Goal: Task Accomplishment & Management: Use online tool/utility

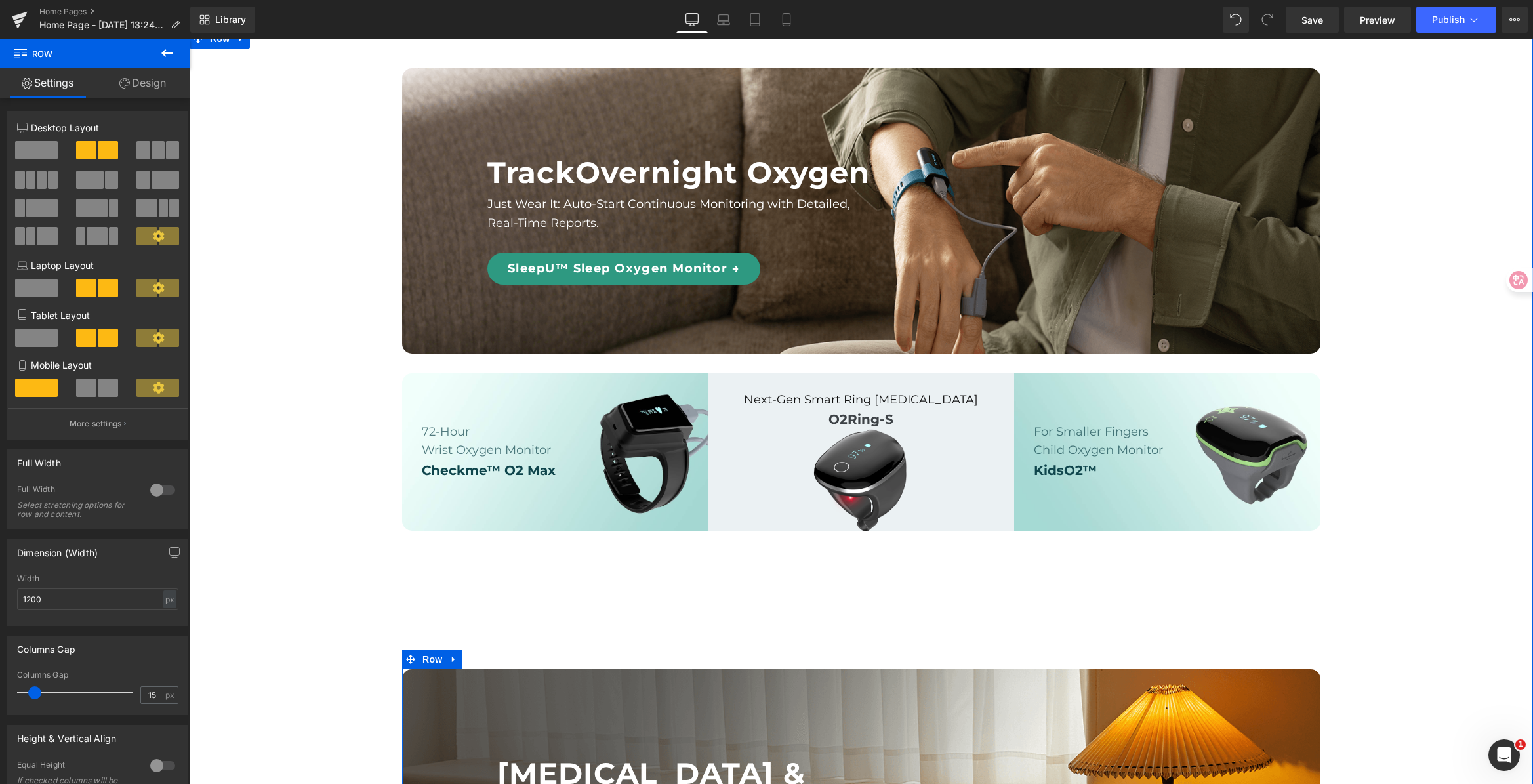
scroll to position [897, 0]
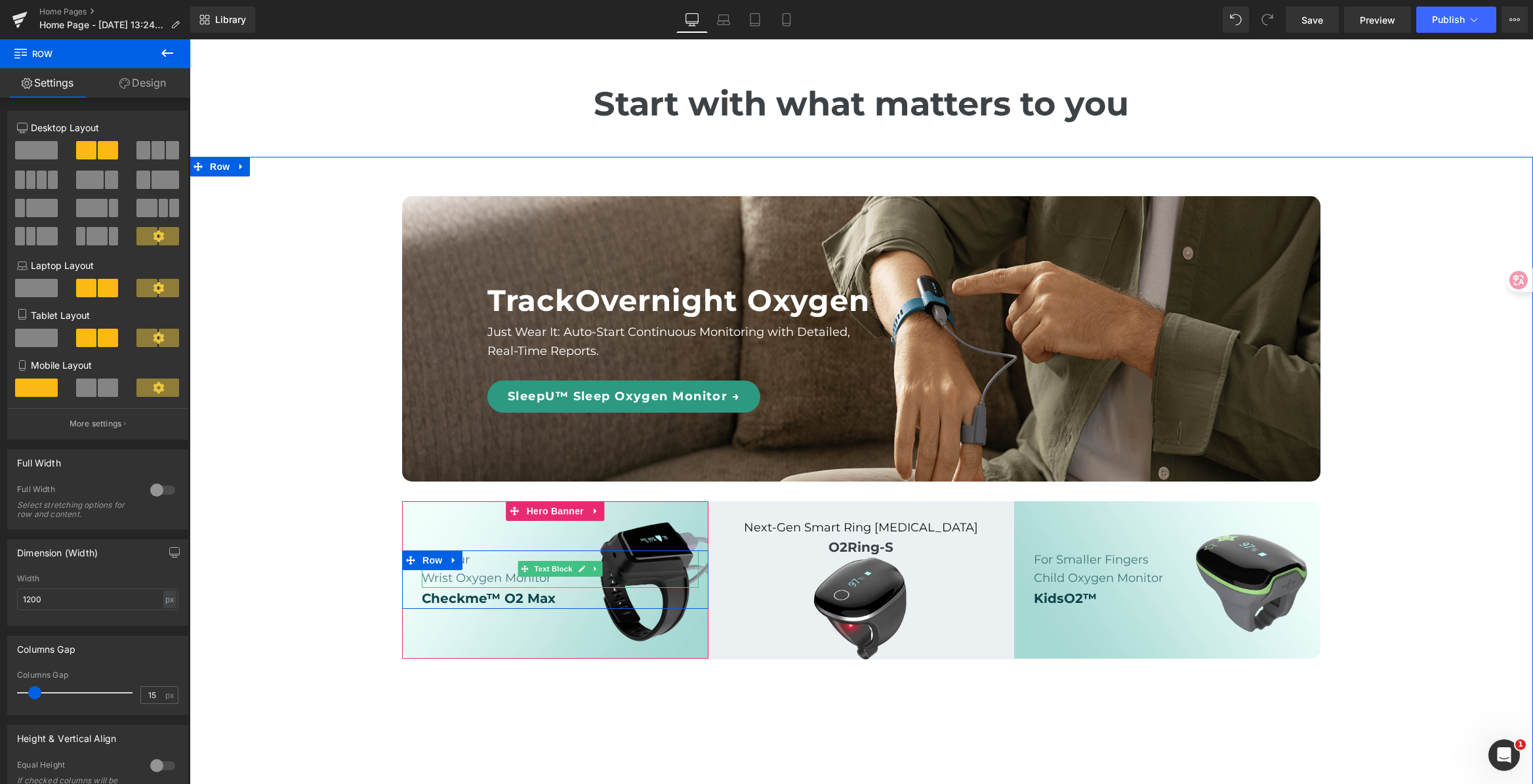
click at [475, 569] on p "72-Hour" at bounding box center [560, 559] width 277 height 19
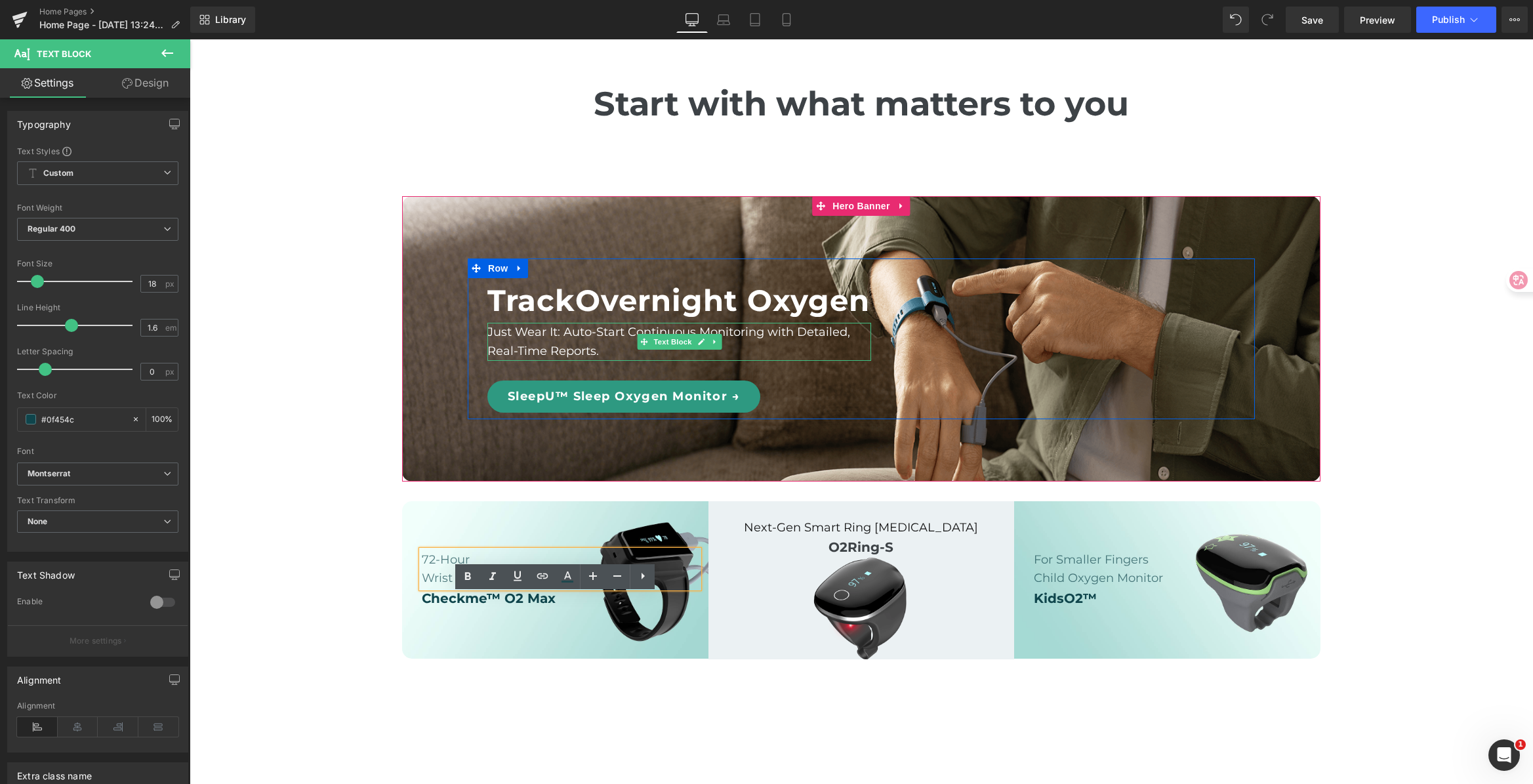
click at [595, 361] on p "Just Wear It: Auto-Start Continuous Monitoring with Detailed, Real-Time Reports." at bounding box center [679, 341] width 384 height 38
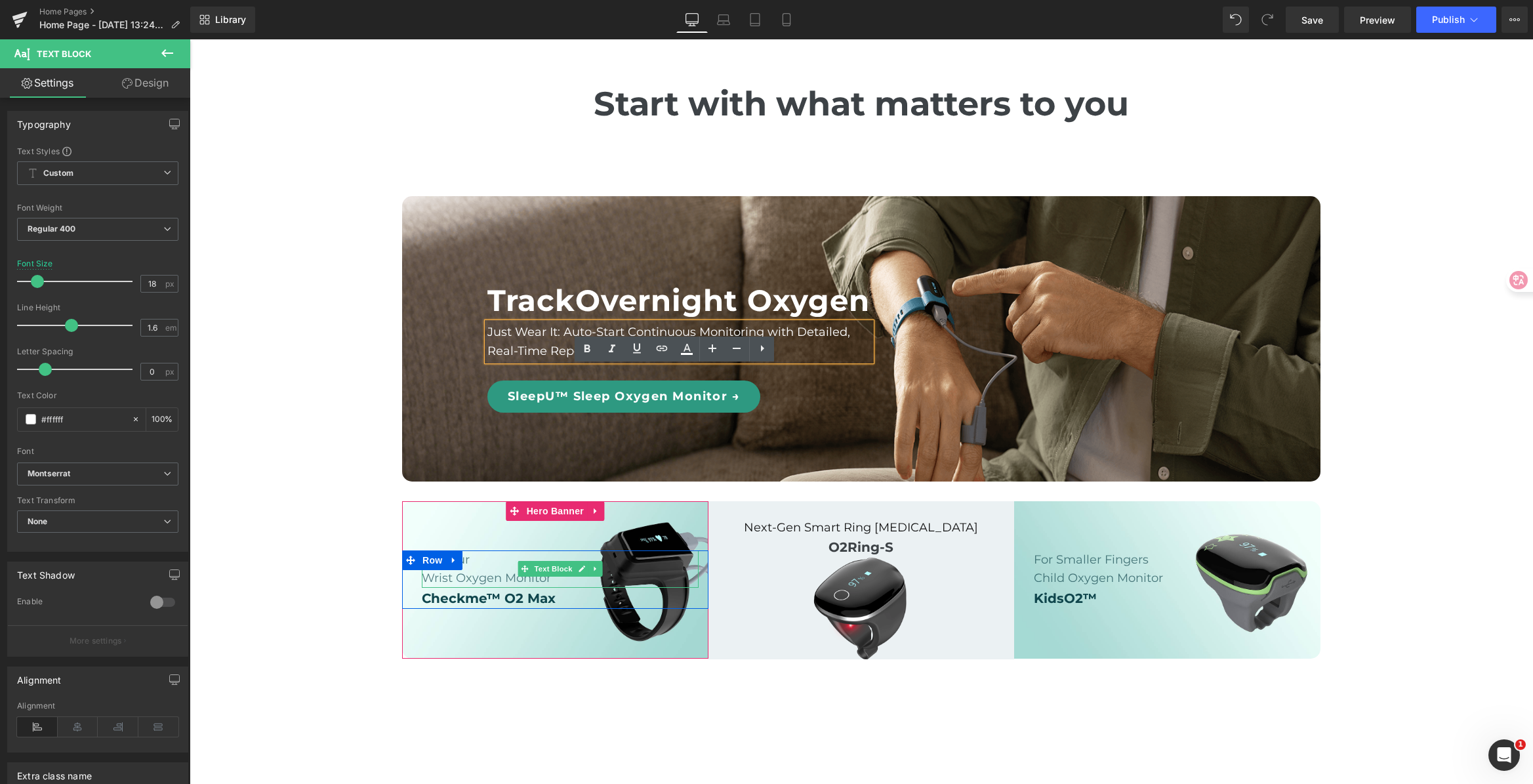
click at [467, 567] on span "72-Hour" at bounding box center [445, 559] width 48 height 14
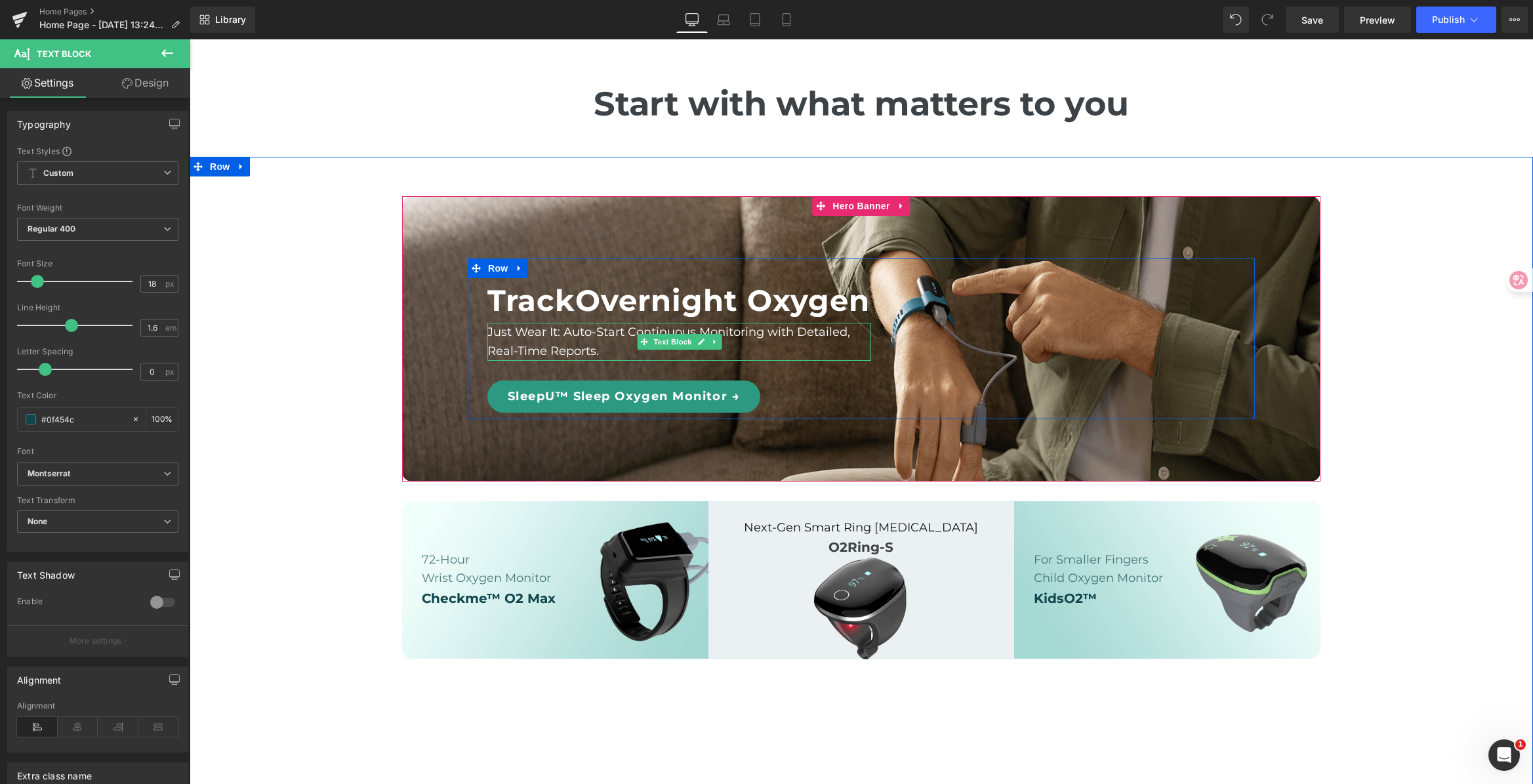
click at [590, 361] on p "Just Wear It: Auto-Start Continuous Monitoring with Detailed, Real-Time Reports." at bounding box center [679, 341] width 384 height 38
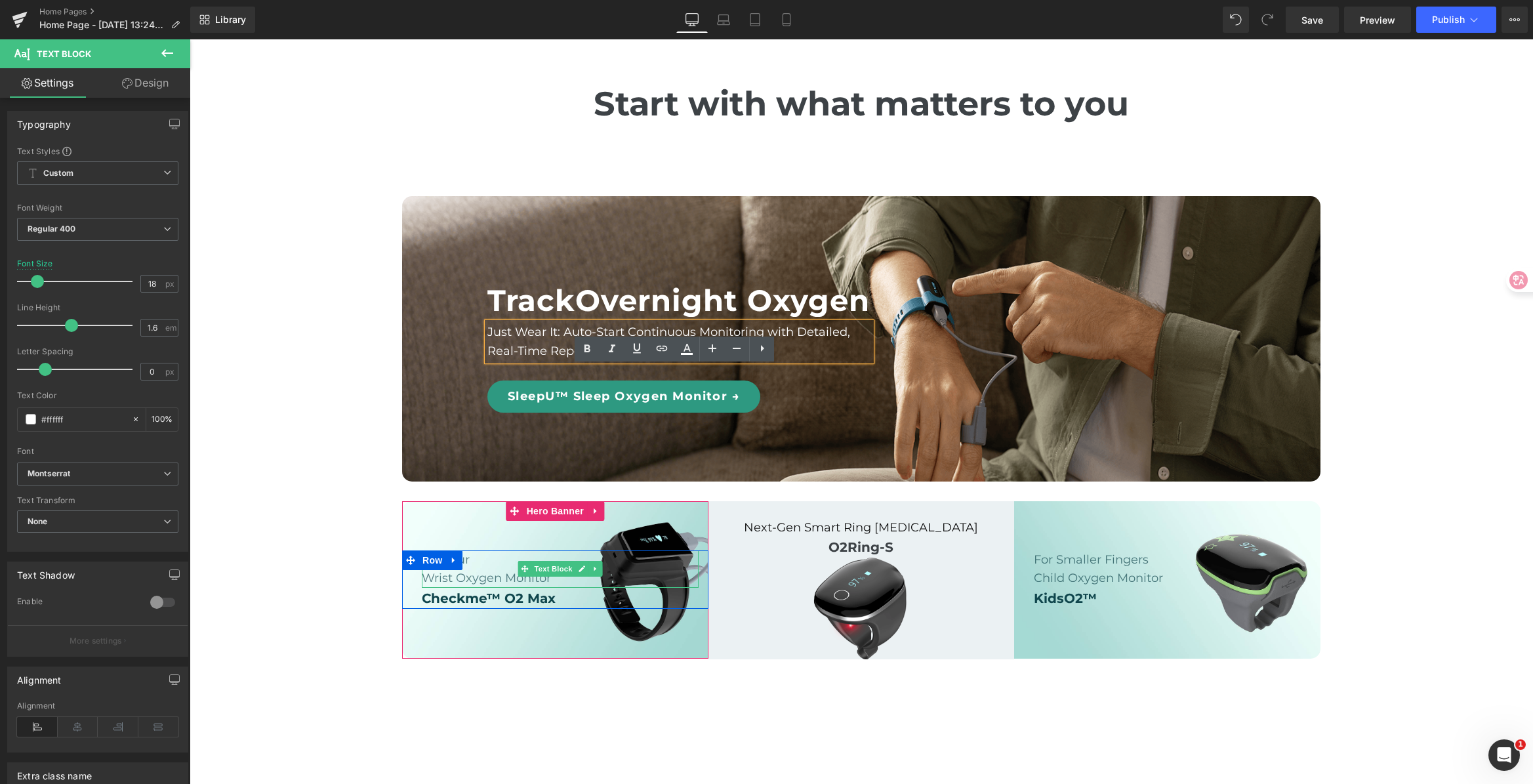
click at [462, 585] on span "Wrist Oxygen Monitor" at bounding box center [486, 577] width 129 height 14
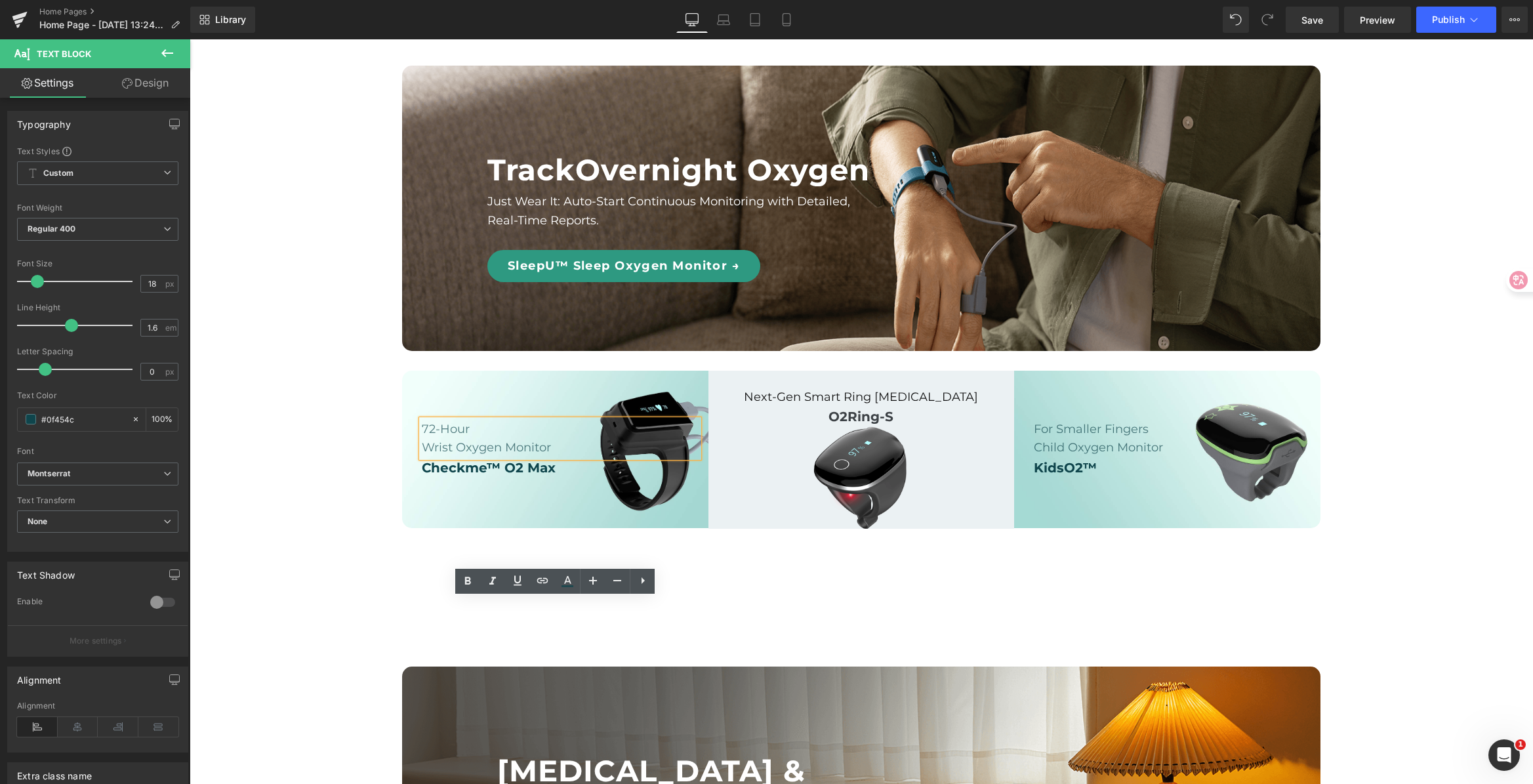
scroll to position [1030, 0]
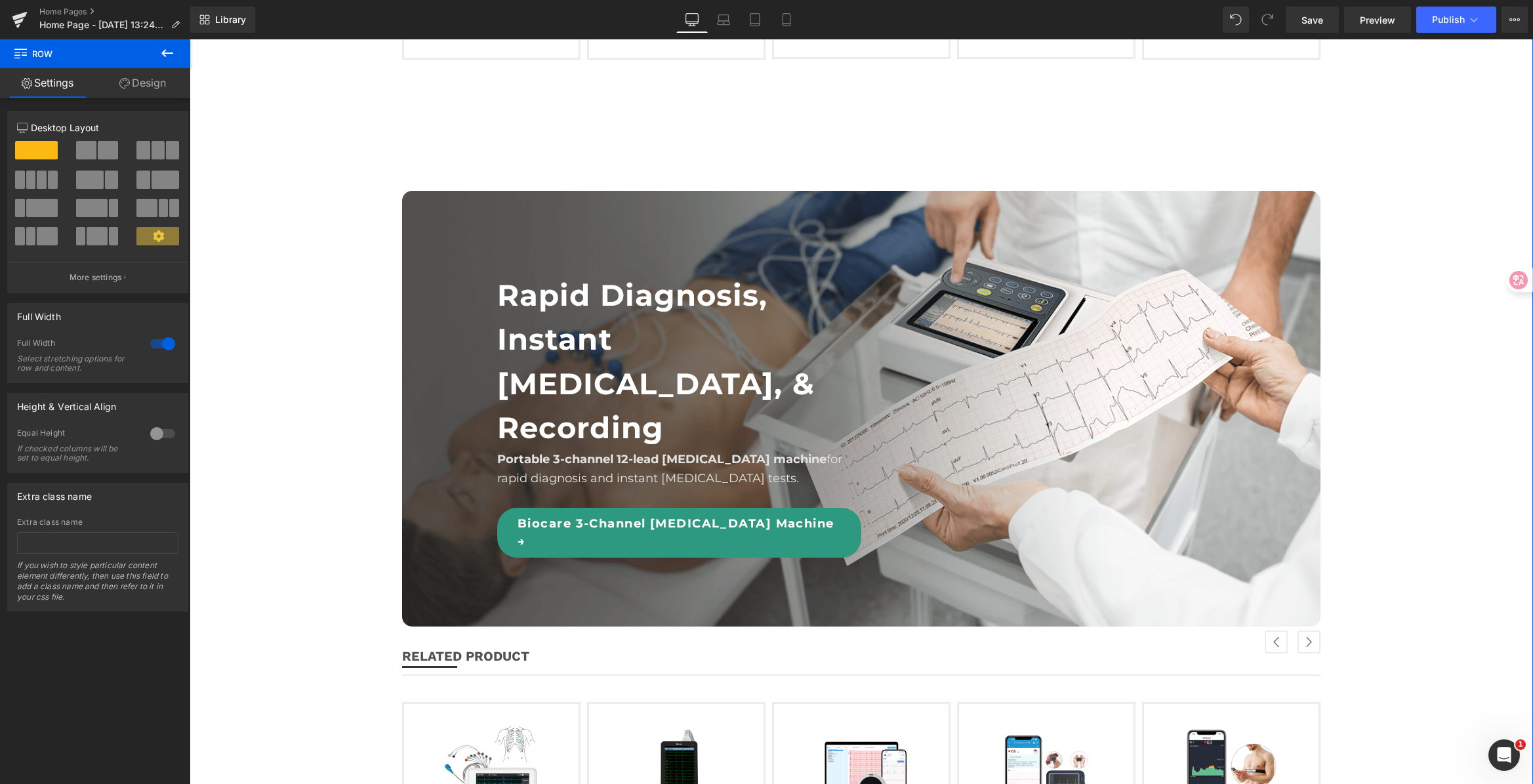
scroll to position [2303, 0]
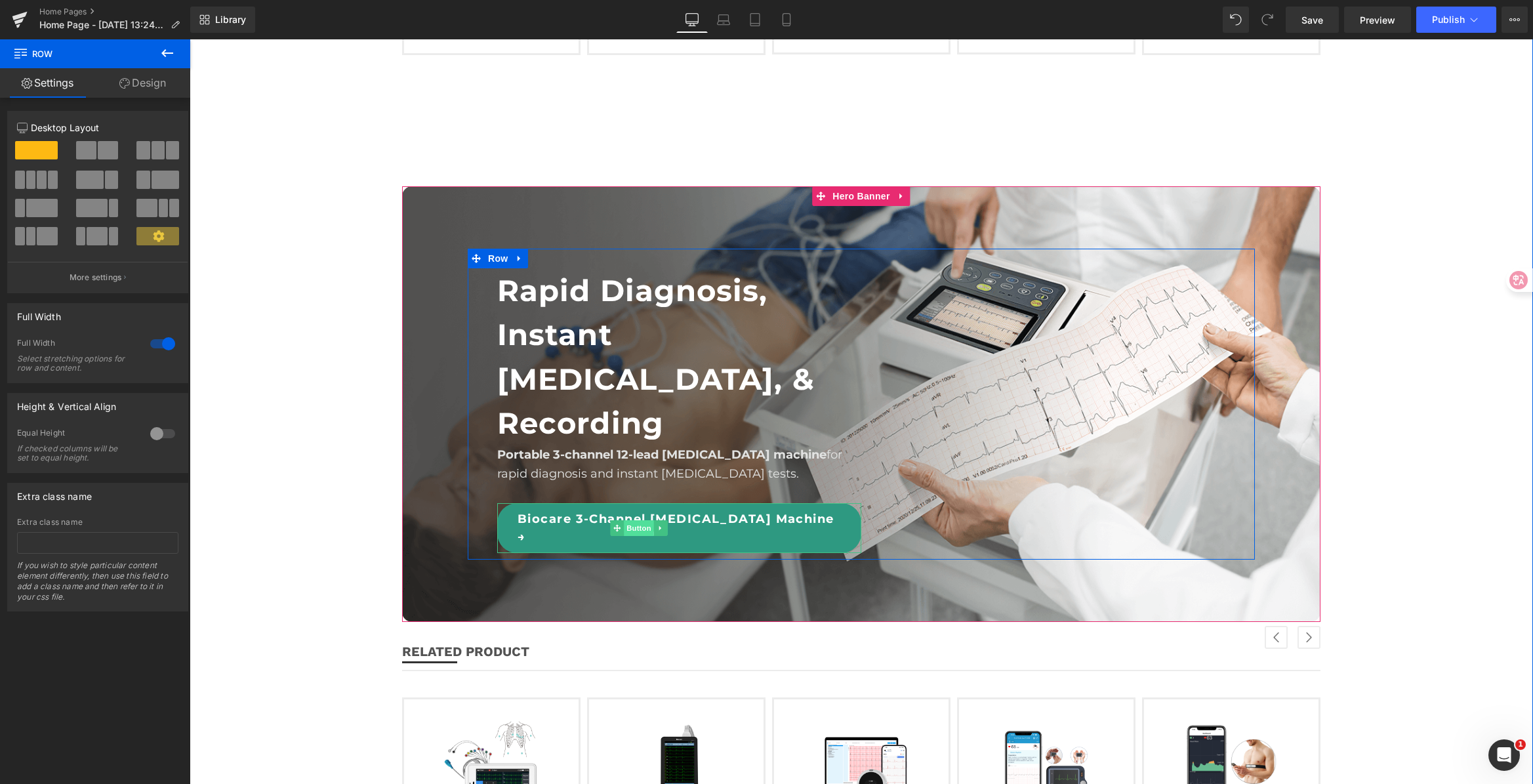
click at [624, 525] on span "Button" at bounding box center [639, 528] width 30 height 15
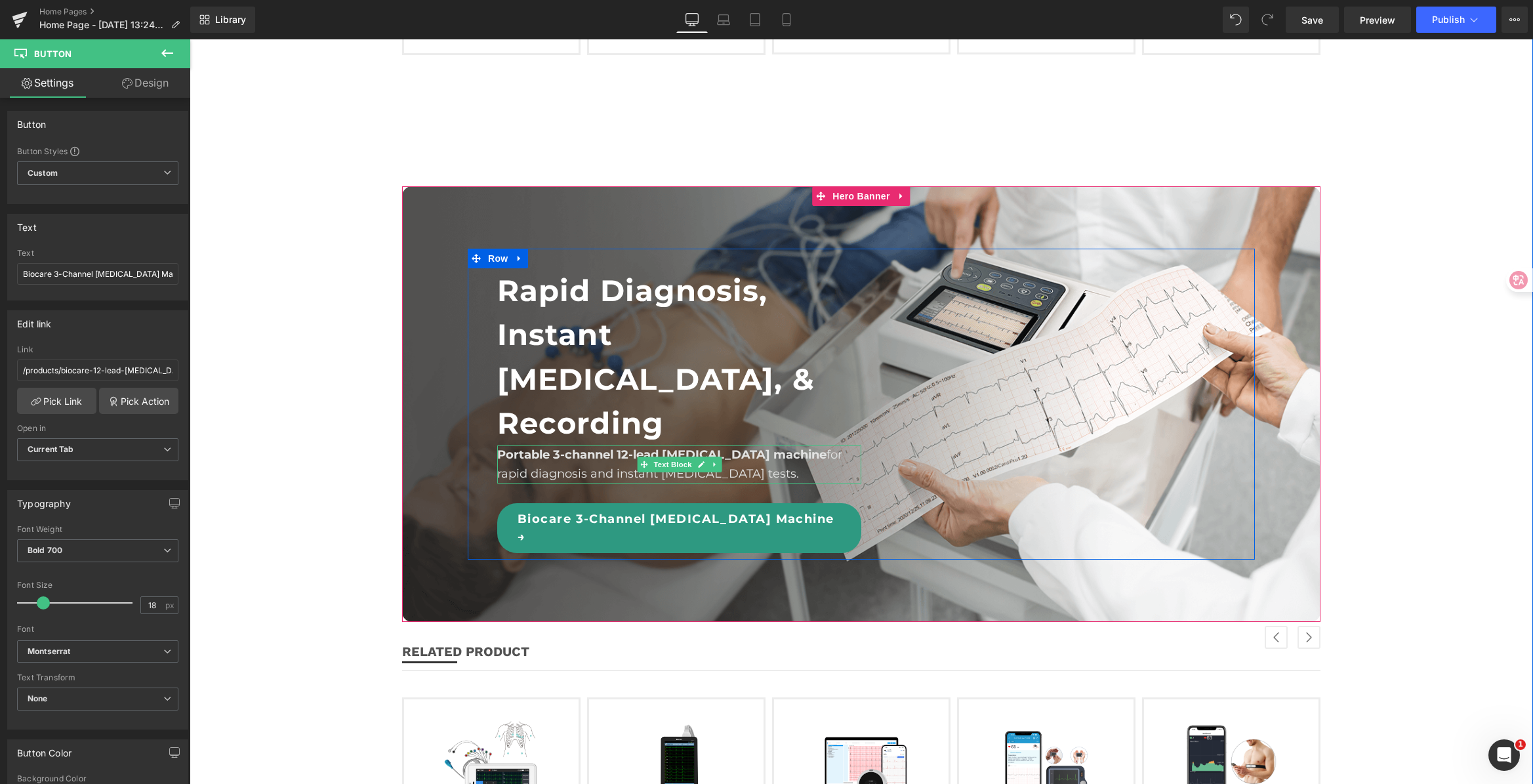
click at [615, 455] on span "Portable 3-channel 12-lead [MEDICAL_DATA] machine" at bounding box center [662, 454] width 330 height 14
click at [647, 454] on span "Portable 3-channel 12-lead [MEDICAL_DATA] machine" at bounding box center [662, 454] width 330 height 14
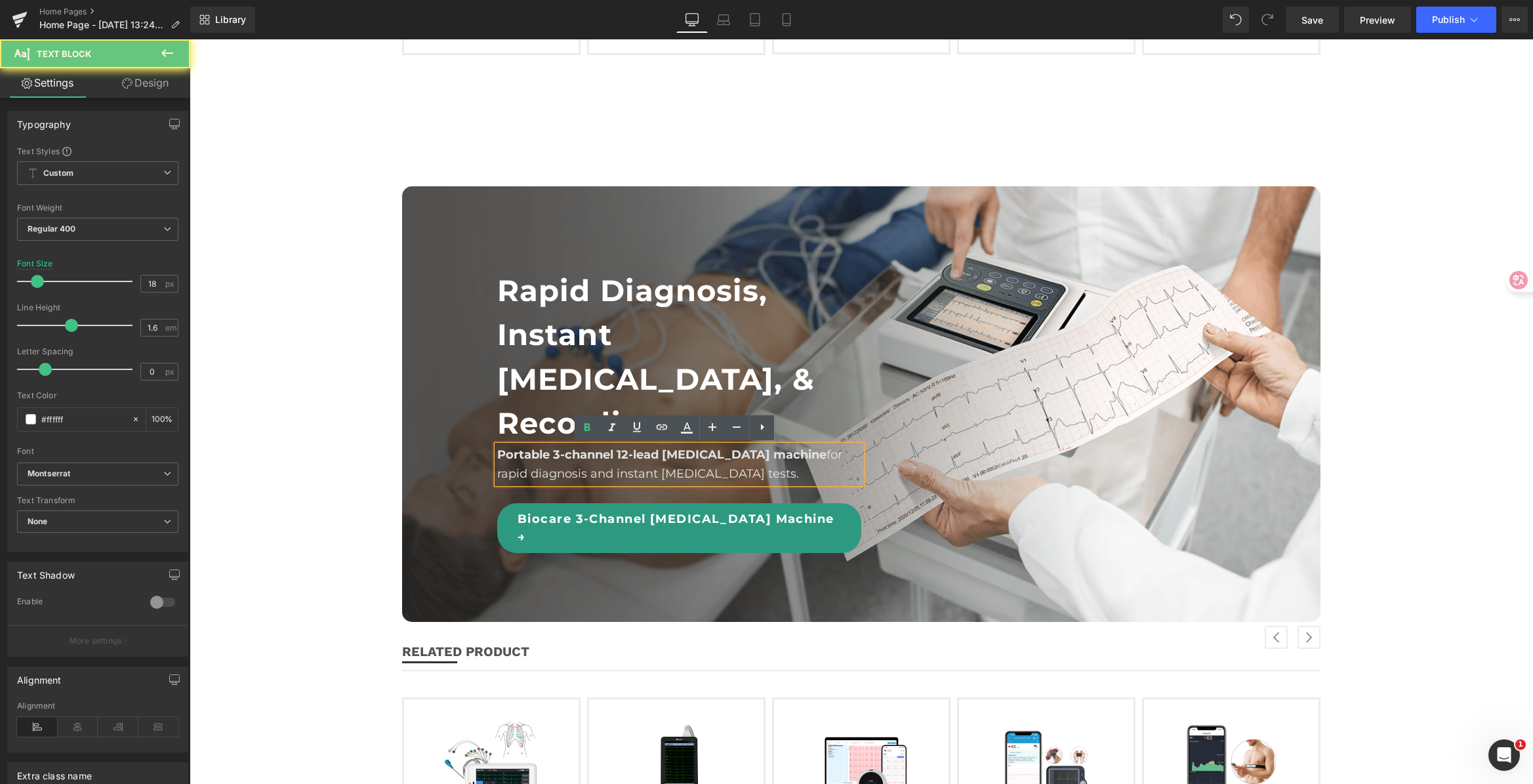
click at [716, 455] on span "Portable 3-channel 12-lead [MEDICAL_DATA] machine" at bounding box center [662, 454] width 330 height 14
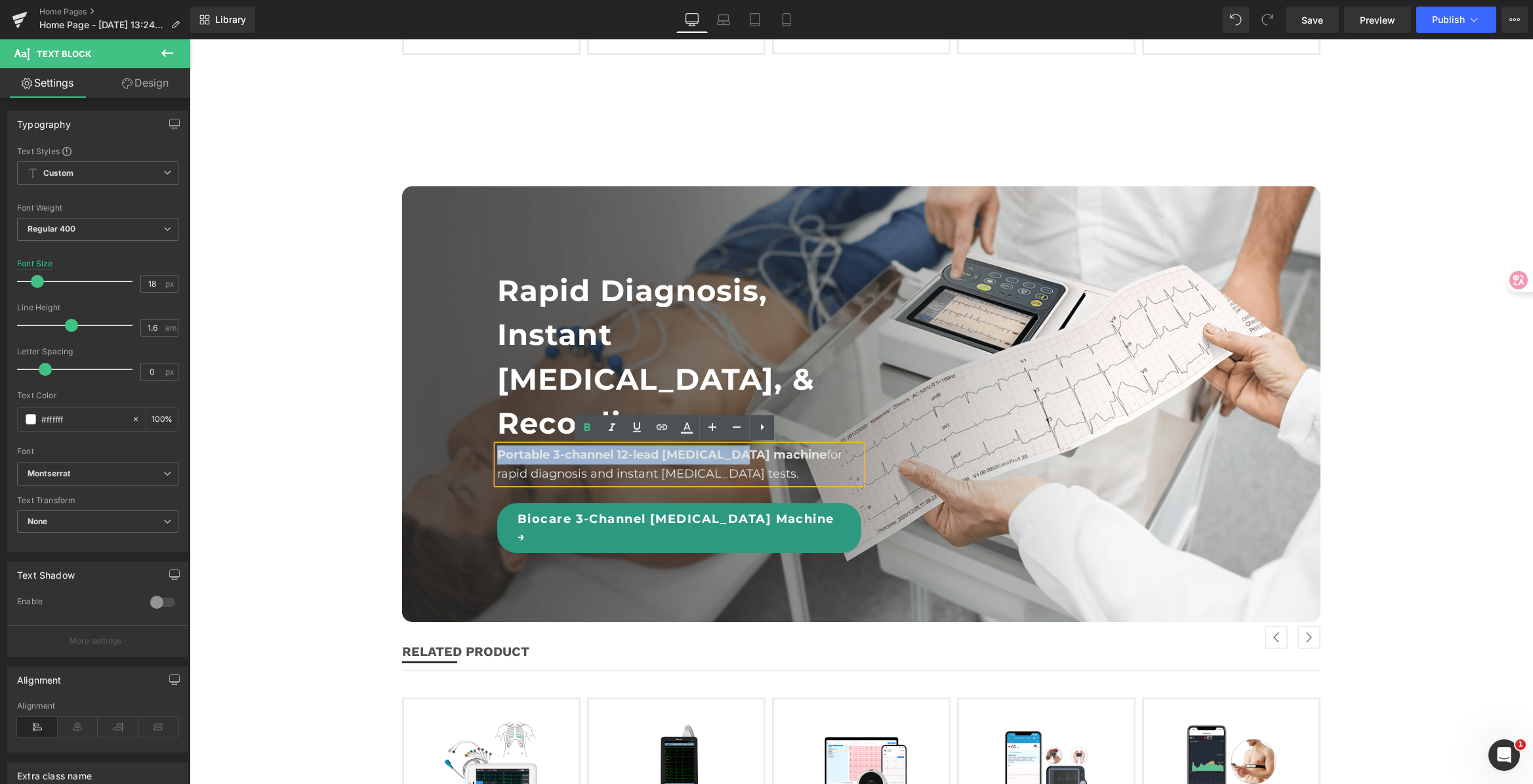
drag, startPoint x: 738, startPoint y: 454, endPoint x: 481, endPoint y: 452, distance: 257.0
click at [480, 453] on div "Rapid Diagnosis, Instant [MEDICAL_DATA], & Recording Heading Portable 3-channel…" at bounding box center [861, 403] width 787 height 311
drag, startPoint x: 594, startPoint y: 435, endPoint x: 428, endPoint y: 404, distance: 168.9
click at [594, 435] on link at bounding box center [587, 427] width 25 height 25
click at [953, 491] on div "Rapid Diagnosis, Instant [MEDICAL_DATA], & Recording Heading Portable 3-channel…" at bounding box center [861, 403] width 787 height 311
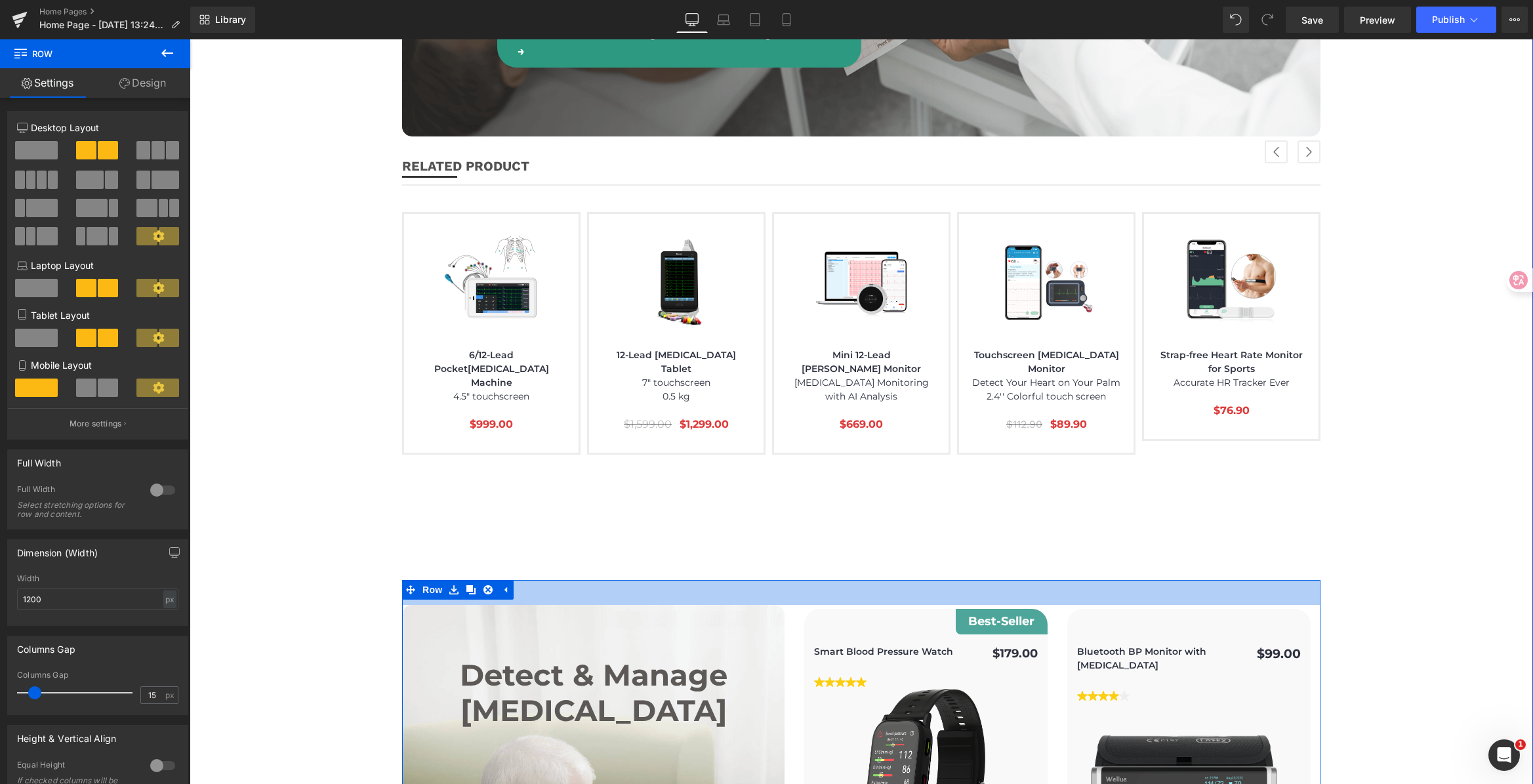
scroll to position [2790, 0]
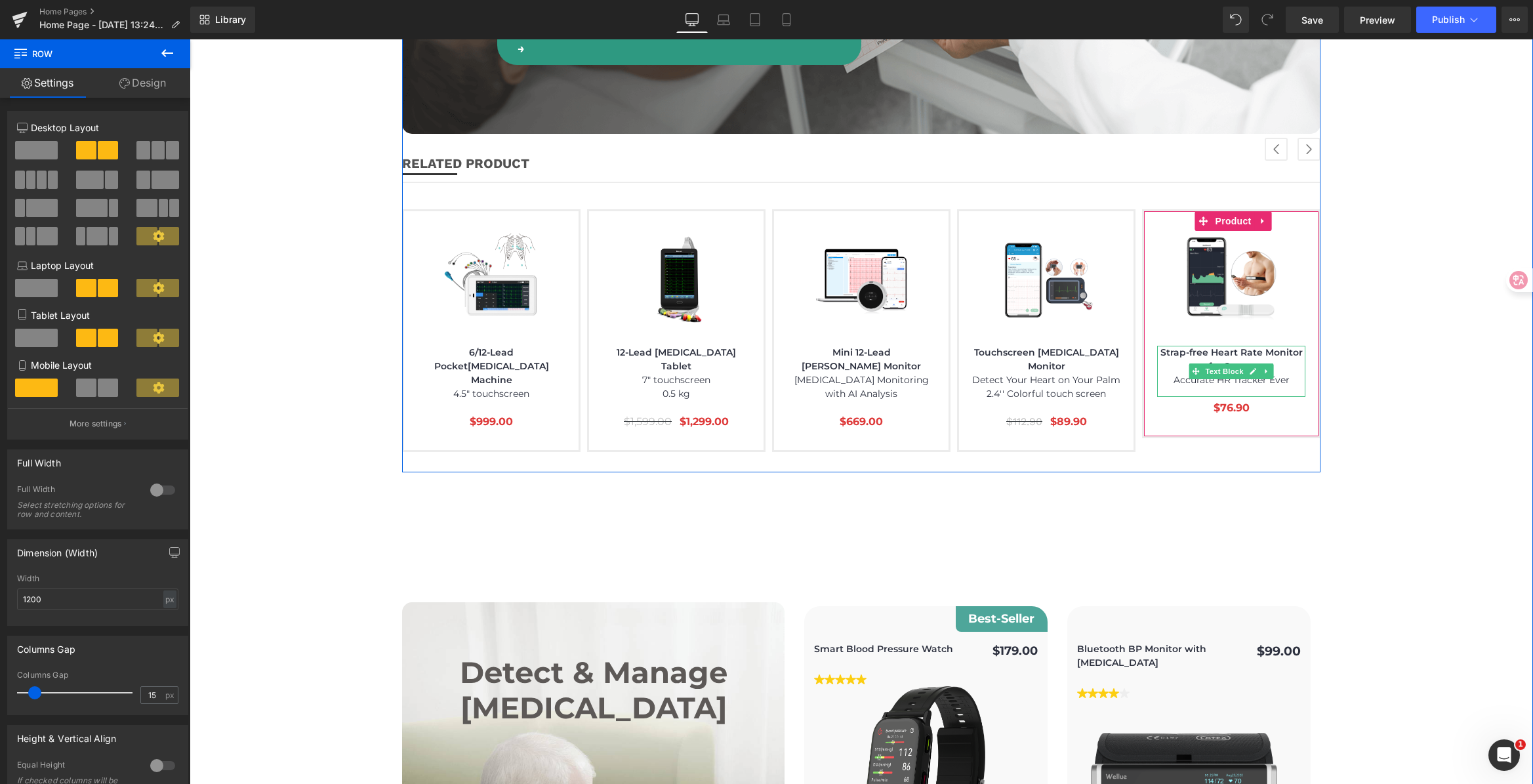
click at [1174, 374] on span "Accurate HR Tracker Ever" at bounding box center [1232, 380] width 116 height 12
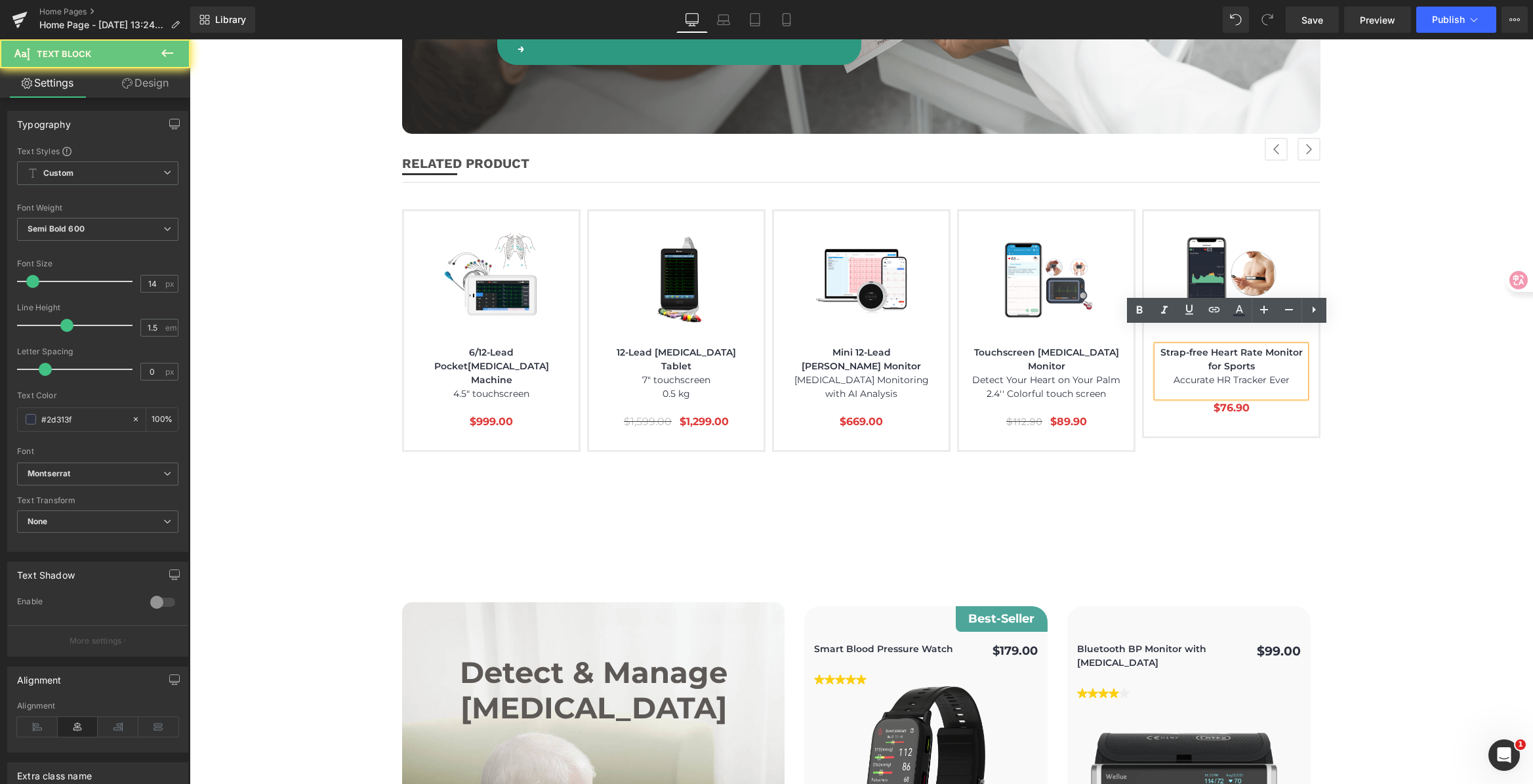
click at [1174, 374] on span "Accurate HR Tracker Ever" at bounding box center [1232, 380] width 116 height 12
click at [1204, 374] on span "Accurate HR Tracker Ever" at bounding box center [1232, 380] width 116 height 12
click at [1250, 374] on span "Accurate HR Tracker Ever" at bounding box center [1232, 380] width 116 height 12
click at [1283, 374] on span "Accurate HR Tracker Ever" at bounding box center [1232, 380] width 116 height 12
click at [1290, 373] on p "Accurate HR Tracker Ever" at bounding box center [1232, 380] width 148 height 14
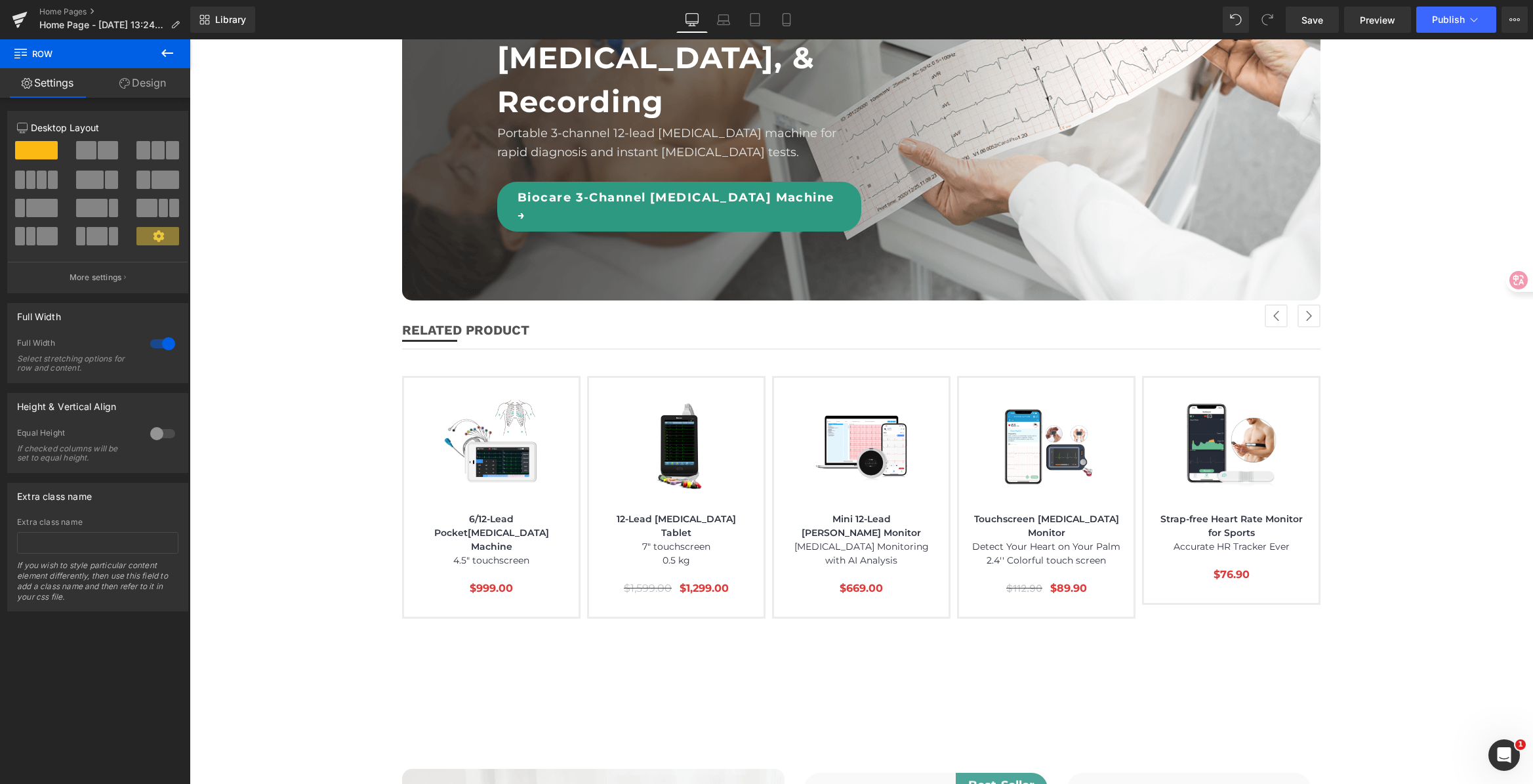
scroll to position [2675, 0]
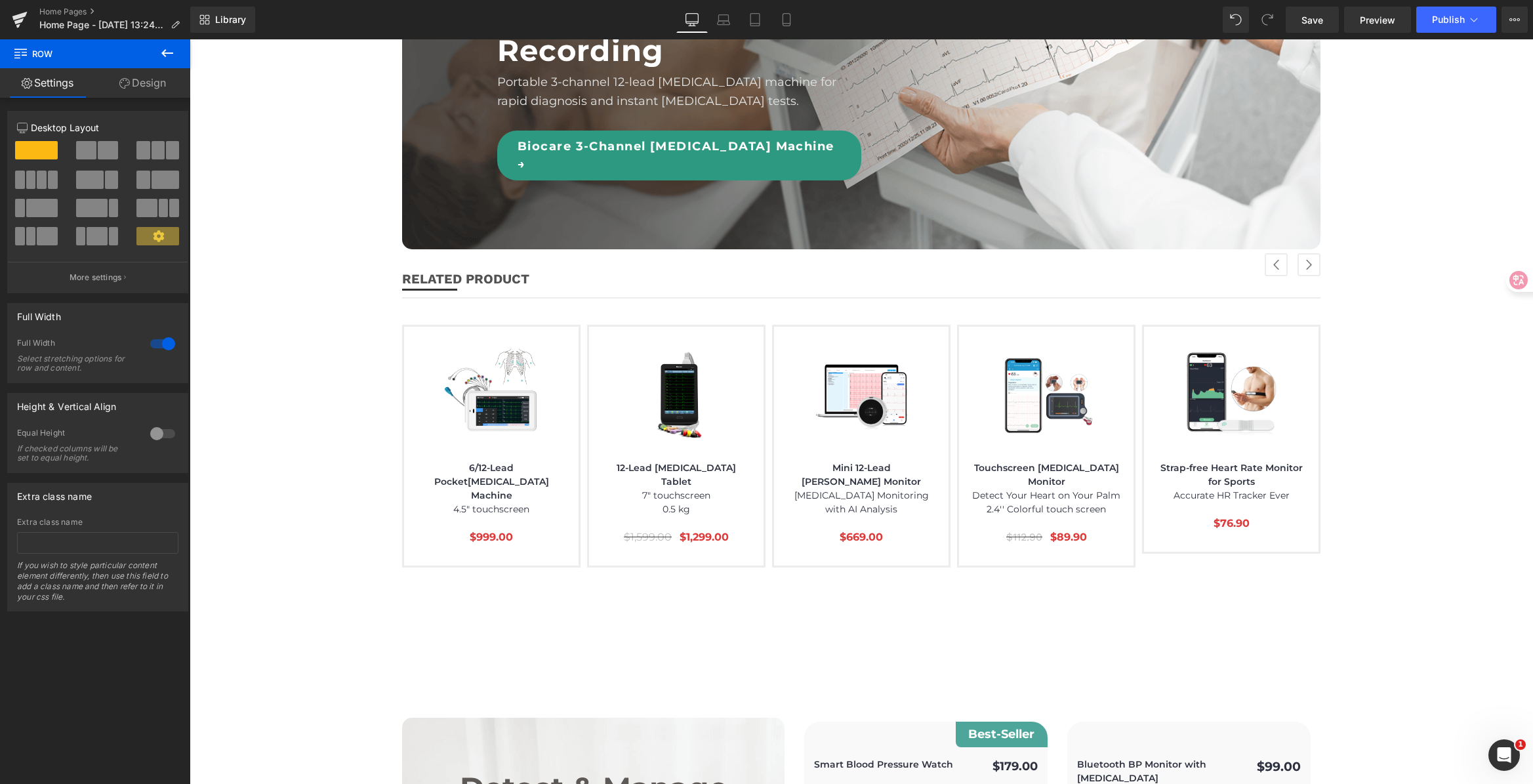
click at [1214, 461] on p "Strap-free Heart Rate Monitor for Sports" at bounding box center [1232, 475] width 148 height 27
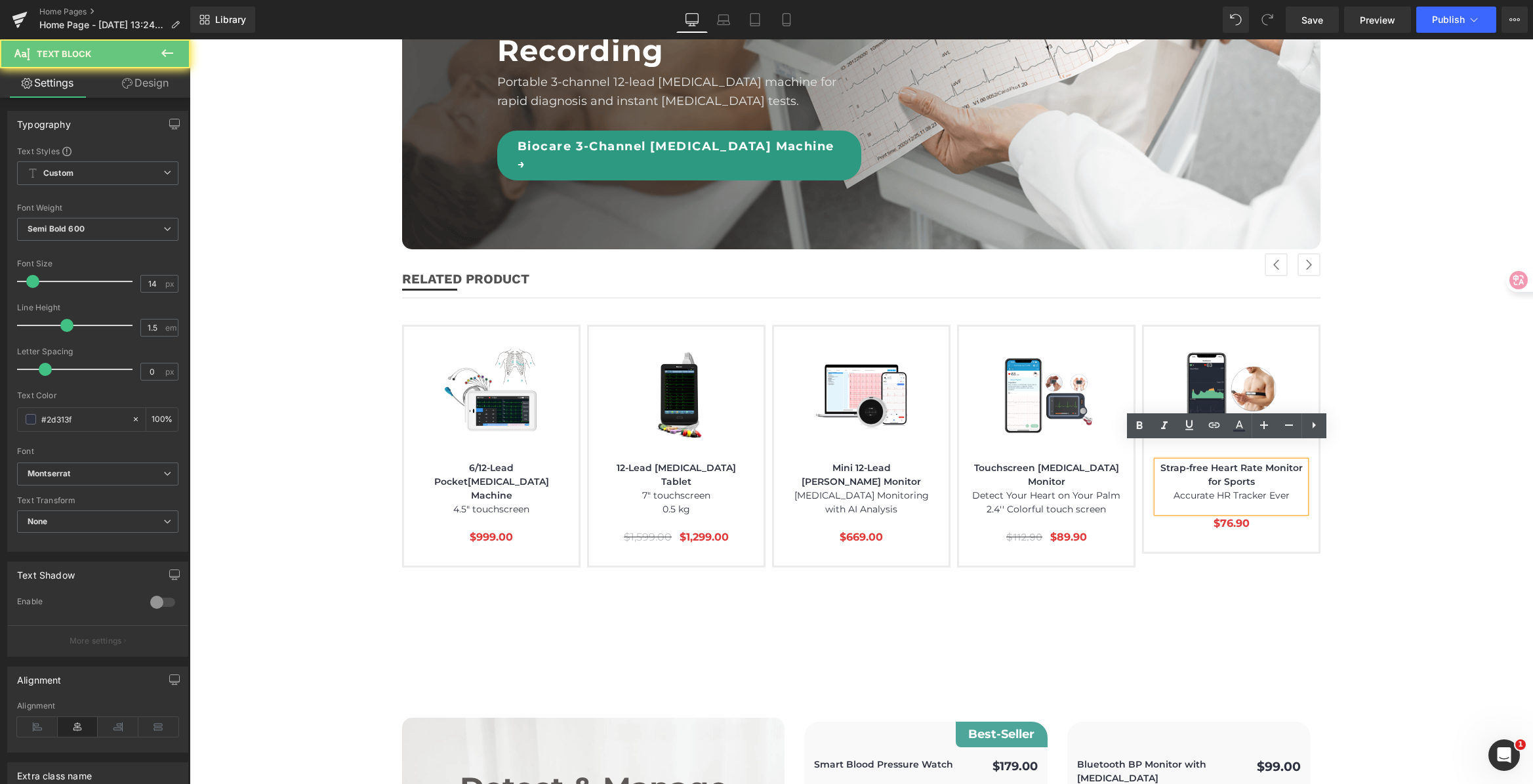
click at [1194, 461] on p "Strap-free Heart Rate Monitor for Sports" at bounding box center [1232, 475] width 148 height 27
drag, startPoint x: 1164, startPoint y: 449, endPoint x: 1275, endPoint y: 460, distance: 111.5
click at [1275, 461] on p "Strap-free Heart Rate Monitor for Sports" at bounding box center [1232, 475] width 148 height 27
copy p "trap-free Heart Rate Monitor for Sports"
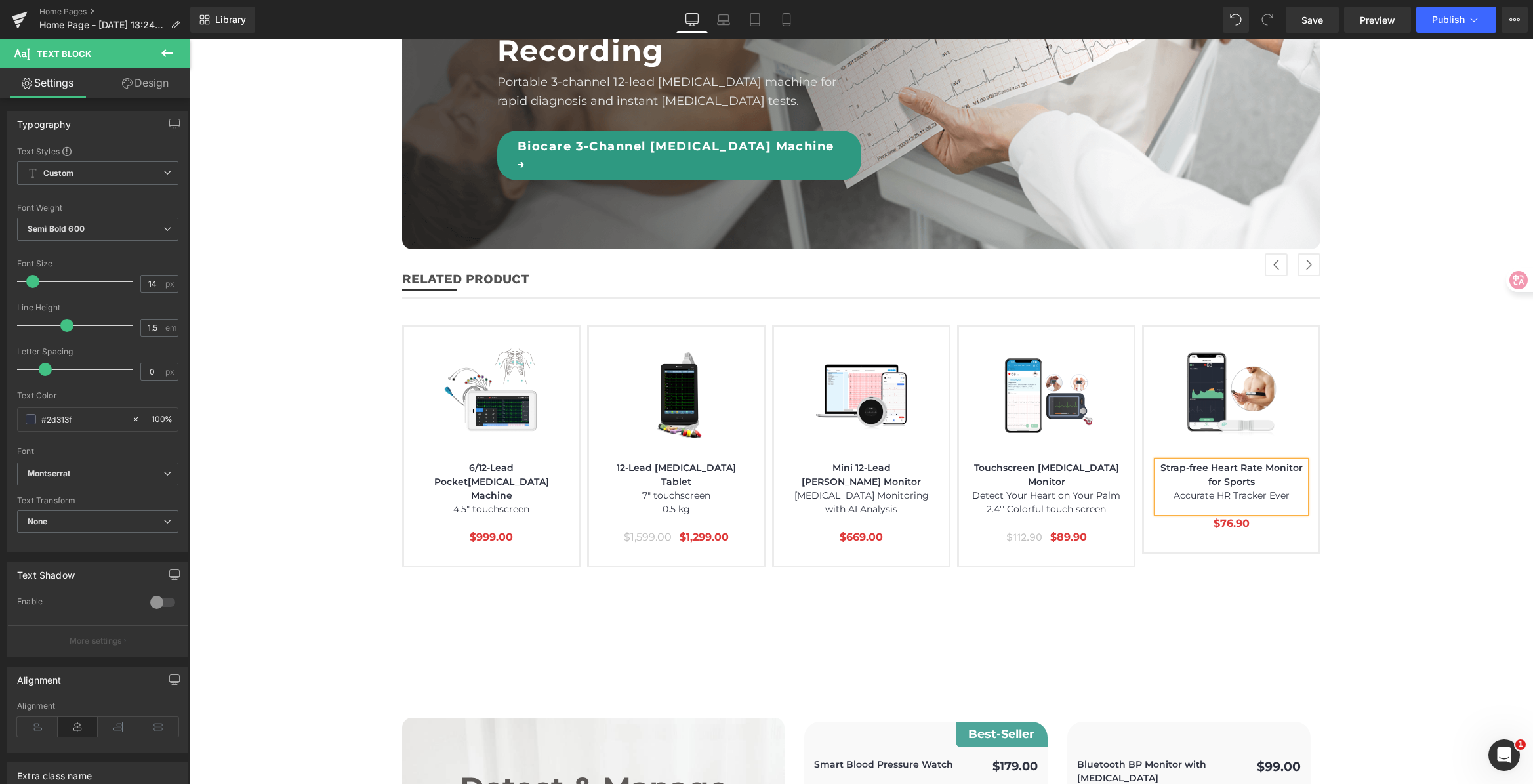
click at [1181, 489] on span "Accurate HR Tracker Ever" at bounding box center [1232, 495] width 116 height 12
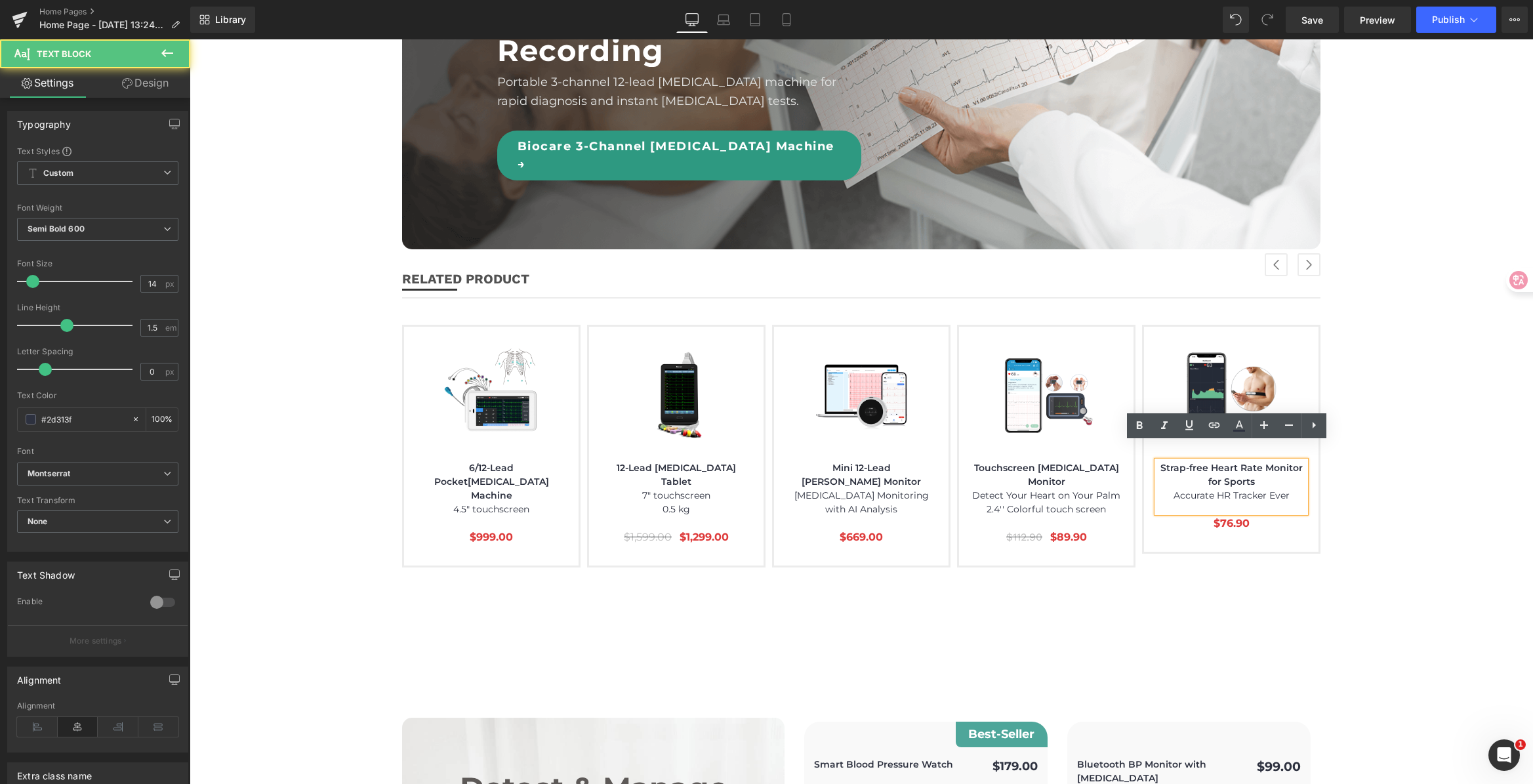
click at [1239, 489] on span "Accurate HR Tracker Ever" at bounding box center [1232, 495] width 116 height 12
drag, startPoint x: 1181, startPoint y: 473, endPoint x: 1284, endPoint y: 473, distance: 103.0
click at [1284, 489] on p "Accurate HR Tracker Ever" at bounding box center [1232, 495] width 148 height 14
click at [1192, 489] on span "Accurate HR Tracker Ever" at bounding box center [1232, 495] width 116 height 12
click at [1191, 489] on span "Accurate HR Tracker Ever" at bounding box center [1232, 495] width 116 height 12
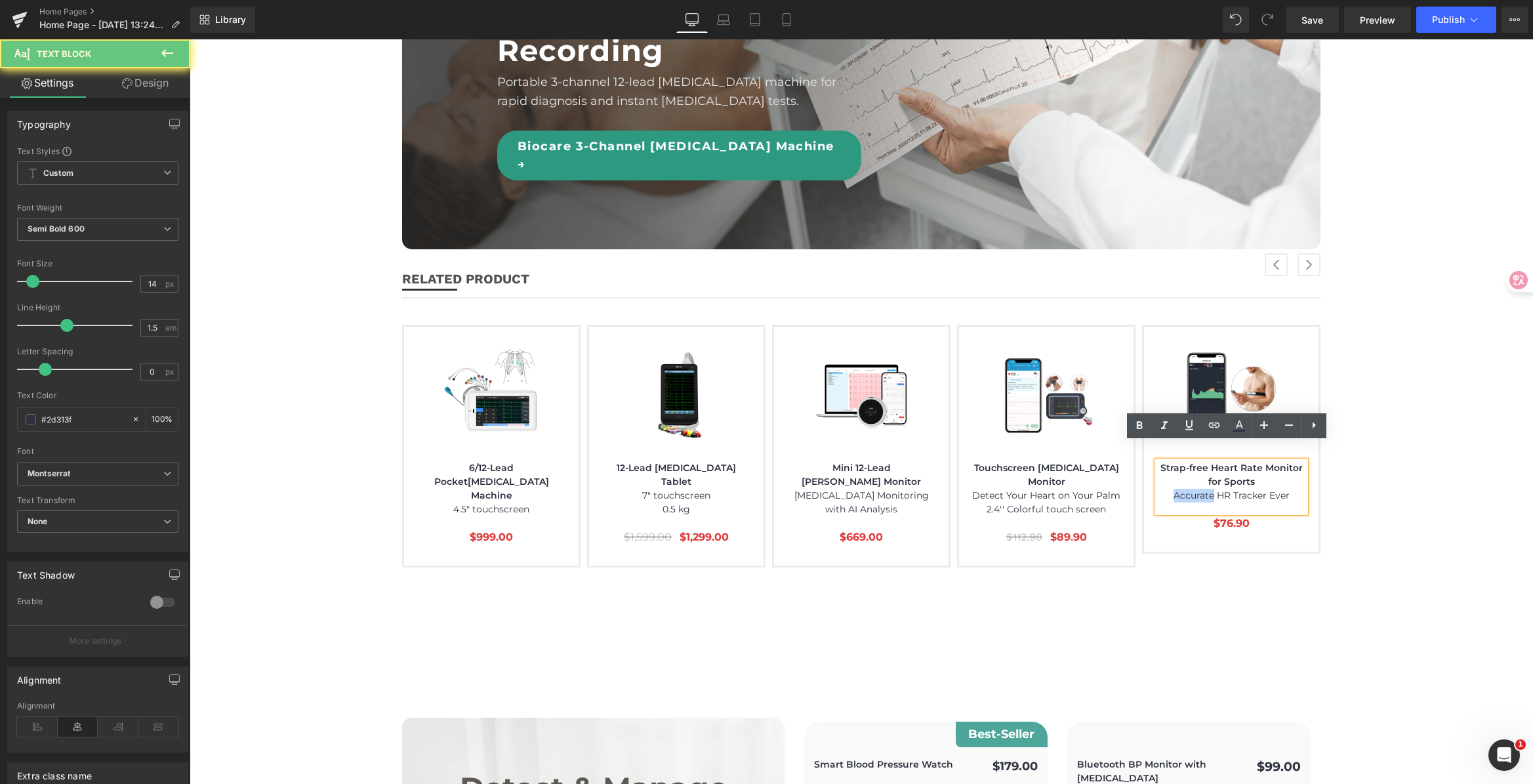
click at [1191, 489] on span "Accurate HR Tracker Ever" at bounding box center [1232, 495] width 116 height 12
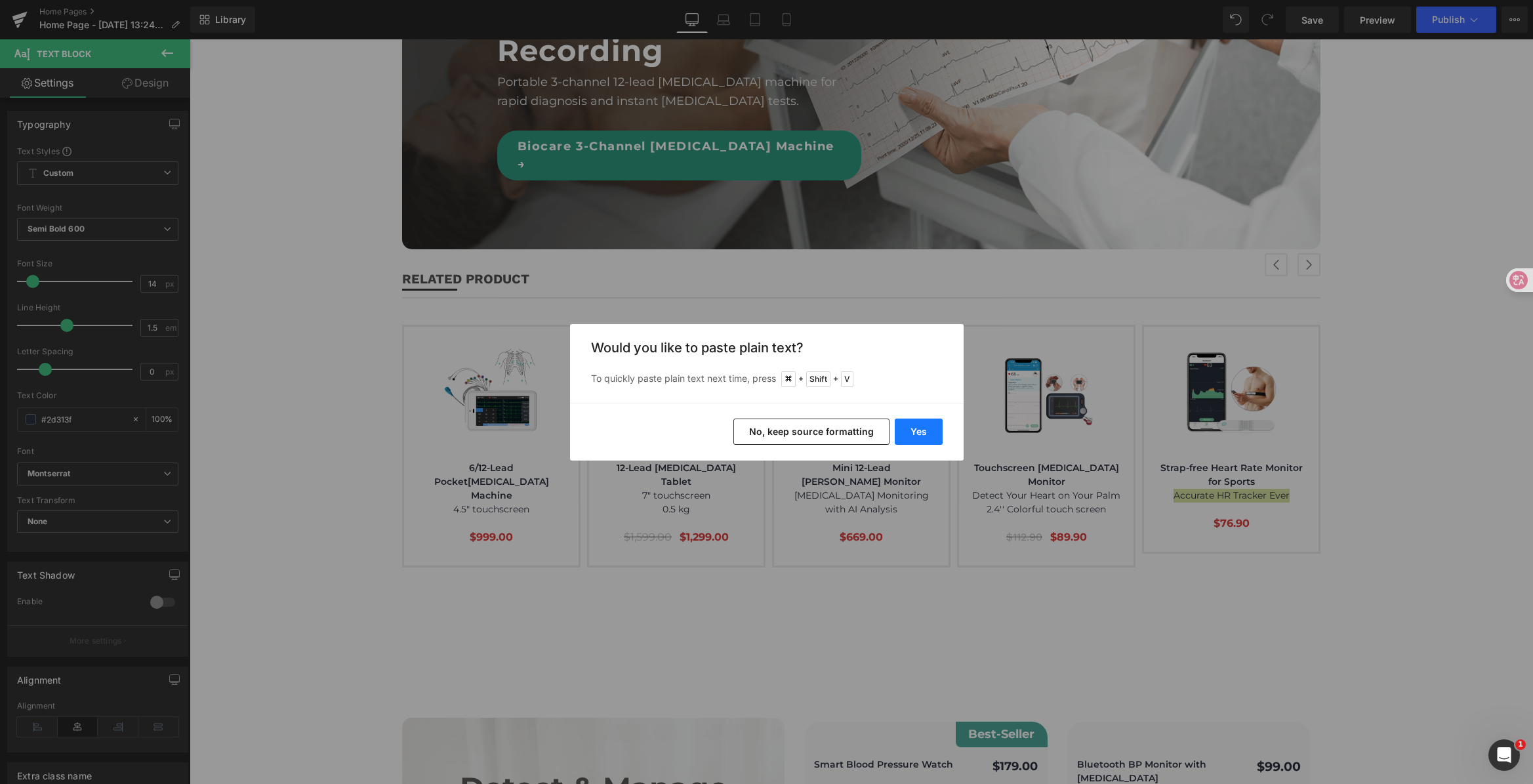
click at [922, 425] on button "Yes" at bounding box center [919, 431] width 48 height 26
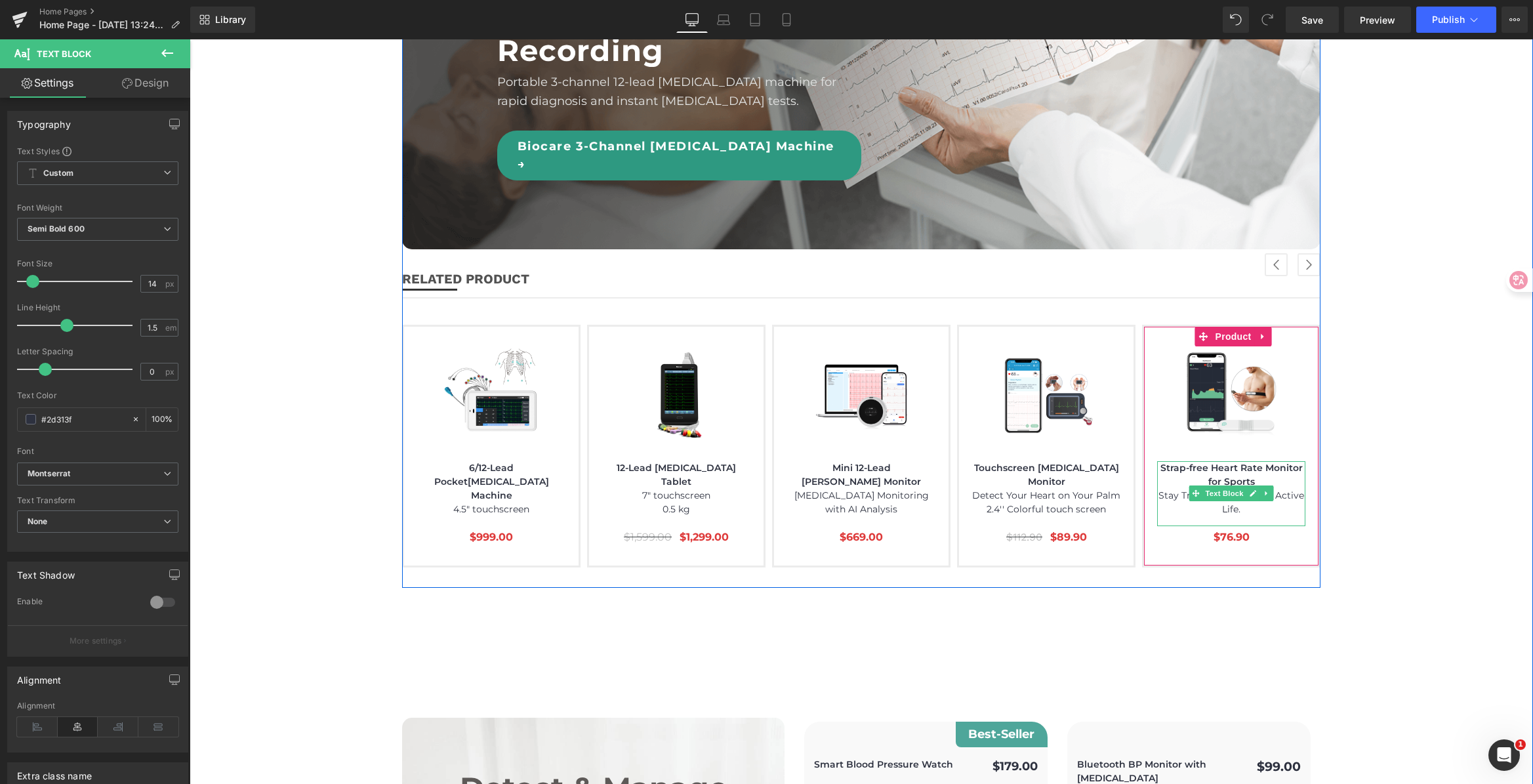
click at [1165, 489] on span "Stay Tracked. Boost Your Active Life." at bounding box center [1231, 502] width 146 height 26
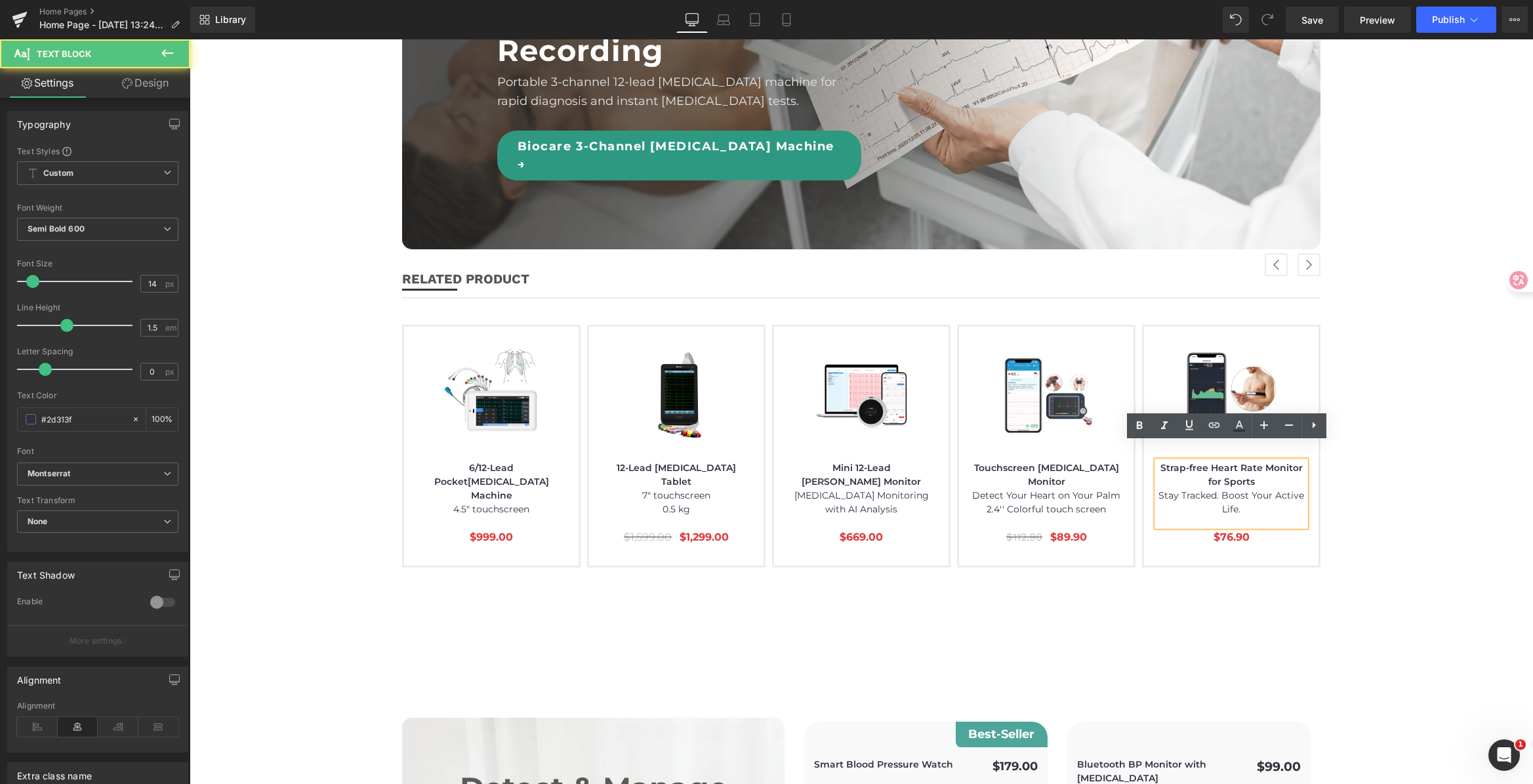
click at [1218, 489] on span "Stay Tracked. Boost Your Active Life." at bounding box center [1231, 502] width 146 height 26
click at [1287, 489] on p "Stay Tracked. Boost Your Active Life." at bounding box center [1232, 502] width 148 height 27
click at [1220, 489] on span "Stay Tracked. Boost Your Active Life." at bounding box center [1231, 502] width 146 height 26
click at [1261, 489] on span "Stay Tracked. Boost Your Active Life." at bounding box center [1231, 502] width 146 height 26
click at [1285, 489] on span "Stay Tracked. Boost Your Active Life." at bounding box center [1231, 502] width 146 height 26
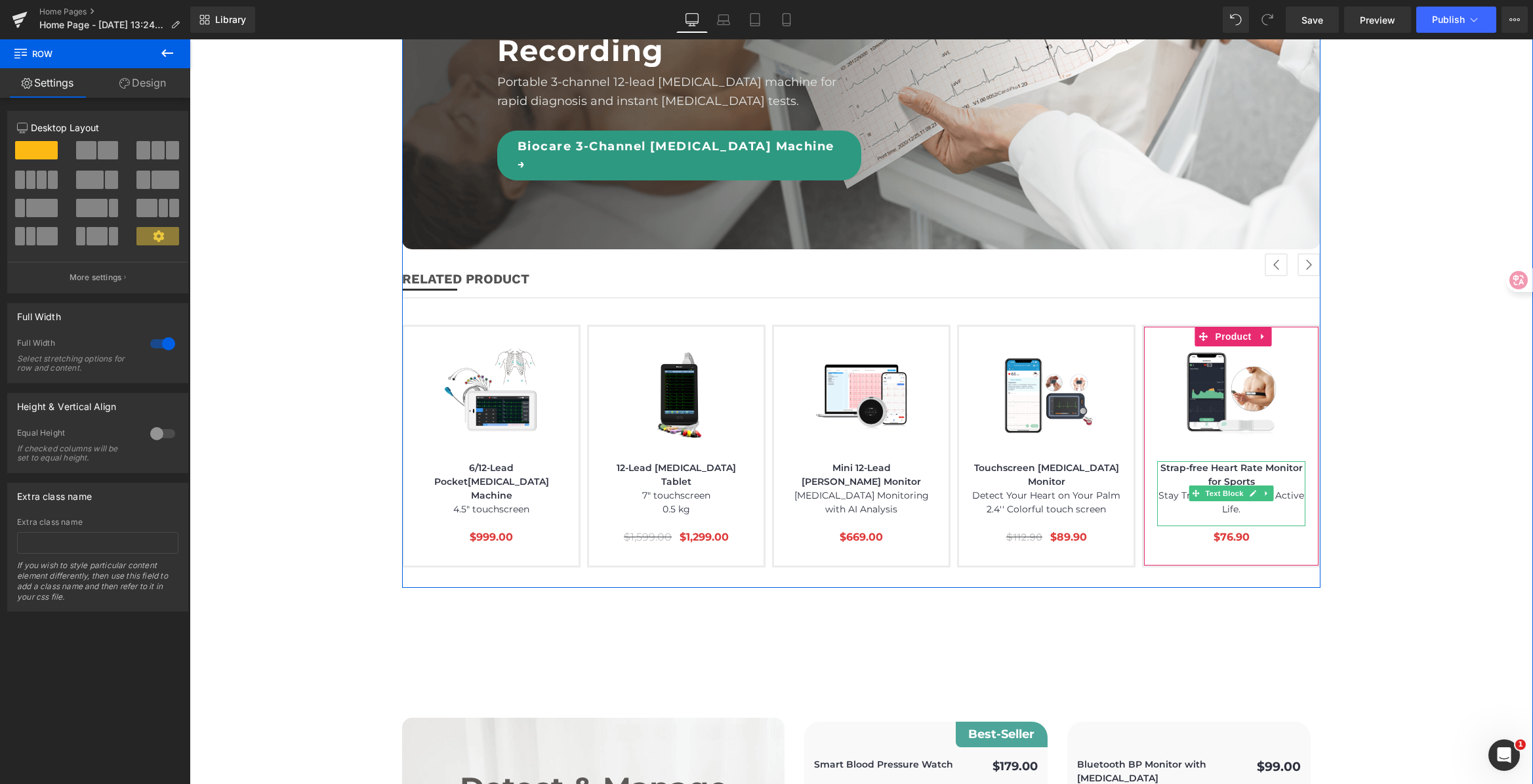
click at [1286, 489] on span "Stay Tracked. Boost Your Active Life." at bounding box center [1231, 502] width 146 height 26
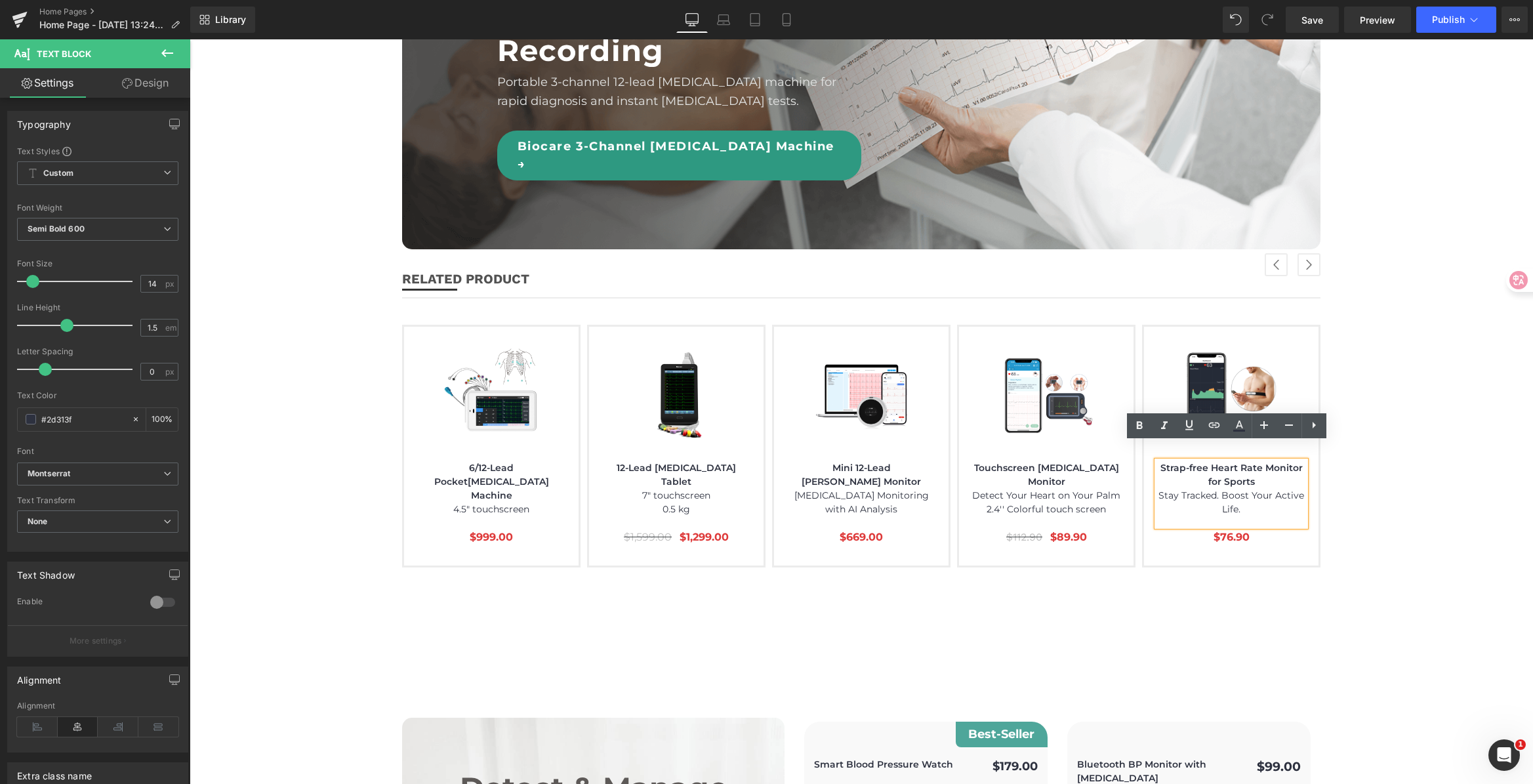
click at [1200, 489] on span "Stay Tracked. Boost Your Active Life." at bounding box center [1231, 502] width 146 height 26
drag, startPoint x: 1218, startPoint y: 480, endPoint x: 1208, endPoint y: 497, distance: 19.7
click at [1217, 489] on span "Stay Tracked. Boost Your Active Life." at bounding box center [1231, 502] width 146 height 26
drag, startPoint x: 1216, startPoint y: 476, endPoint x: 1329, endPoint y: 482, distance: 113.2
click at [1105, 482] on div "(P) Image" at bounding box center [588, 452] width 1480 height 256
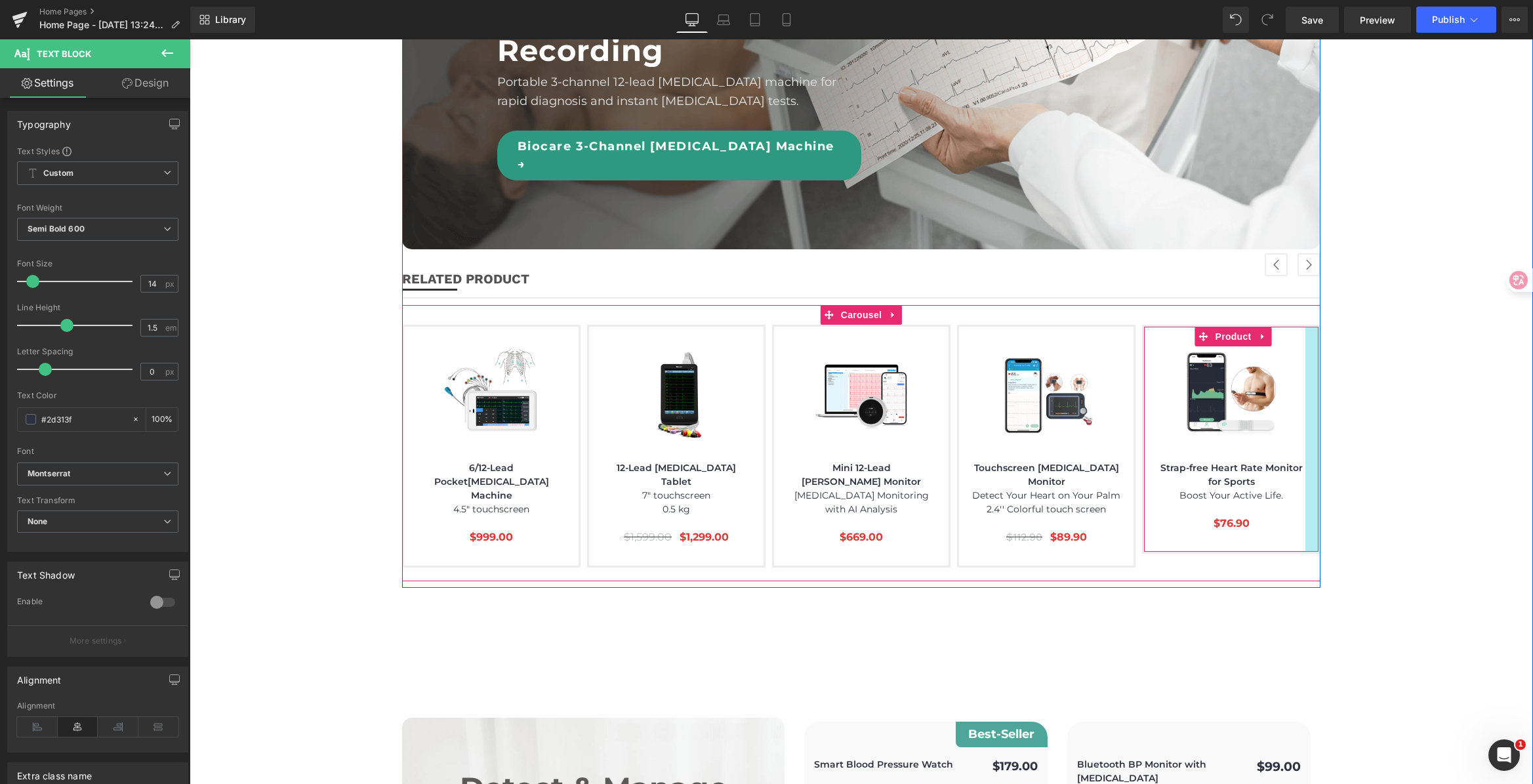
click at [1306, 478] on div at bounding box center [1312, 439] width 13 height 225
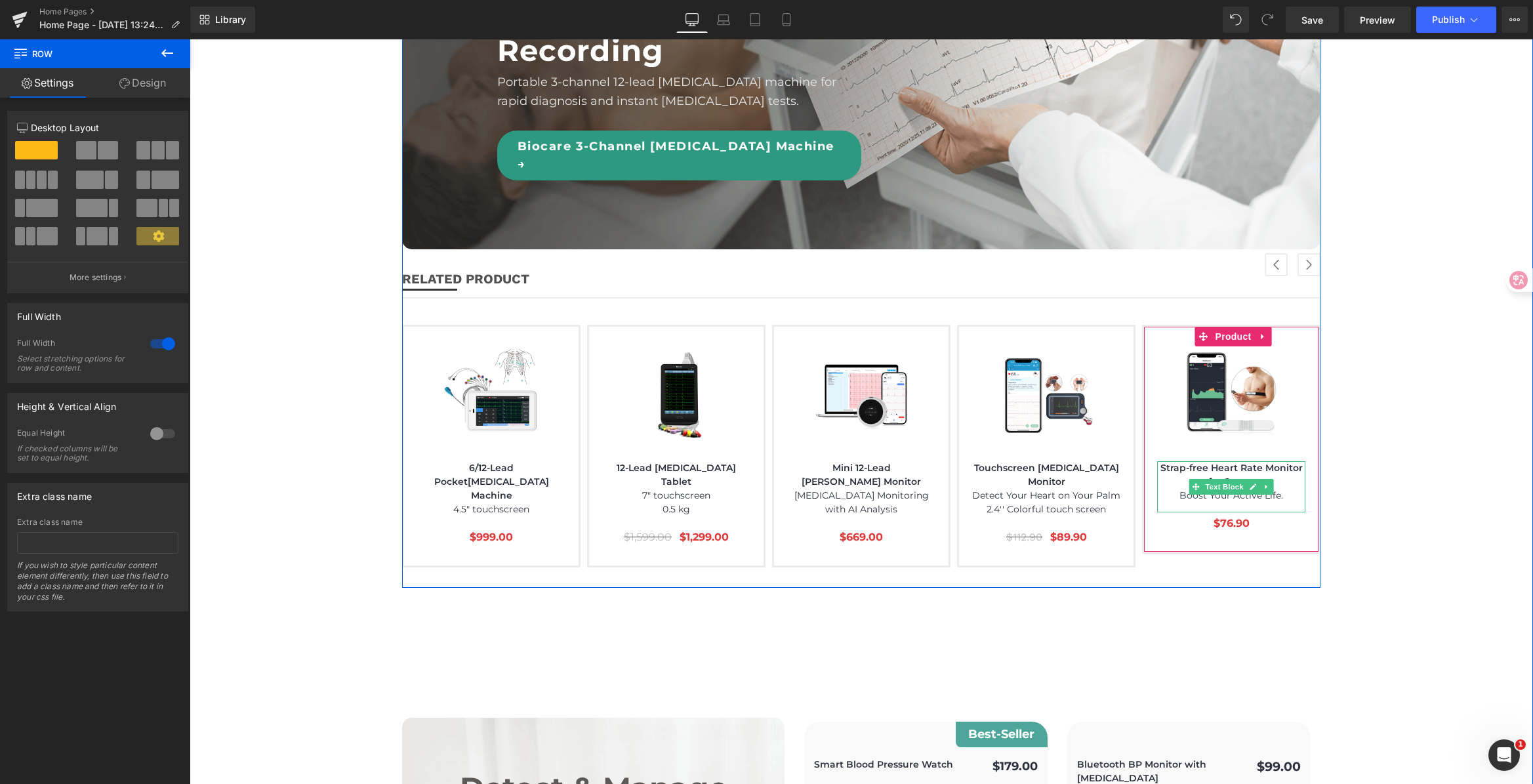
click at [1286, 489] on p "Boost Your Active Life." at bounding box center [1232, 495] width 148 height 14
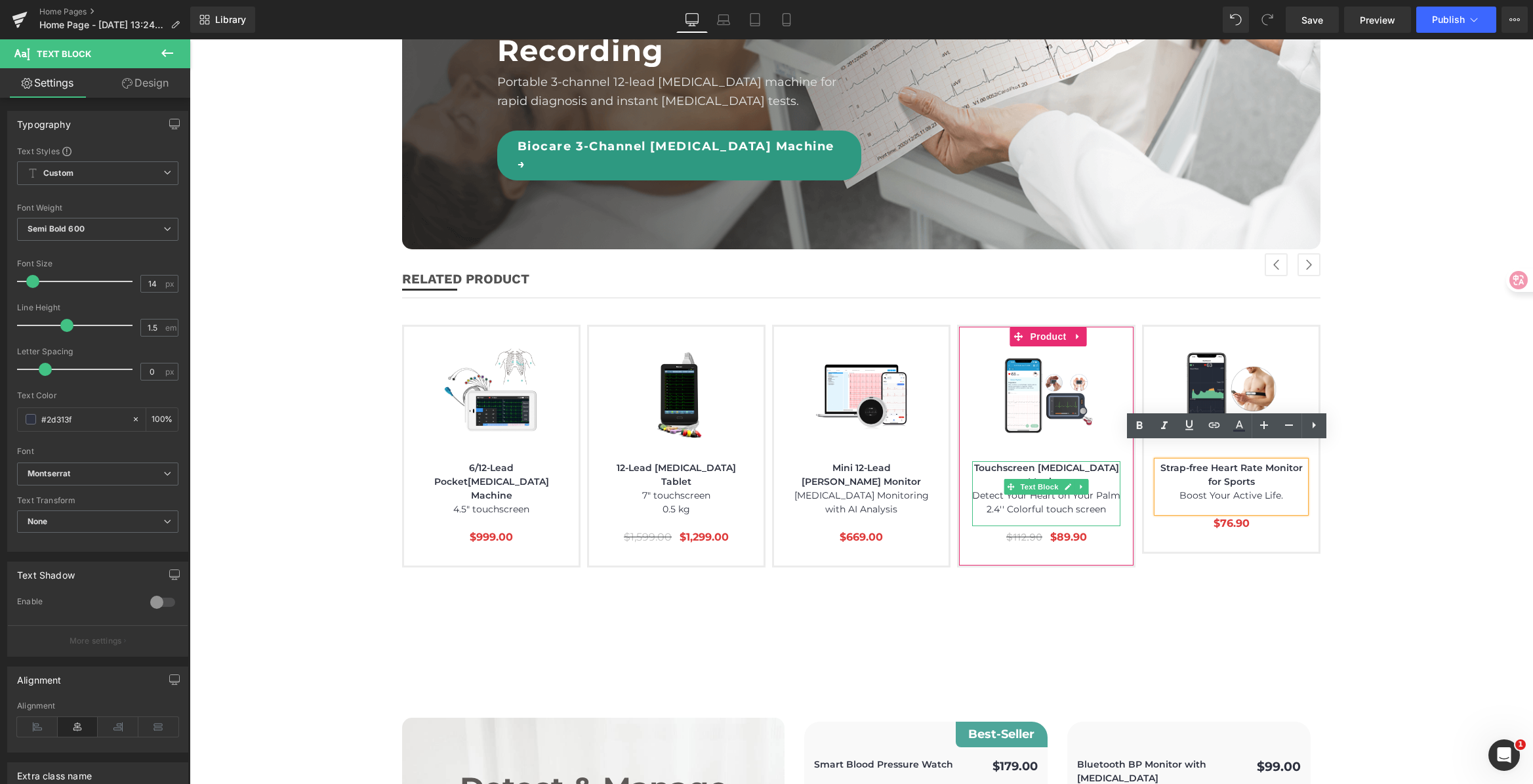
click at [1102, 502] on p "2.4'' Colorful touch screen" at bounding box center [1047, 509] width 148 height 14
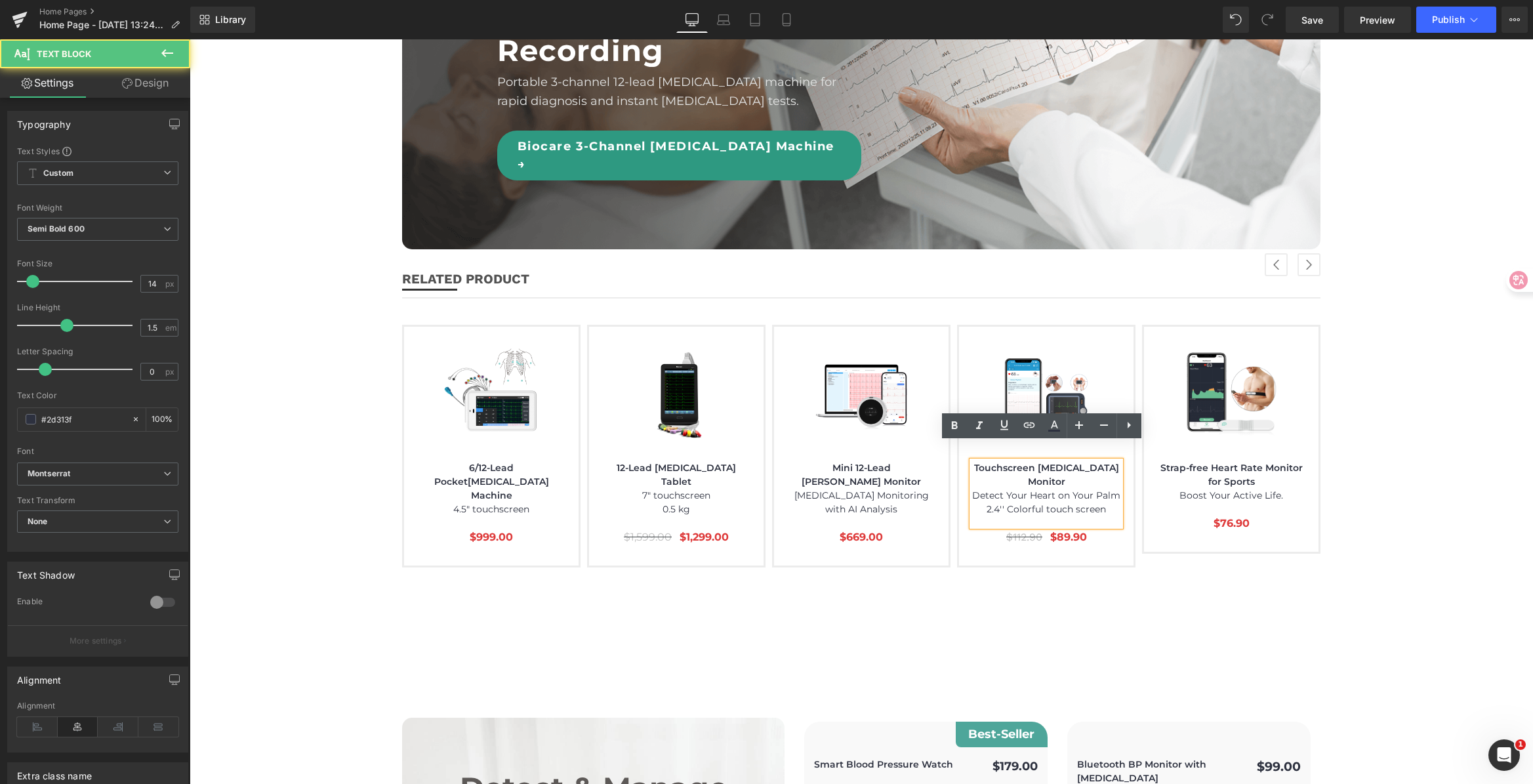
click at [1102, 502] on p "2.4'' Colorful touch screen" at bounding box center [1047, 509] width 148 height 14
click at [1289, 489] on p "Boost Your Active Life." at bounding box center [1232, 495] width 148 height 14
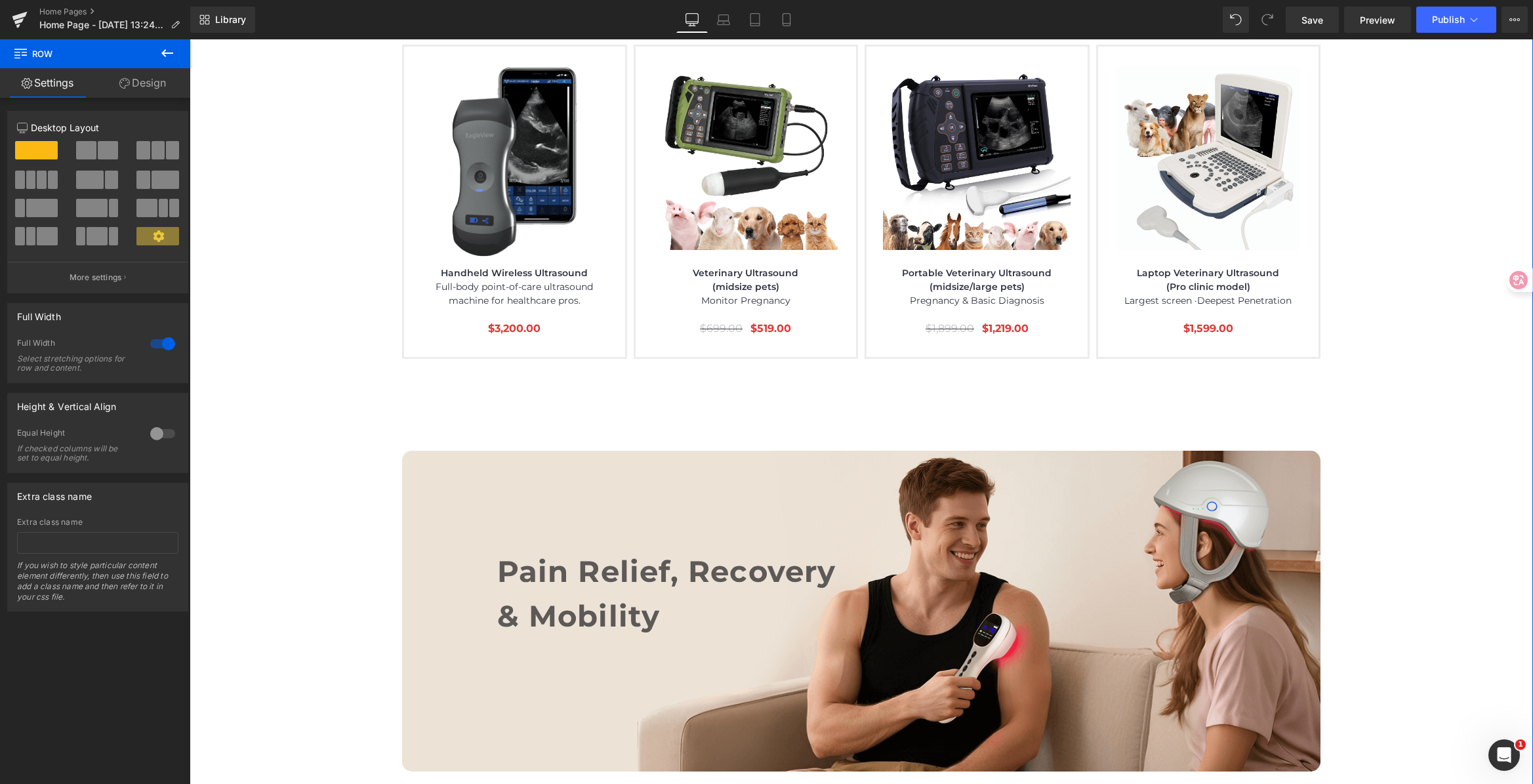
scroll to position [6019, 0]
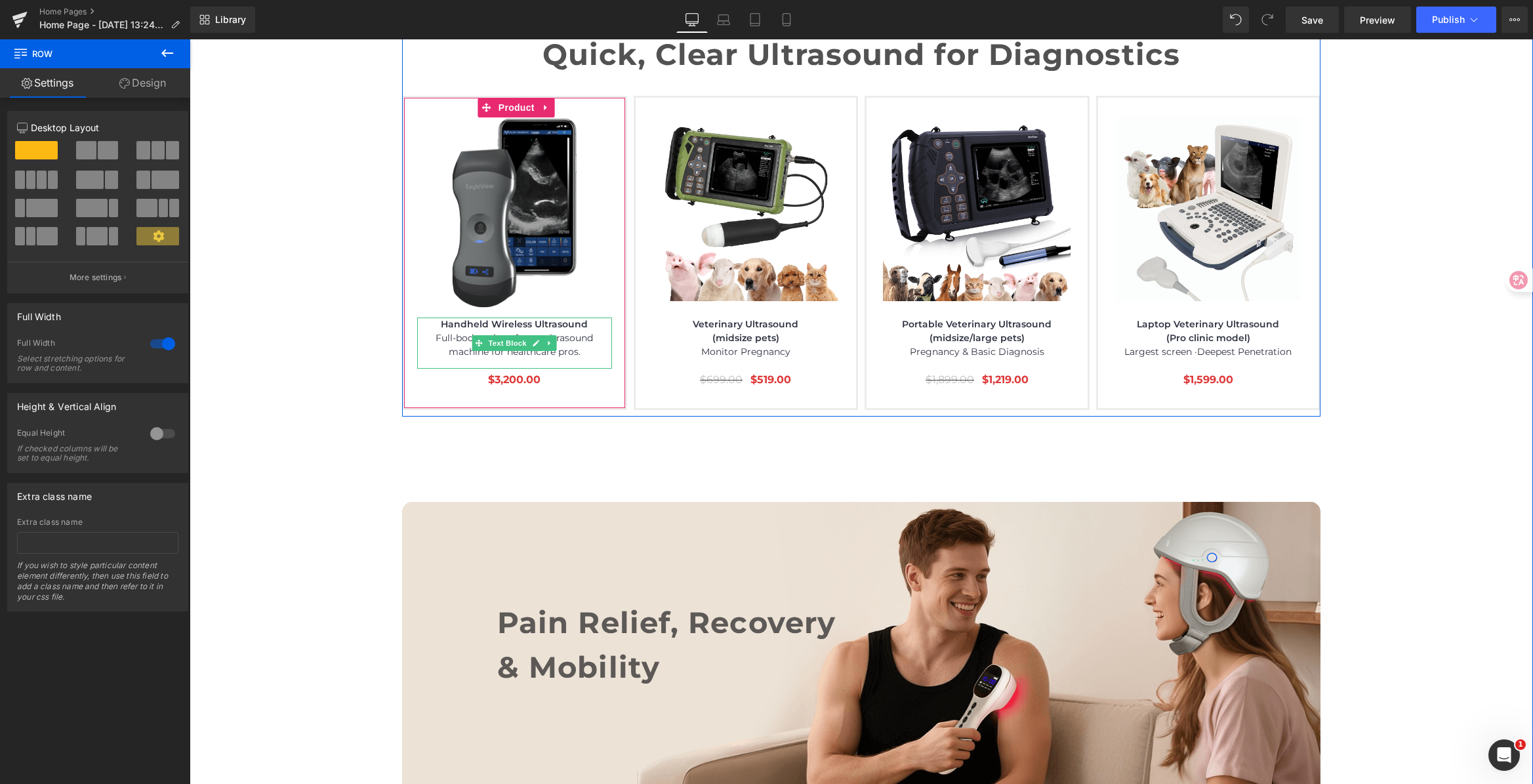
click at [588, 331] on p "Full-body point-of-care ultrasound machine for healthcare pros." at bounding box center [514, 345] width 195 height 27
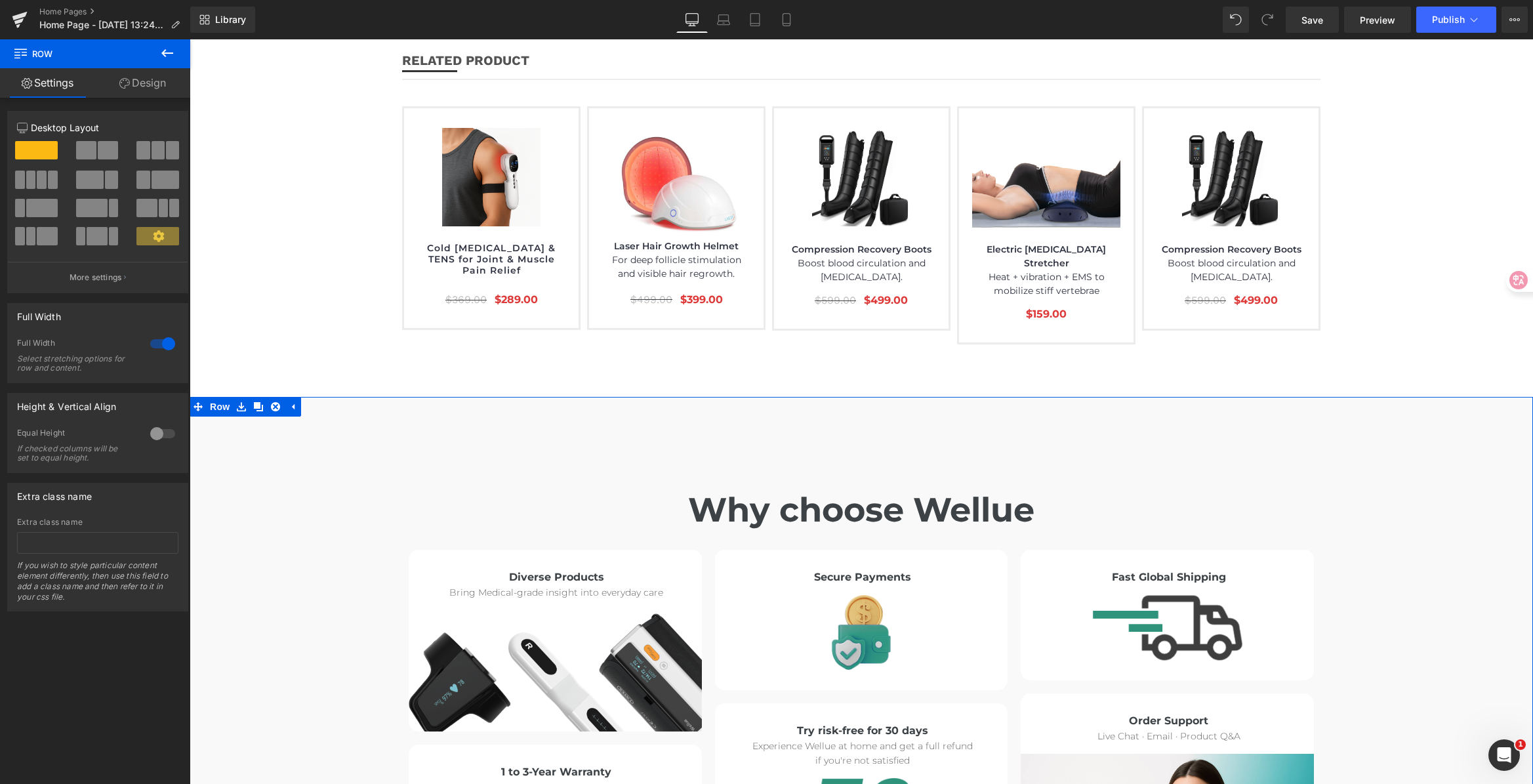
scroll to position [6763, 0]
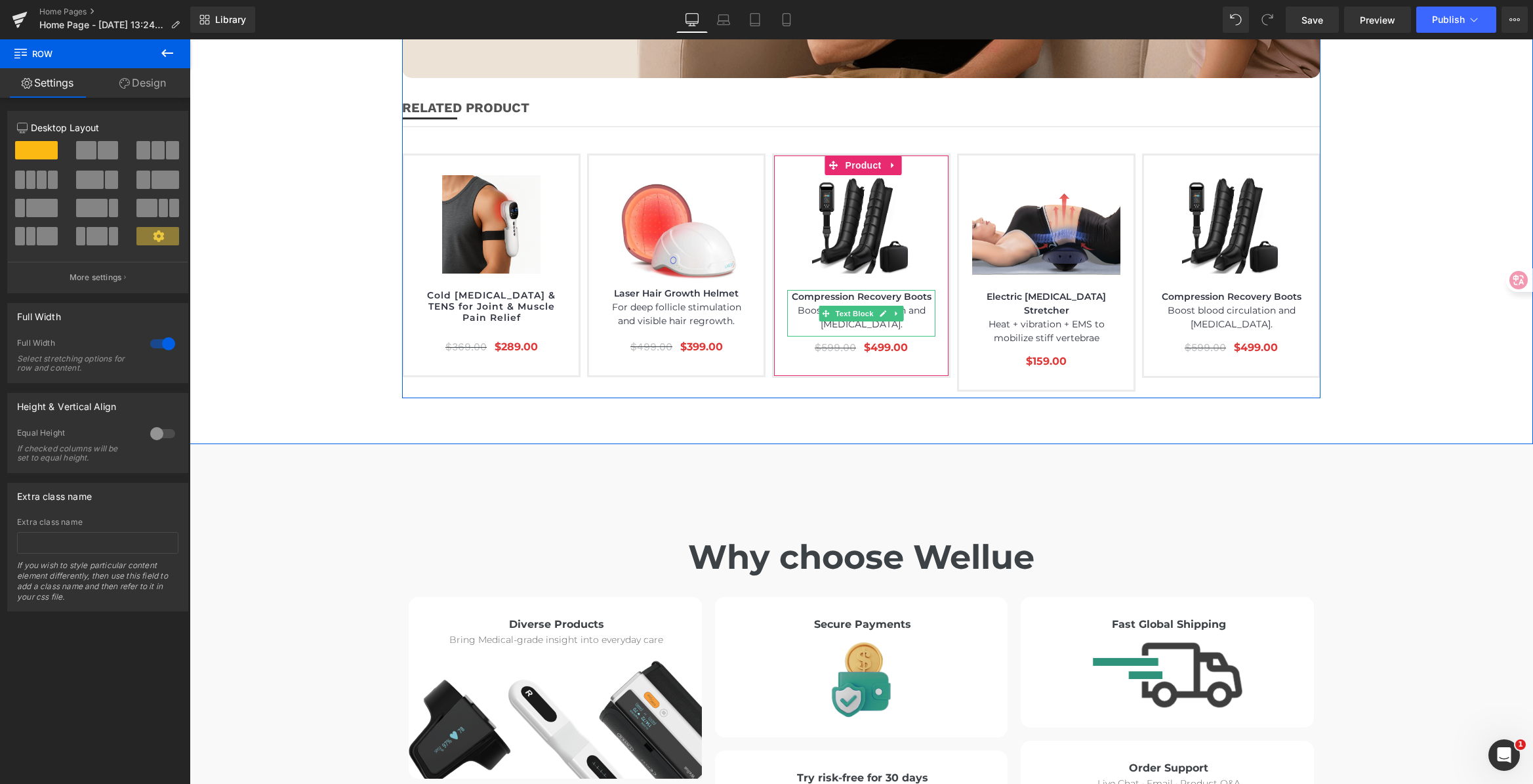
click at [916, 304] on p "Boost blood circulation and [MEDICAL_DATA]." at bounding box center [861, 318] width 148 height 27
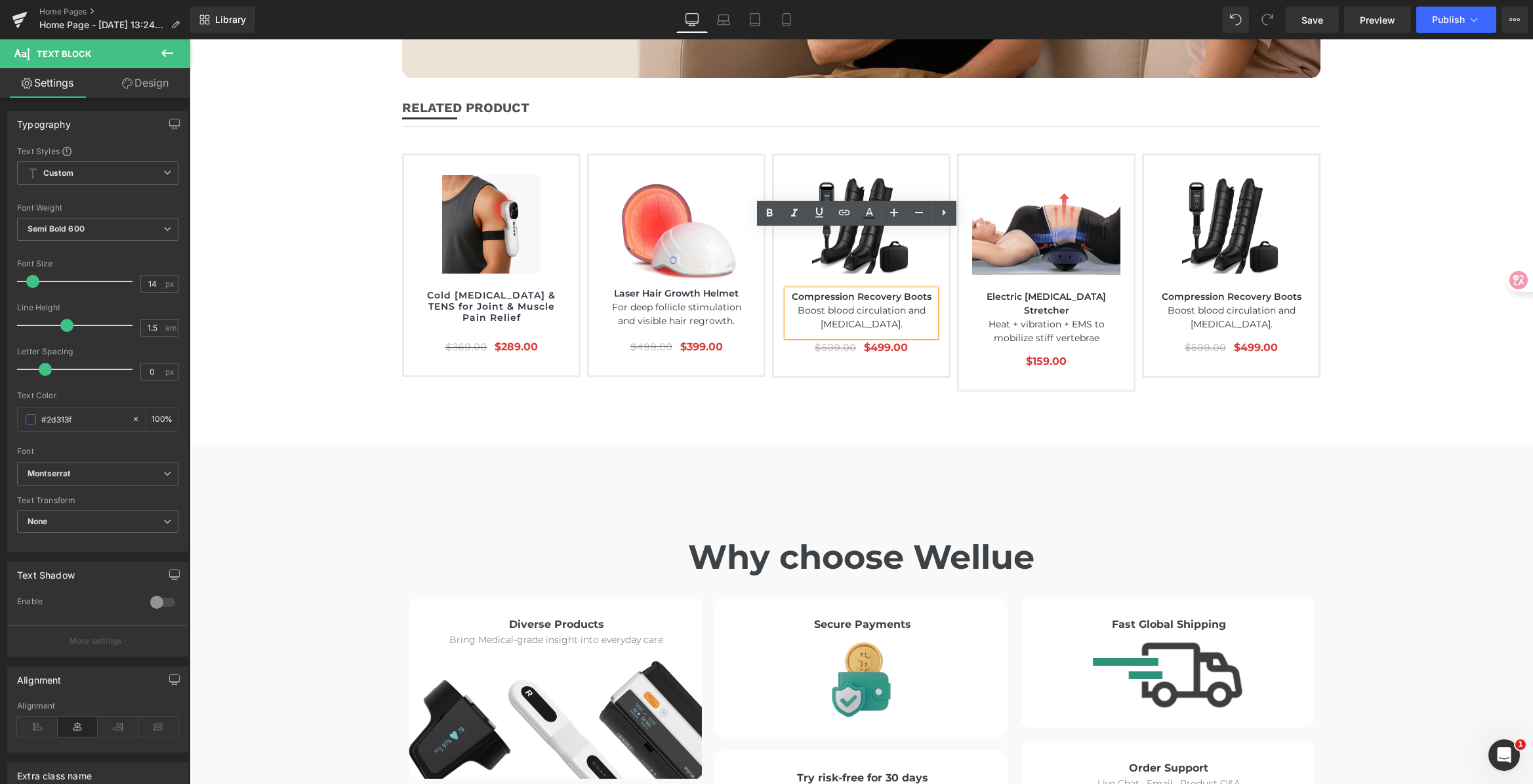
click at [908, 304] on p "Boost blood circulation and [MEDICAL_DATA]." at bounding box center [861, 318] width 148 height 27
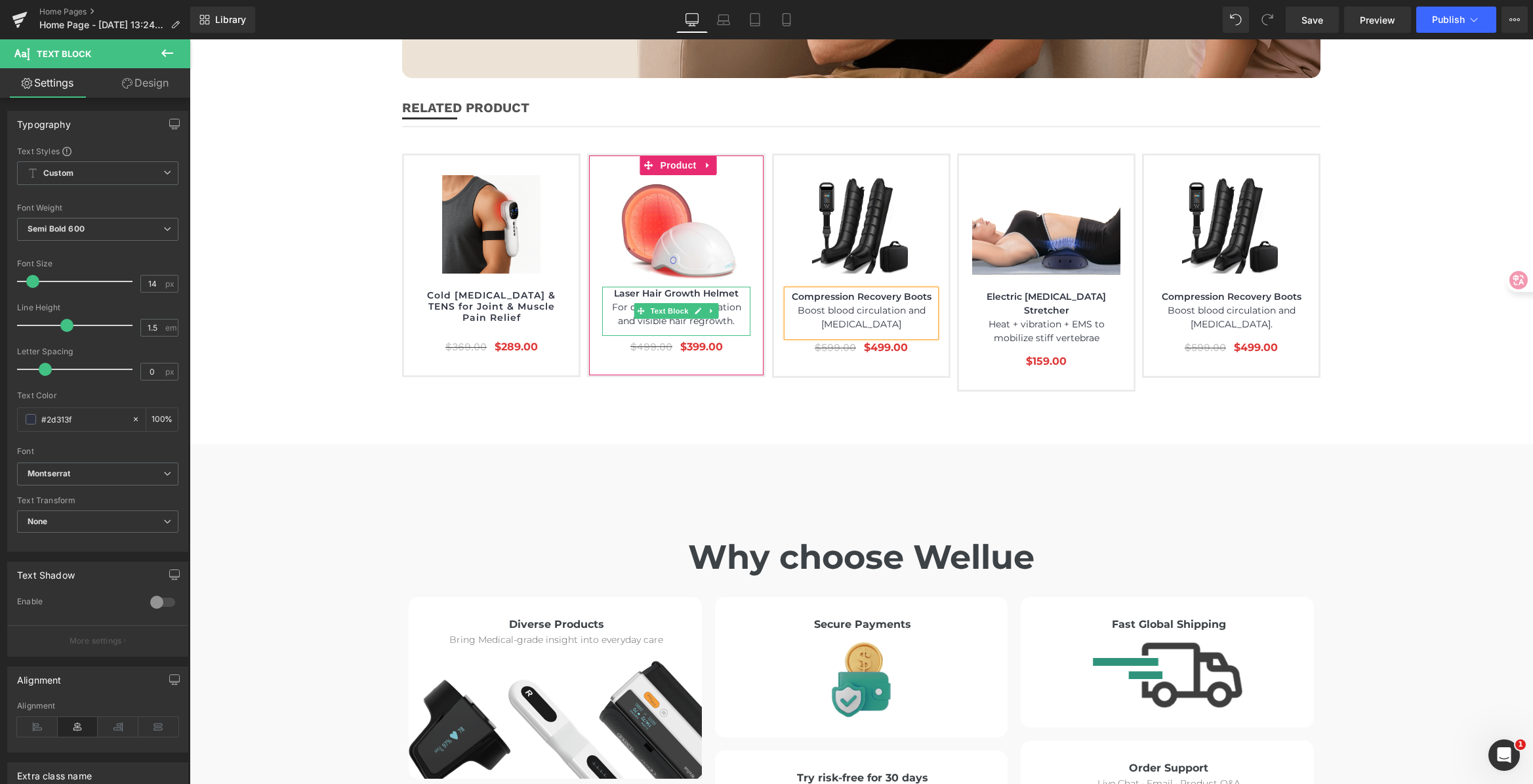
click at [730, 300] on p "For deep follicle stimulation and visible hair regrowth." at bounding box center [676, 314] width 148 height 27
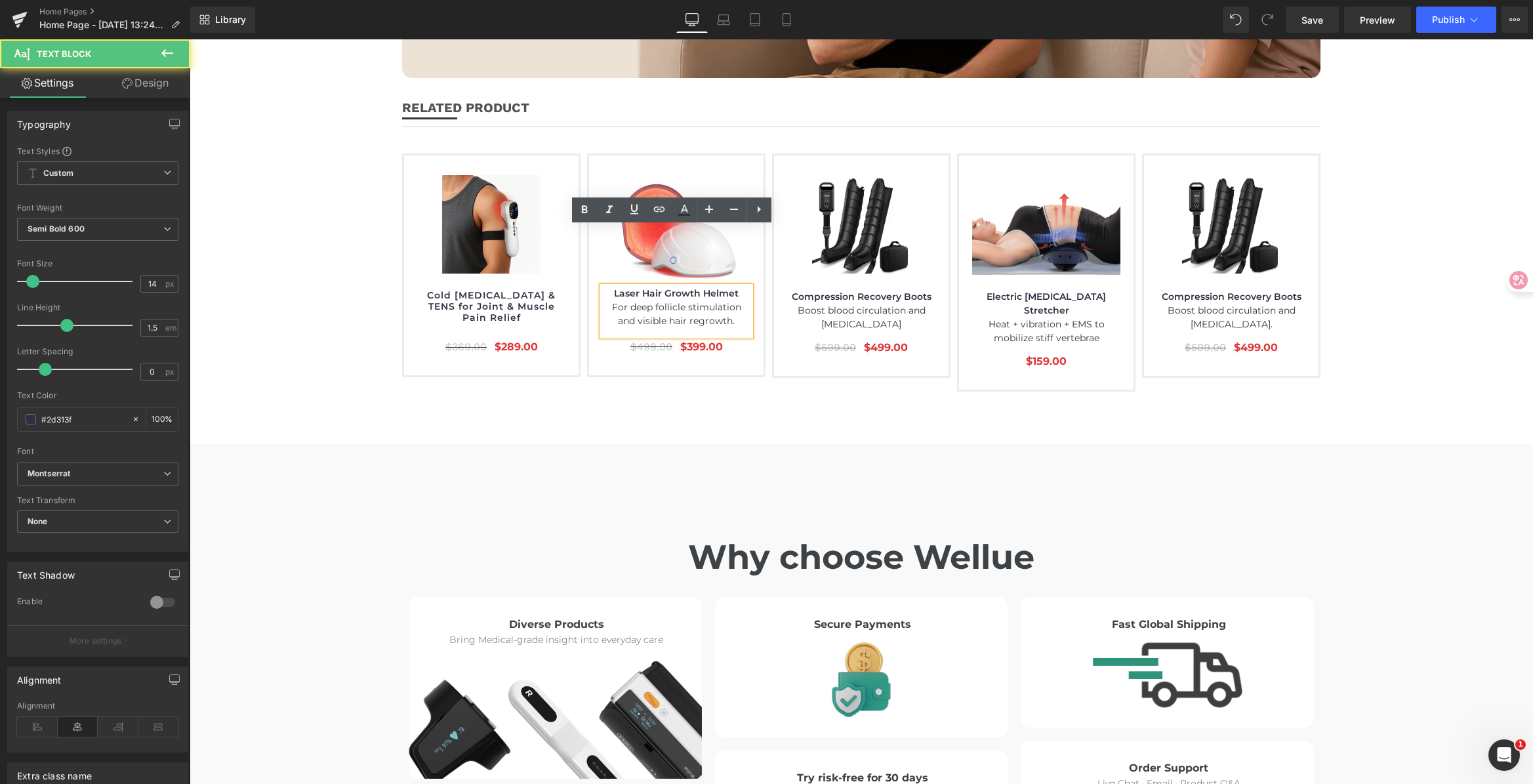
click at [726, 300] on p "For deep follicle stimulation and visible hair regrowth." at bounding box center [676, 314] width 148 height 27
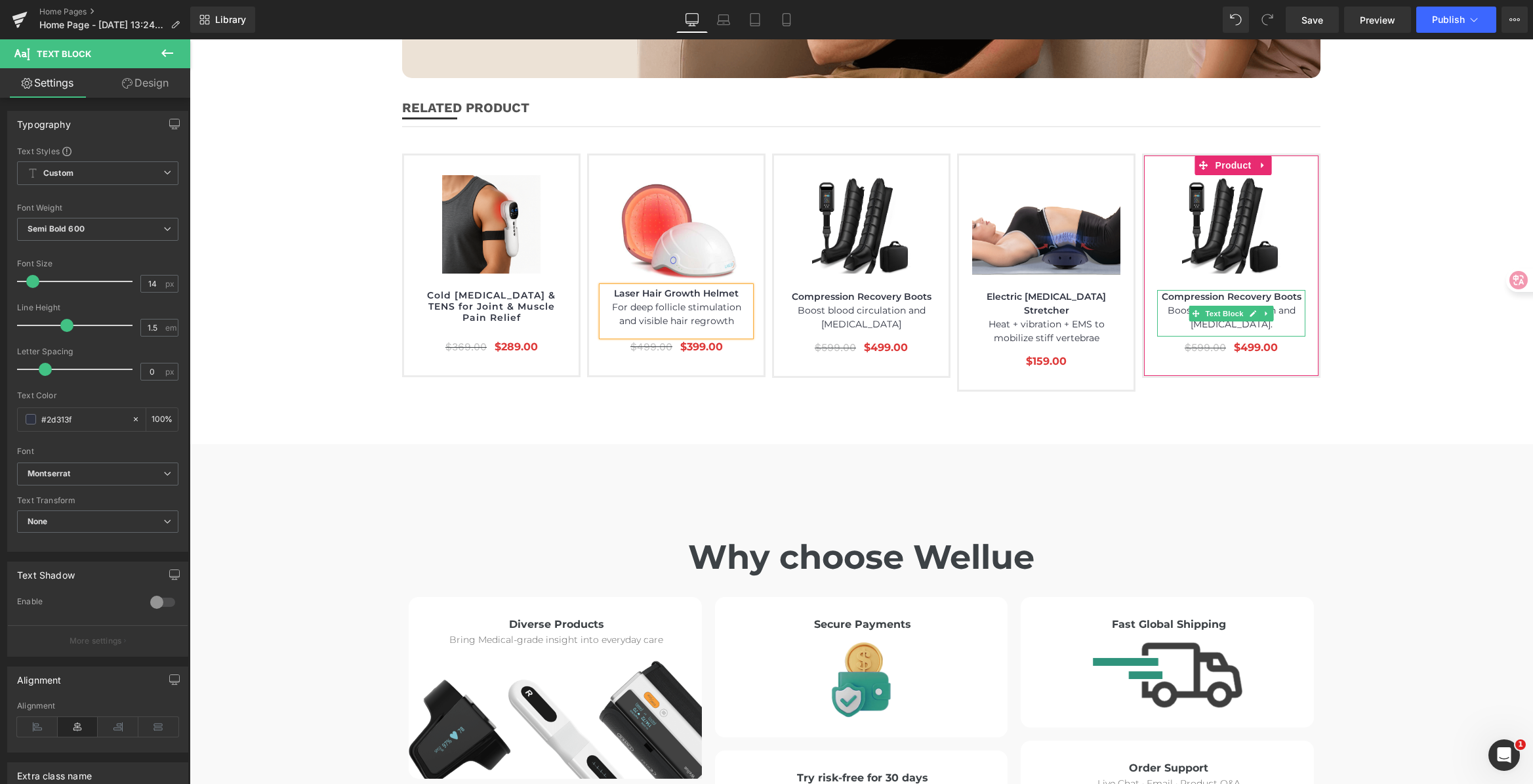
click at [1281, 304] on p "Boost blood circulation and [MEDICAL_DATA]." at bounding box center [1232, 318] width 148 height 27
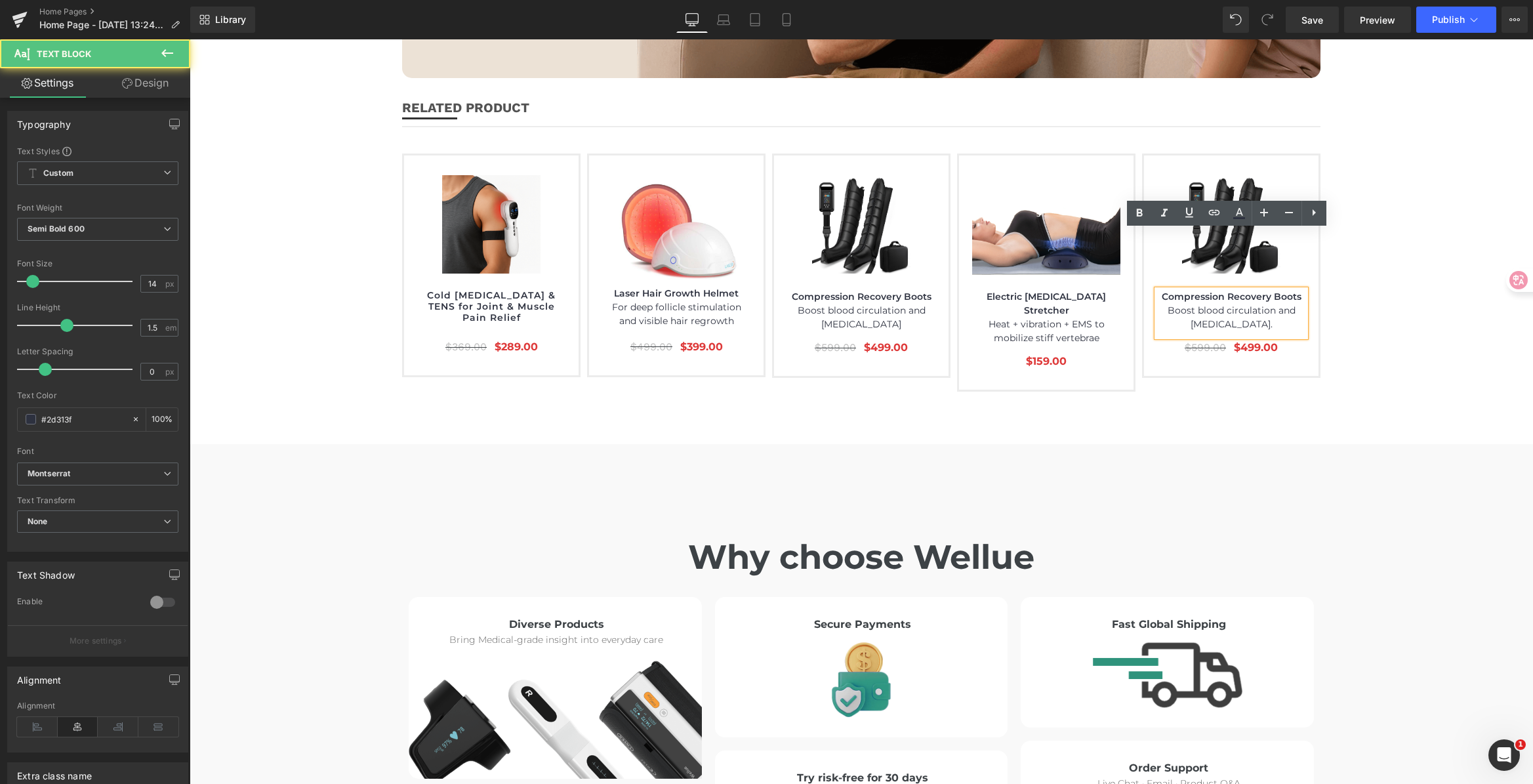
click at [1283, 304] on p "Boost blood circulation and [MEDICAL_DATA]." at bounding box center [1232, 318] width 148 height 27
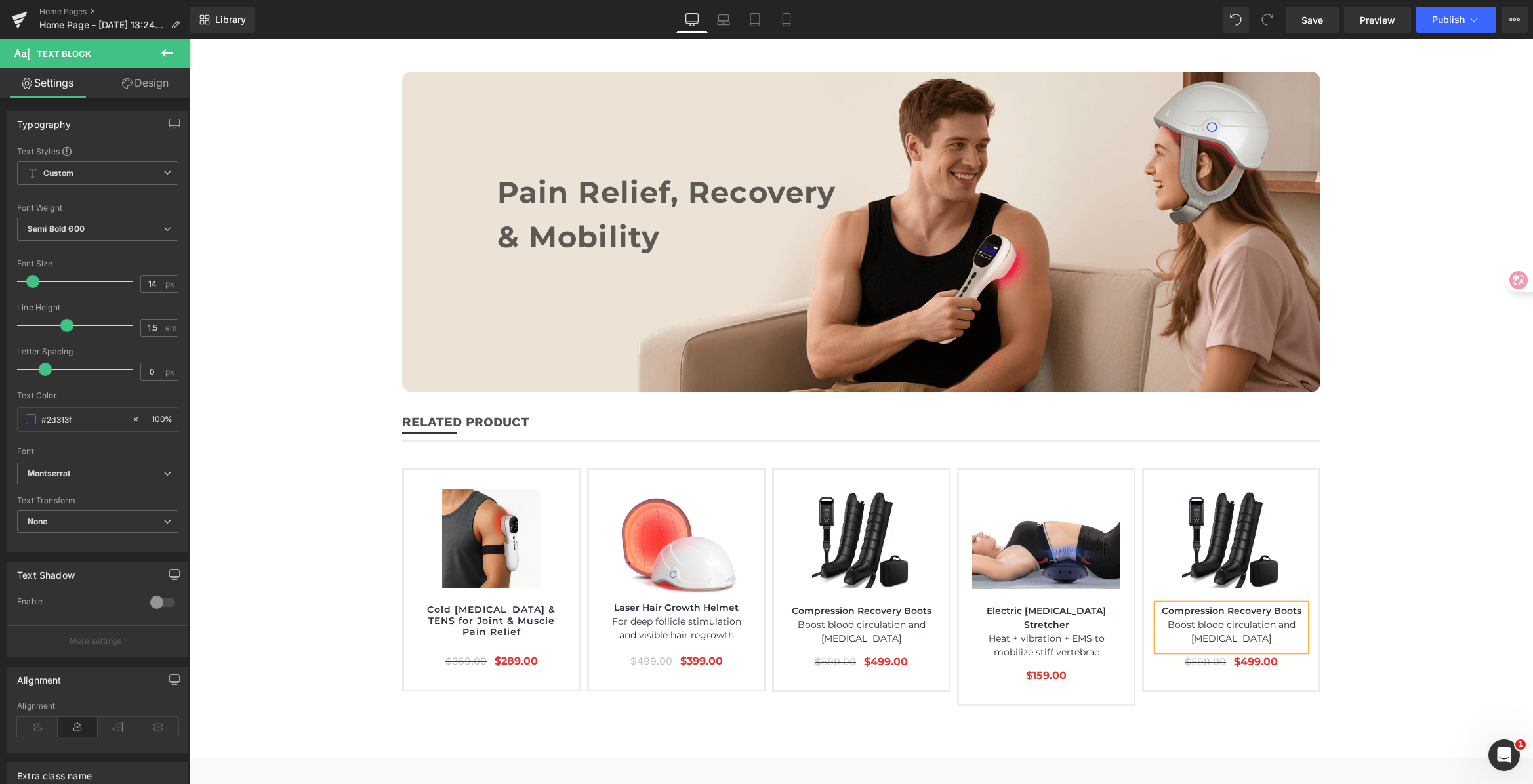
scroll to position [6401, 0]
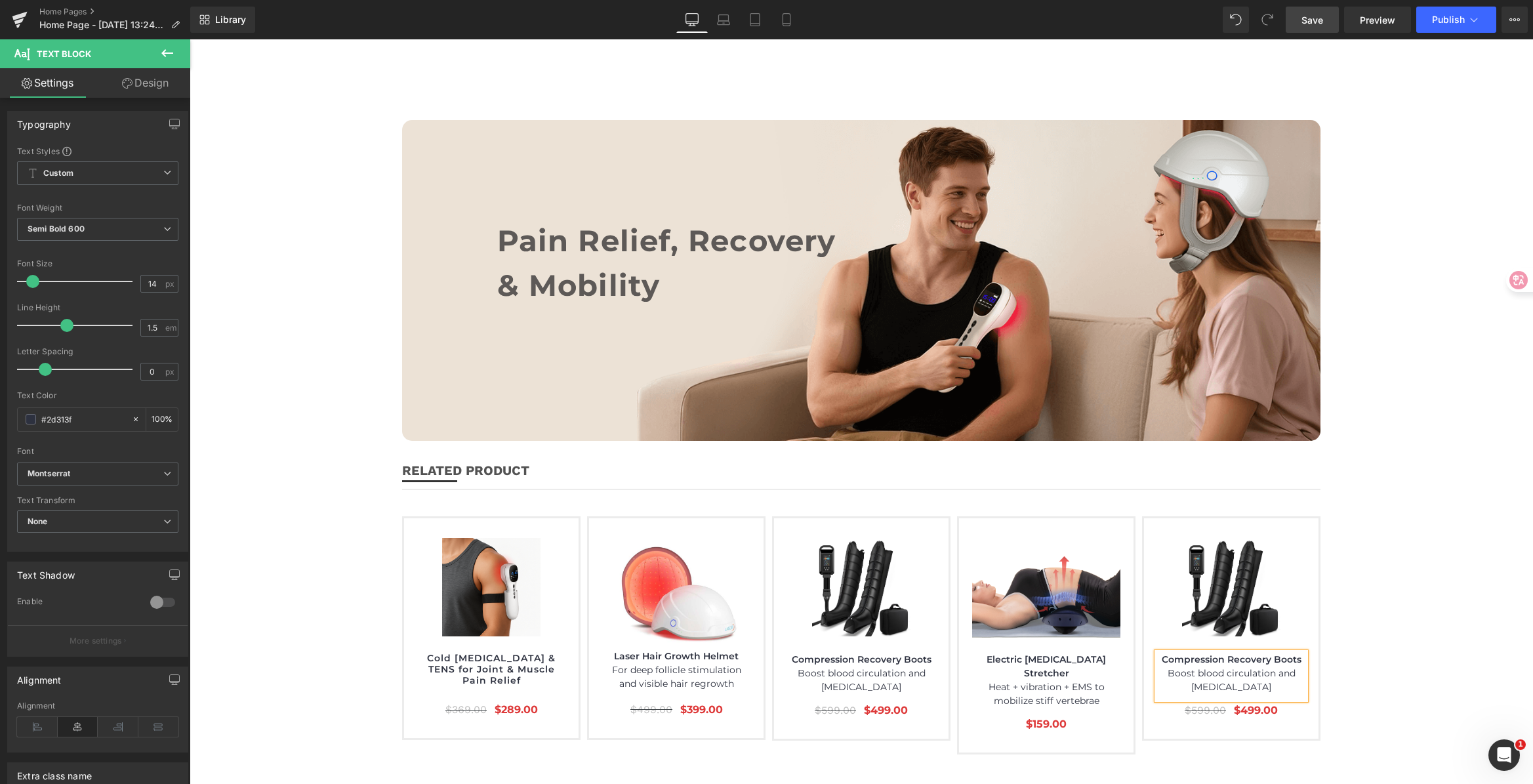
click at [1318, 8] on link "Save" at bounding box center [1312, 20] width 53 height 26
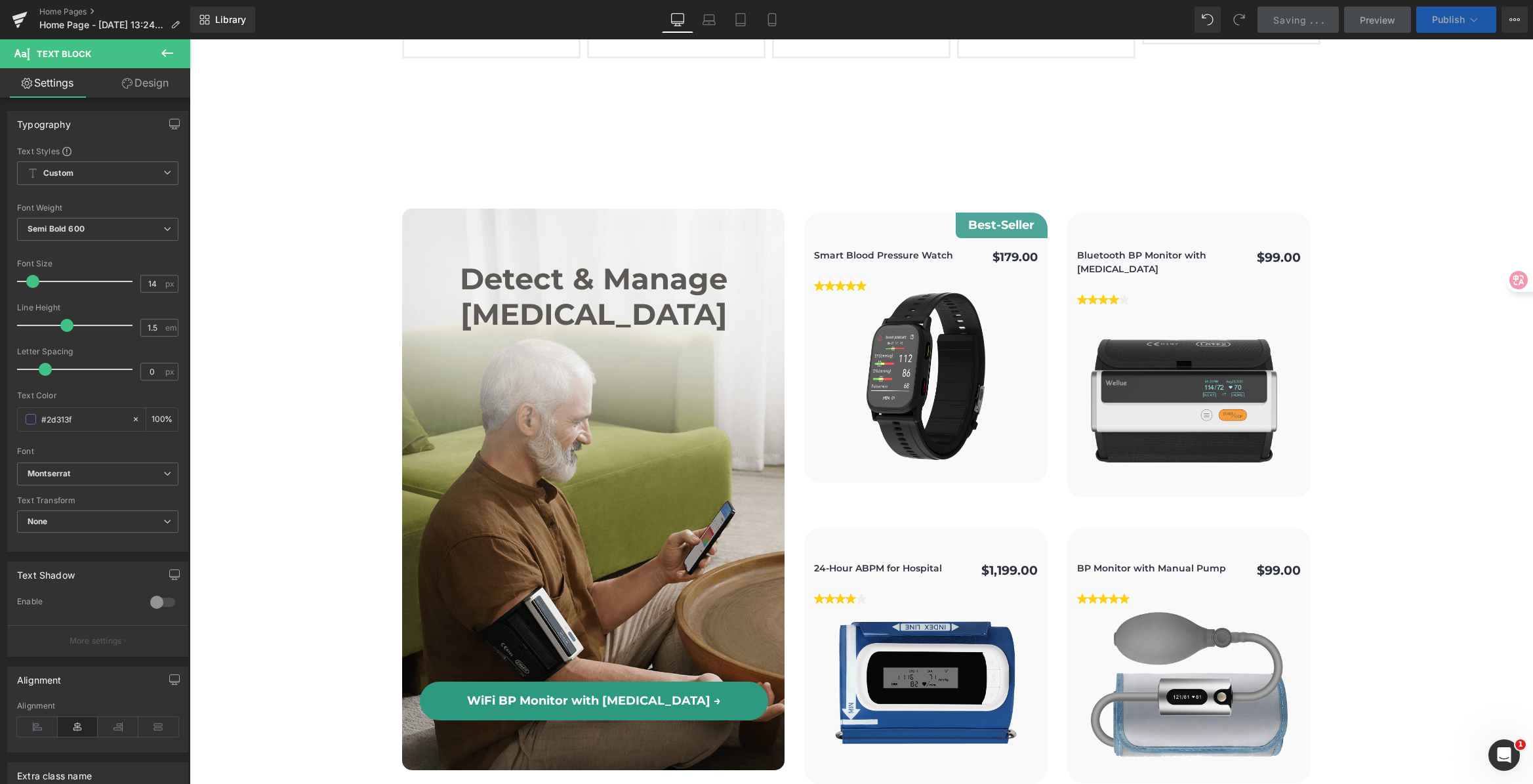
scroll to position [3236, 0]
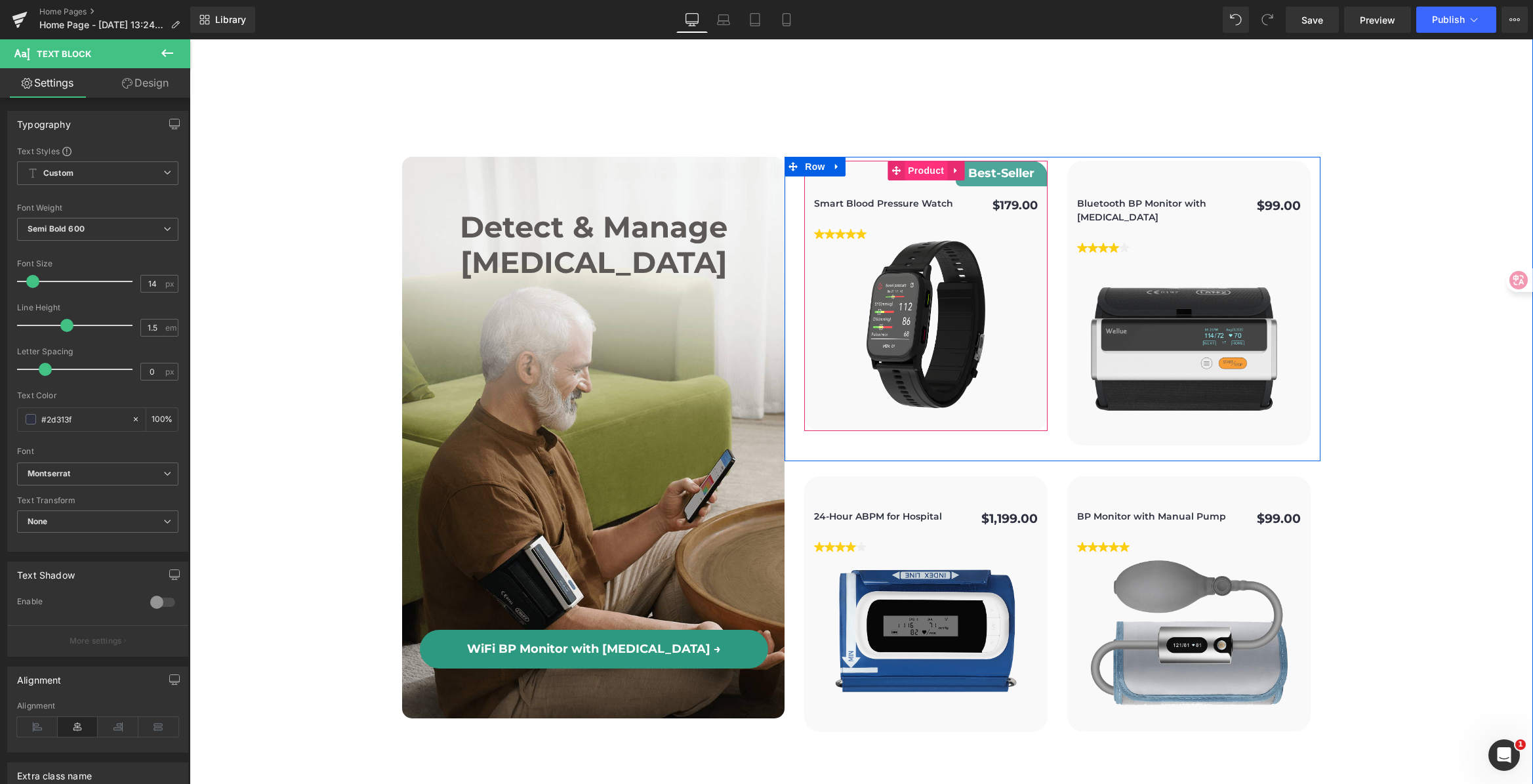
click at [921, 161] on span "Product" at bounding box center [926, 170] width 43 height 20
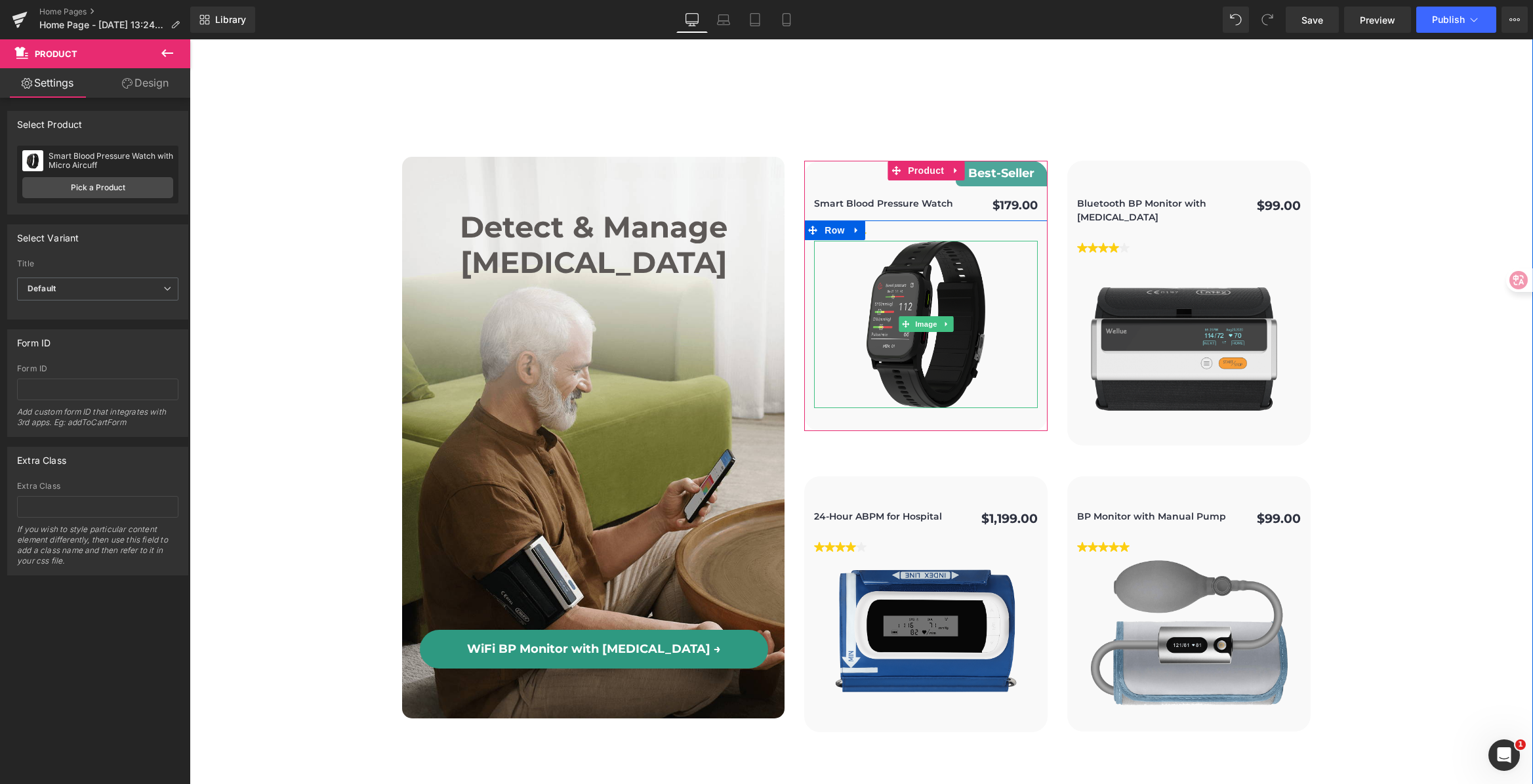
click at [910, 262] on img at bounding box center [926, 324] width 118 height 168
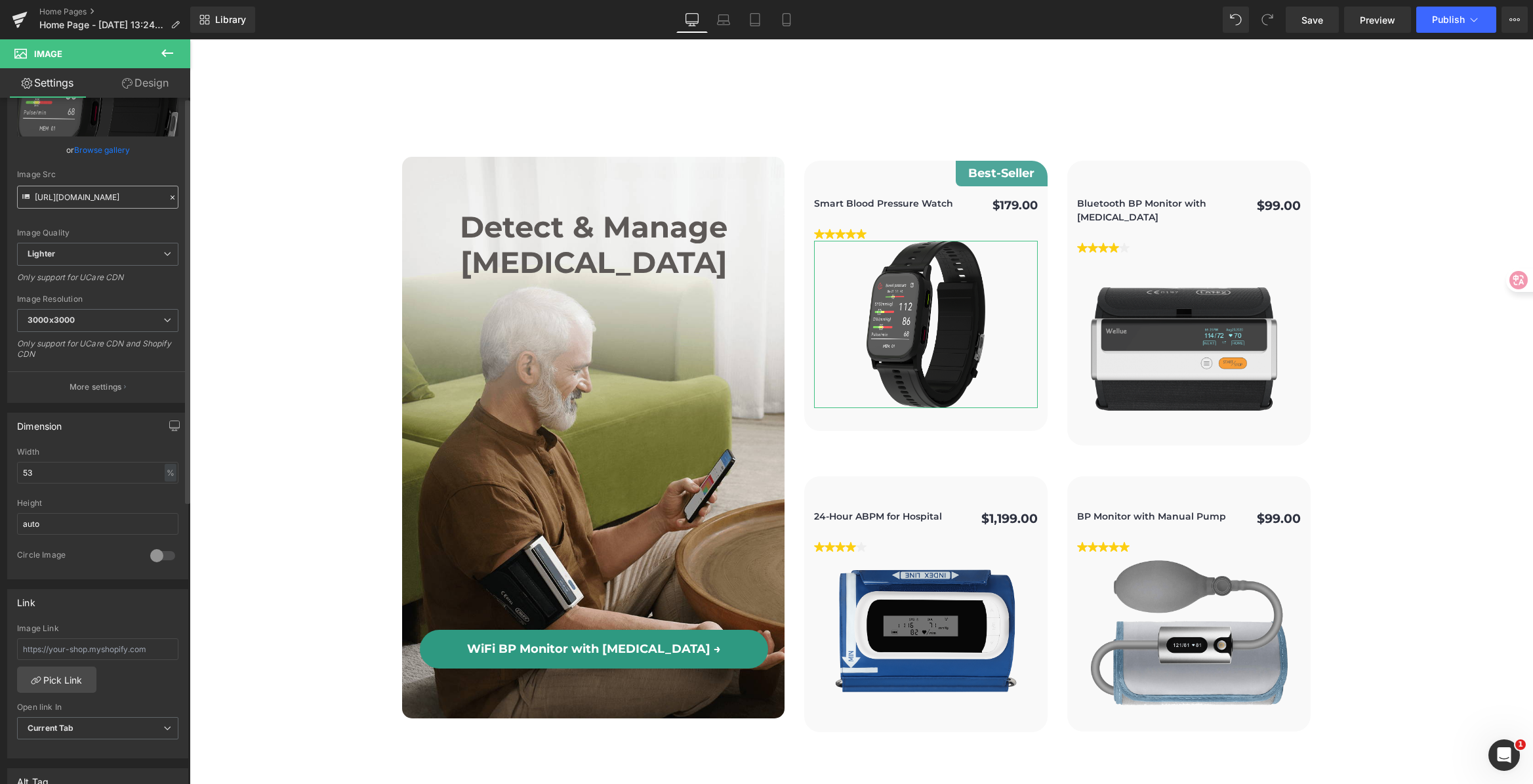
scroll to position [0, 0]
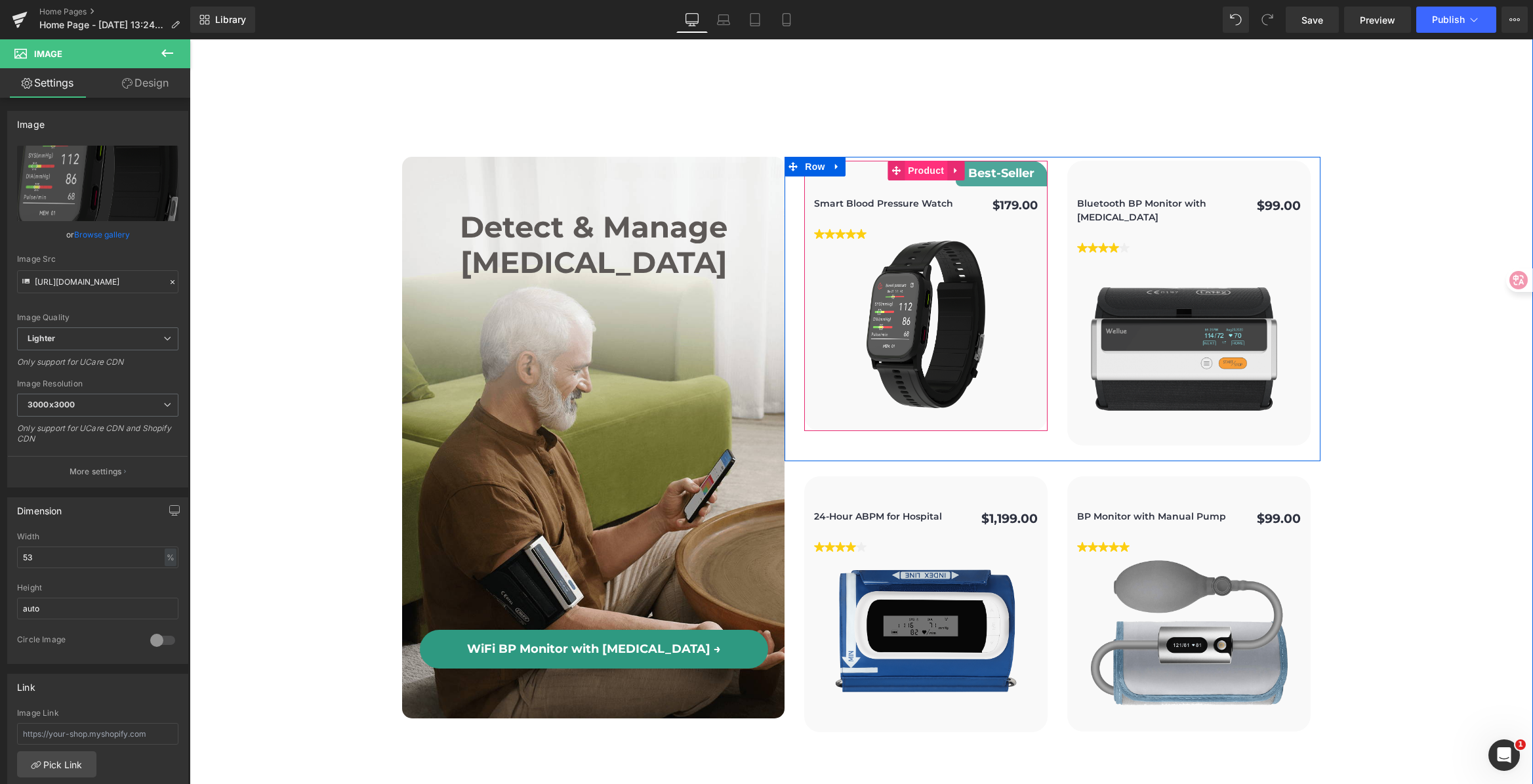
click at [909, 161] on span "Product" at bounding box center [926, 170] width 43 height 20
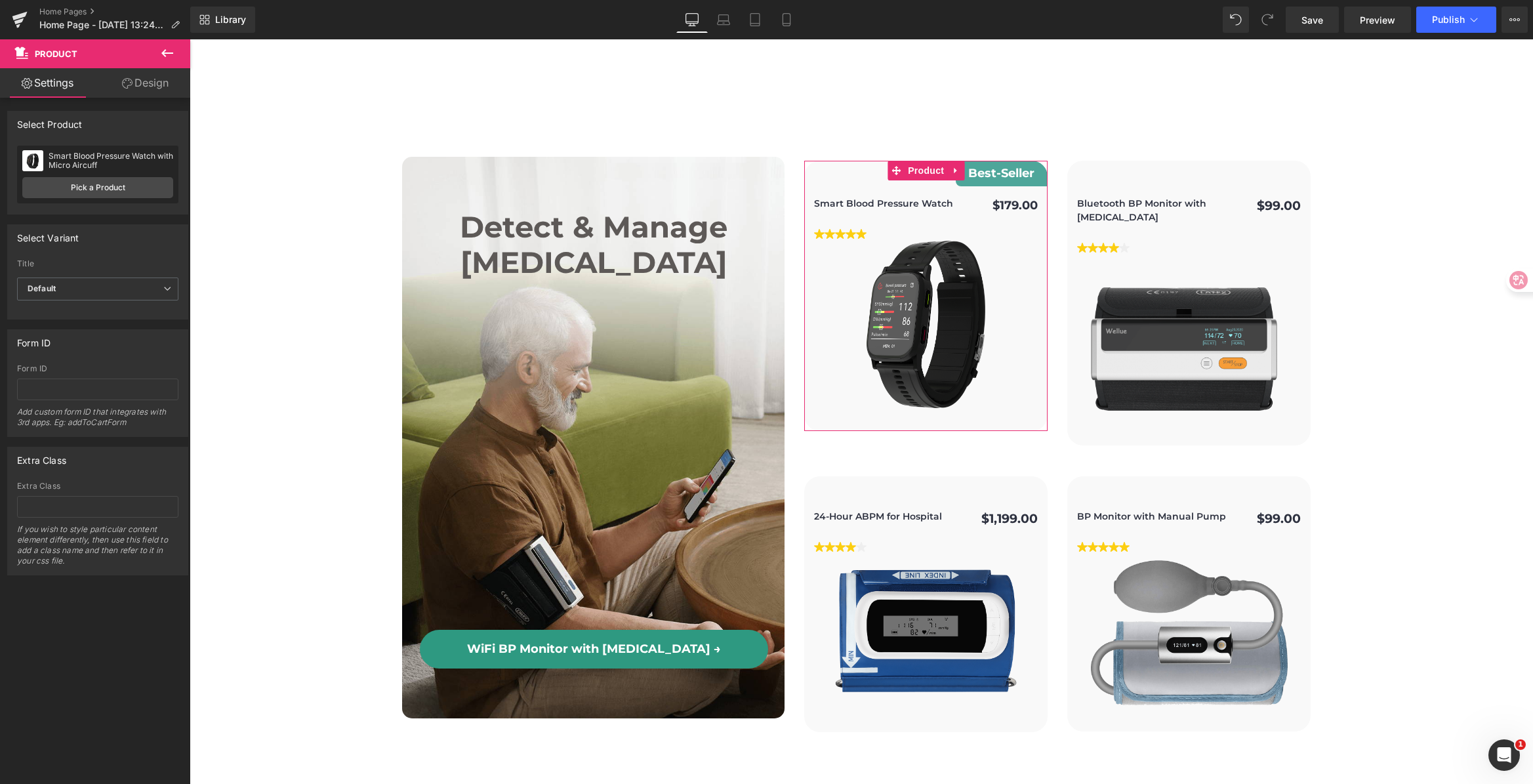
click at [147, 78] on link "Design" at bounding box center [146, 83] width 95 height 30
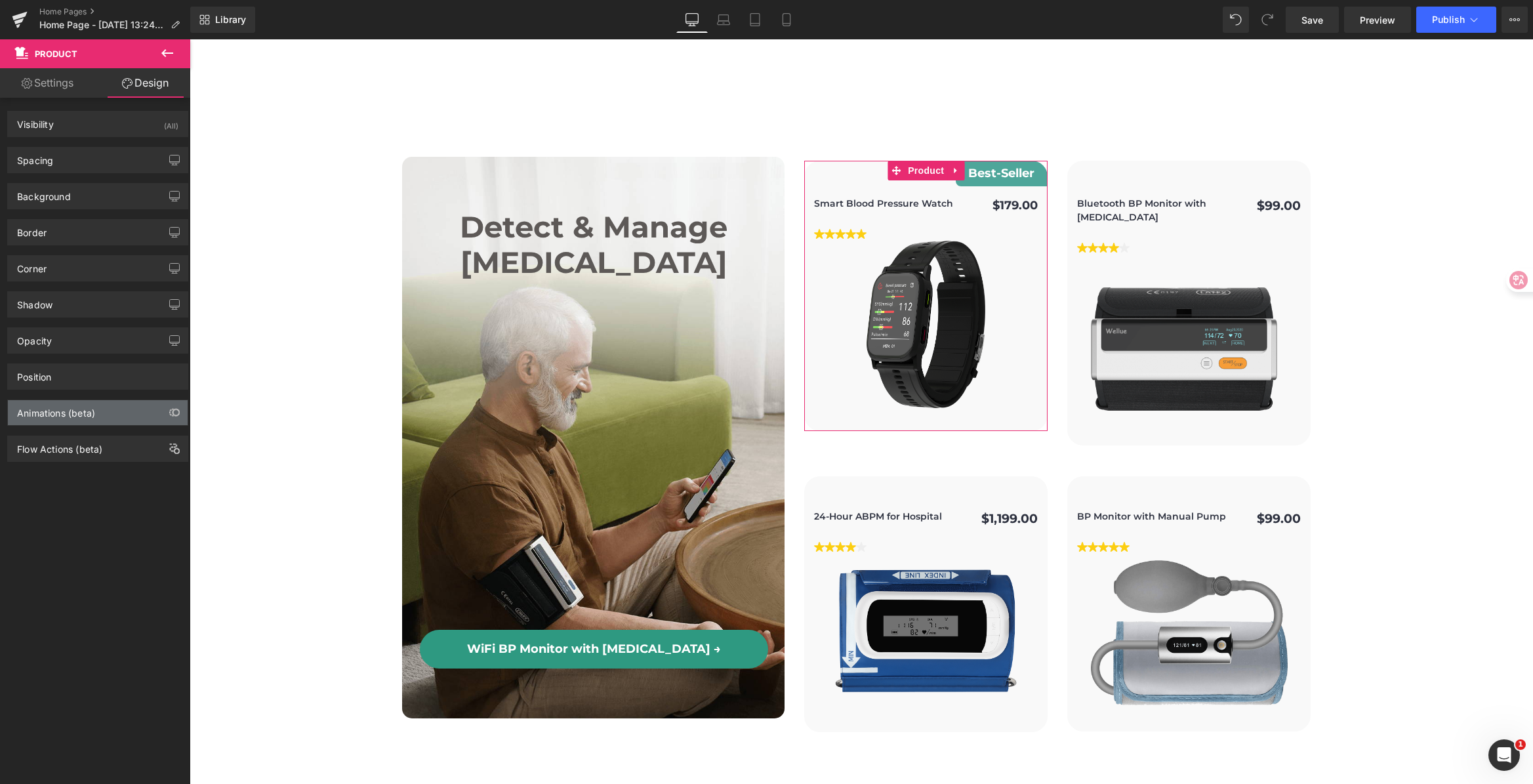
click at [77, 420] on div "Animations (beta)" at bounding box center [97, 412] width 180 height 25
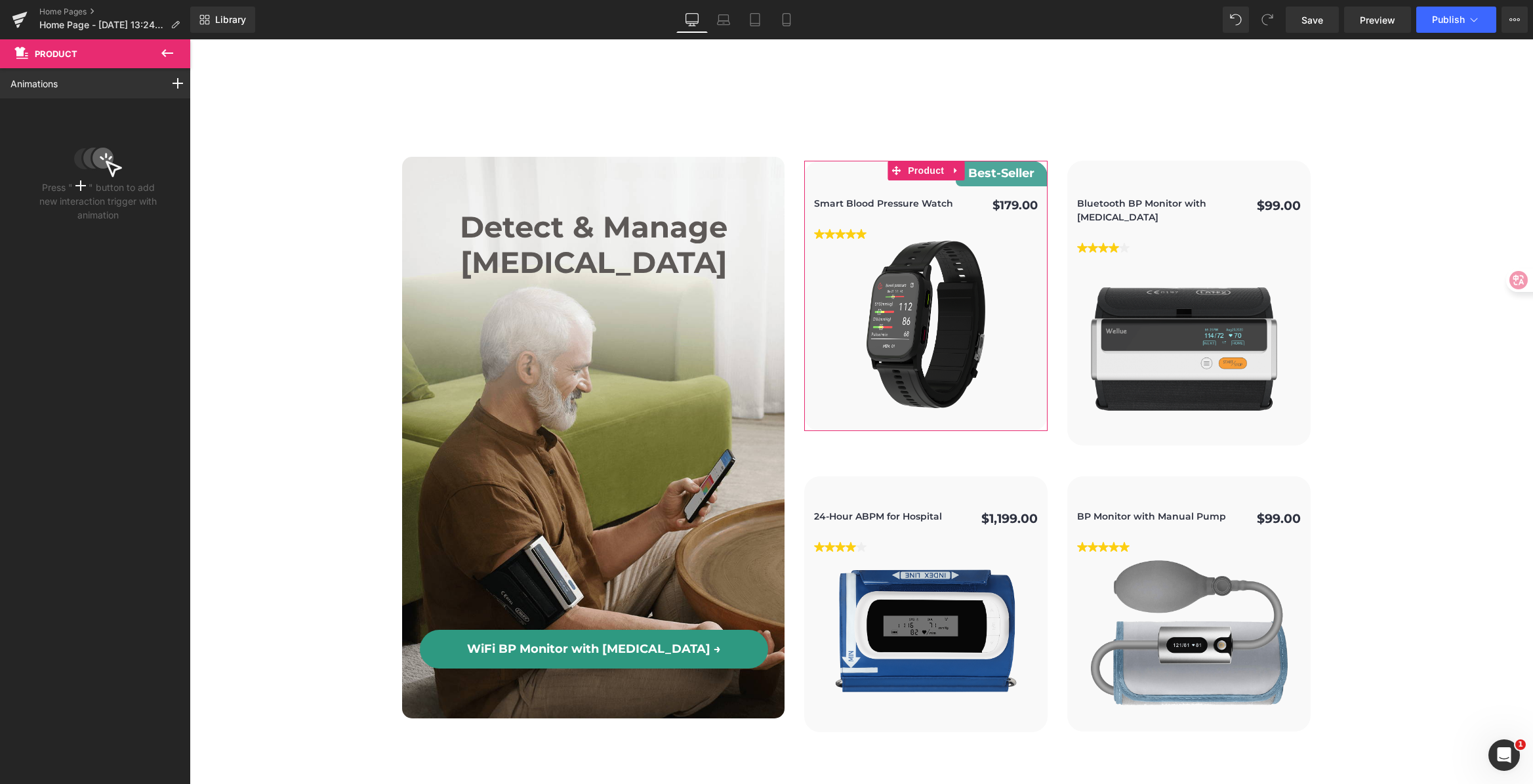
click at [116, 77] on div "Animations Scroll Into view While scrolling in view After page finish loading T…" at bounding box center [98, 83] width 196 height 30
click at [159, 83] on div at bounding box center [177, 83] width 37 height 30
click at [140, 133] on p "While scrolling in view" at bounding box center [130, 134] width 110 height 12
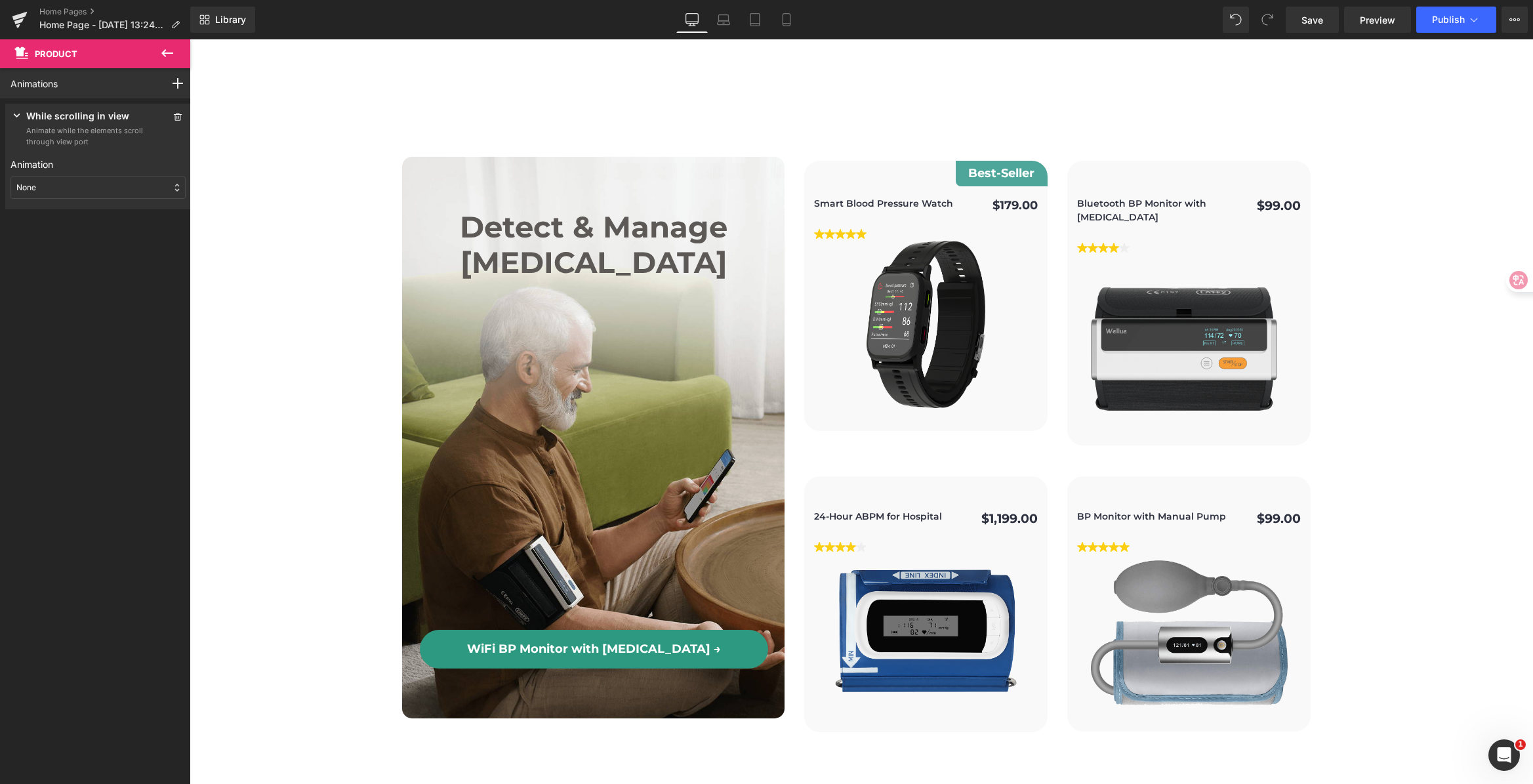
click at [165, 49] on icon at bounding box center [167, 53] width 12 height 8
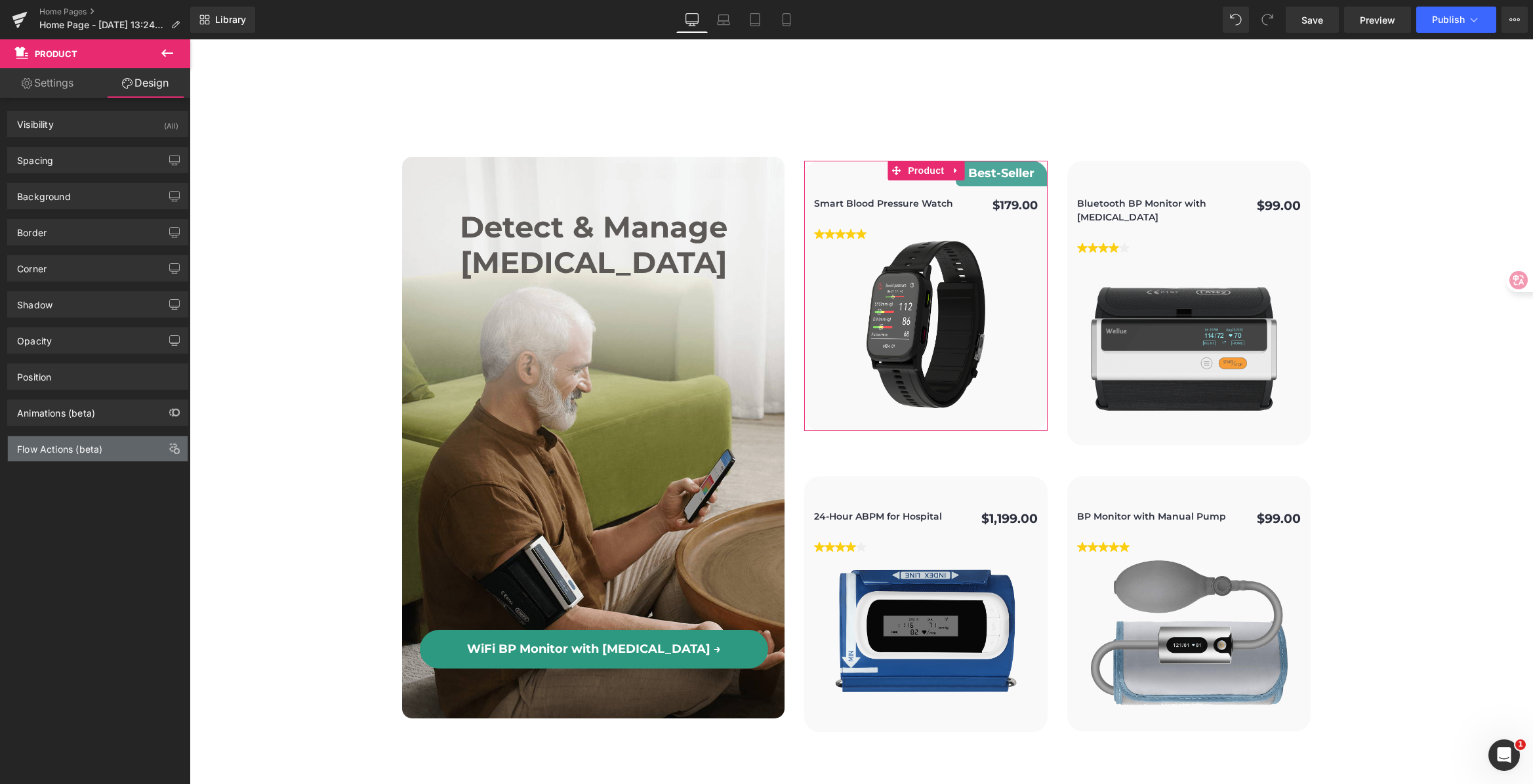
click at [73, 449] on div "Flow Actions (beta)" at bounding box center [60, 445] width 85 height 19
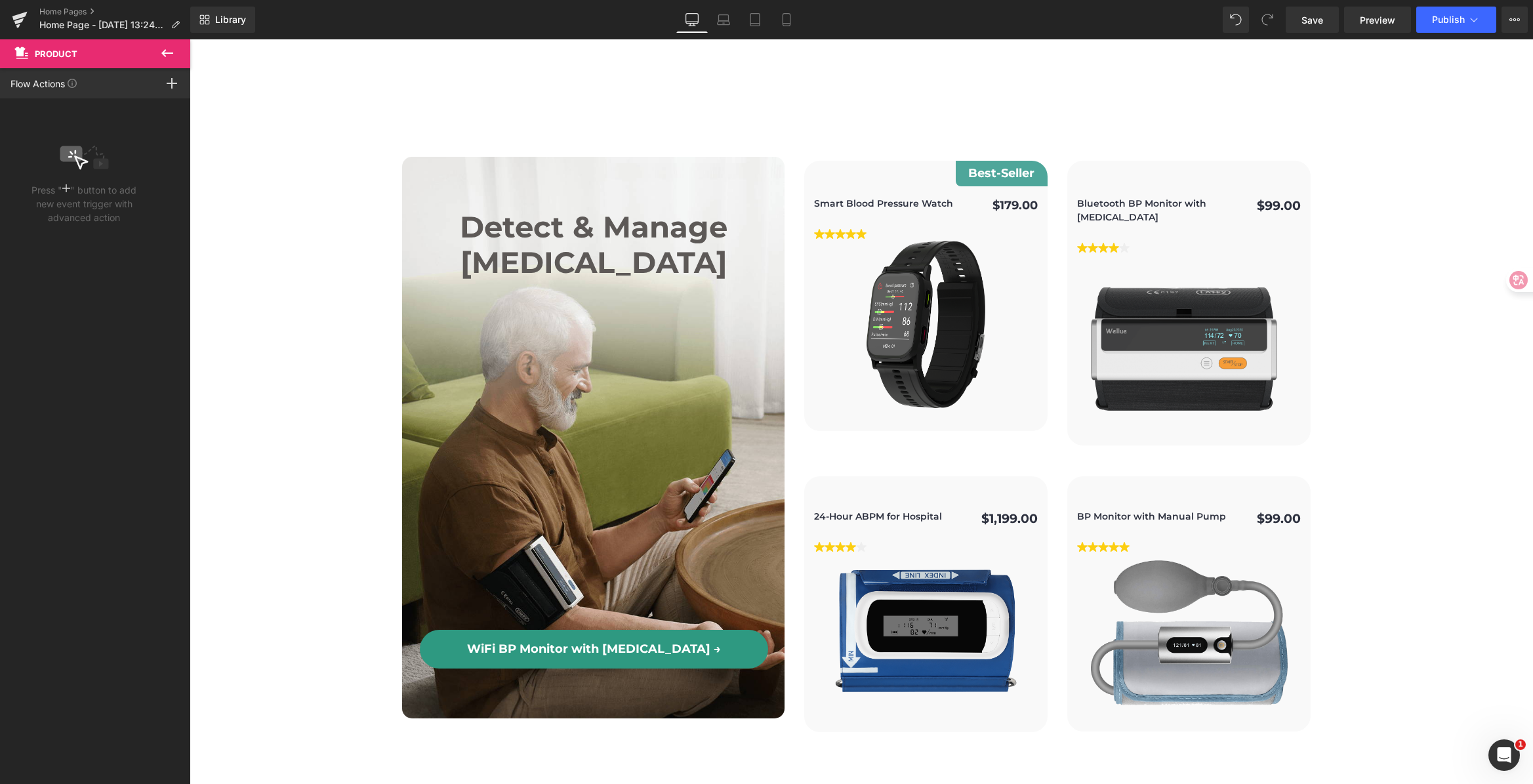
click at [168, 59] on icon at bounding box center [167, 53] width 15 height 15
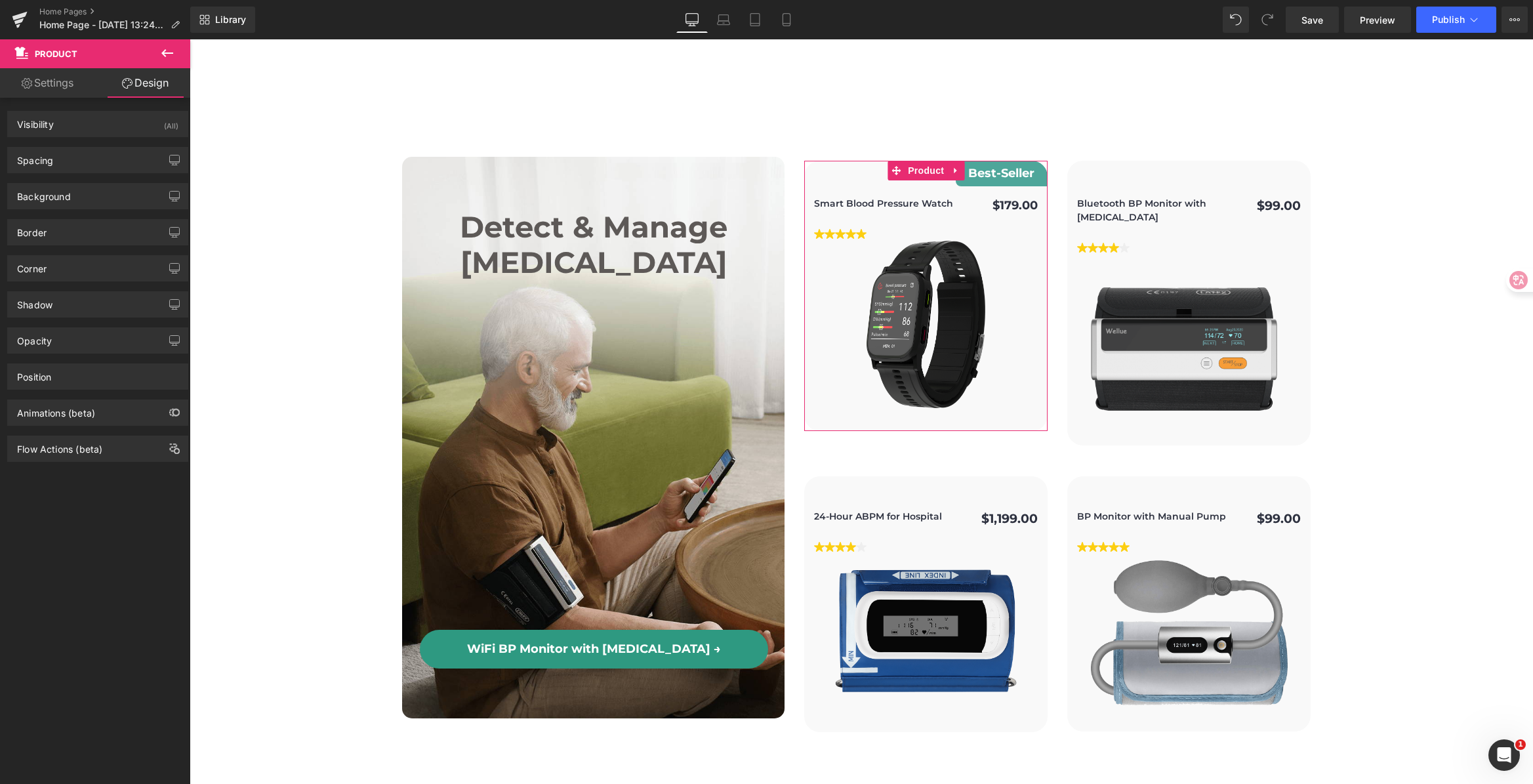
click at [67, 446] on div "Flow Actions (beta)" at bounding box center [60, 445] width 85 height 19
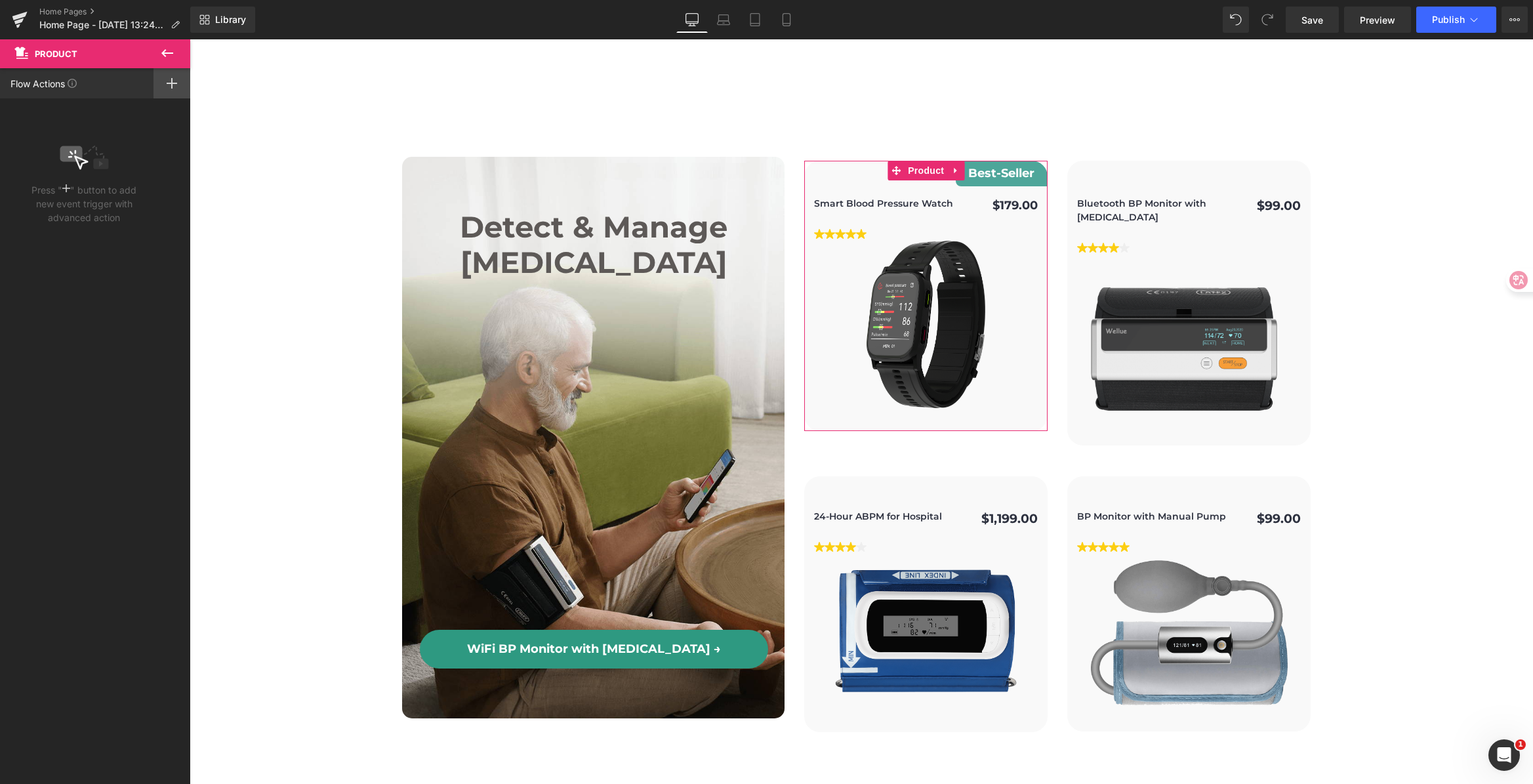
click at [167, 87] on icon at bounding box center [172, 83] width 10 height 10
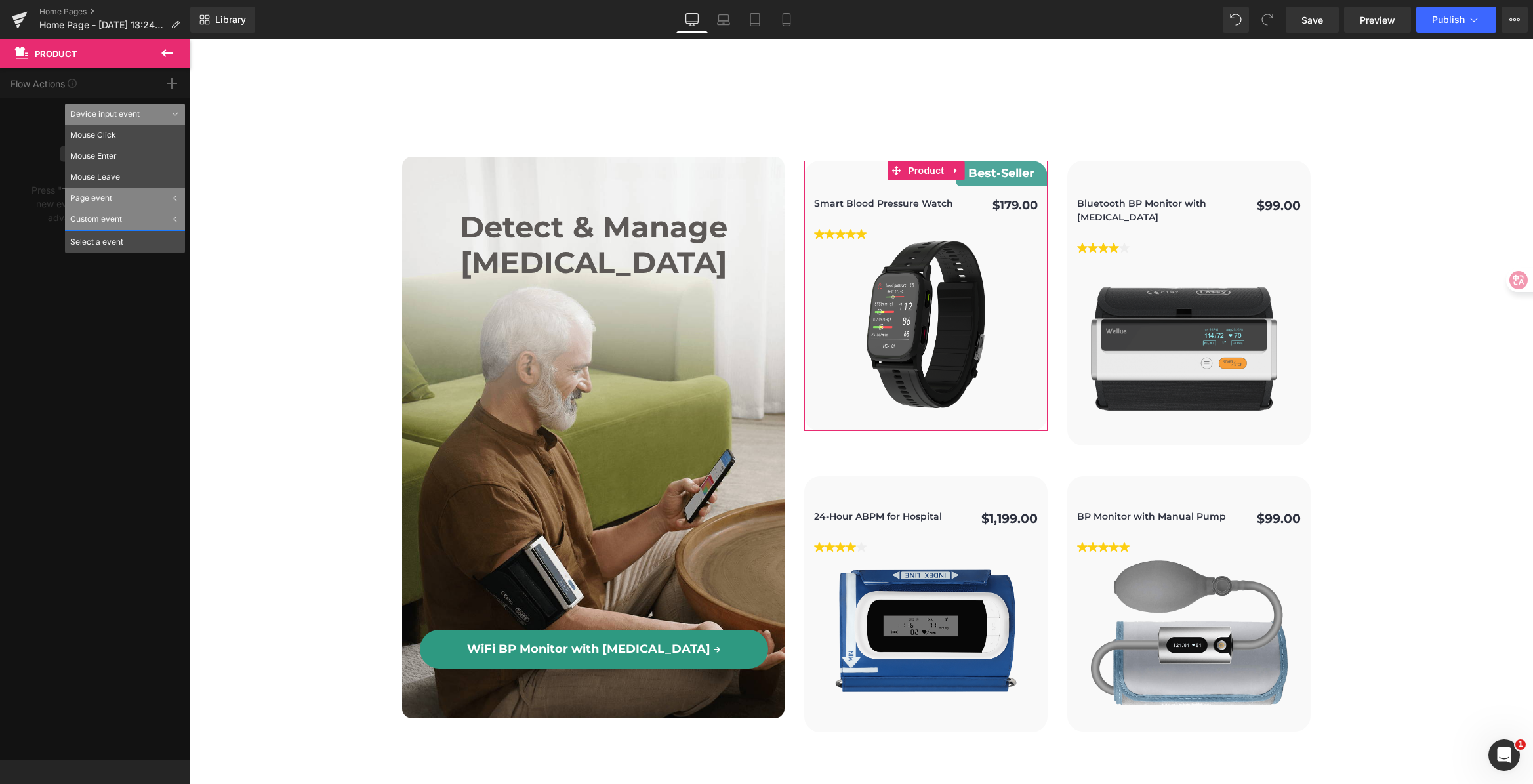
click at [21, 129] on div "Flow Actions Click "+" to add an event to trigger action affect on other elemen…" at bounding box center [95, 414] width 190 height 692
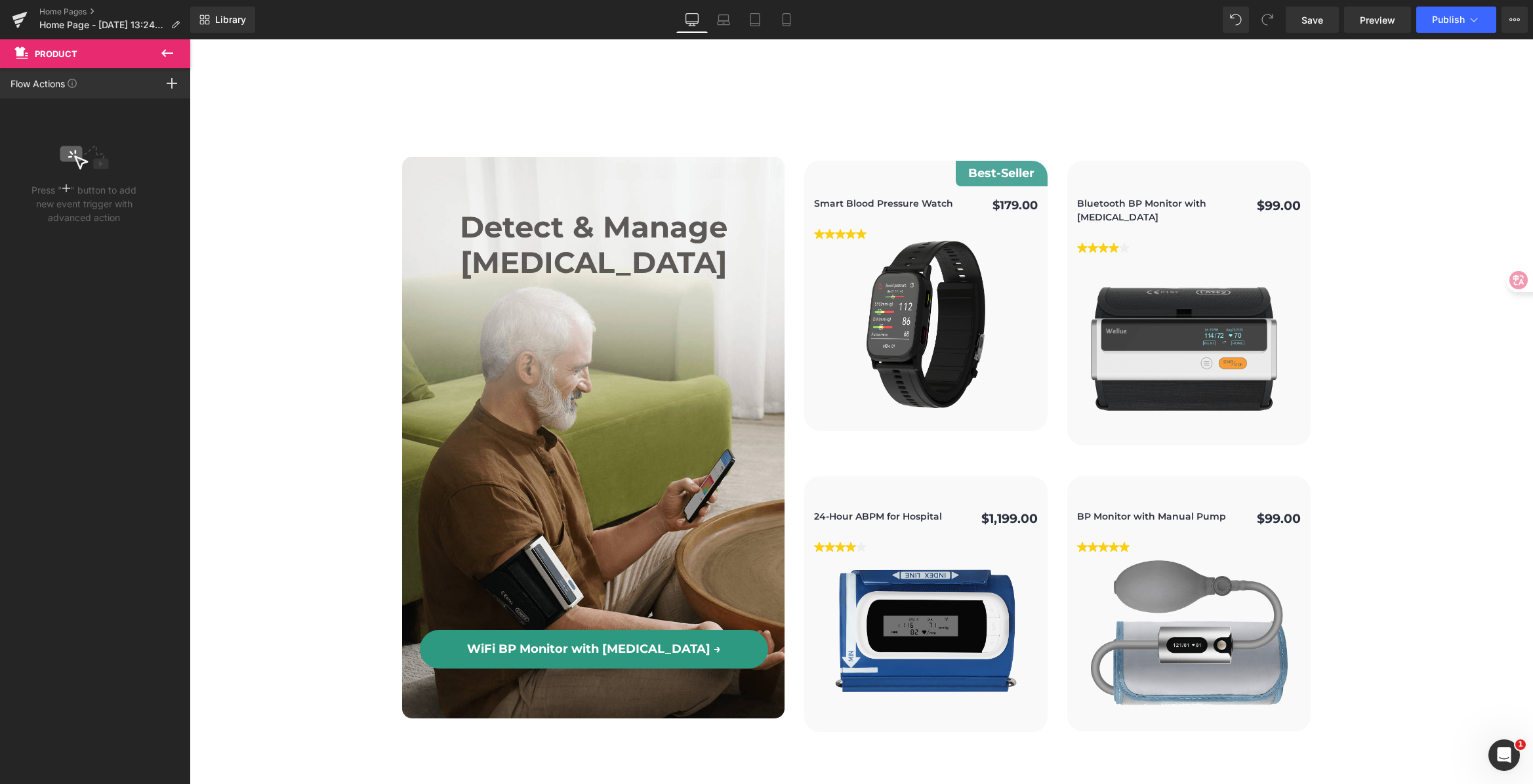
click at [167, 53] on icon at bounding box center [167, 53] width 12 height 8
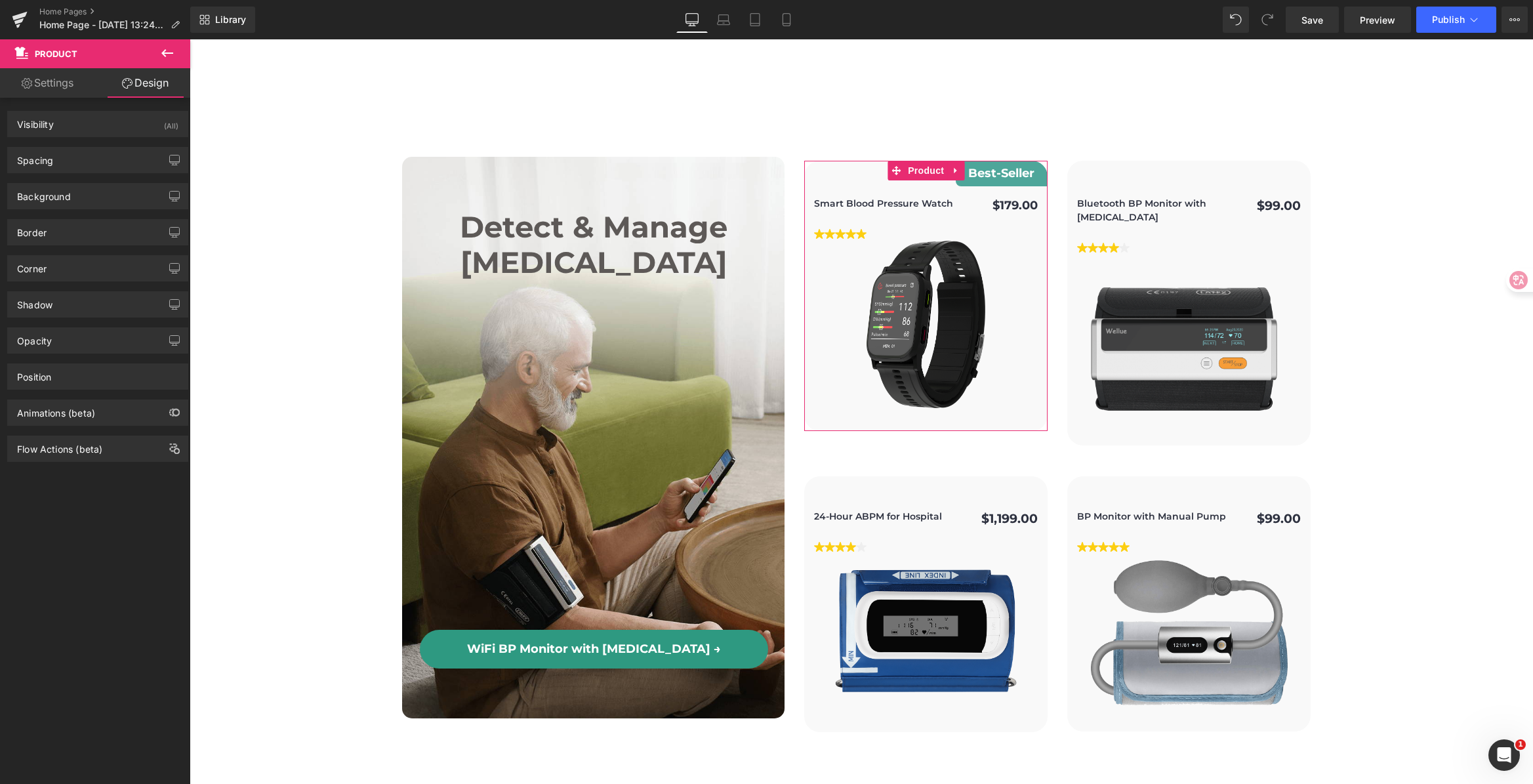
click at [124, 391] on div "Animations (beta)" at bounding box center [98, 408] width 196 height 36
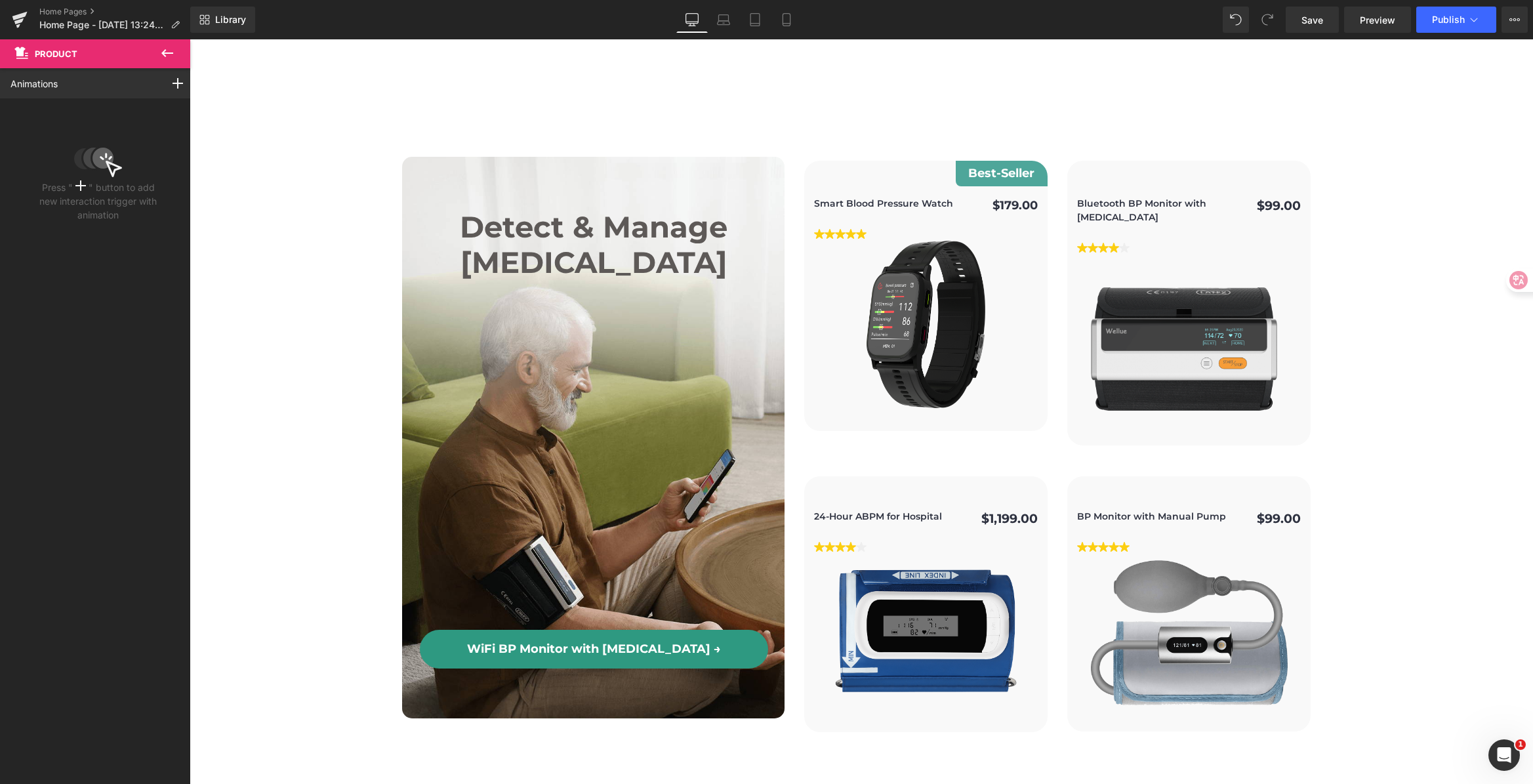
click at [163, 55] on icon at bounding box center [167, 53] width 15 height 15
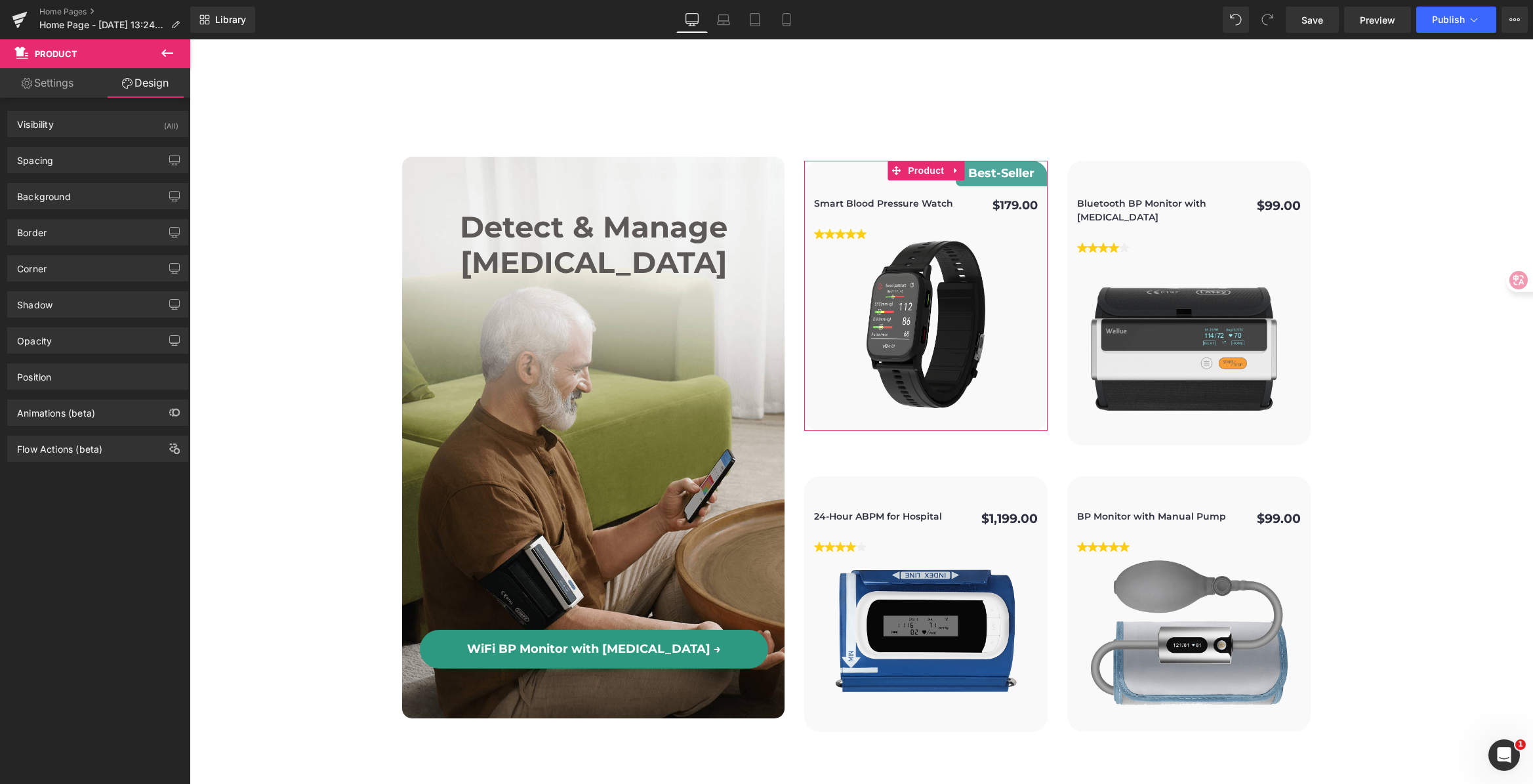
click at [78, 421] on div "Animations (beta)" at bounding box center [97, 412] width 180 height 25
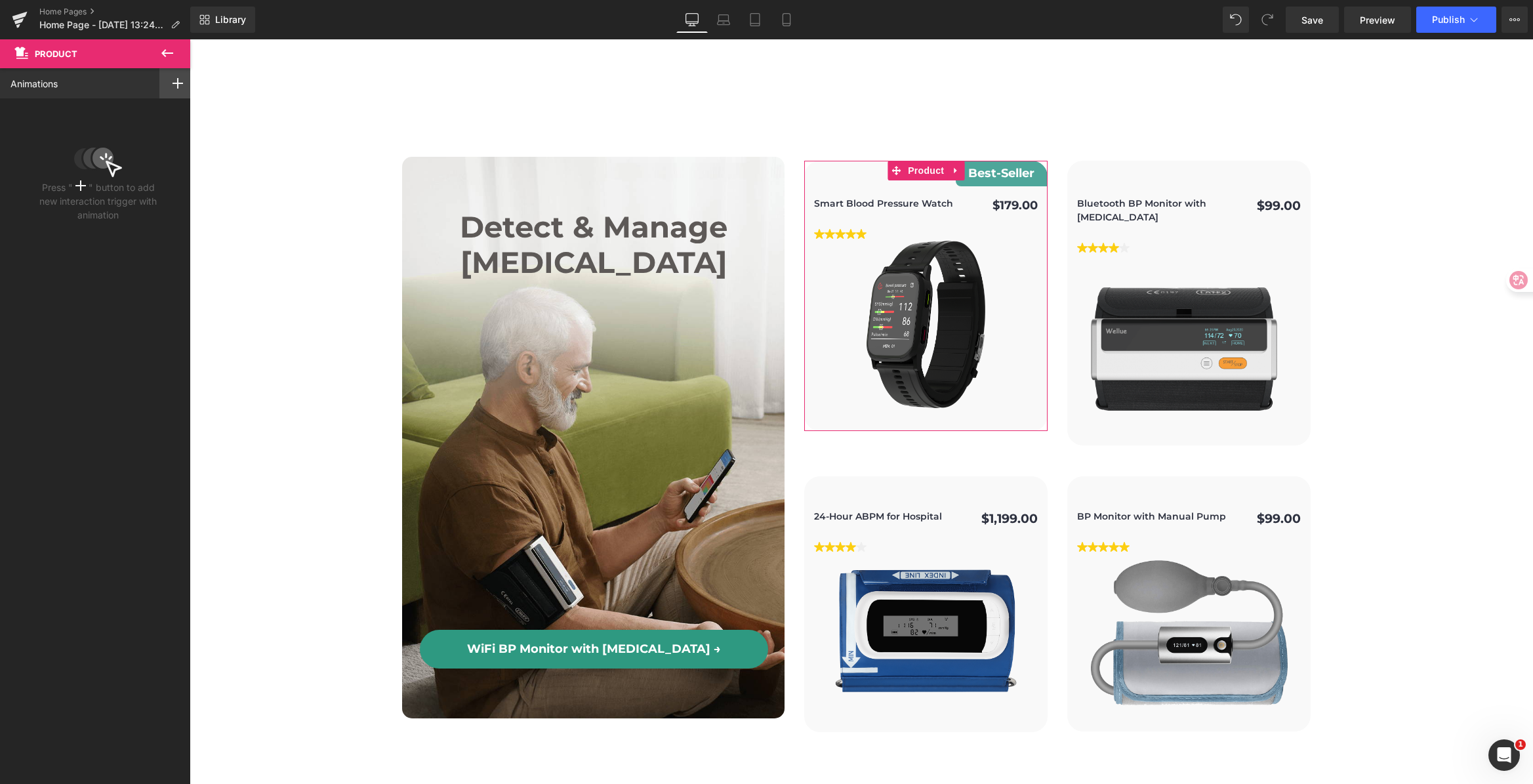
click at [181, 83] on div at bounding box center [177, 83] width 37 height 30
click at [135, 140] on p "While scrolling in view" at bounding box center [130, 134] width 110 height 12
click at [46, 191] on div "None" at bounding box center [98, 187] width 175 height 22
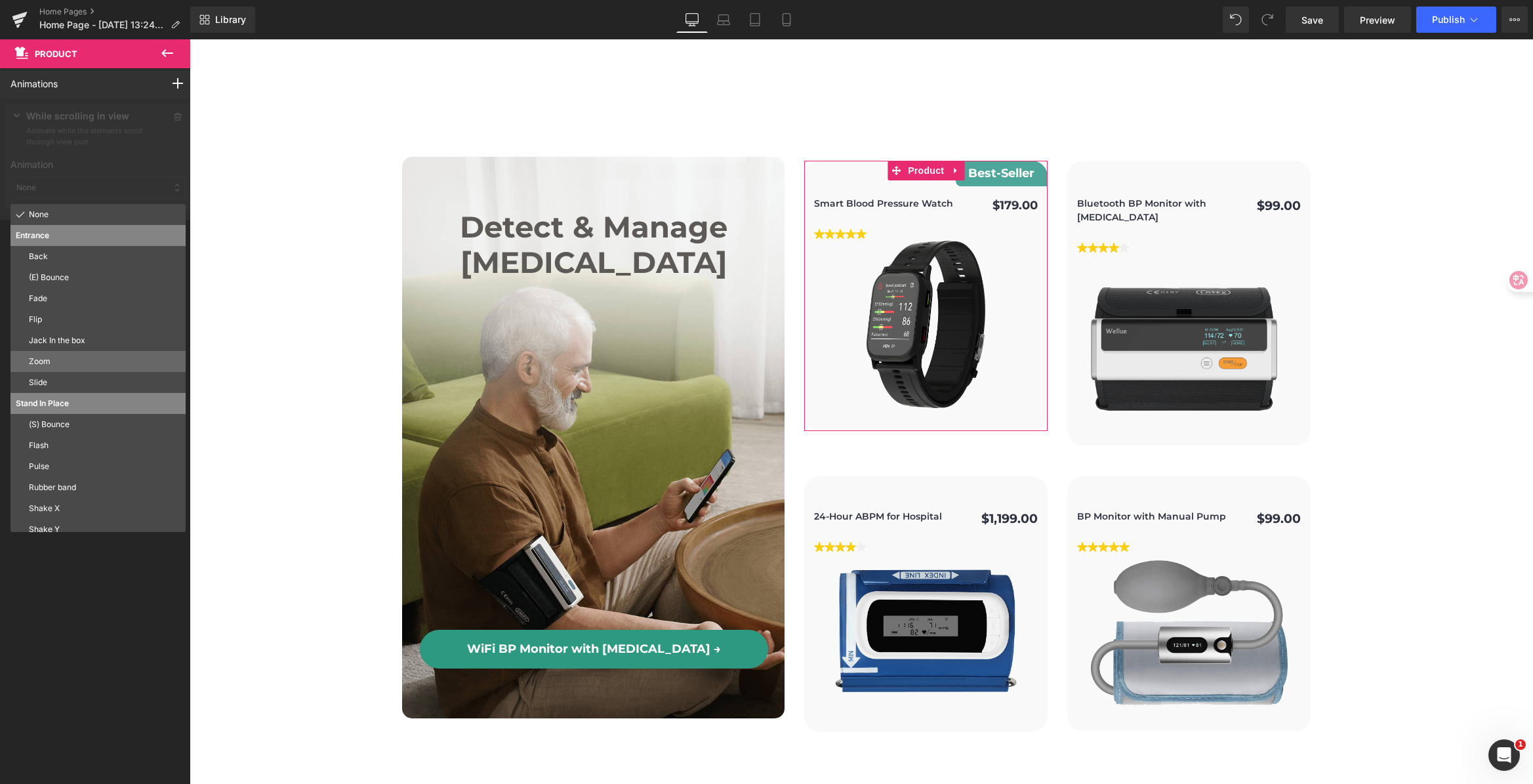
click at [90, 352] on div "Zoom" at bounding box center [98, 361] width 175 height 21
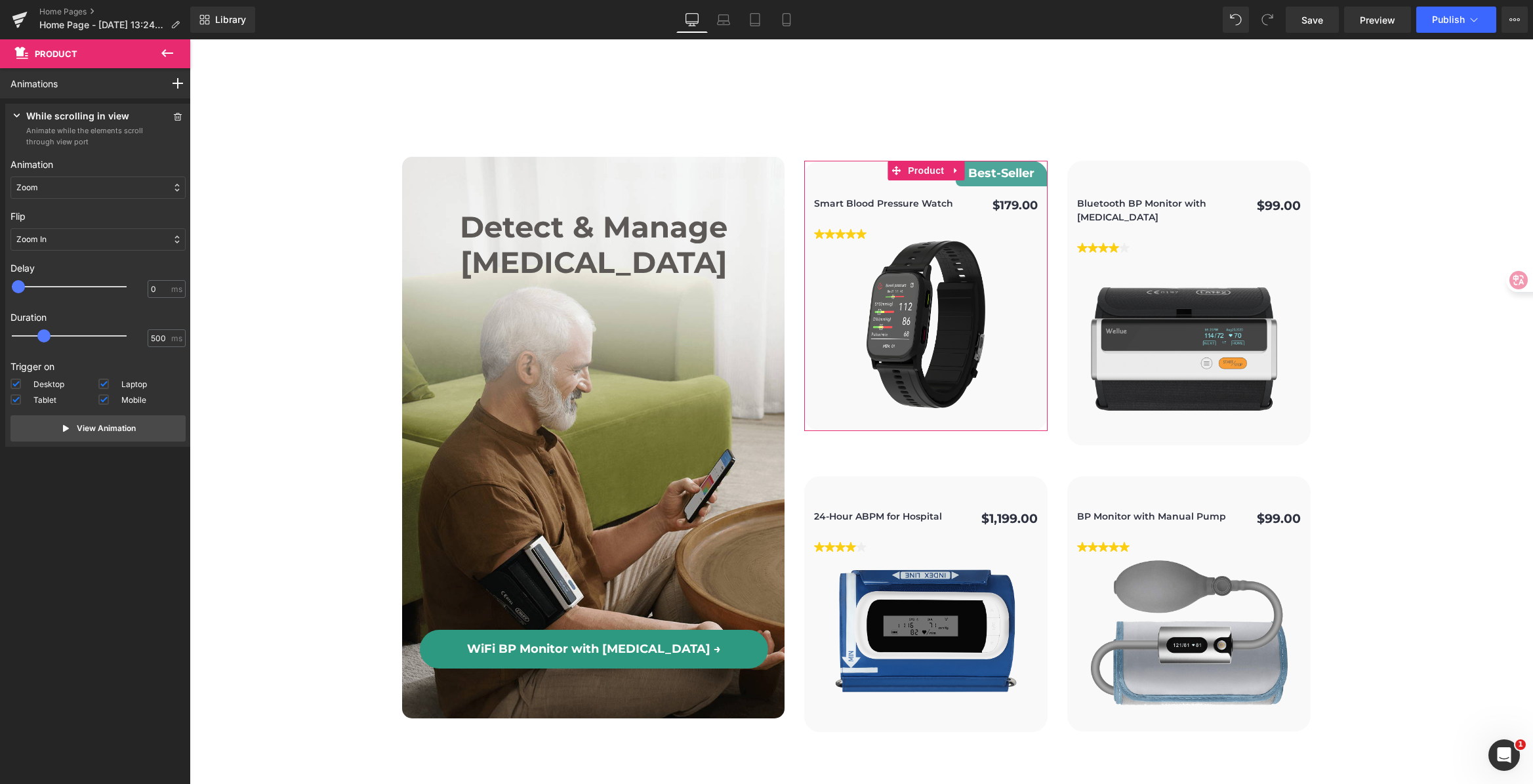
click at [70, 247] on div "Zoom In" at bounding box center [98, 239] width 175 height 22
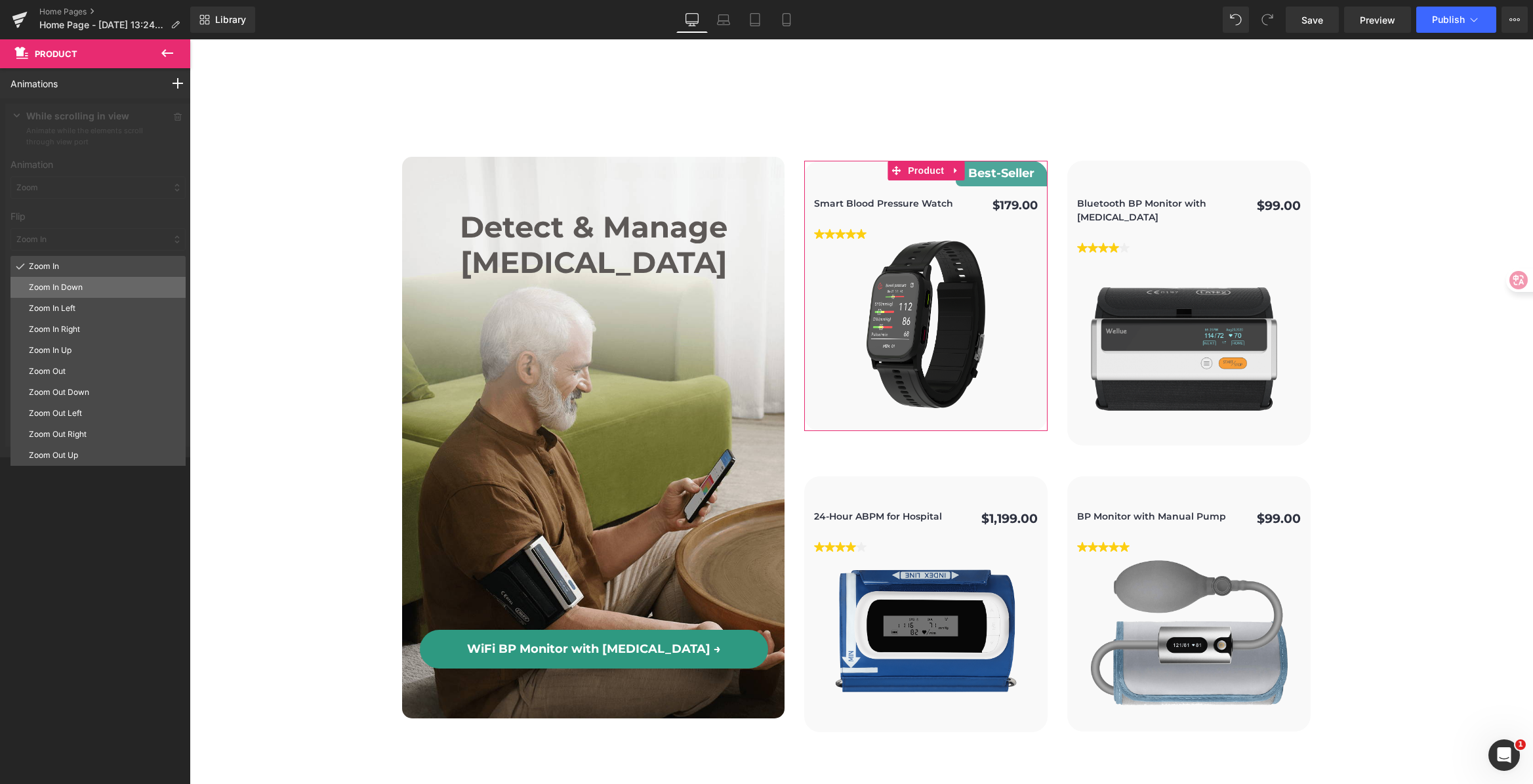
click at [69, 279] on div "Zoom In Down" at bounding box center [98, 287] width 175 height 21
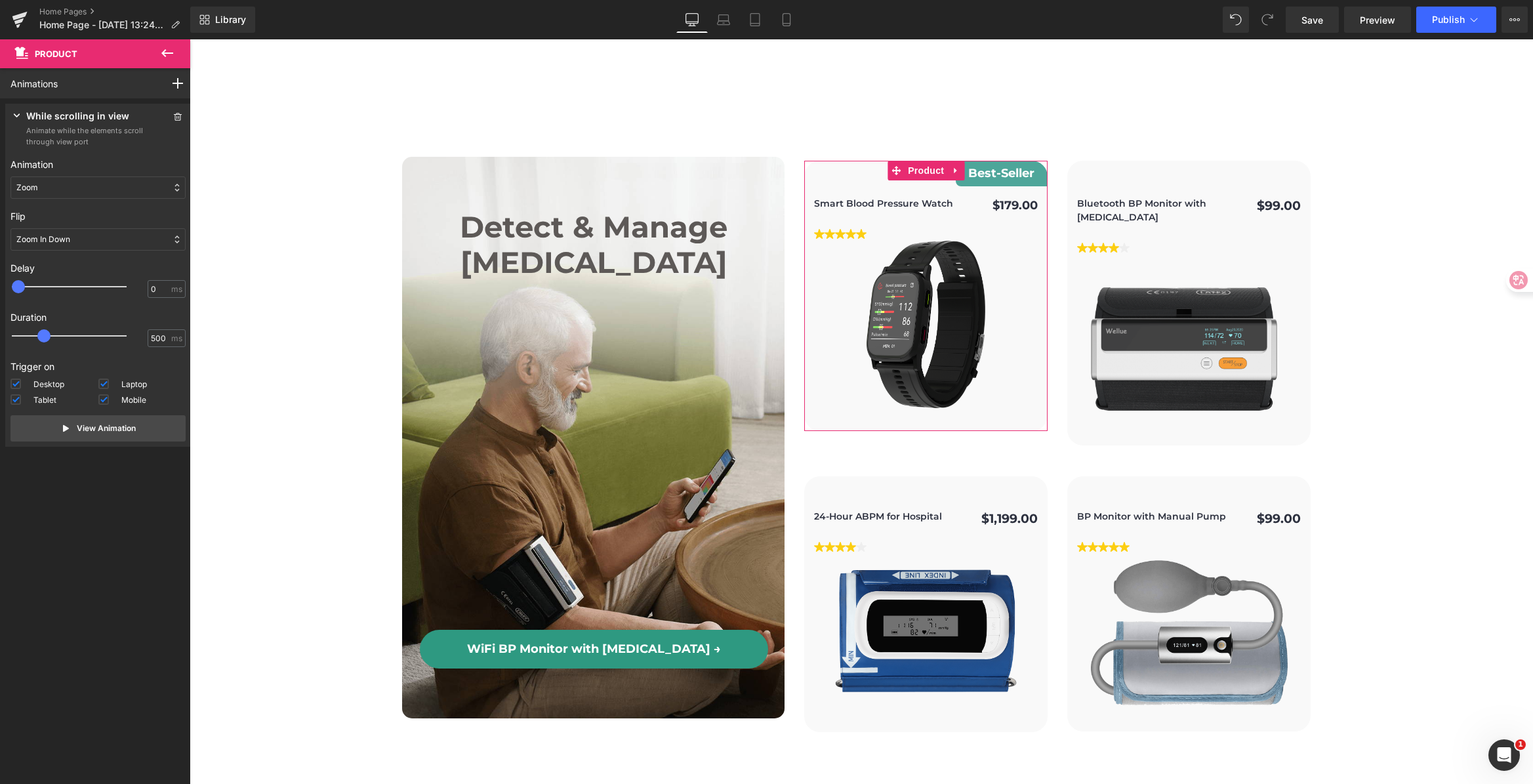
click at [60, 245] on div "Zoom In Down" at bounding box center [98, 239] width 175 height 22
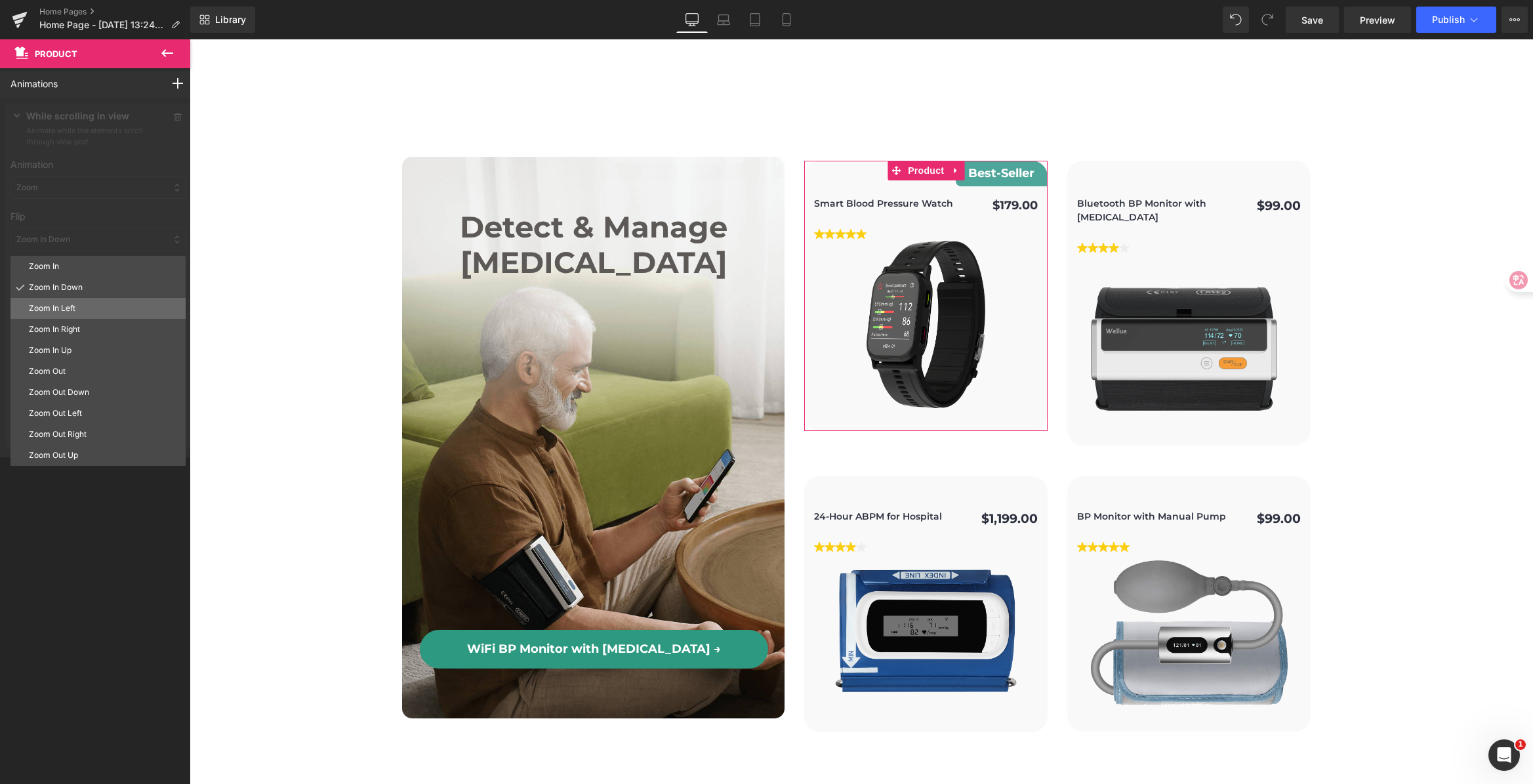
click at [68, 312] on p "Zoom In Left" at bounding box center [105, 308] width 152 height 12
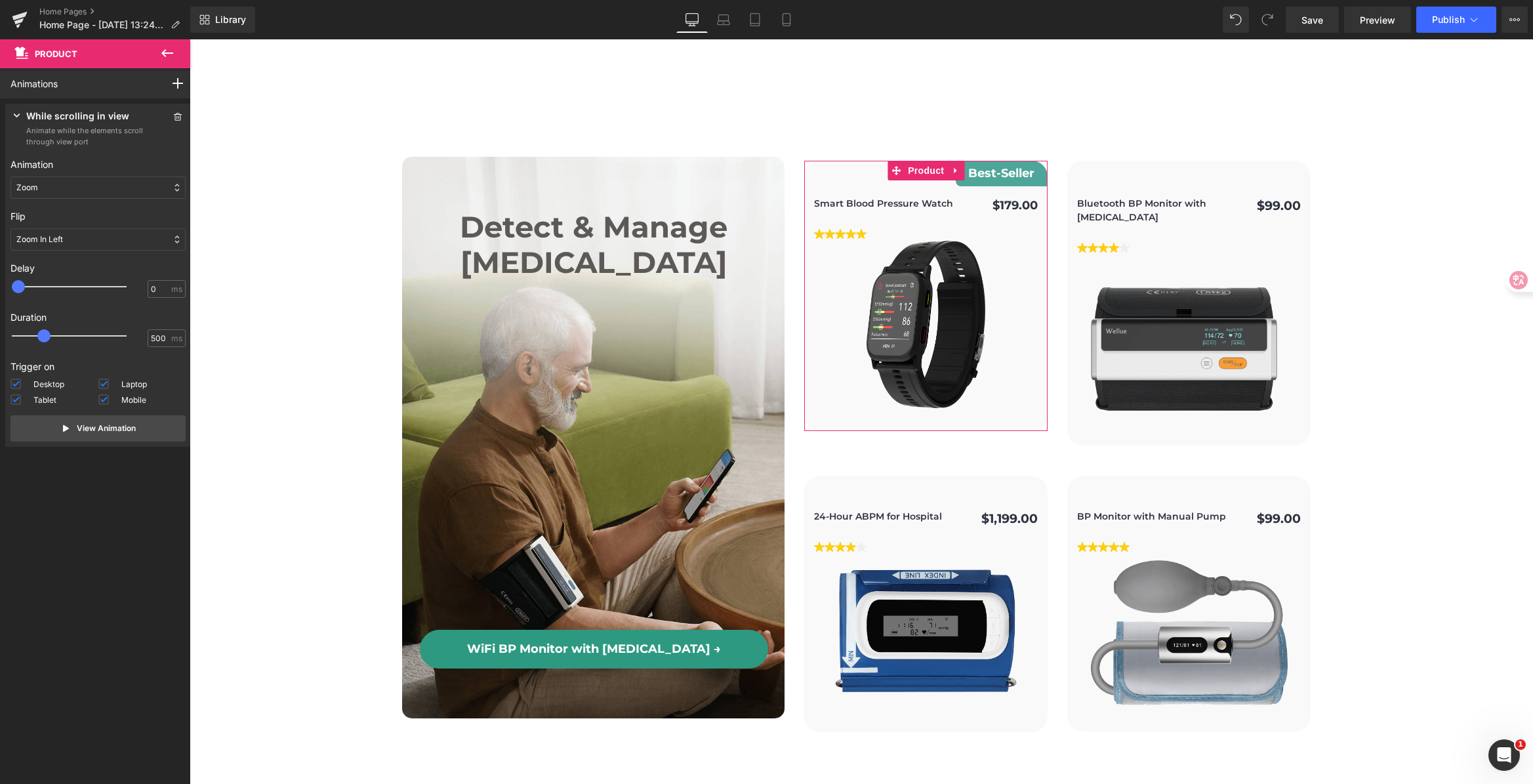
click at [84, 232] on div "Zoom In Left" at bounding box center [98, 239] width 175 height 22
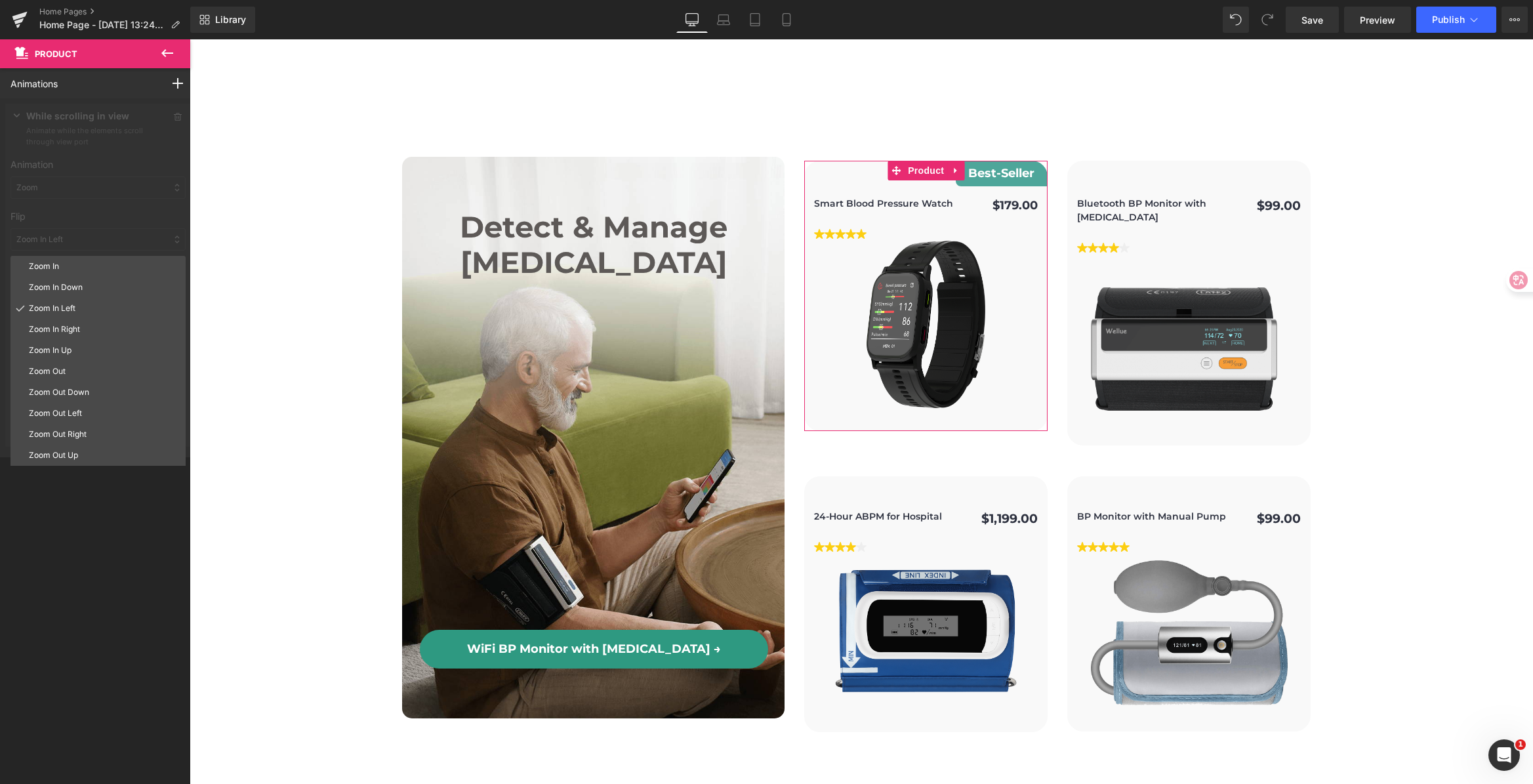
click at [89, 506] on div "Zoom In Zoom In Down Zoom In Left Zoom In Right Zoom In Up Zoom Out Zoom Out Do…" at bounding box center [98, 419] width 175 height 328
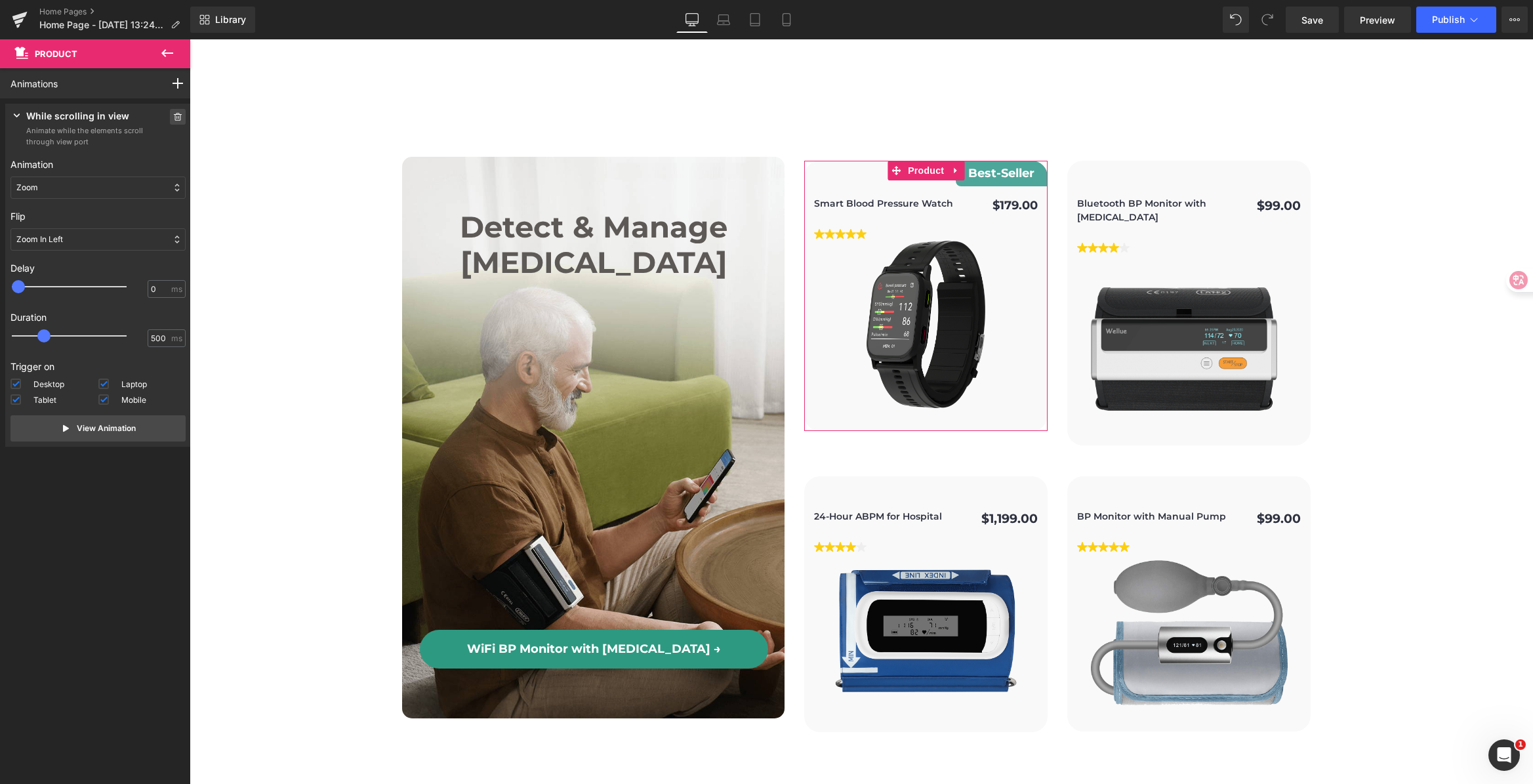
click at [174, 120] on icon at bounding box center [177, 116] width 8 height 8
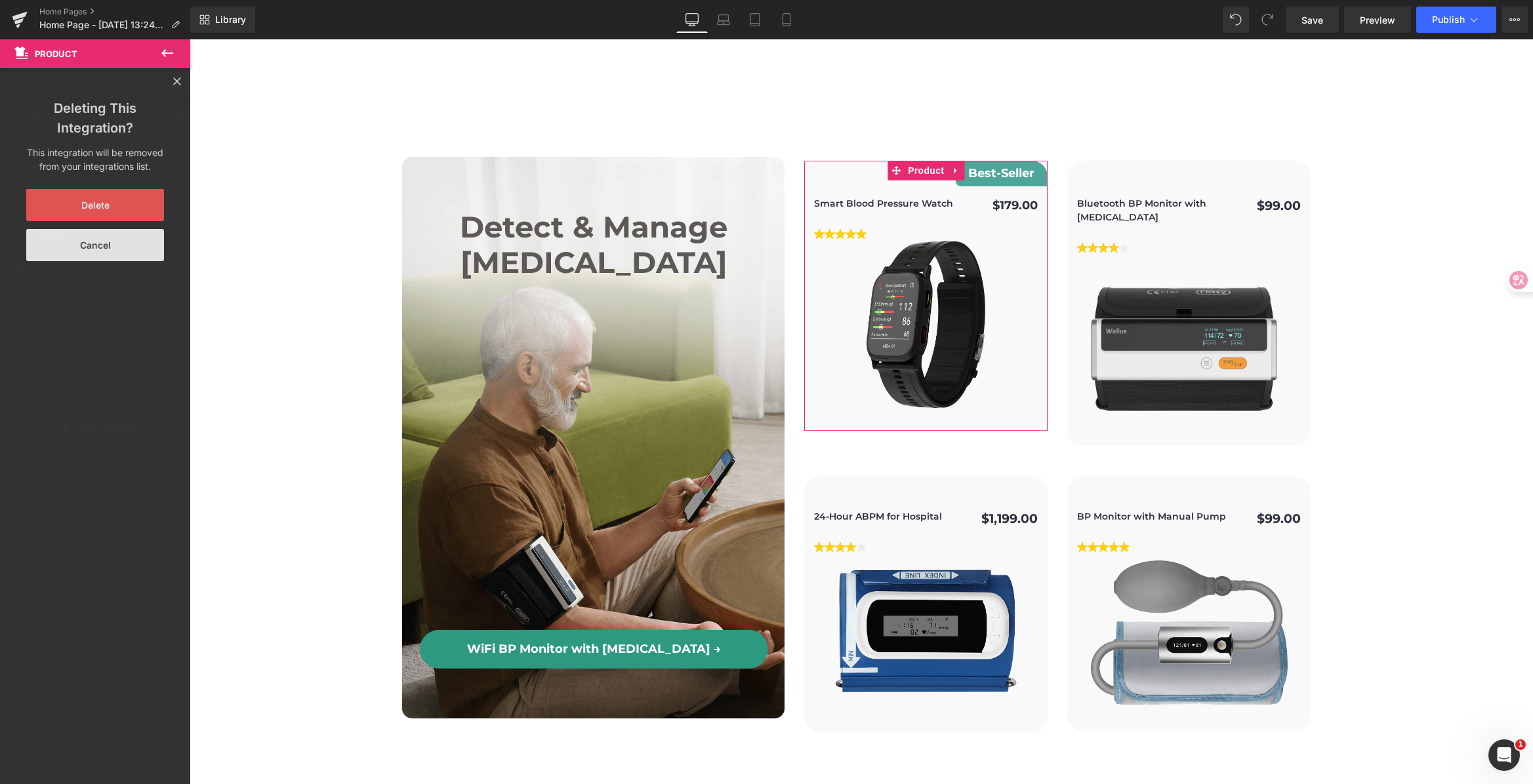
click at [109, 215] on button "Delete" at bounding box center [95, 205] width 138 height 32
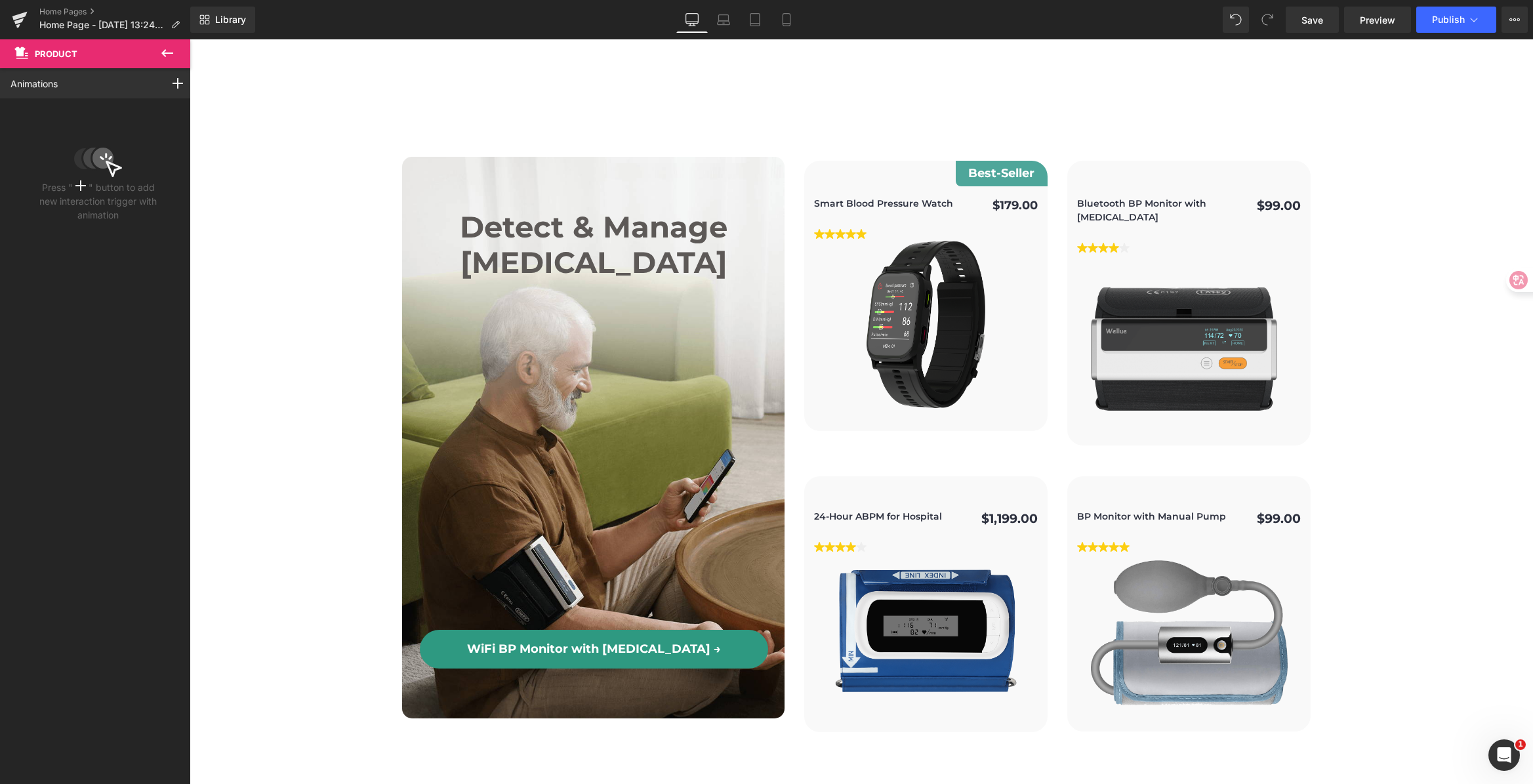
click at [163, 53] on icon at bounding box center [167, 53] width 12 height 8
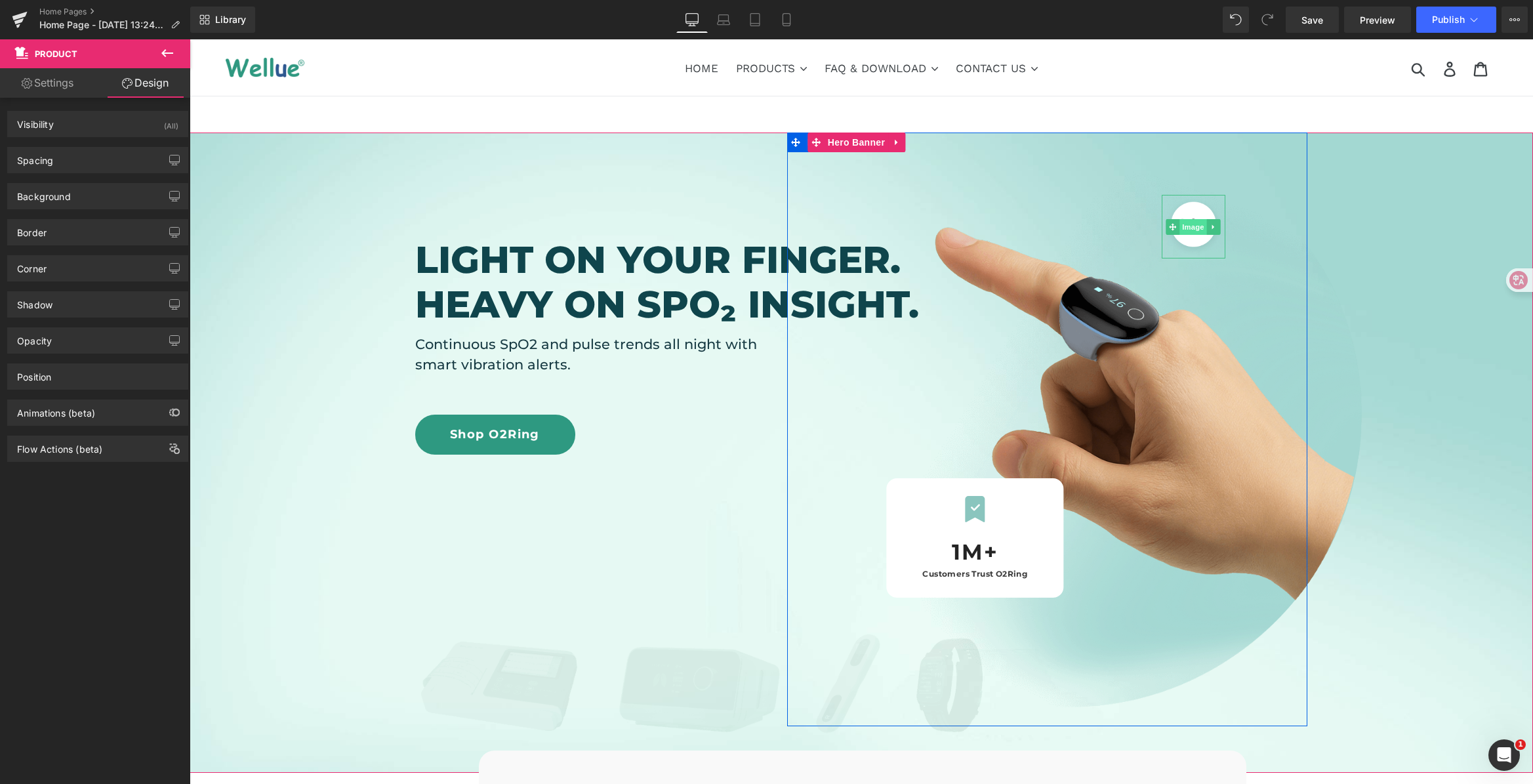
click at [1199, 220] on span "Image" at bounding box center [1194, 226] width 27 height 15
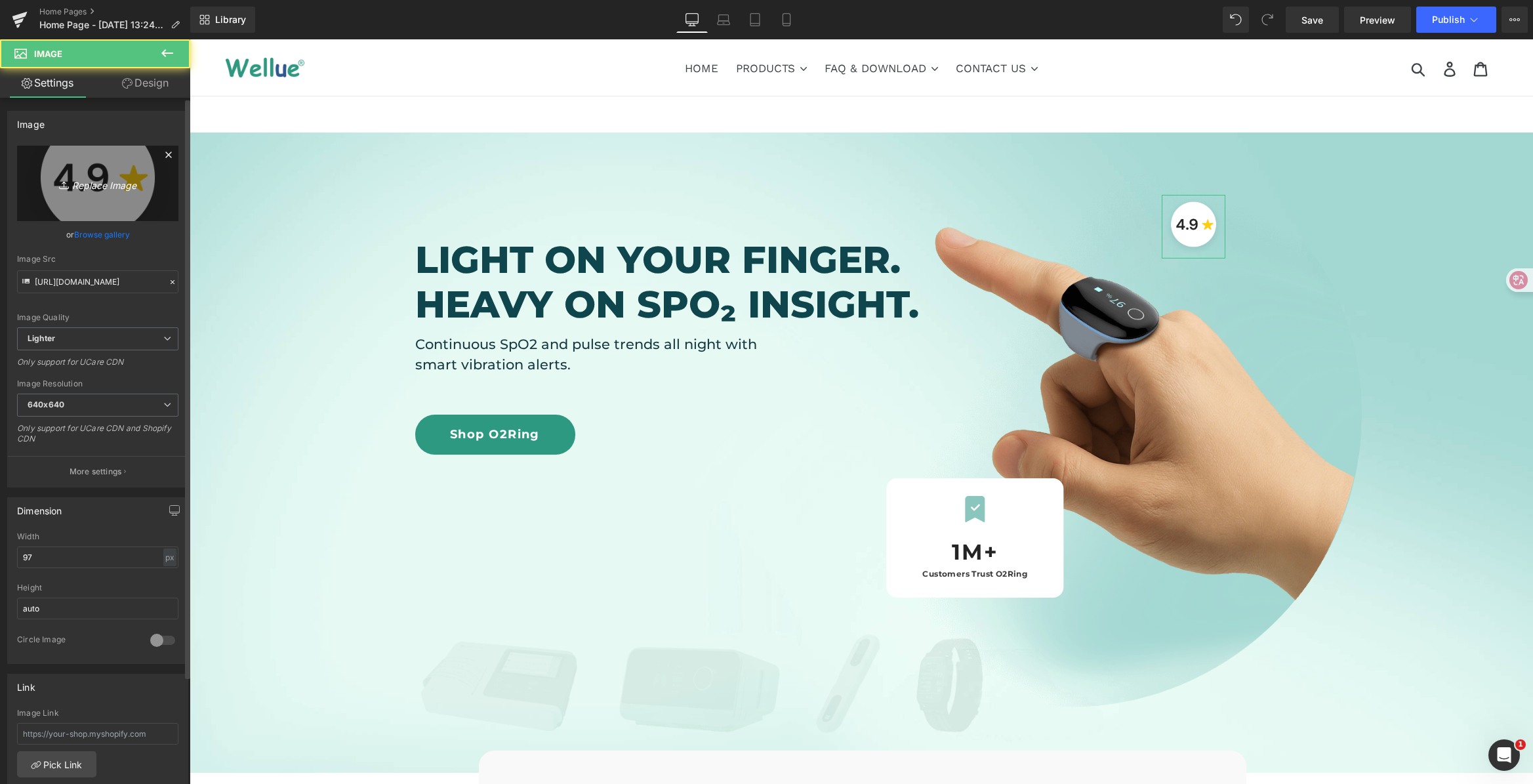
click at [51, 175] on icon "Replace Image" at bounding box center [97, 183] width 105 height 16
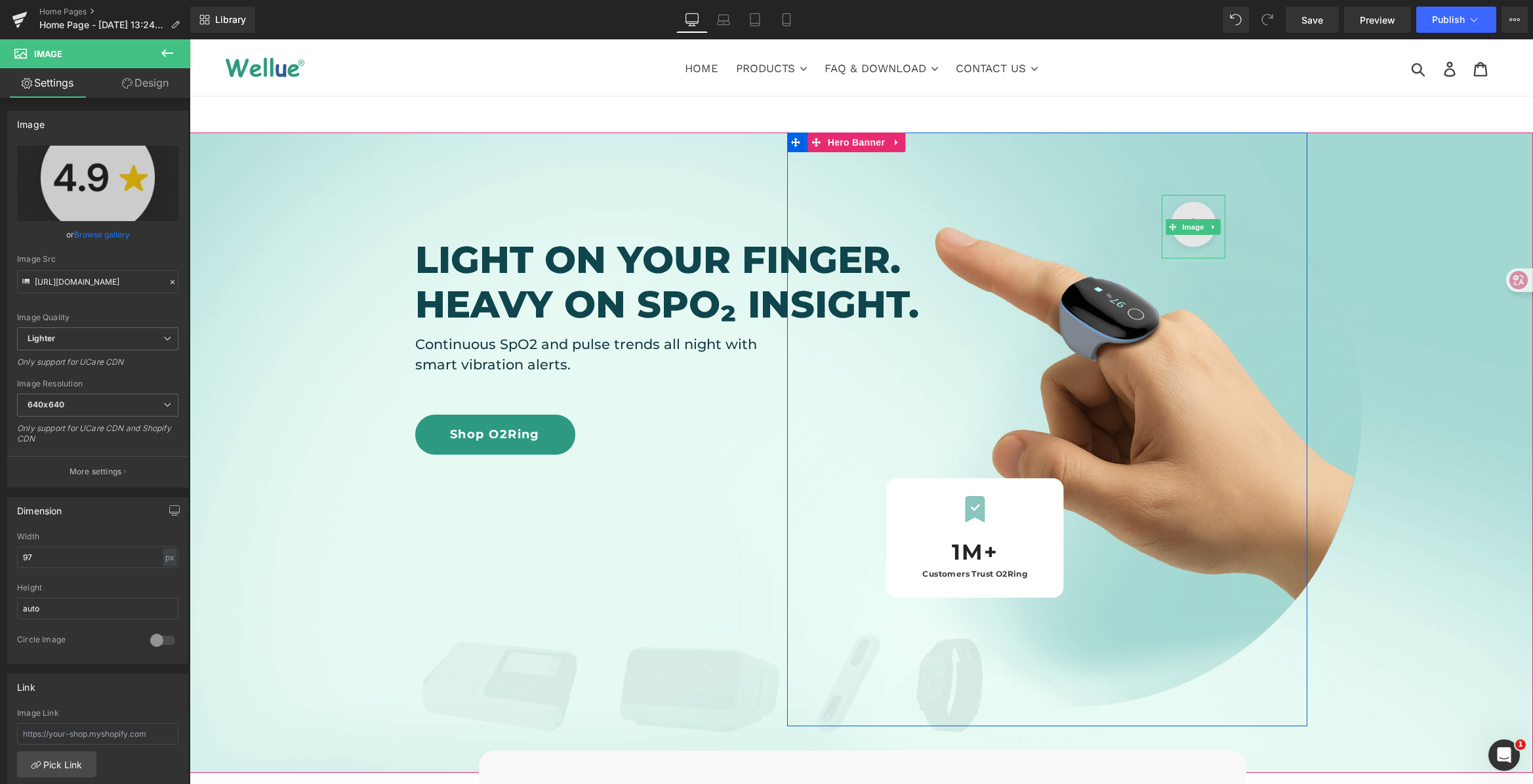
click at [1183, 211] on img at bounding box center [1193, 226] width 64 height 64
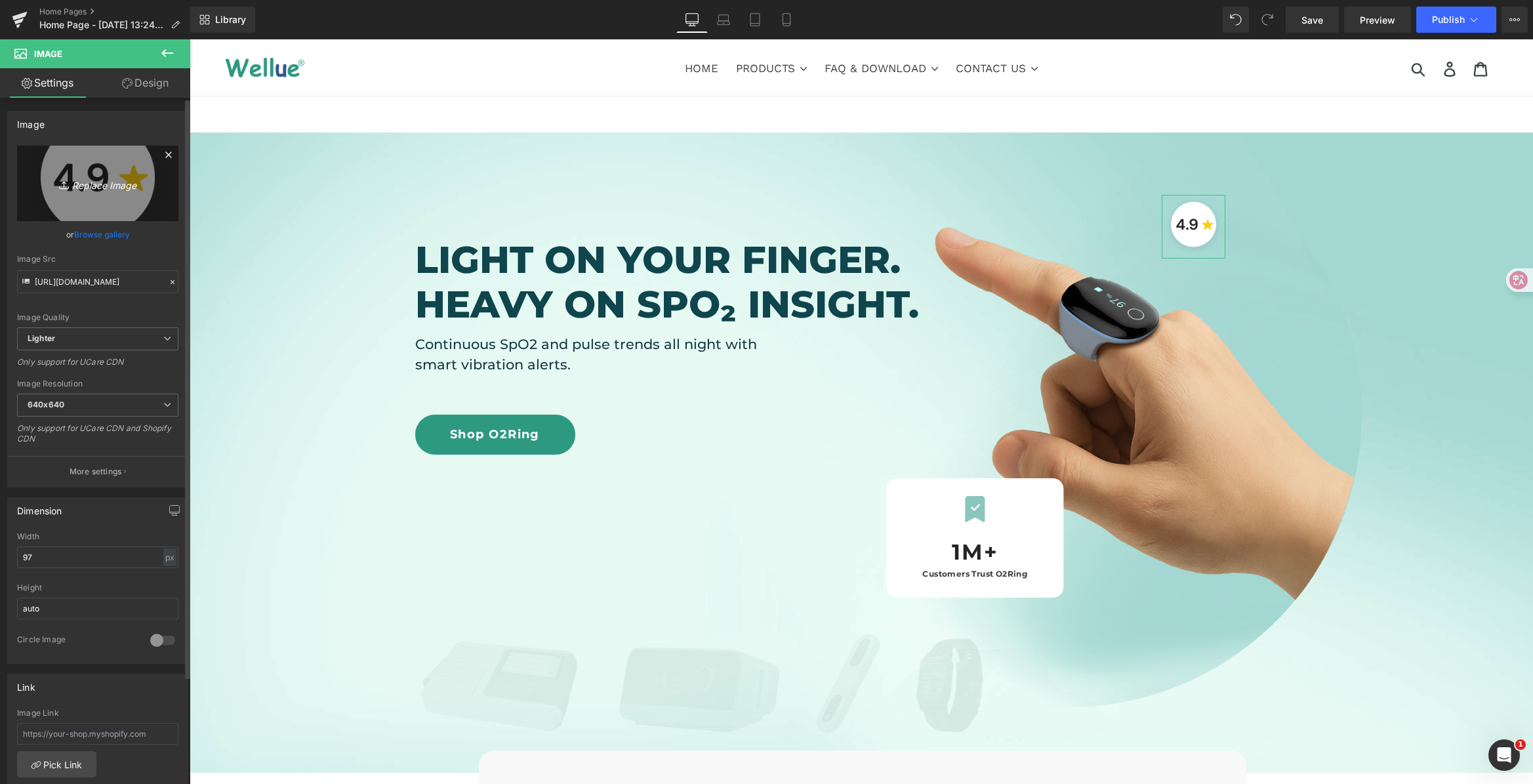
click at [91, 192] on link "Replace Image" at bounding box center [97, 183] width 161 height 76
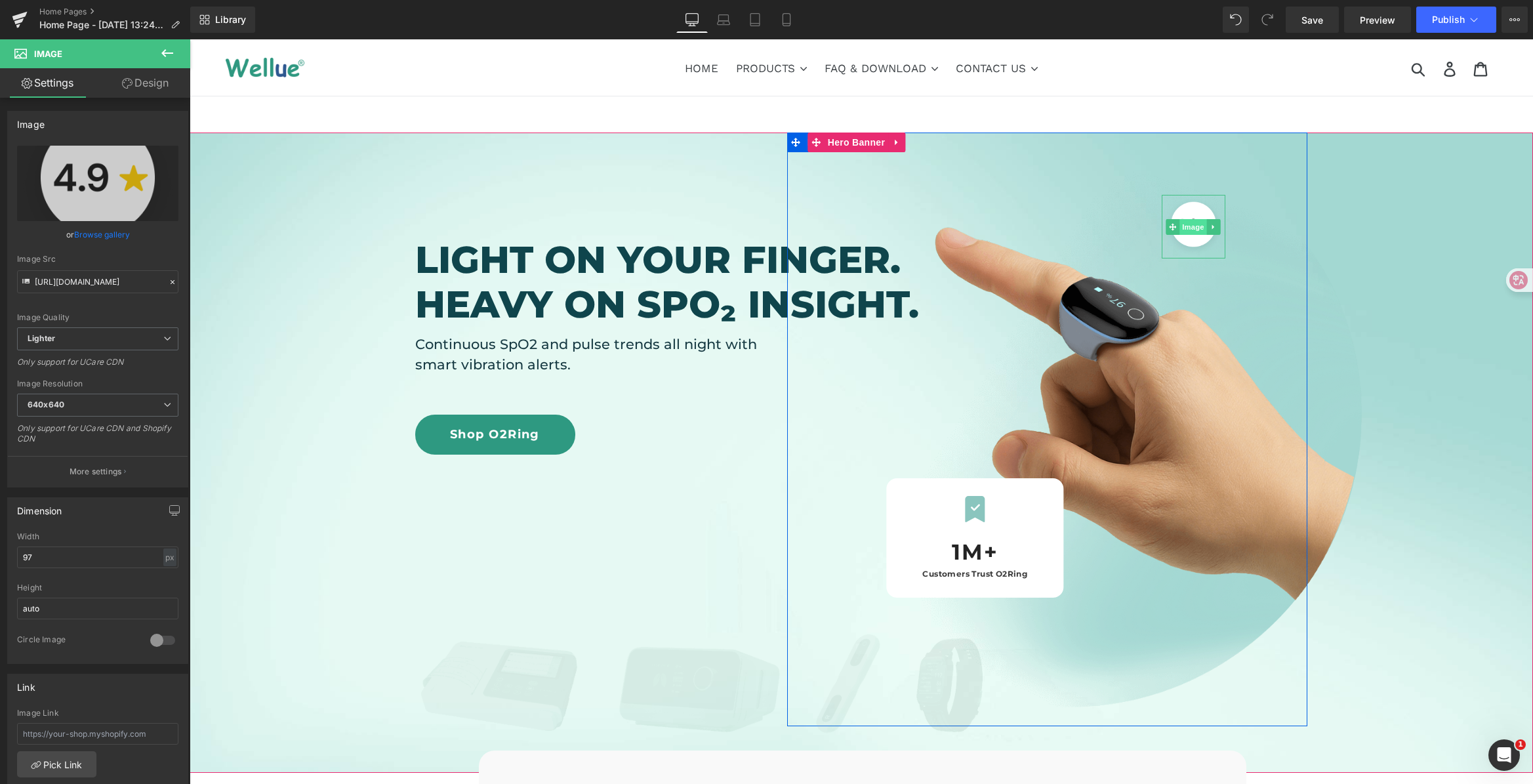
click at [1182, 233] on span "Image" at bounding box center [1194, 226] width 27 height 15
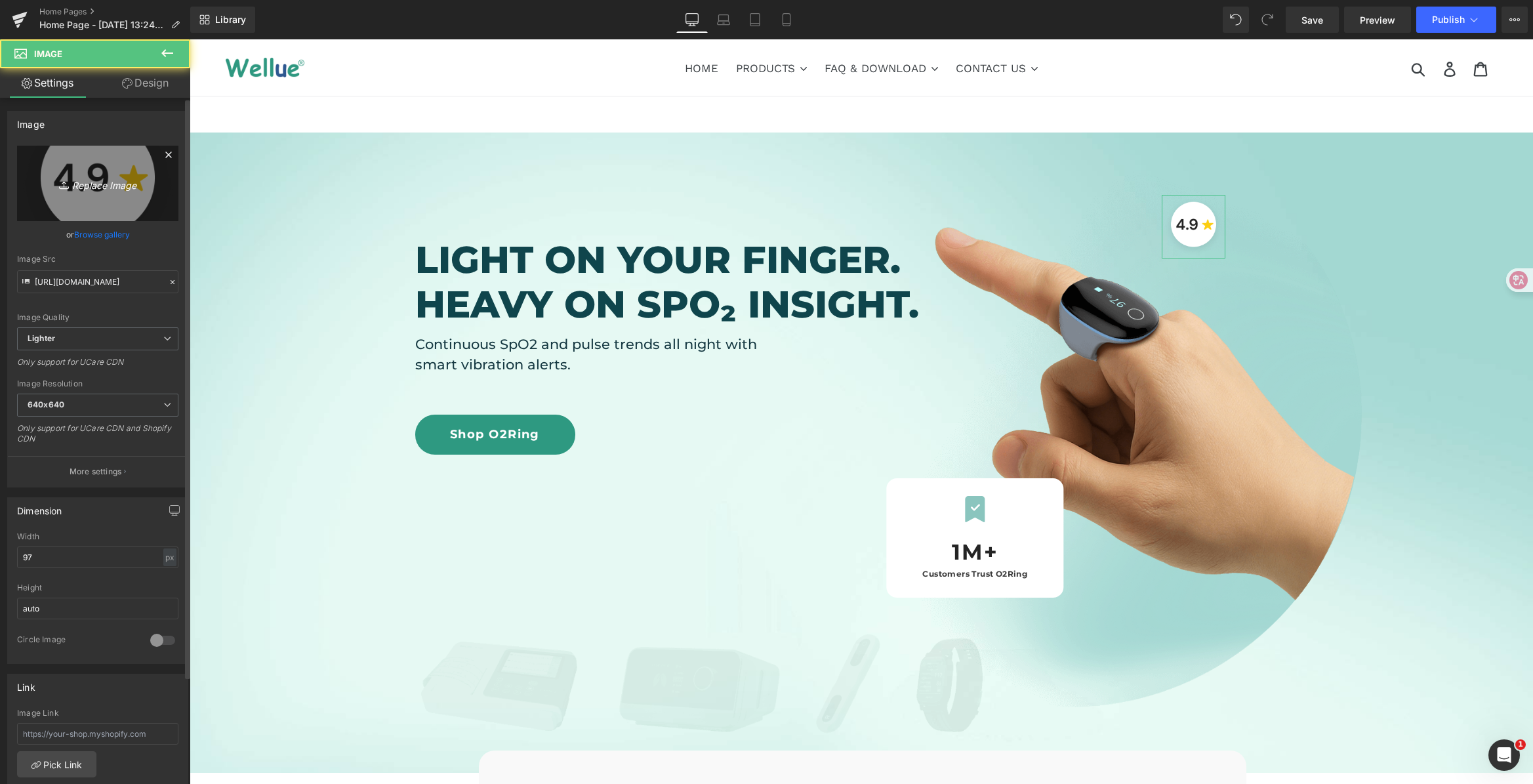
click at [55, 206] on link "Replace Image" at bounding box center [97, 183] width 161 height 76
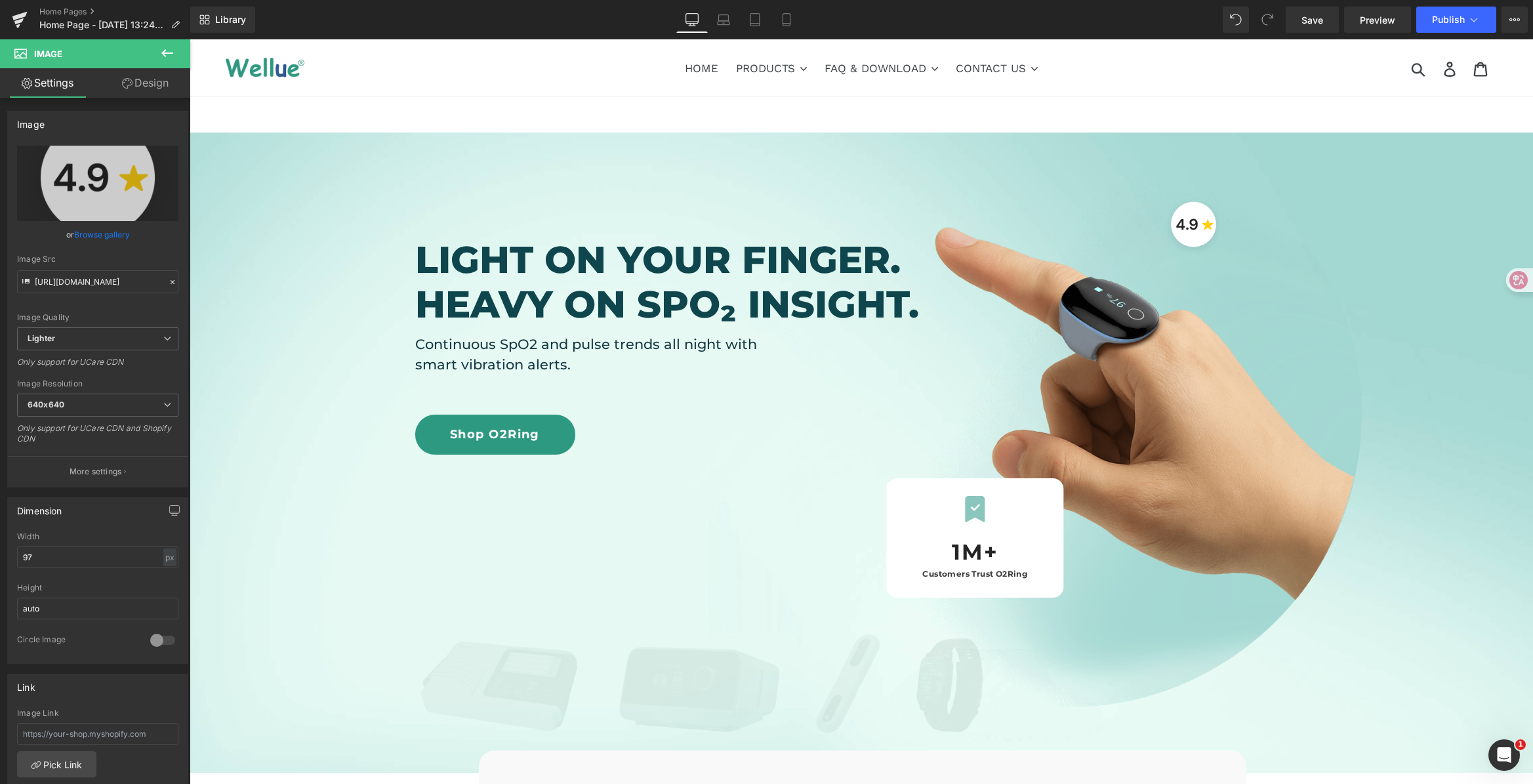
type input "C:\fakepath\4.7.png"
type input "[URL][DOMAIN_NAME]"
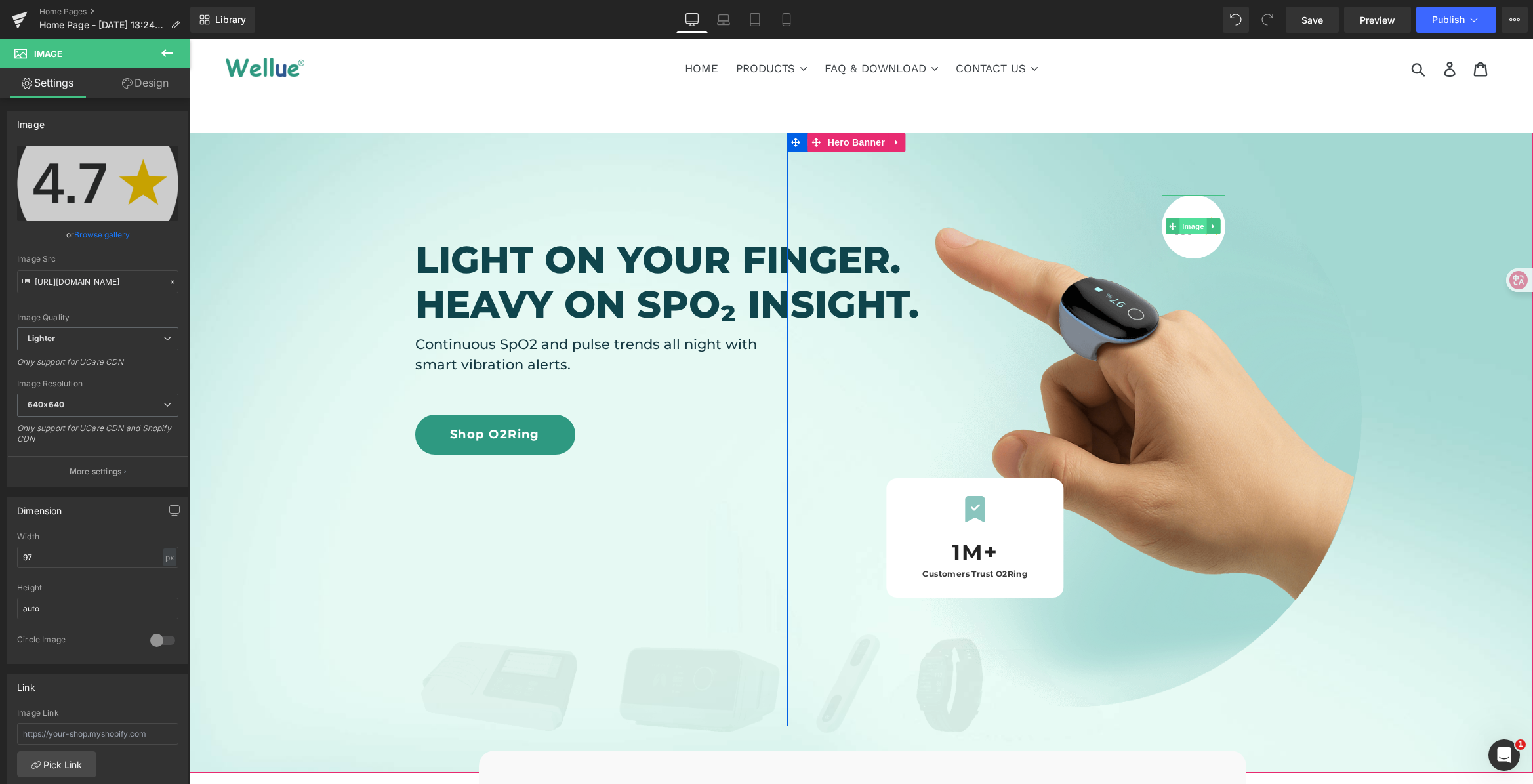
click at [1186, 224] on span "Image" at bounding box center [1194, 226] width 27 height 15
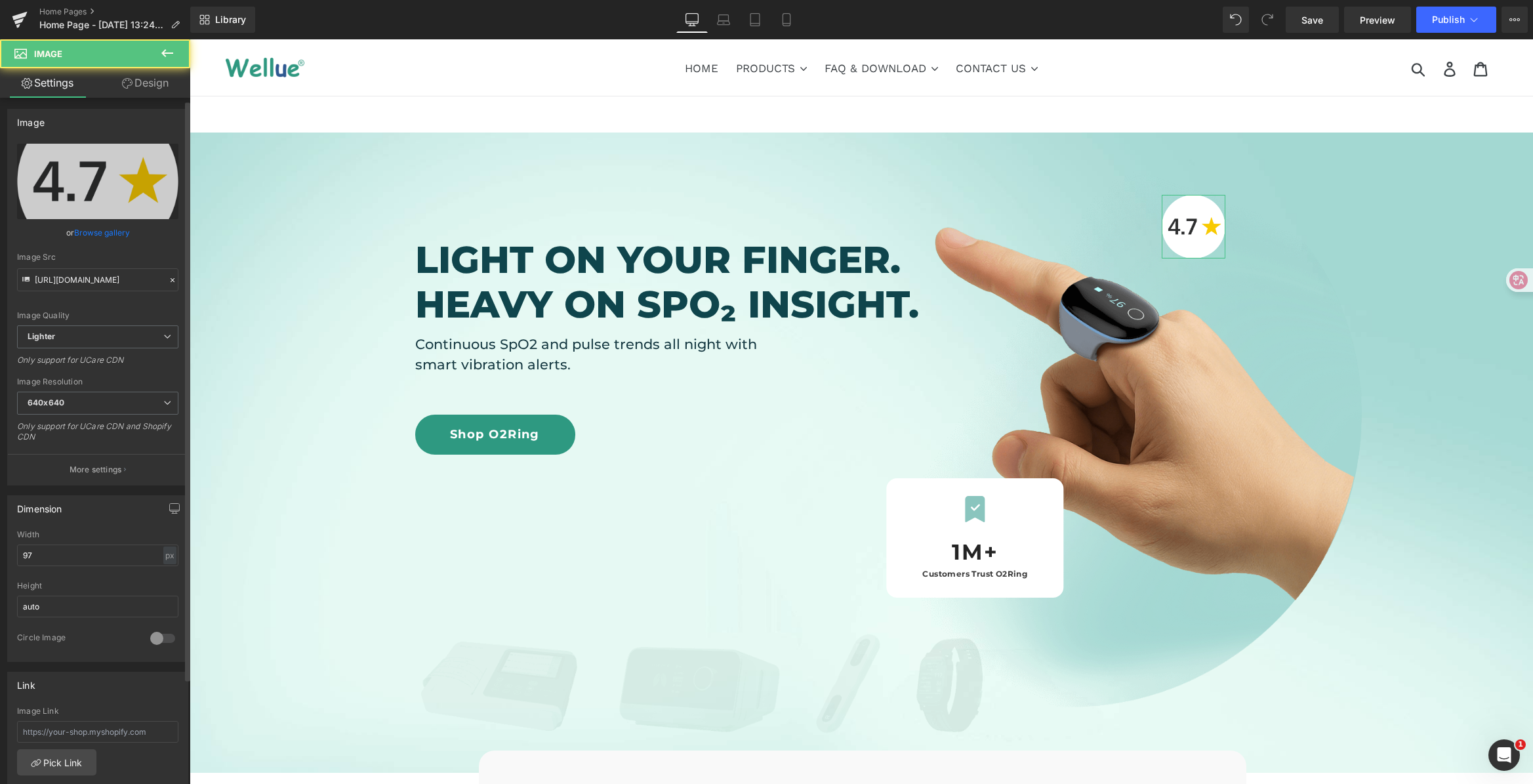
scroll to position [3, 0]
drag, startPoint x: 55, startPoint y: 550, endPoint x: -23, endPoint y: 537, distance: 79.1
click at [0, 537] on html "Image You are previewing how the will restyle your page. You can not edit Eleme…" at bounding box center [766, 392] width 1533 height 784
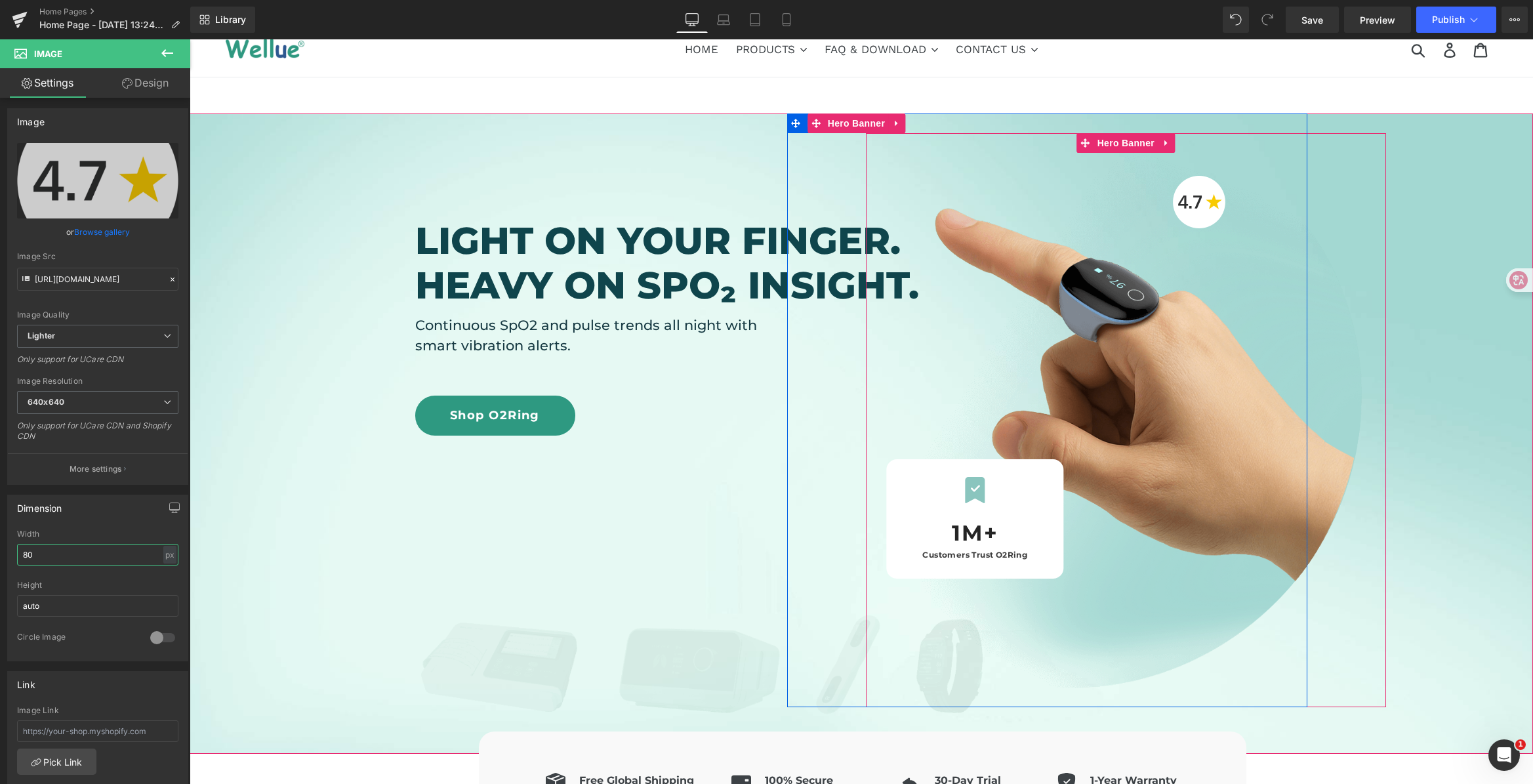
scroll to position [40, 0]
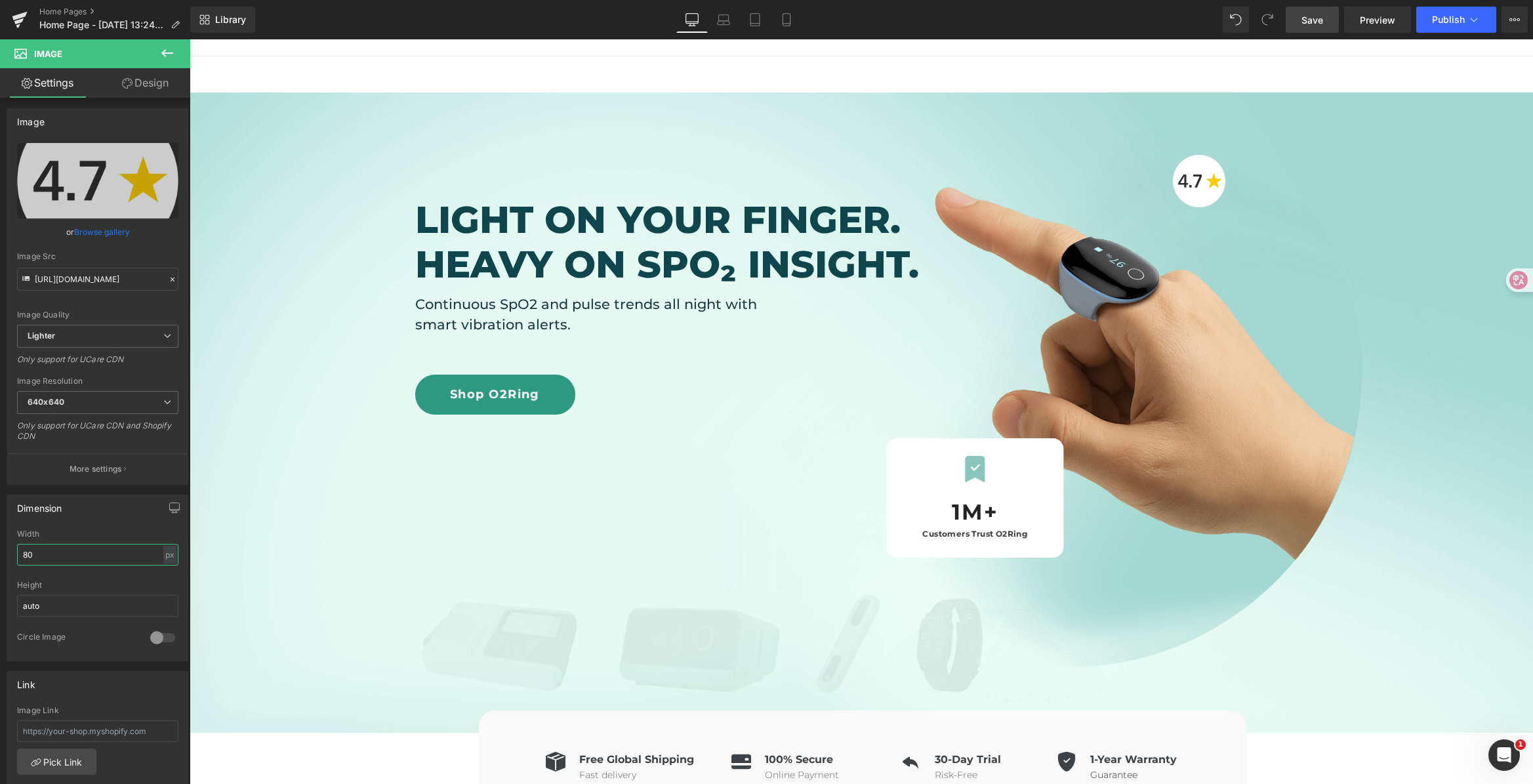
type input "80"
click at [1310, 25] on span "Save" at bounding box center [1312, 20] width 21 height 14
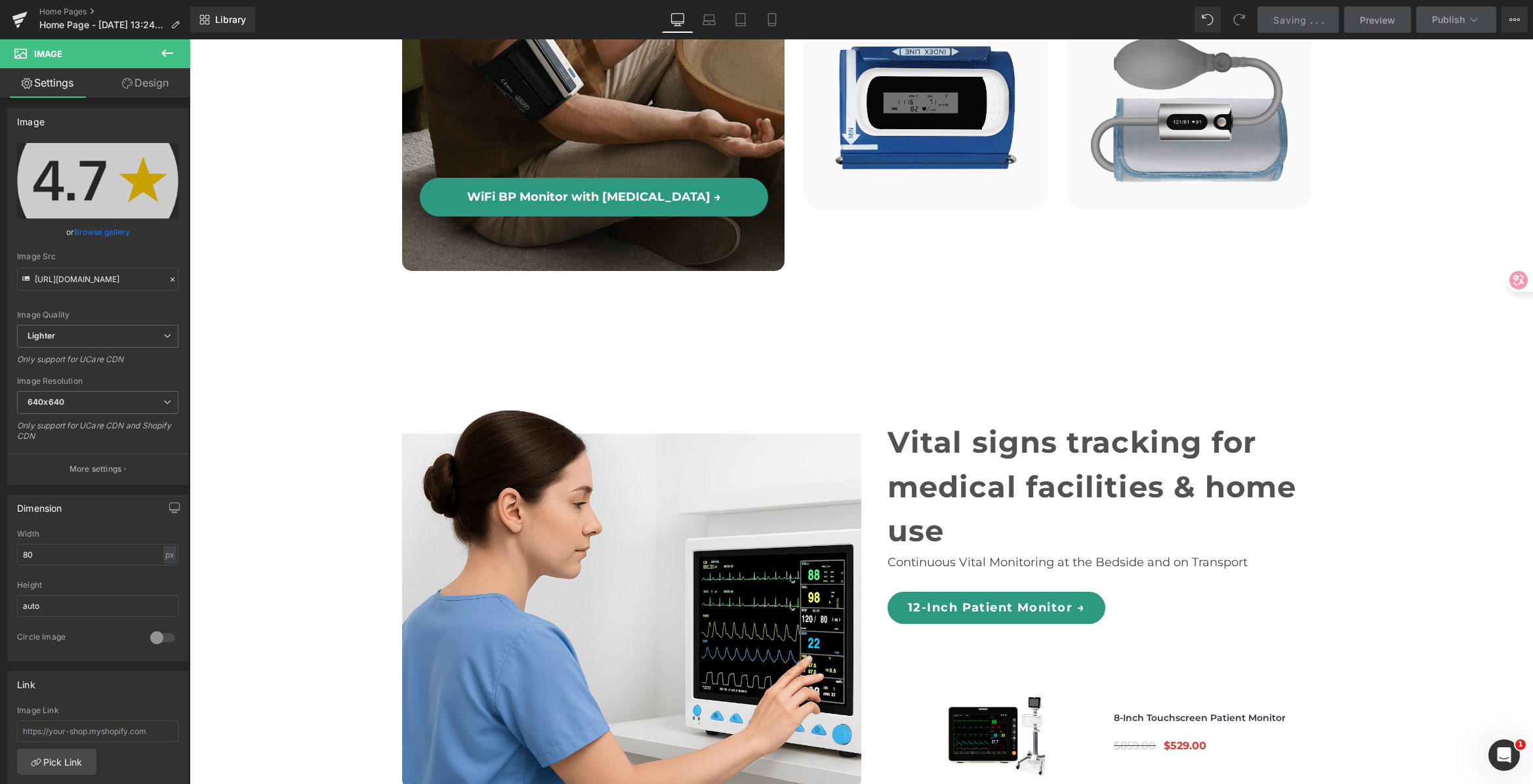
scroll to position [5168, 0]
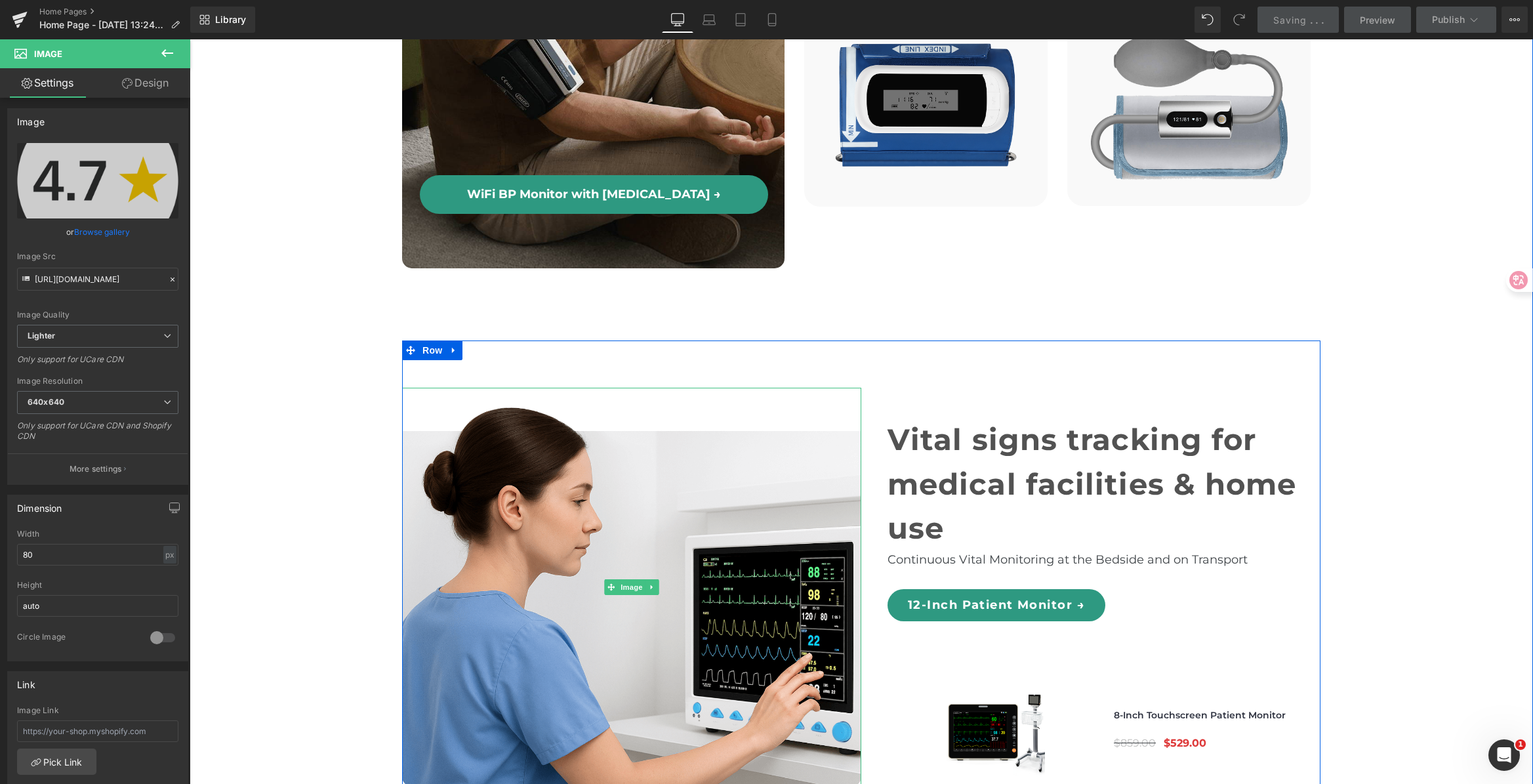
click at [527, 409] on img at bounding box center [631, 587] width 459 height 398
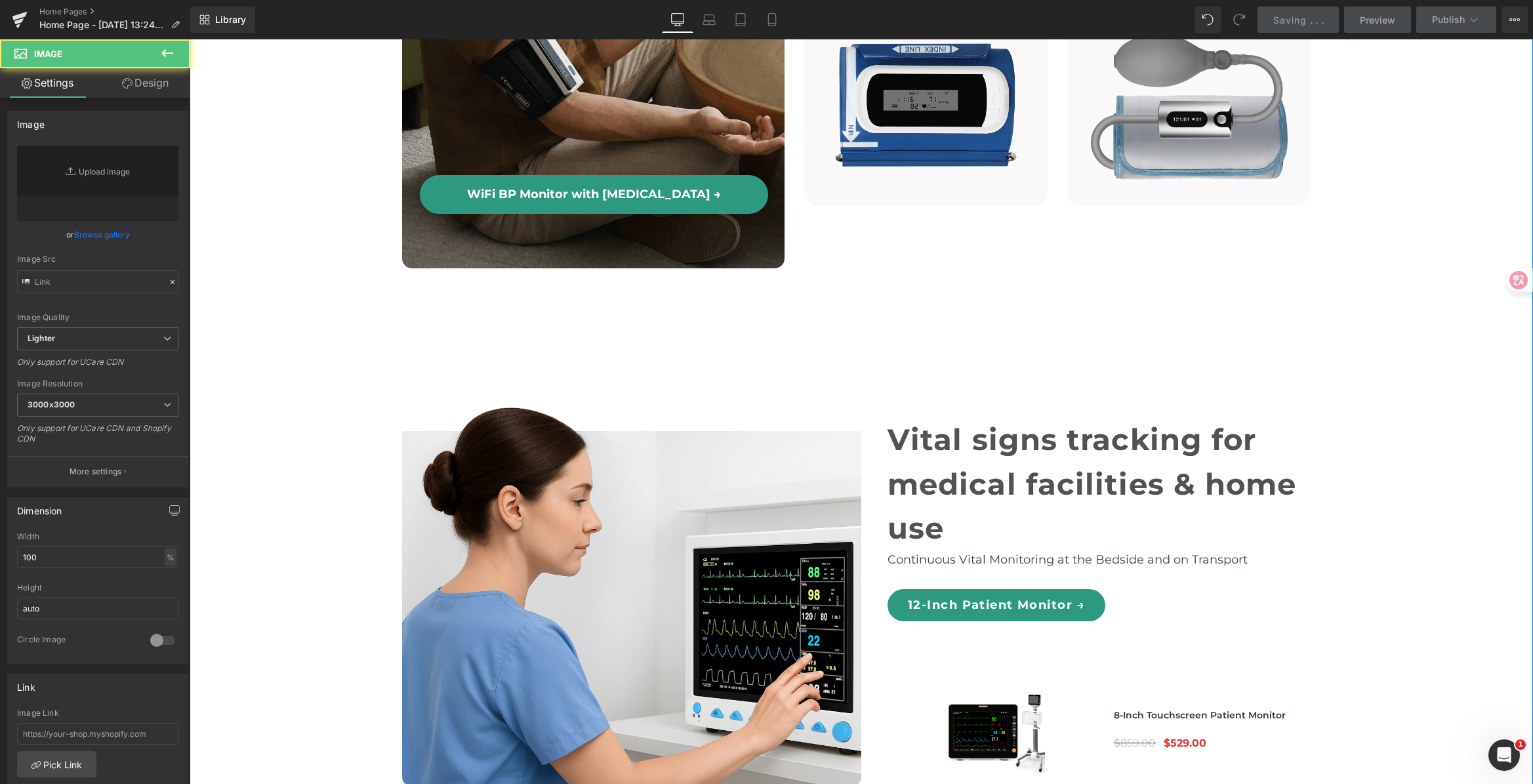
type input "[URL][DOMAIN_NAME]"
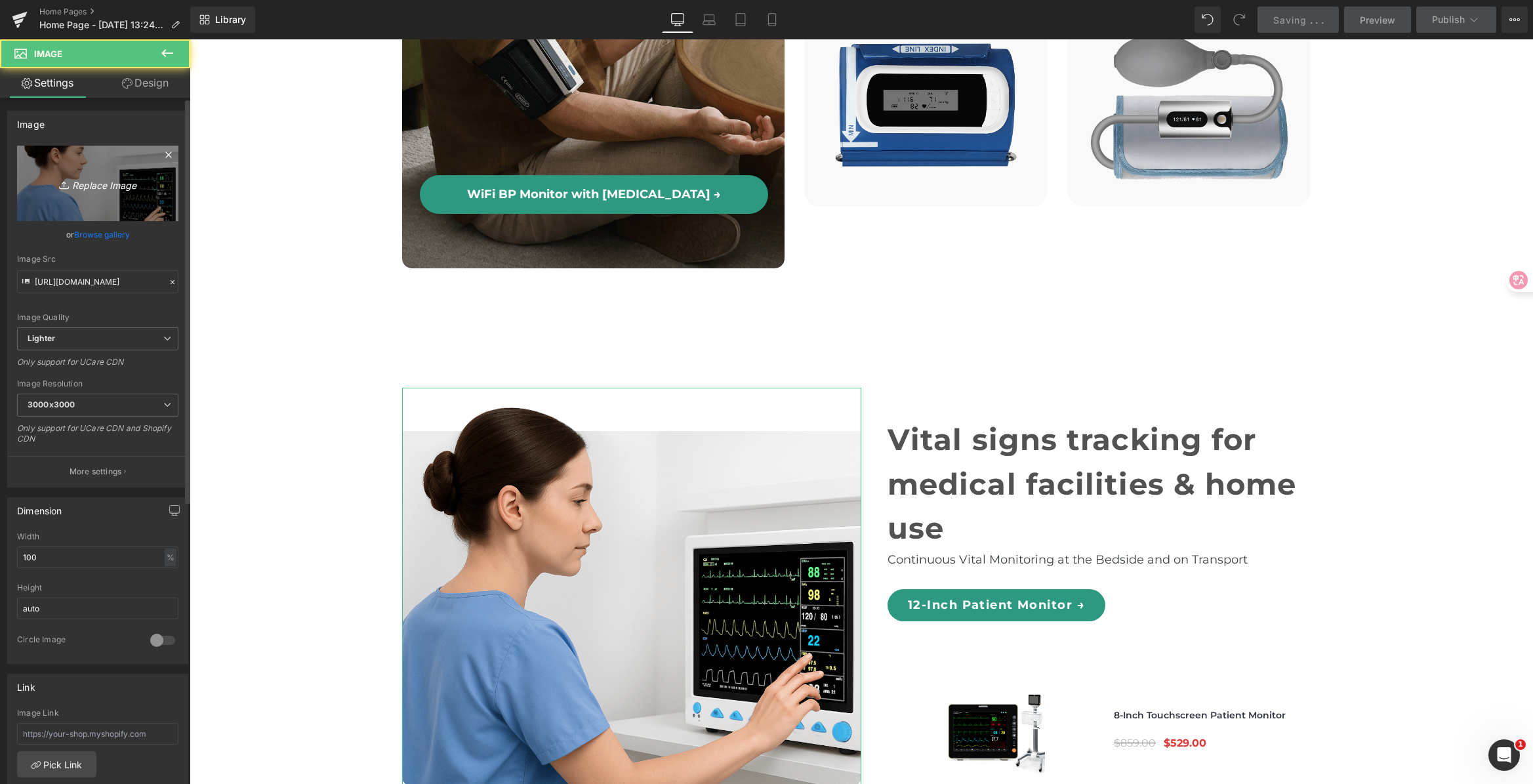
click at [78, 175] on icon "Replace Image" at bounding box center [97, 183] width 105 height 16
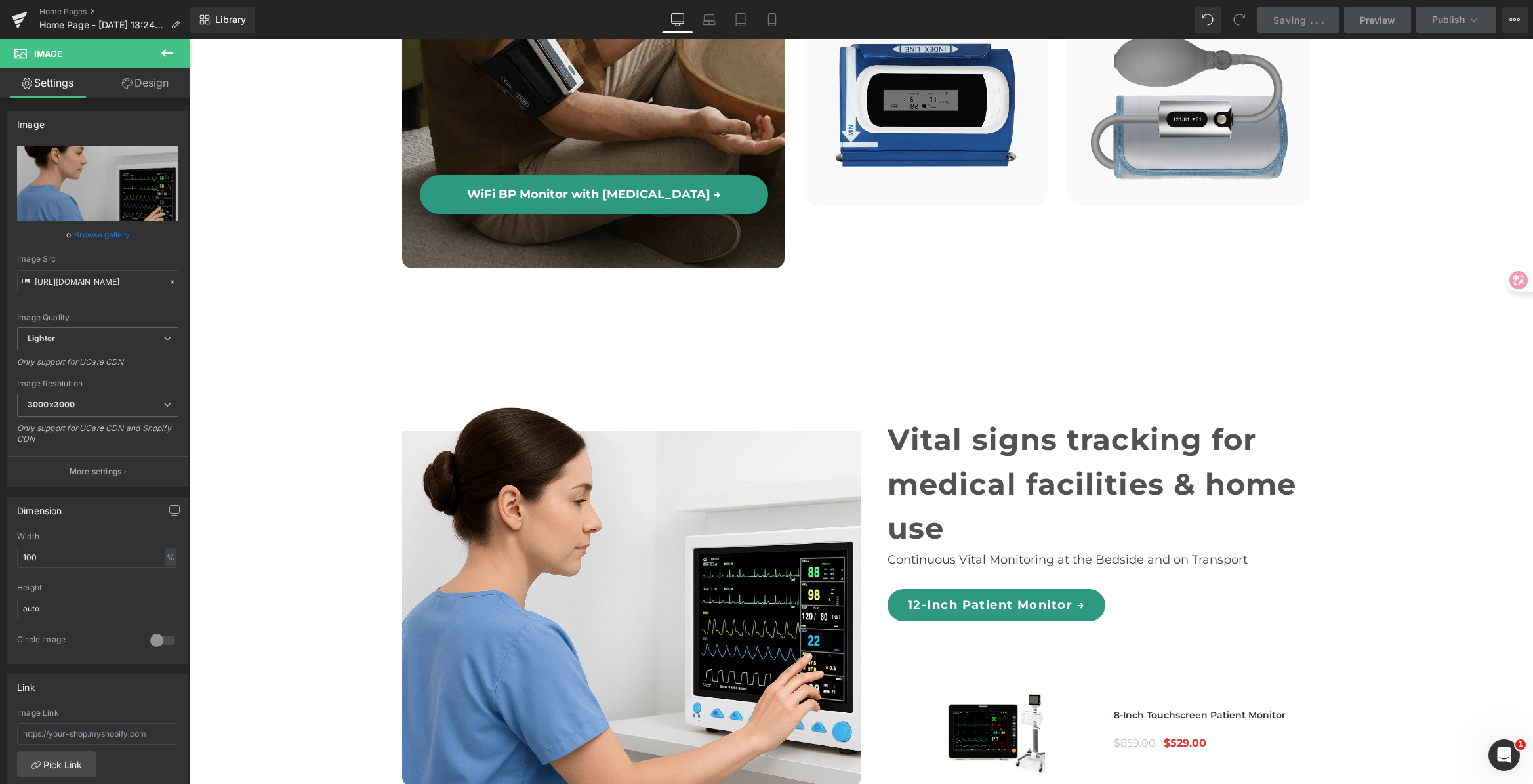
type input "C:\fakepath\Vital signs tracking for medical facilities & home use.png"
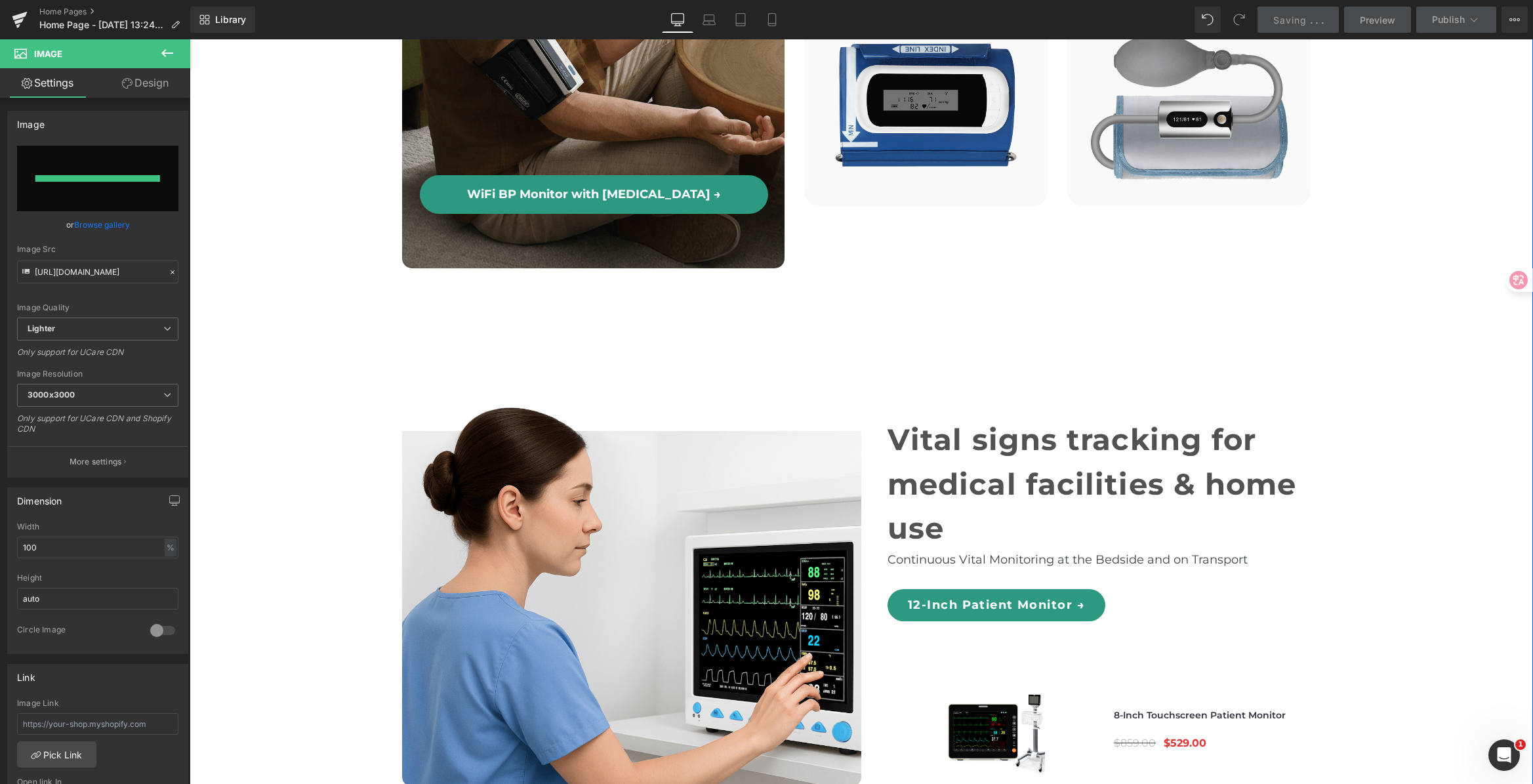
type input "[URL][DOMAIN_NAME]"
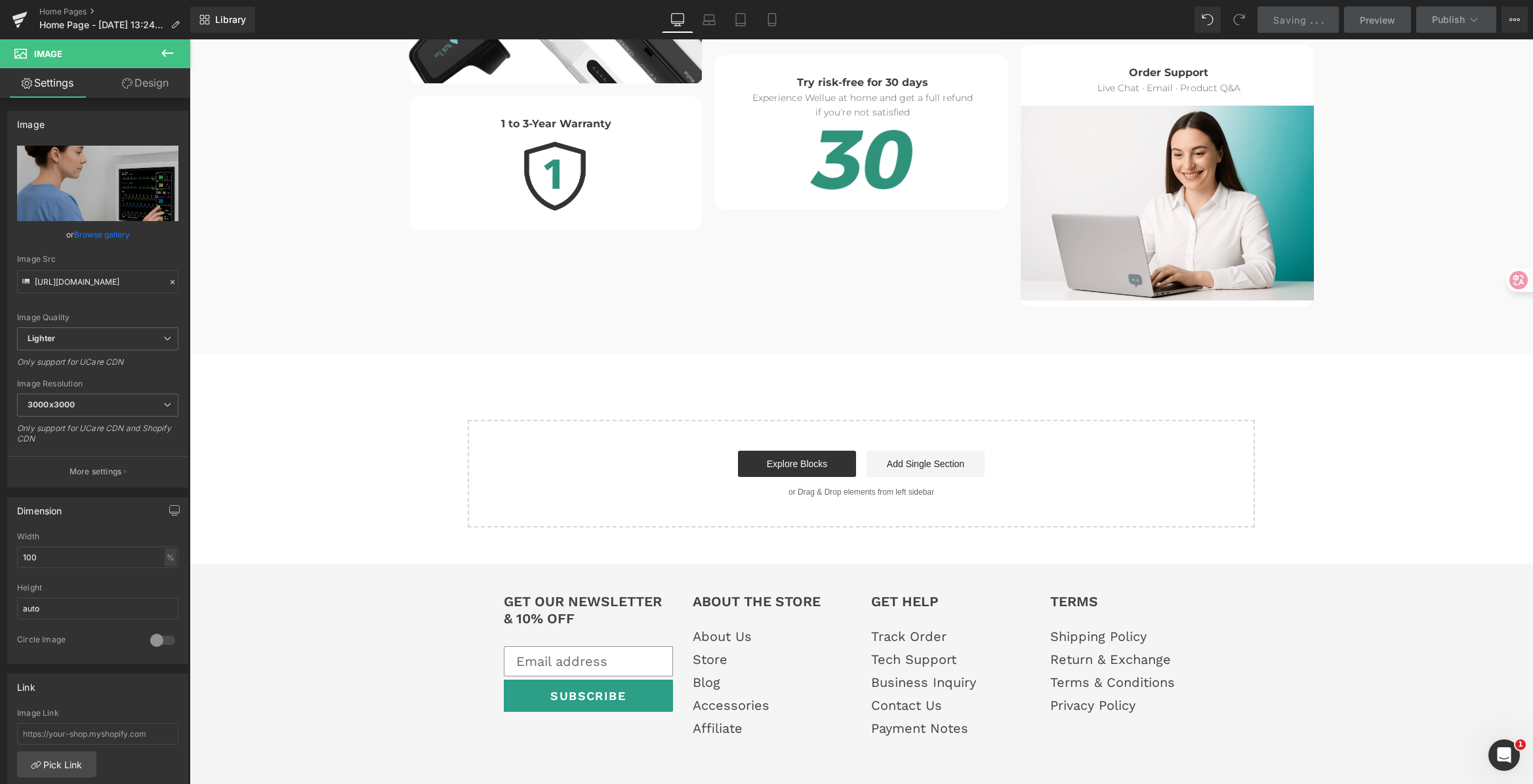
scroll to position [7173, 0]
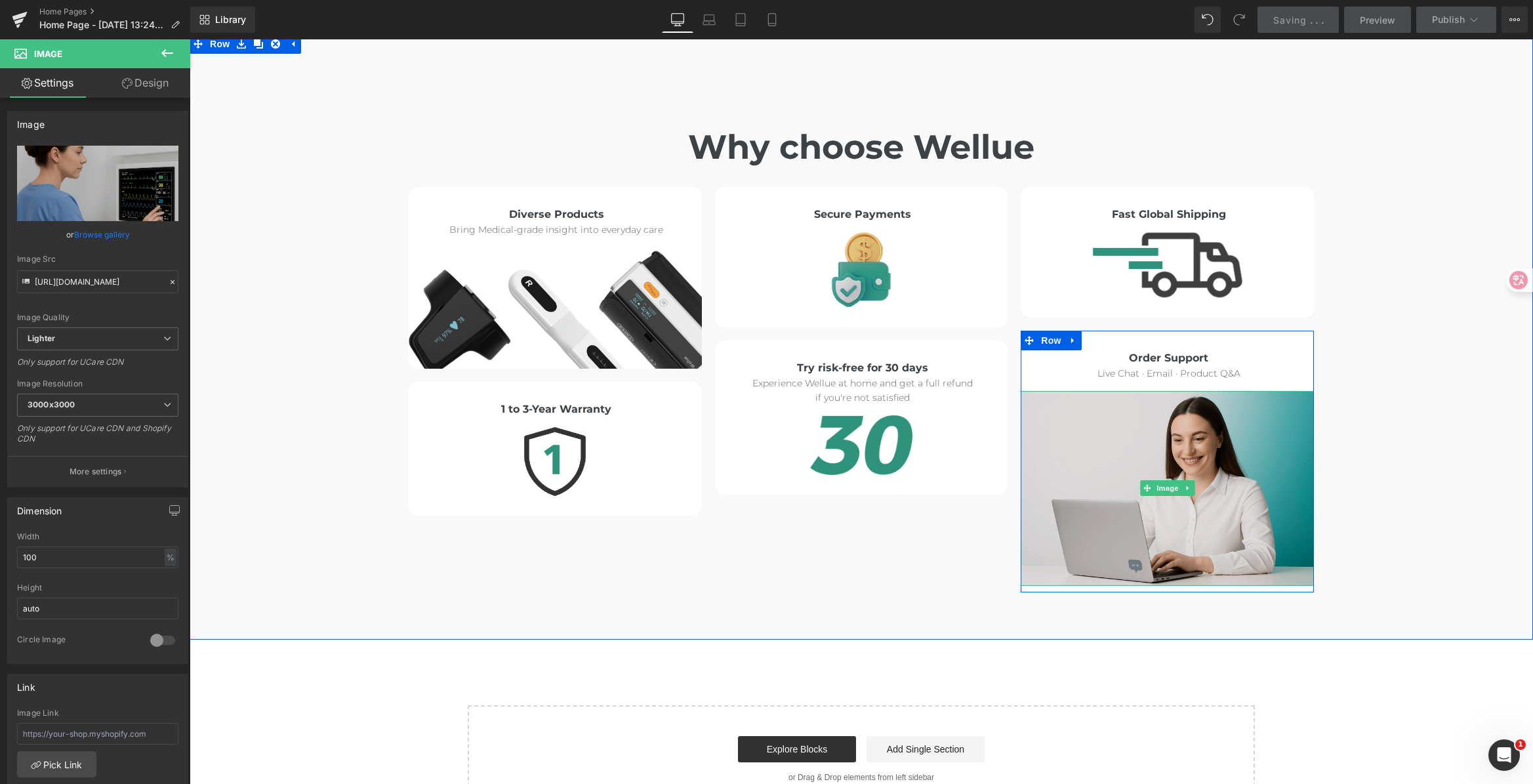
click at [1170, 391] on img at bounding box center [1168, 489] width 293 height 196
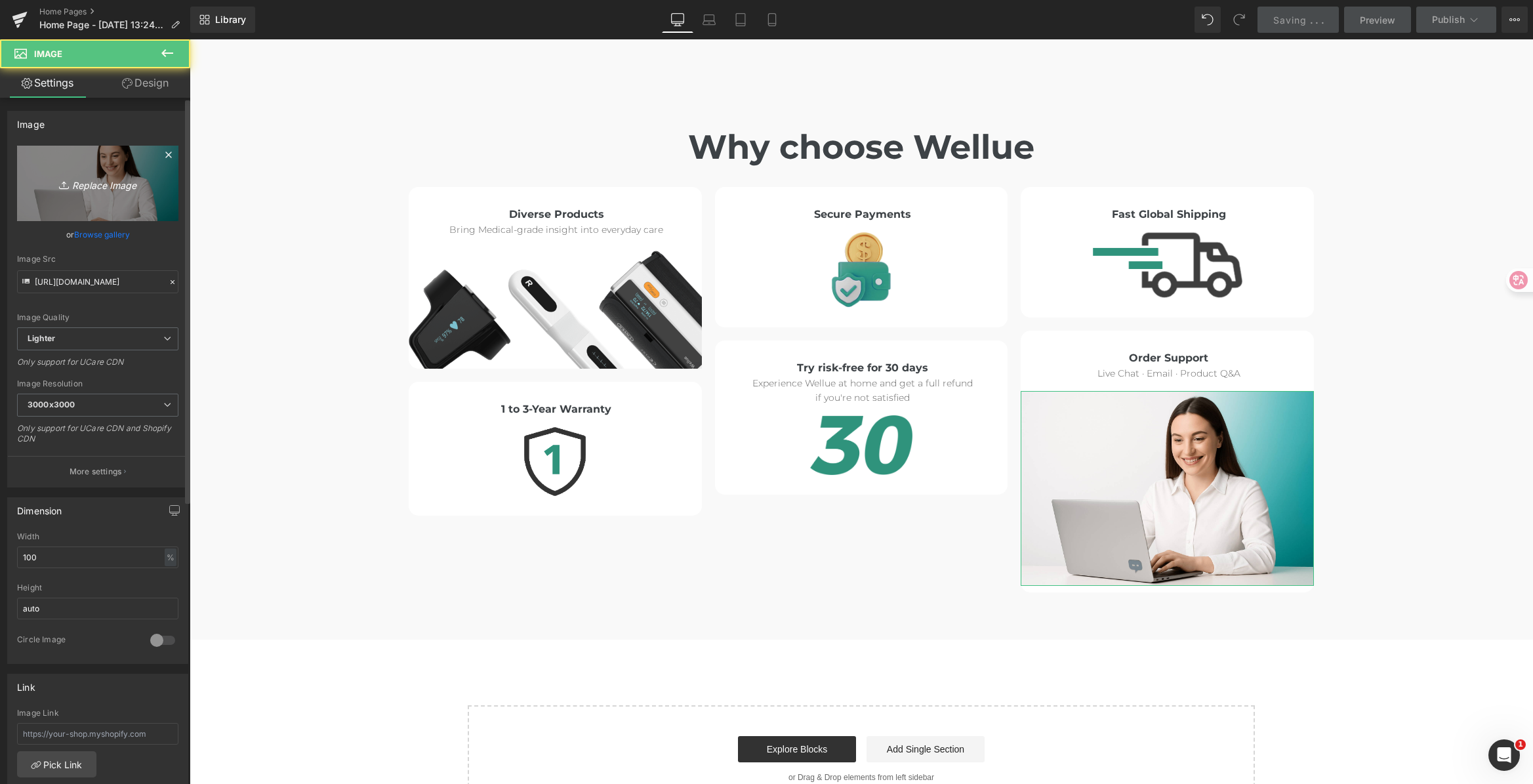
click at [70, 180] on icon "Replace Image" at bounding box center [97, 183] width 105 height 16
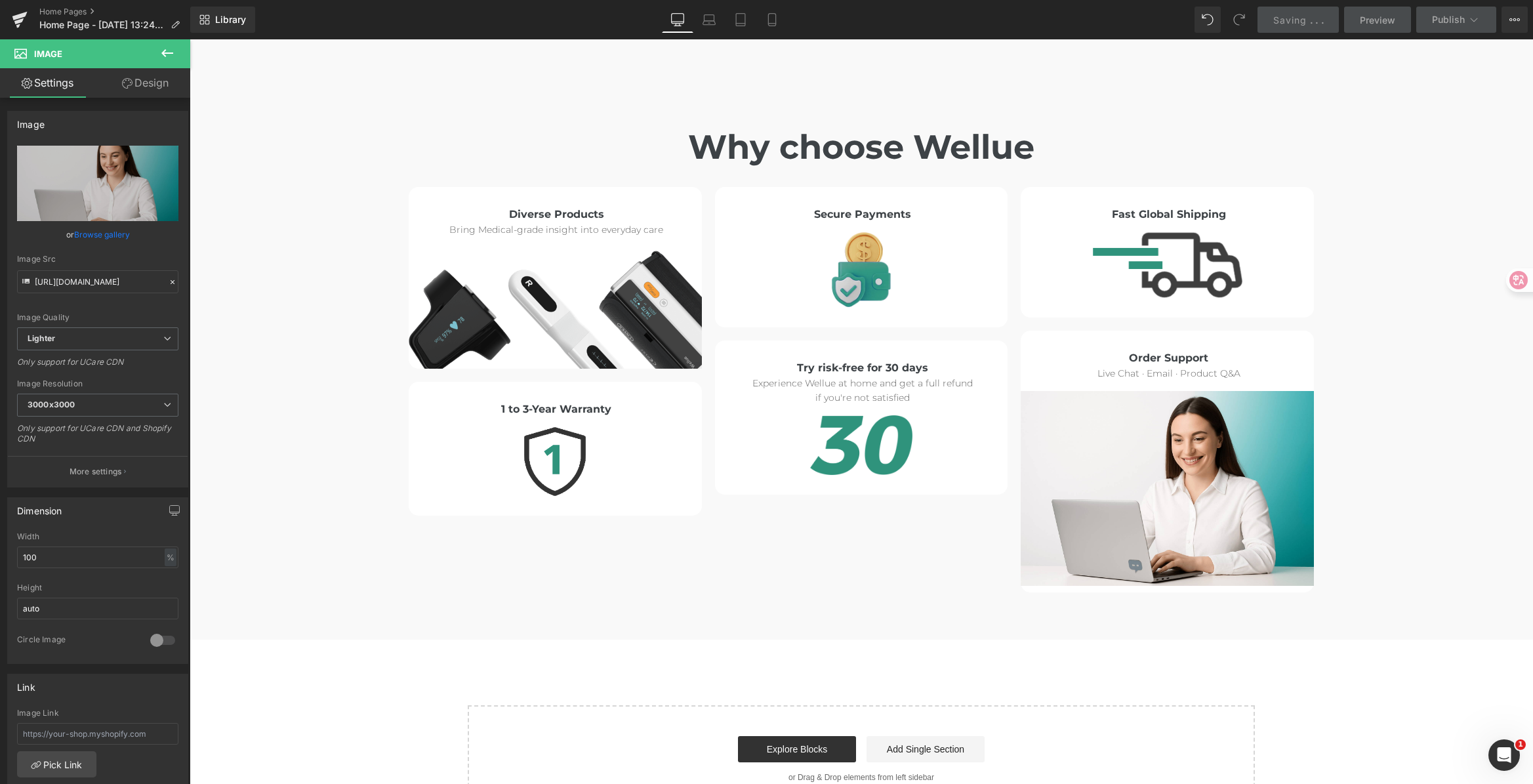
type input "C:\fakepath\Order Service.png"
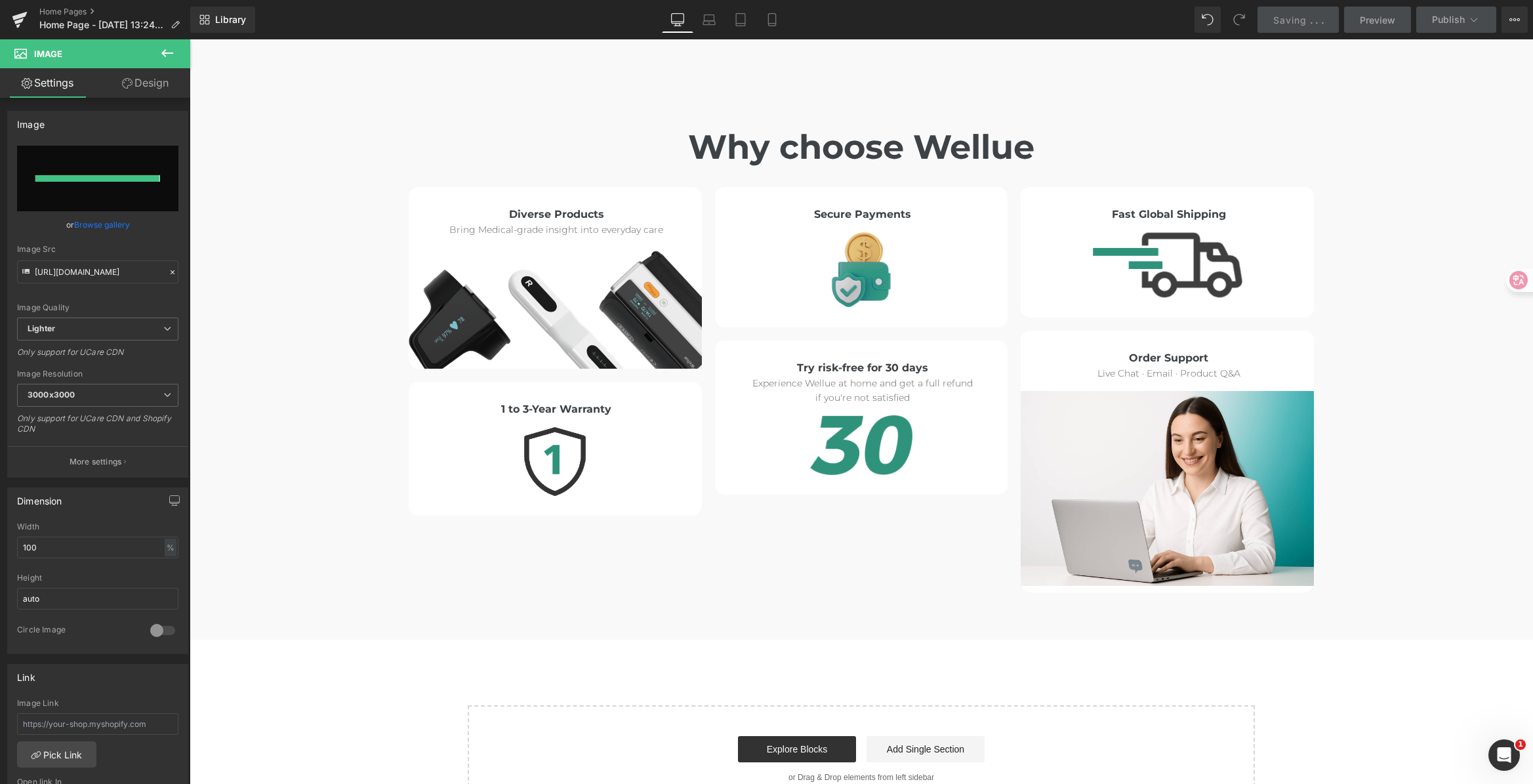
type input "[URL][DOMAIN_NAME]"
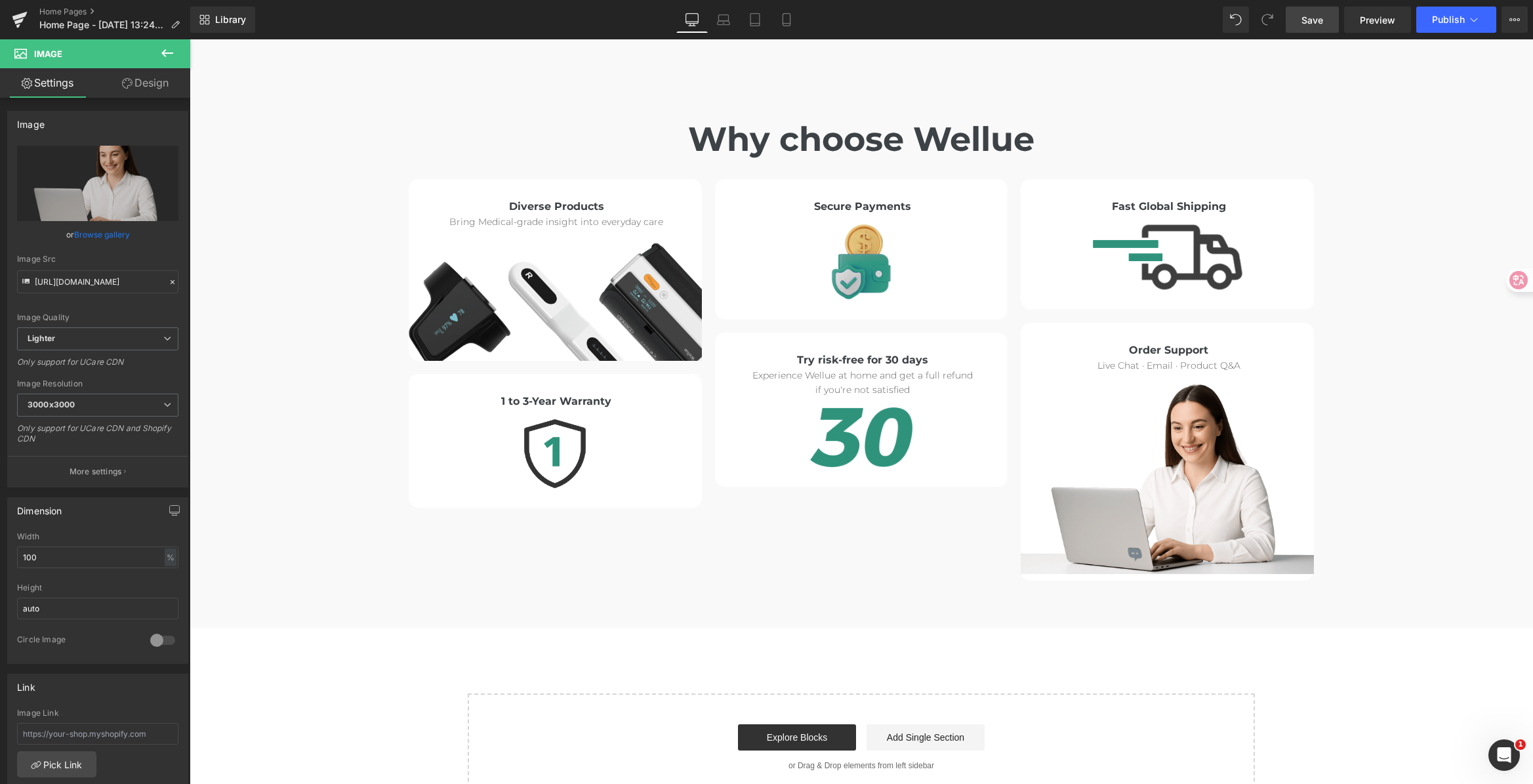
scroll to position [7155, 0]
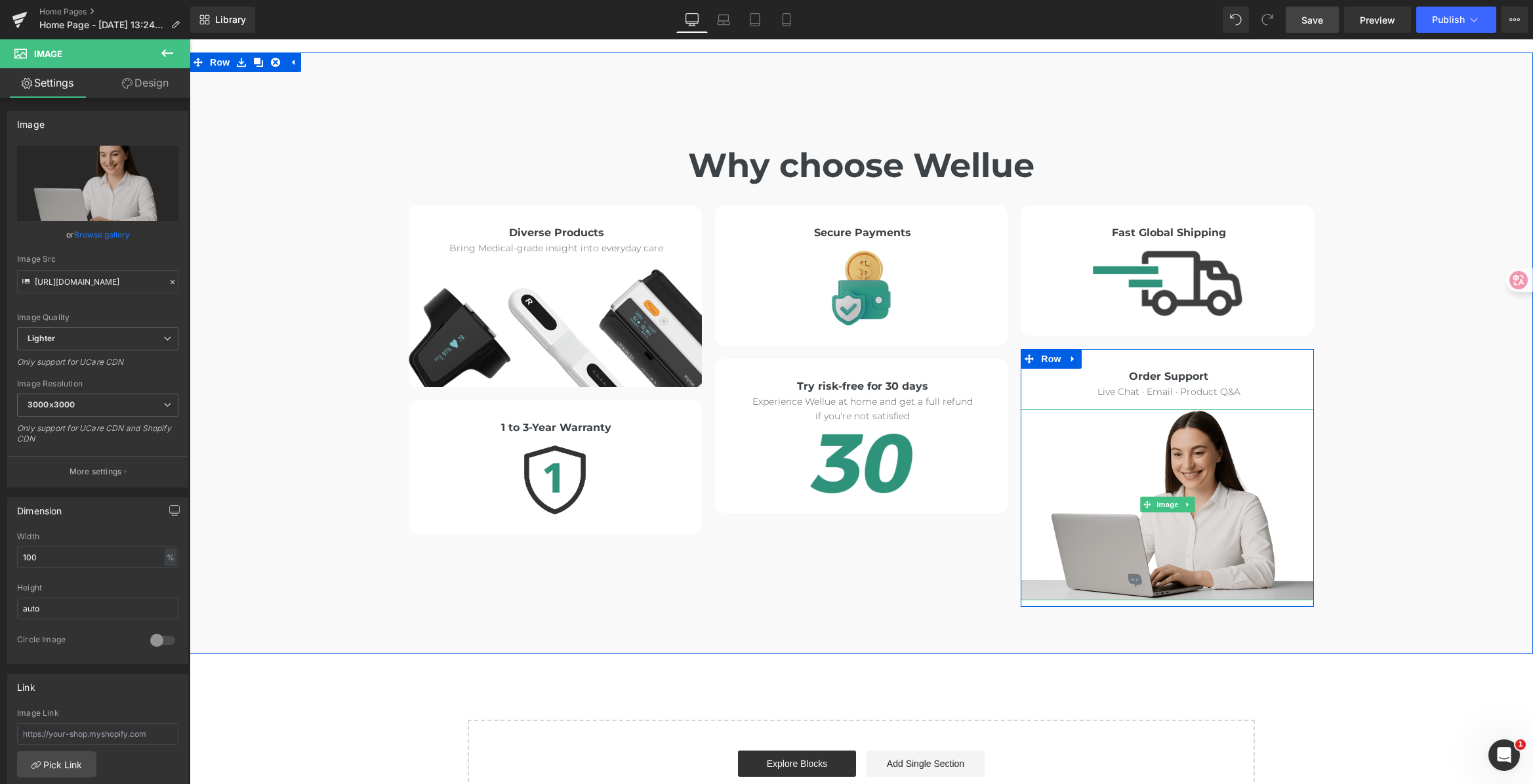
click at [1169, 409] on img at bounding box center [1168, 505] width 293 height 191
click at [1197, 420] on img at bounding box center [1168, 505] width 293 height 191
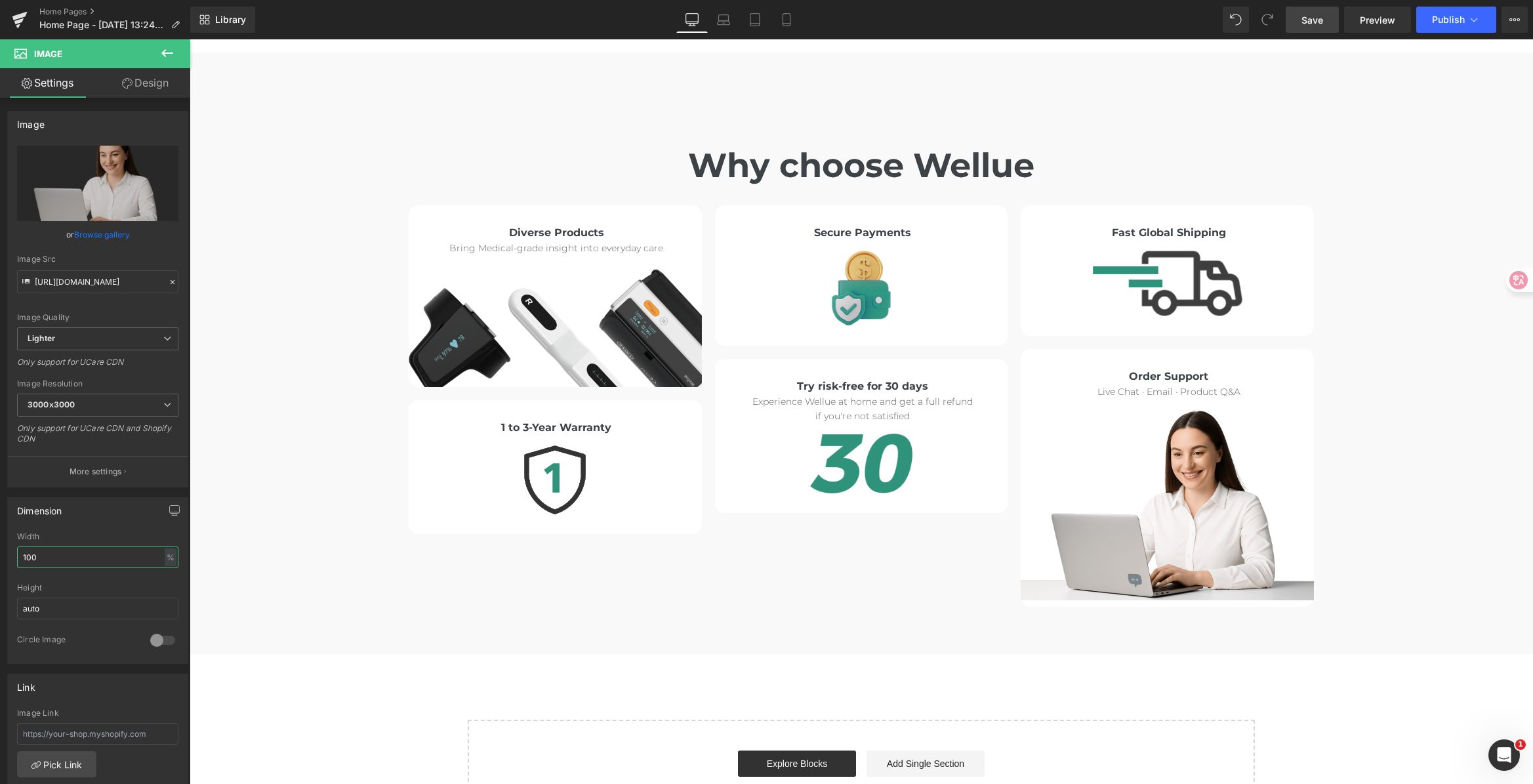
drag, startPoint x: 47, startPoint y: 552, endPoint x: -4, endPoint y: 550, distance: 51.0
click at [0, 550] on html "Image You are previewing how the will restyle your page. You can not edit Eleme…" at bounding box center [766, 392] width 1533 height 784
type input "70"
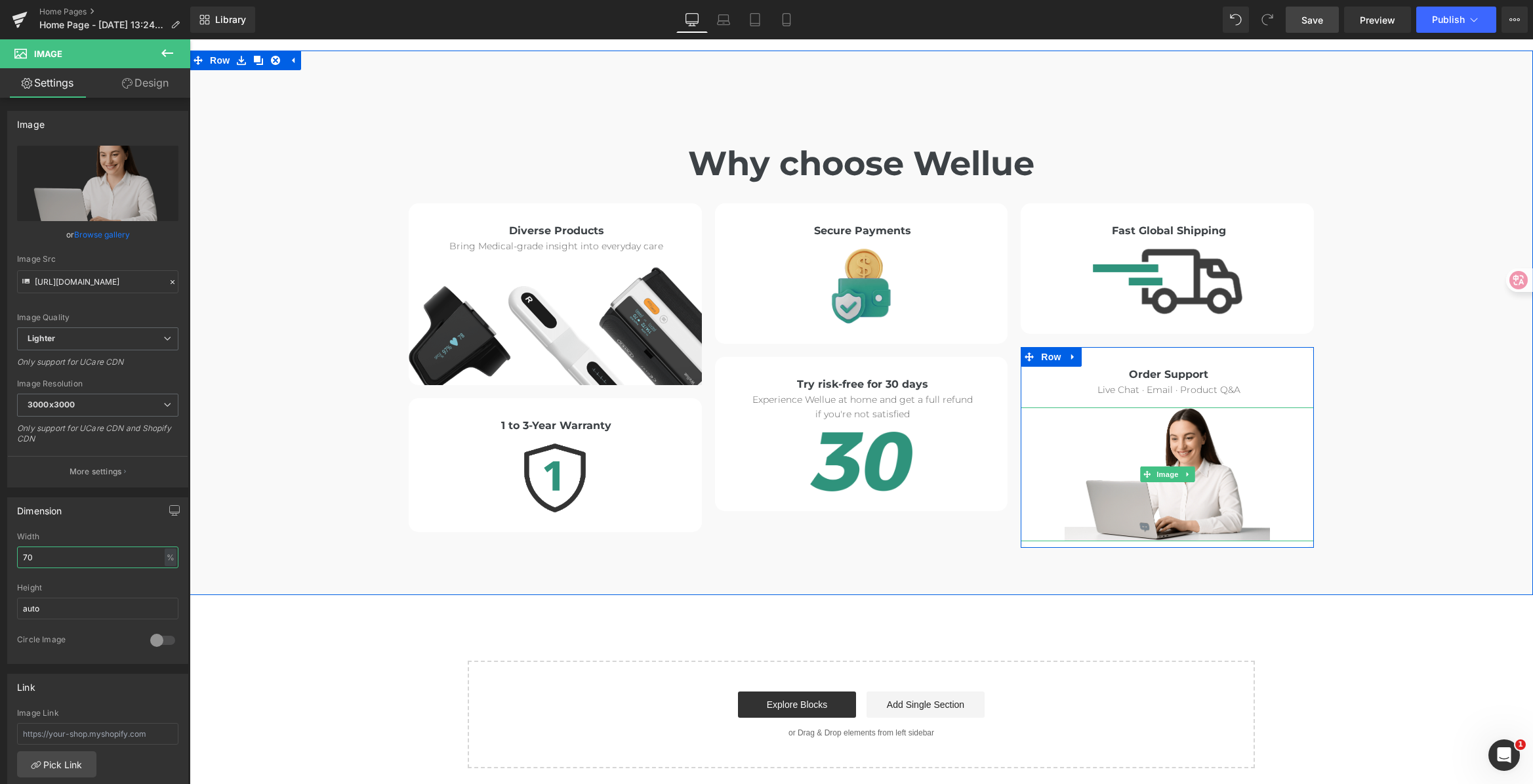
scroll to position [7157, 0]
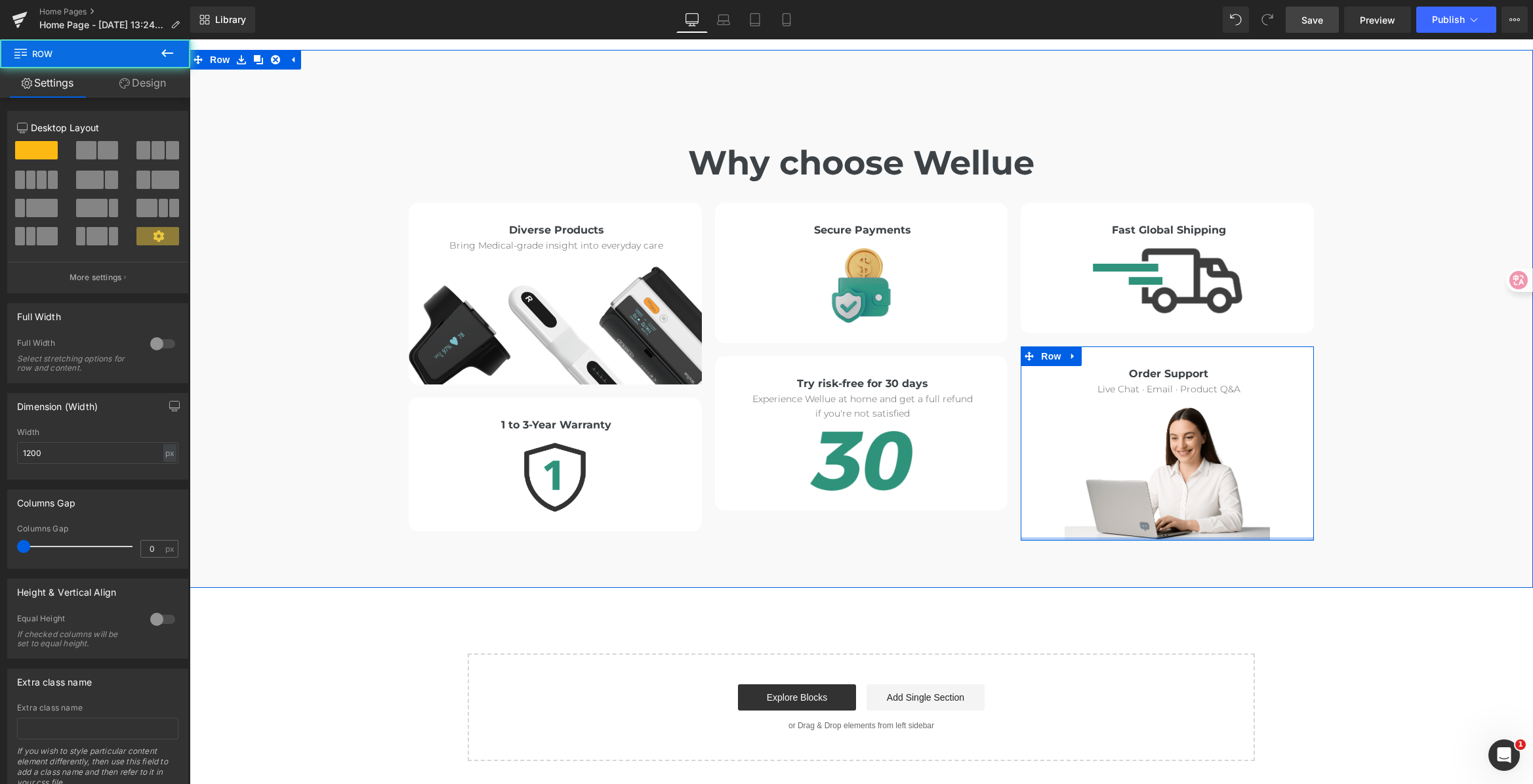
click at [1283, 440] on div "Order Support Heading Live Chat · Email · Product Q&A Text Block Image Row" at bounding box center [1168, 443] width 293 height 193
click at [1363, 385] on div "Why choose Wellue Heading Diverse Products Heading Bring Medical-grade insight …" at bounding box center [862, 312] width 1344 height 469
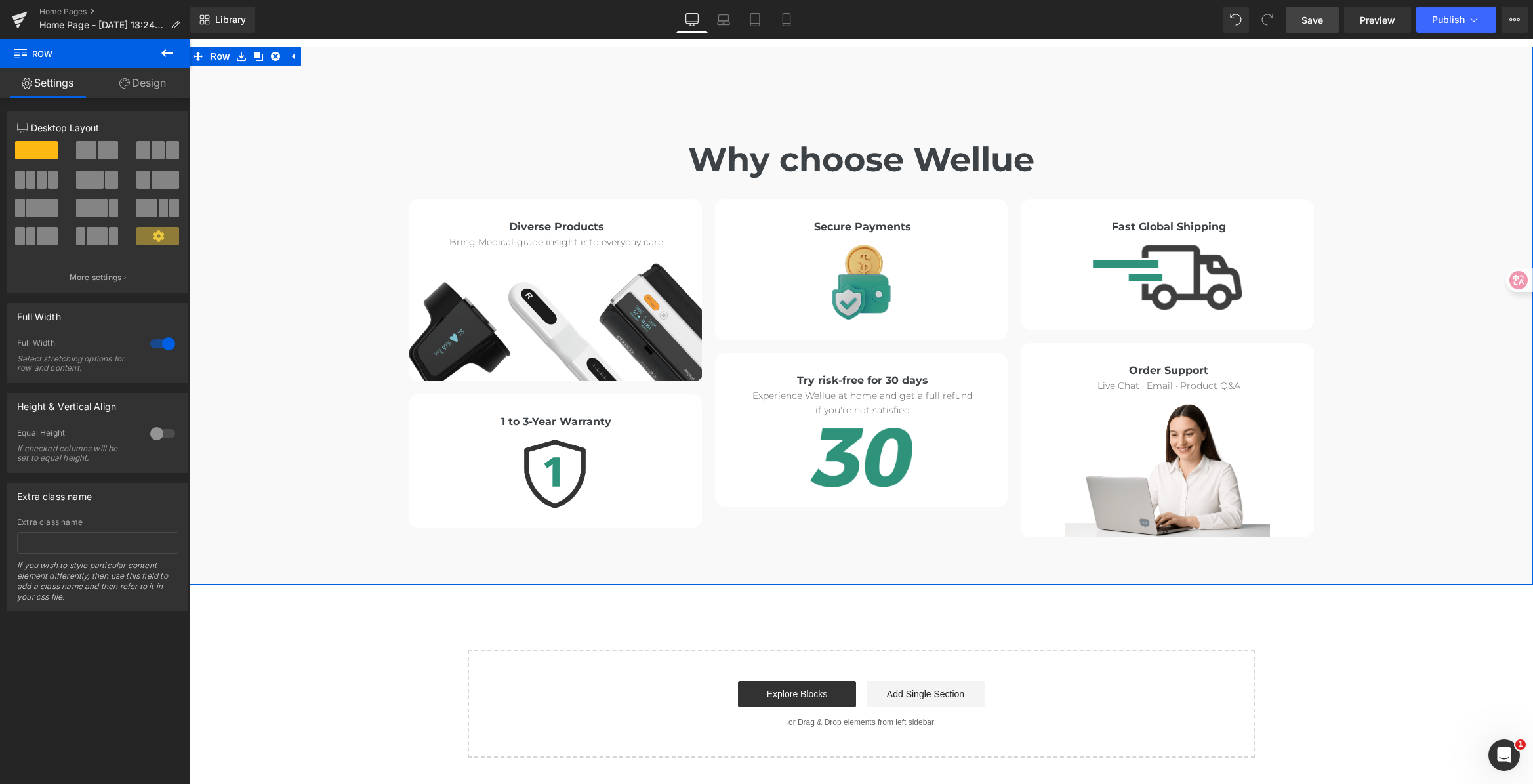
scroll to position [7193, 0]
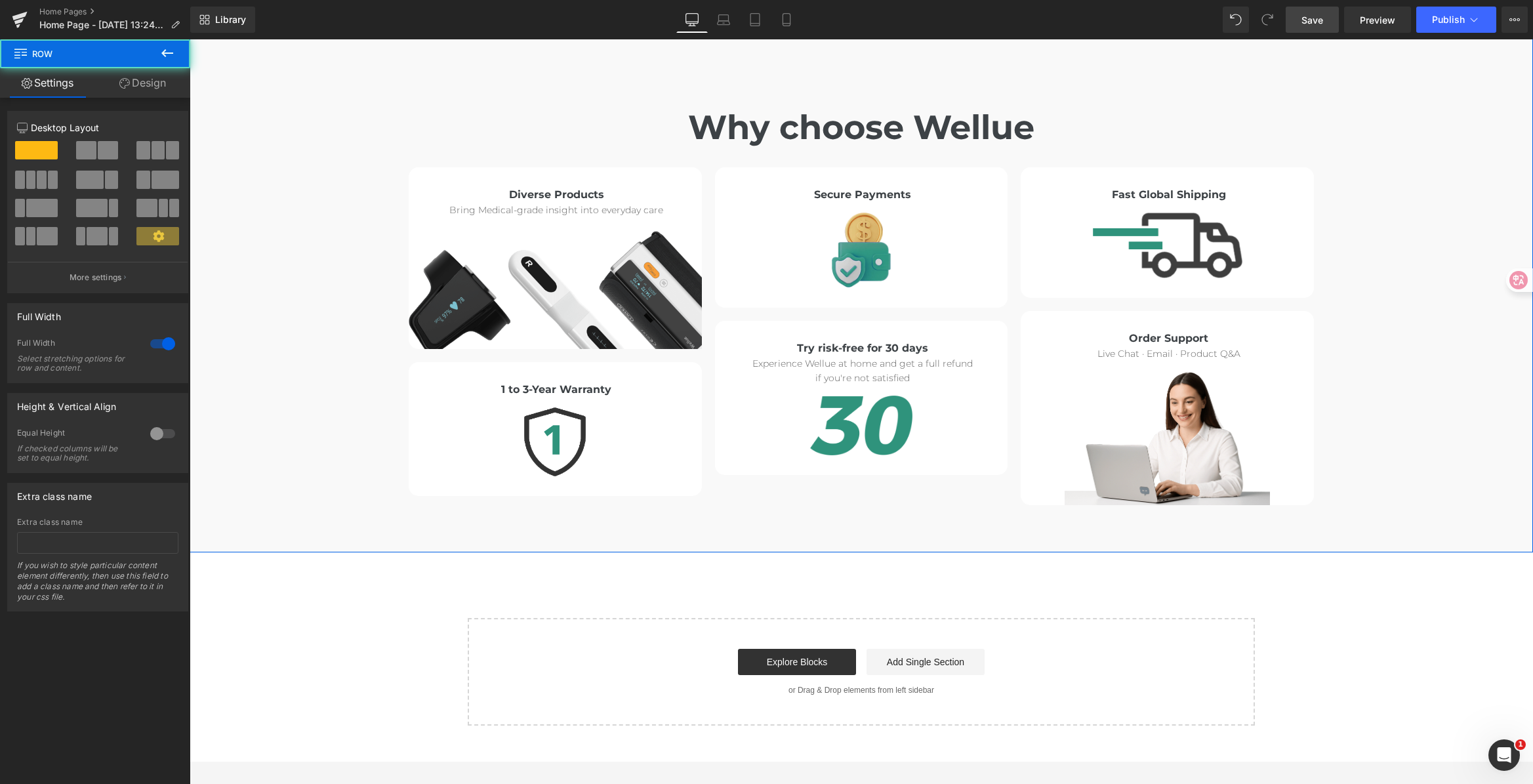
click at [1358, 249] on div "Why choose Wellue Heading Diverse Products Heading Bring Medical-grade insight …" at bounding box center [862, 276] width 1344 height 469
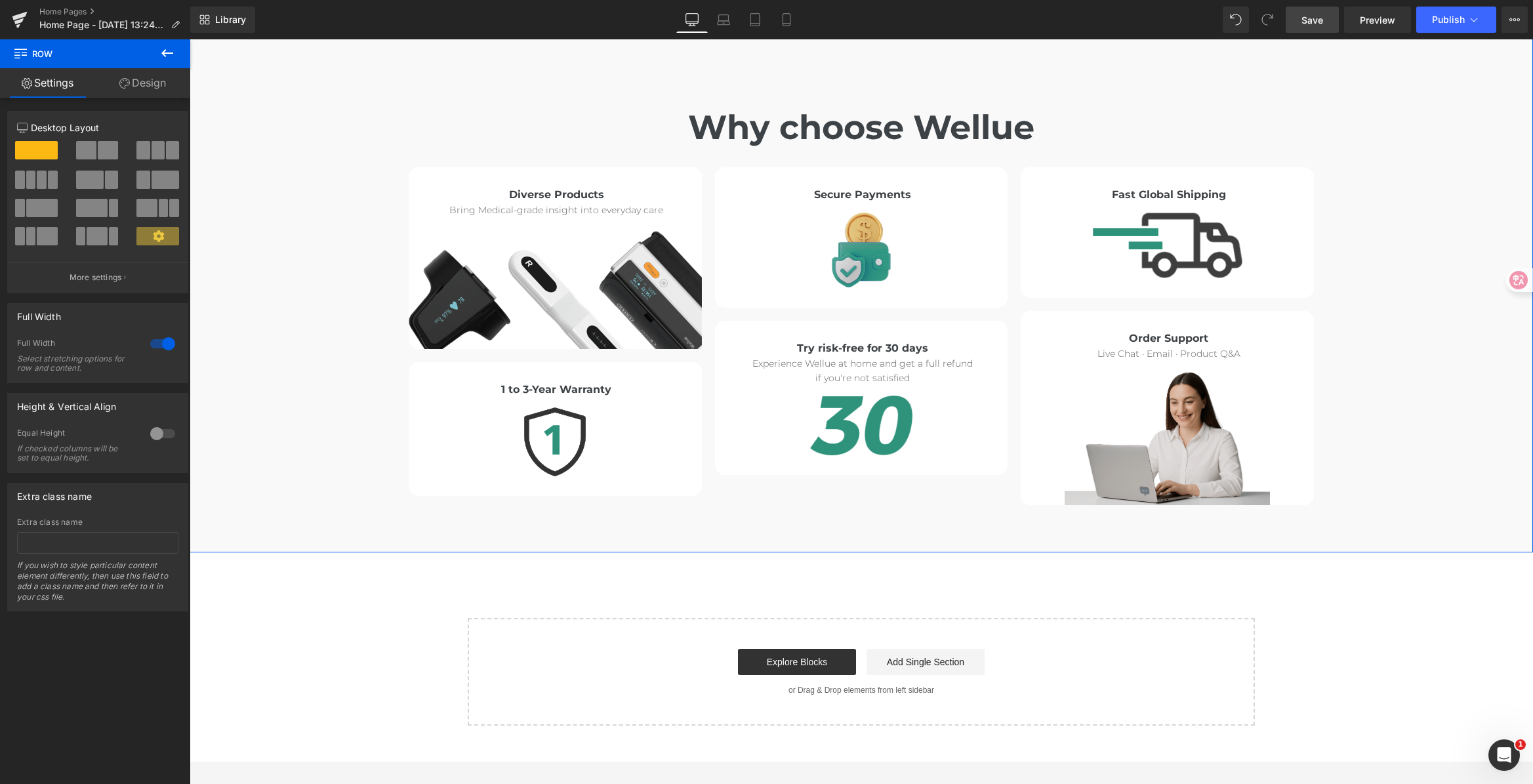
click at [1197, 371] on img at bounding box center [1167, 438] width 205 height 134
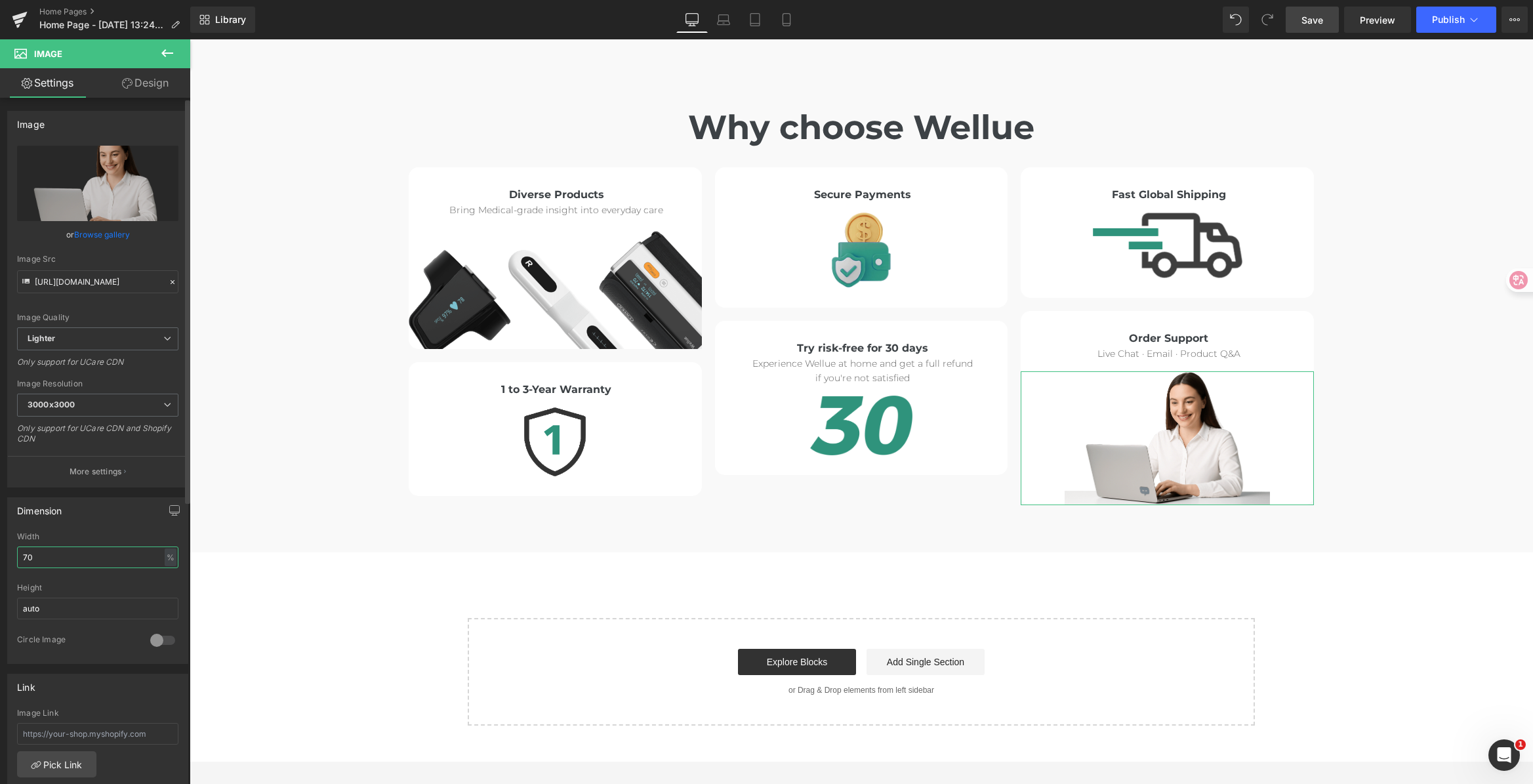
click at [38, 557] on input "70" at bounding box center [97, 557] width 161 height 21
click at [0, 547] on html "Image You are previewing how the will restyle your page. You can not edit Eleme…" at bounding box center [766, 392] width 1533 height 784
type input "65"
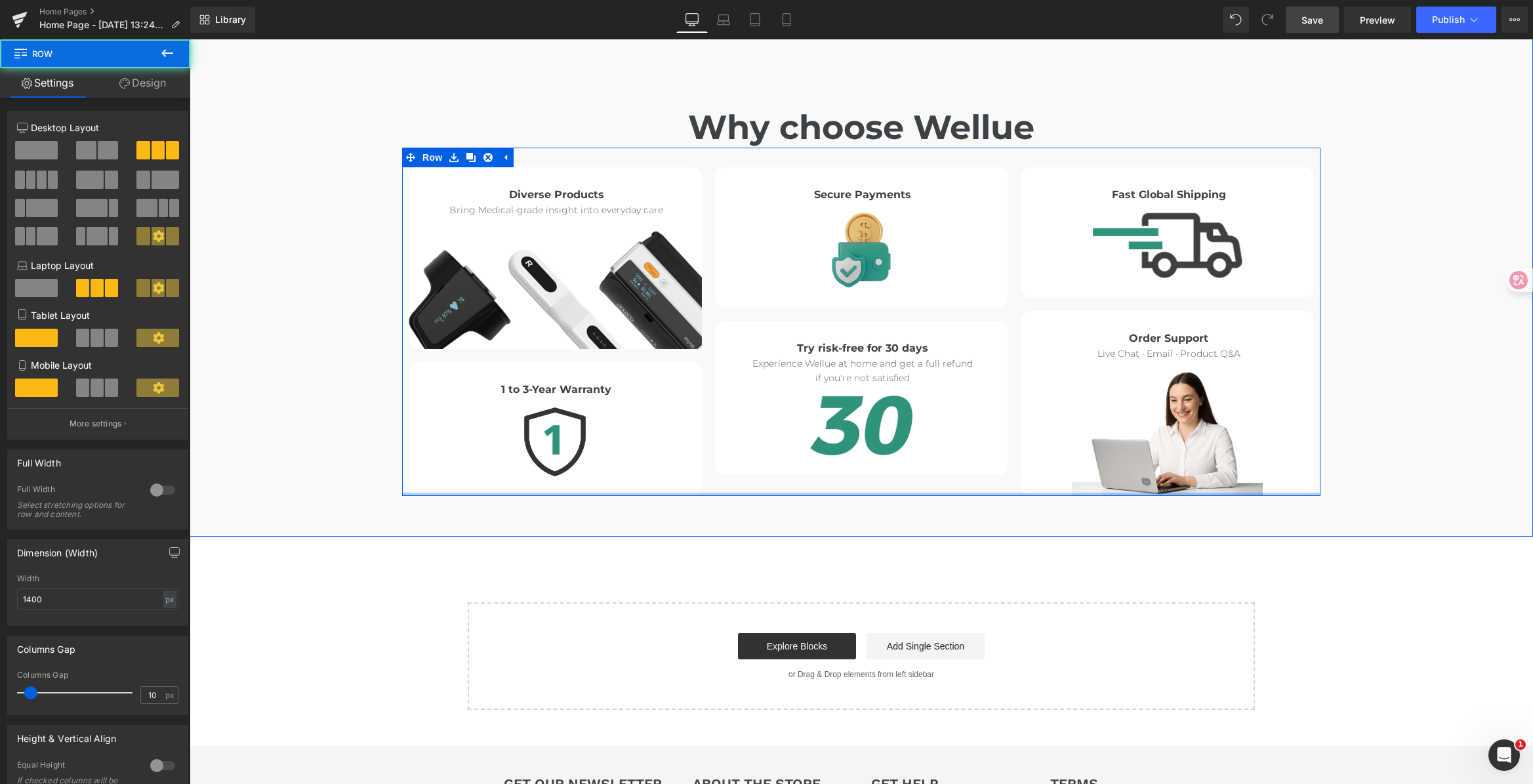
drag, startPoint x: 686, startPoint y: 424, endPoint x: 711, endPoint y: 384, distance: 47.2
click at [711, 384] on div "Diverse Products Heading Bring Medical-grade insight into everyday care Text Bl…" at bounding box center [861, 321] width 918 height 348
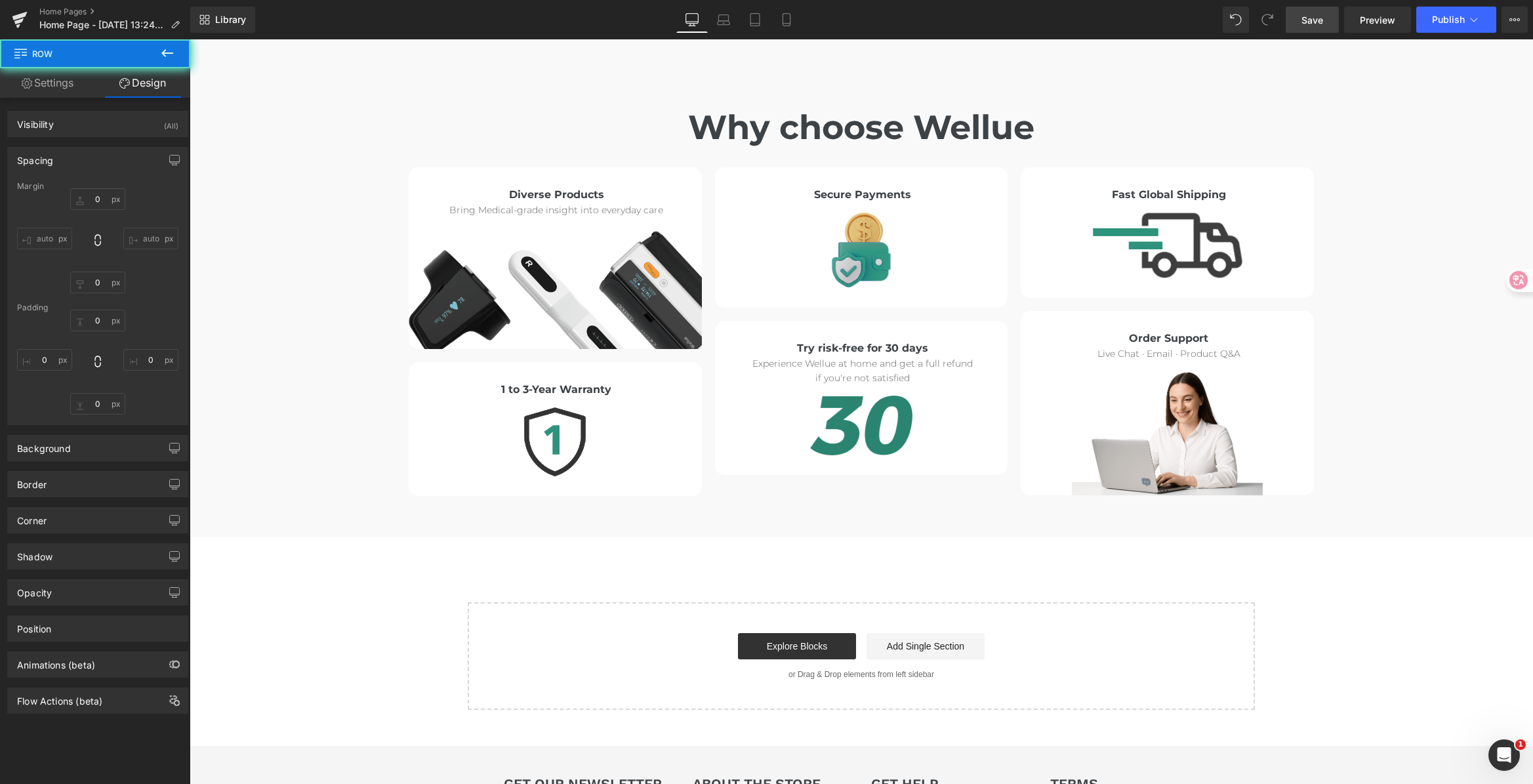
type input "0"
type input "30"
type input "0"
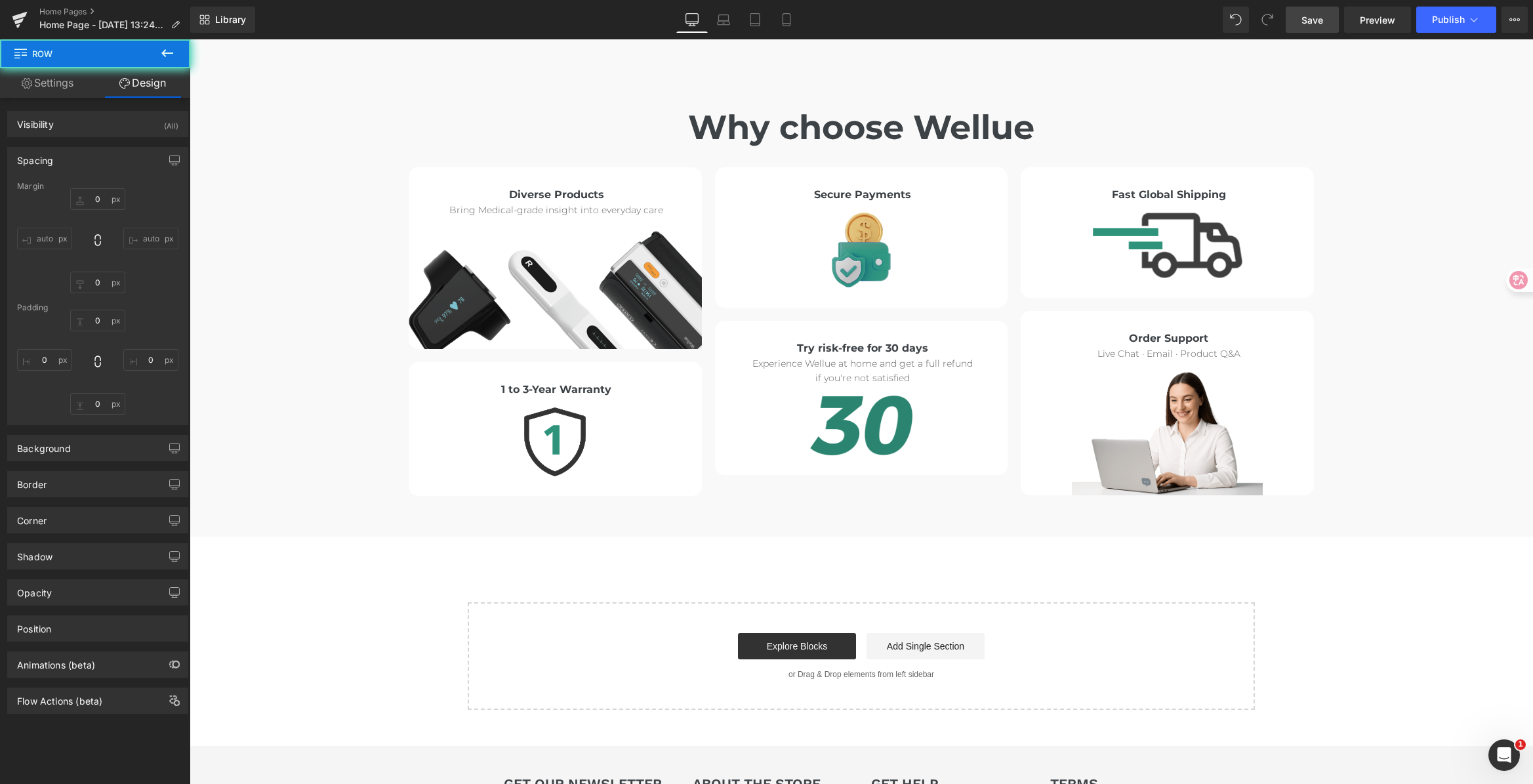
type input "0"
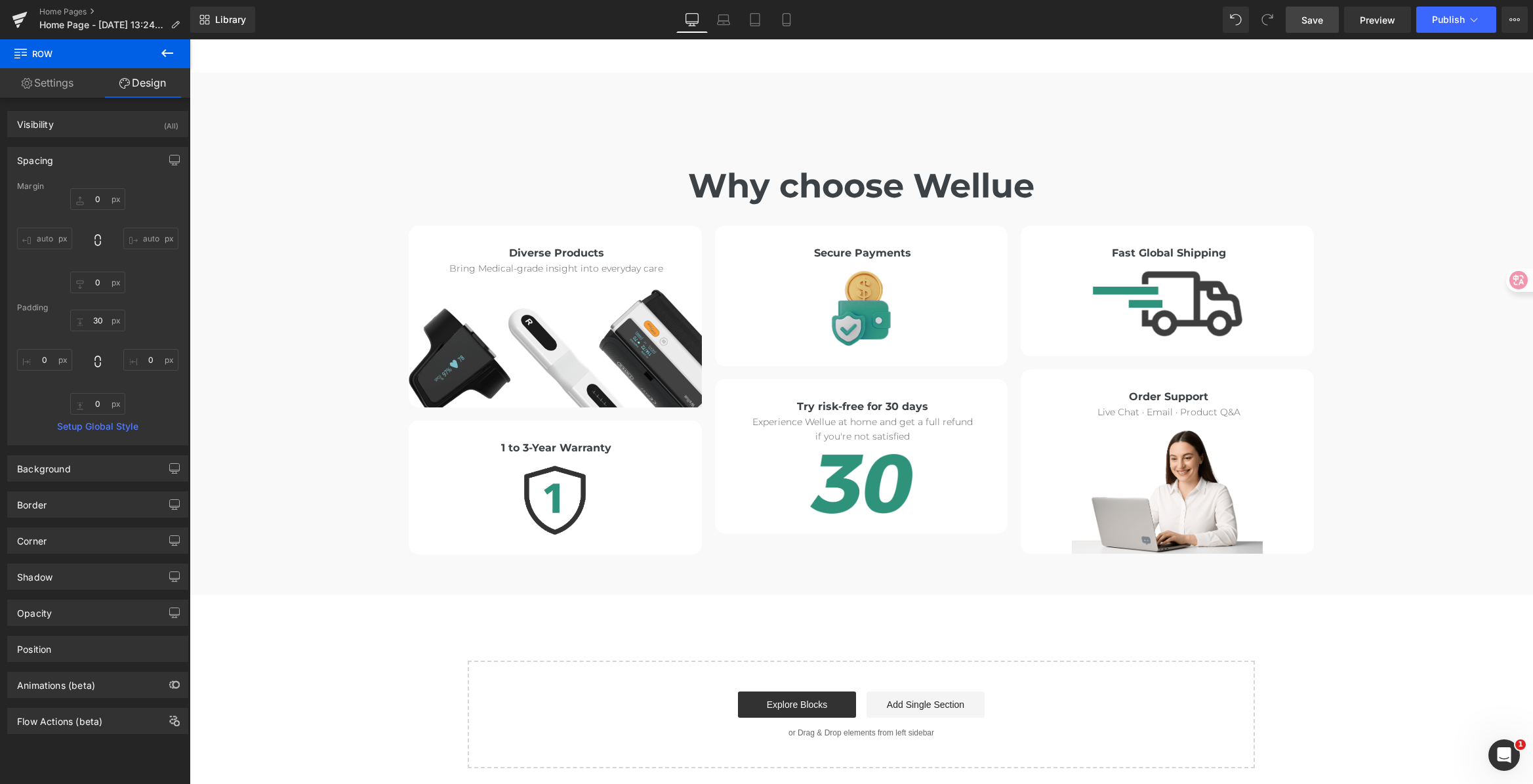
scroll to position [7133, 0]
click at [861, 415] on div "Experience Wellue at home and get a full refund if you're not satisfied Text Bl…" at bounding box center [862, 430] width 267 height 30
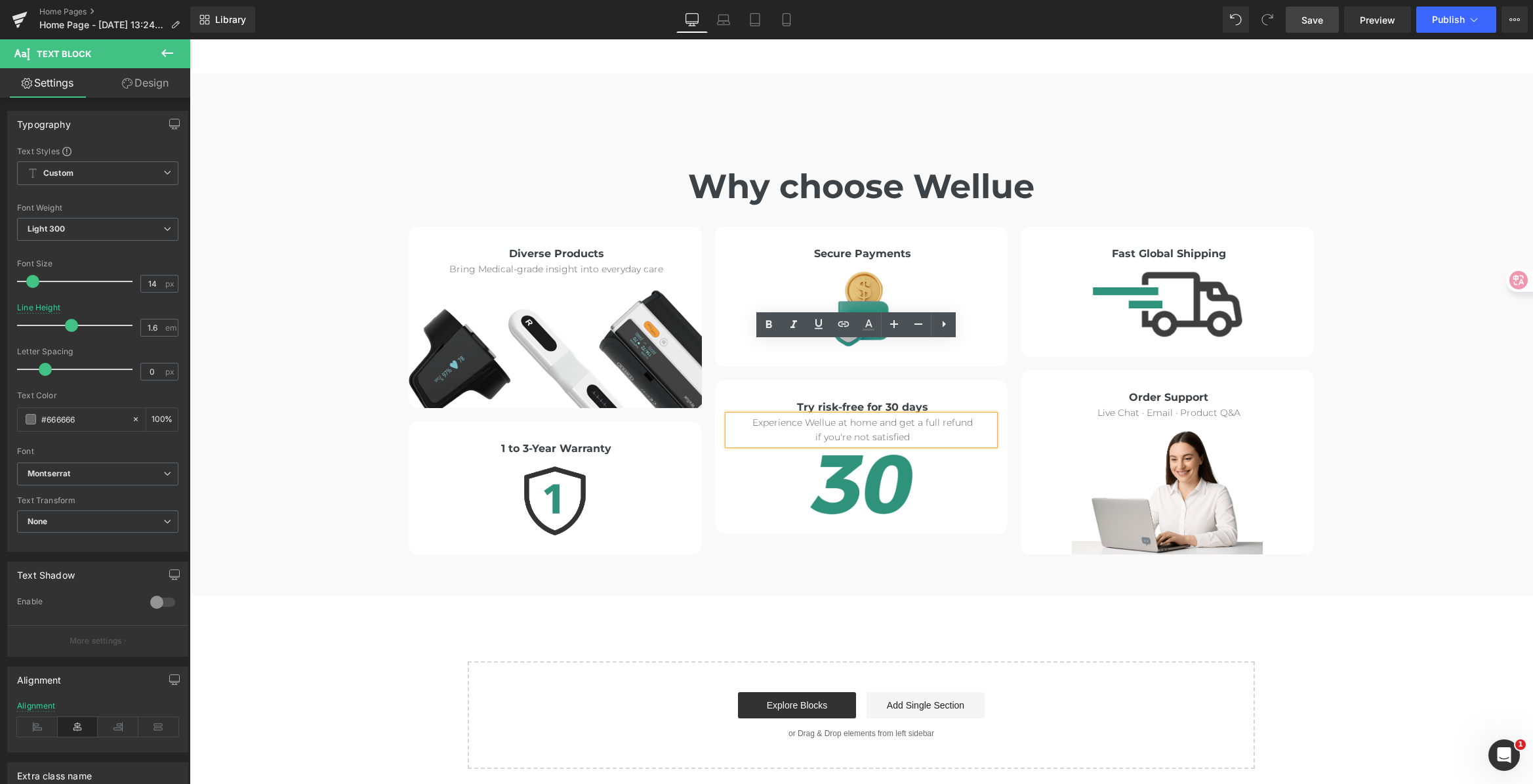
click at [1387, 355] on div "Why choose Wellue Heading Diverse Products Heading Bring Medical-grade insight …" at bounding box center [862, 328] width 1344 height 454
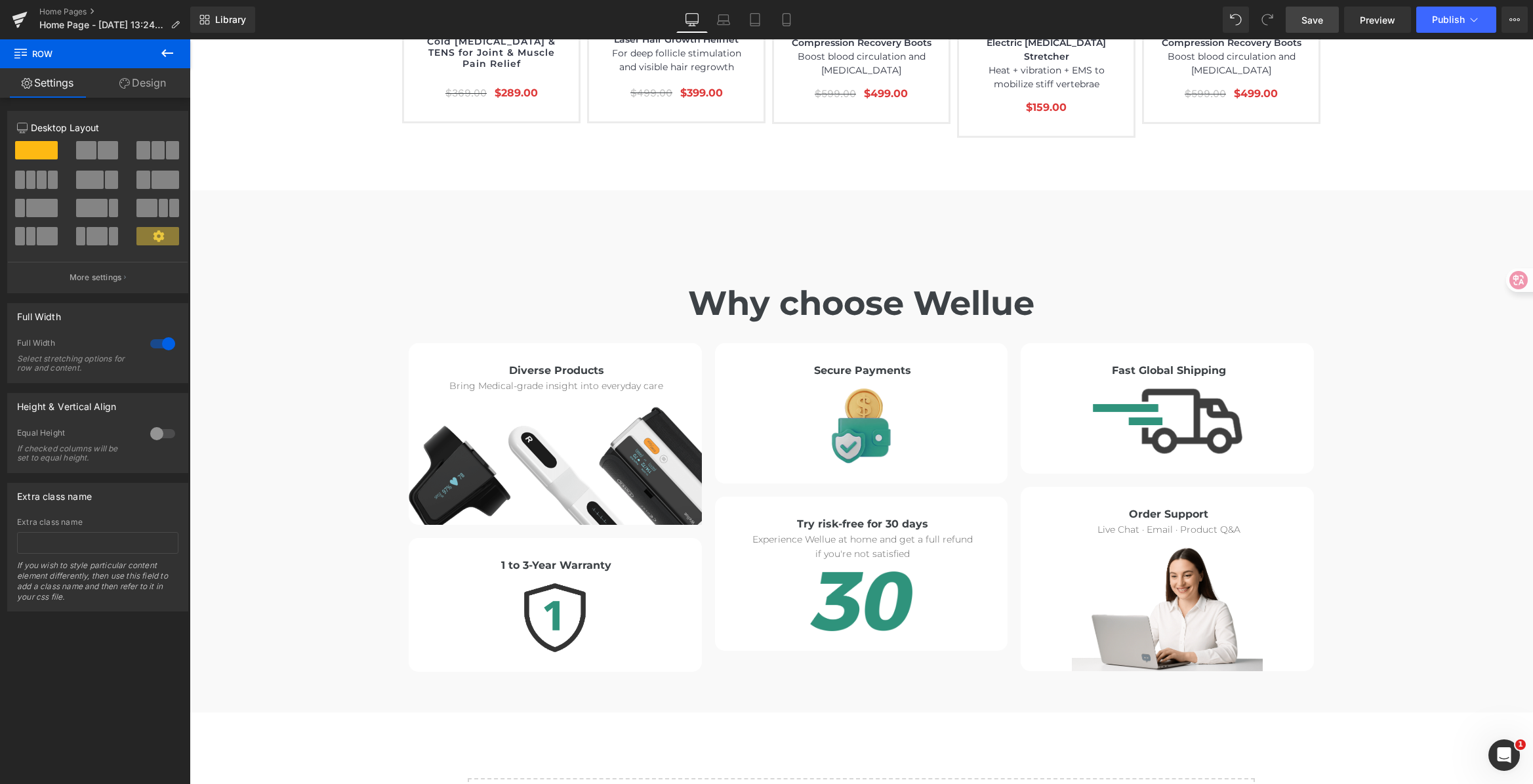
scroll to position [6990, 0]
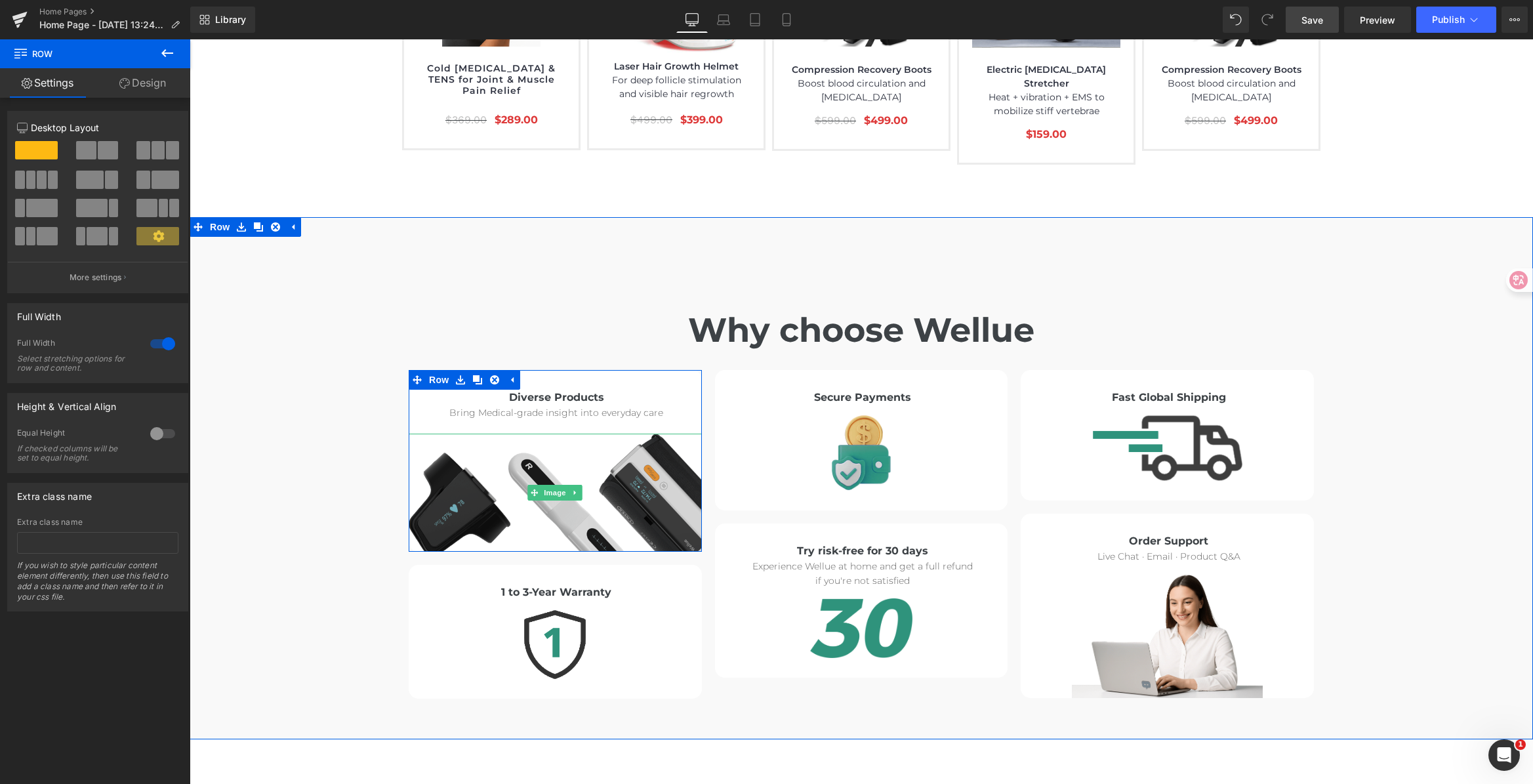
click at [524, 433] on img at bounding box center [555, 492] width 293 height 118
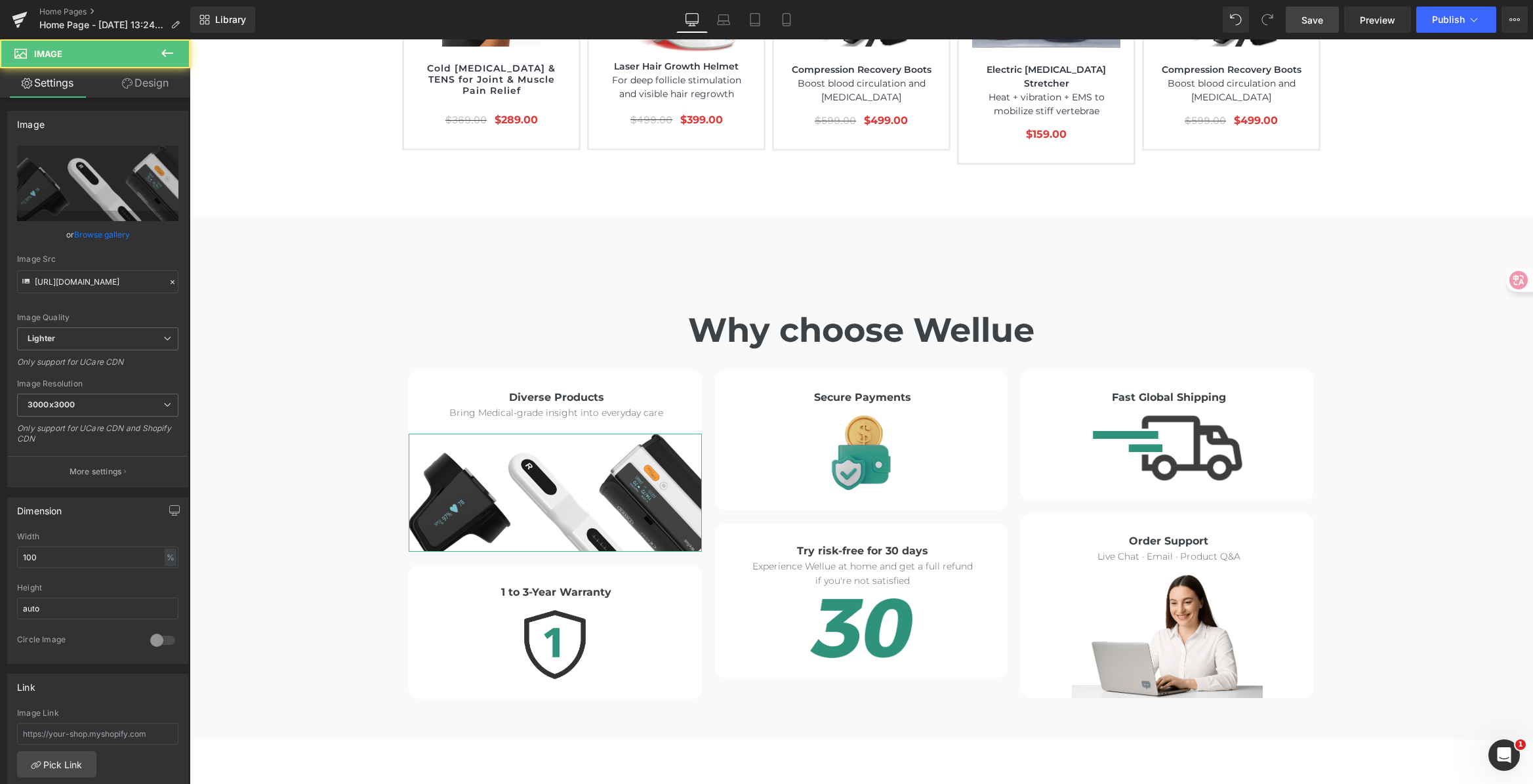
click at [142, 85] on link "Design" at bounding box center [146, 83] width 95 height 30
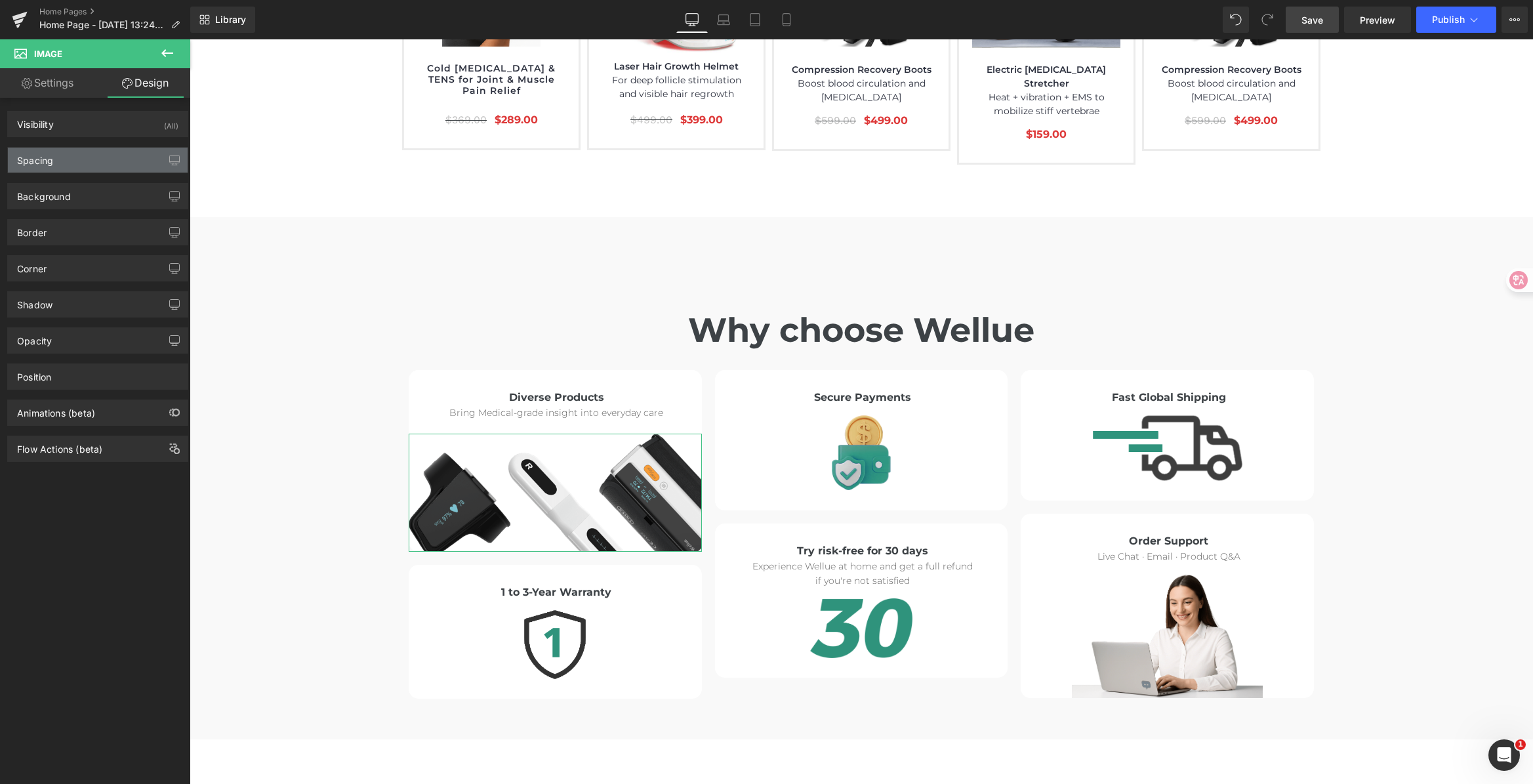
click at [90, 150] on div "Spacing" at bounding box center [97, 159] width 180 height 25
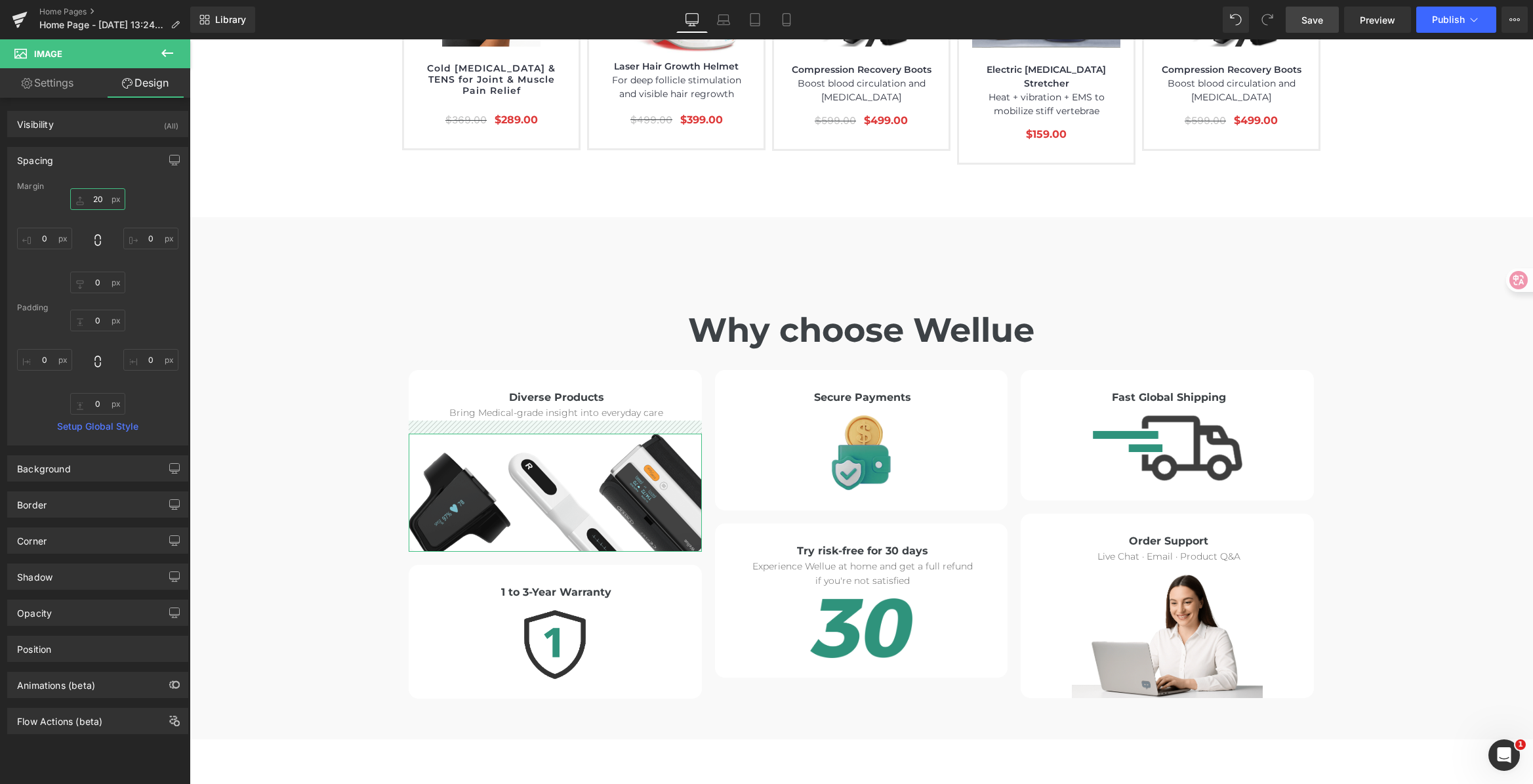
click at [104, 197] on input "20" at bounding box center [97, 198] width 55 height 21
type input "28"
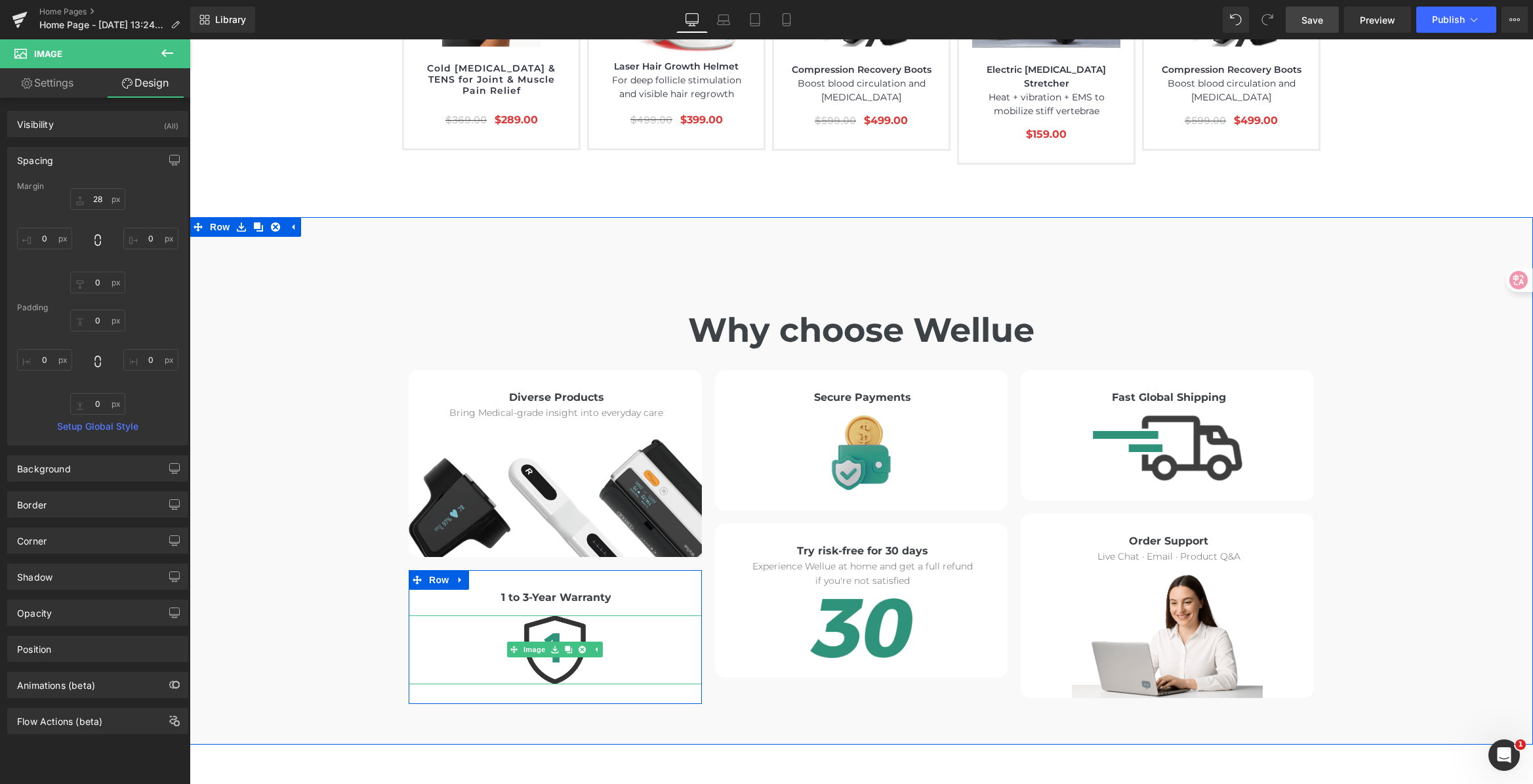
click at [532, 615] on img at bounding box center [554, 650] width 61 height 70
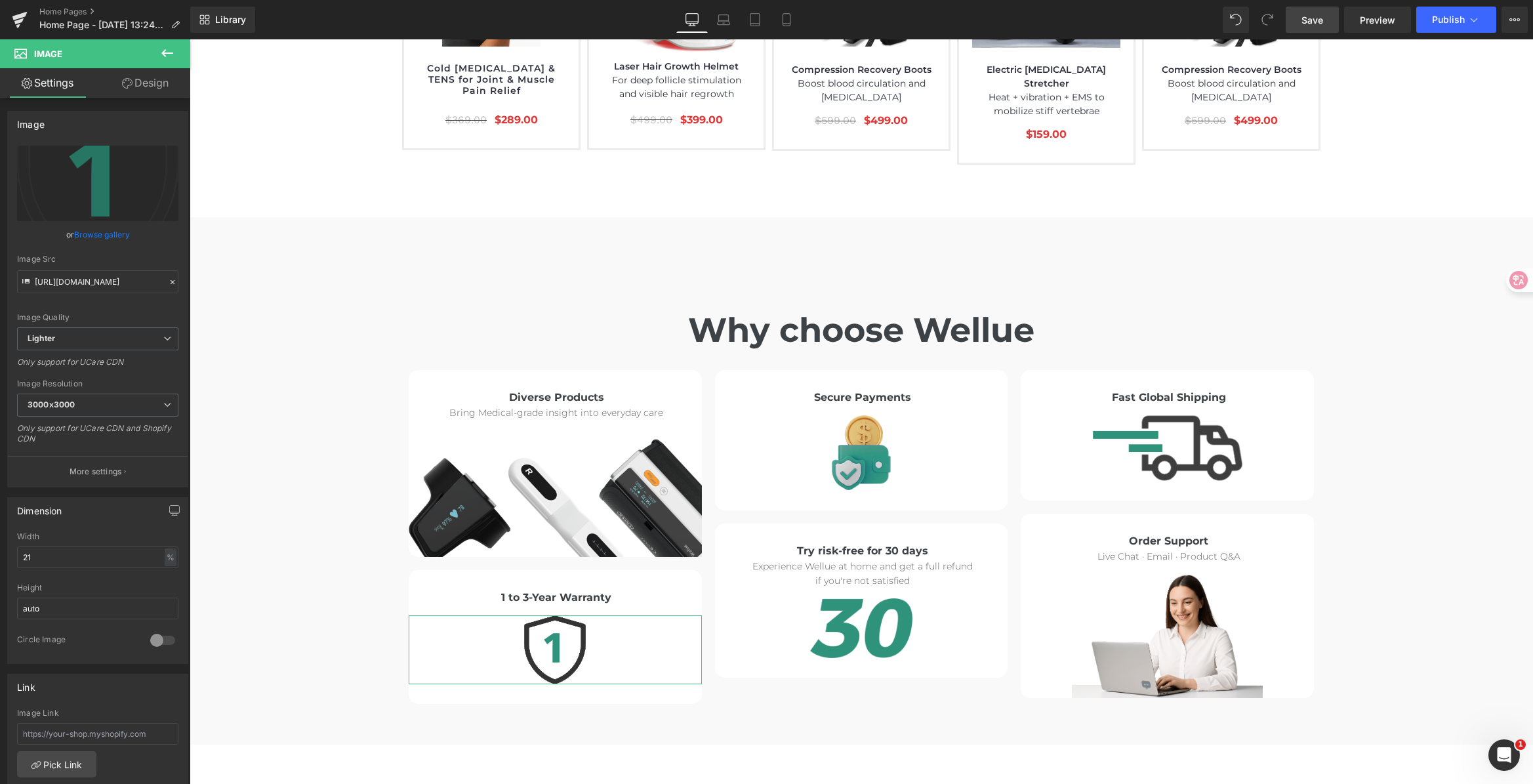
click at [141, 91] on link "Design" at bounding box center [146, 83] width 95 height 30
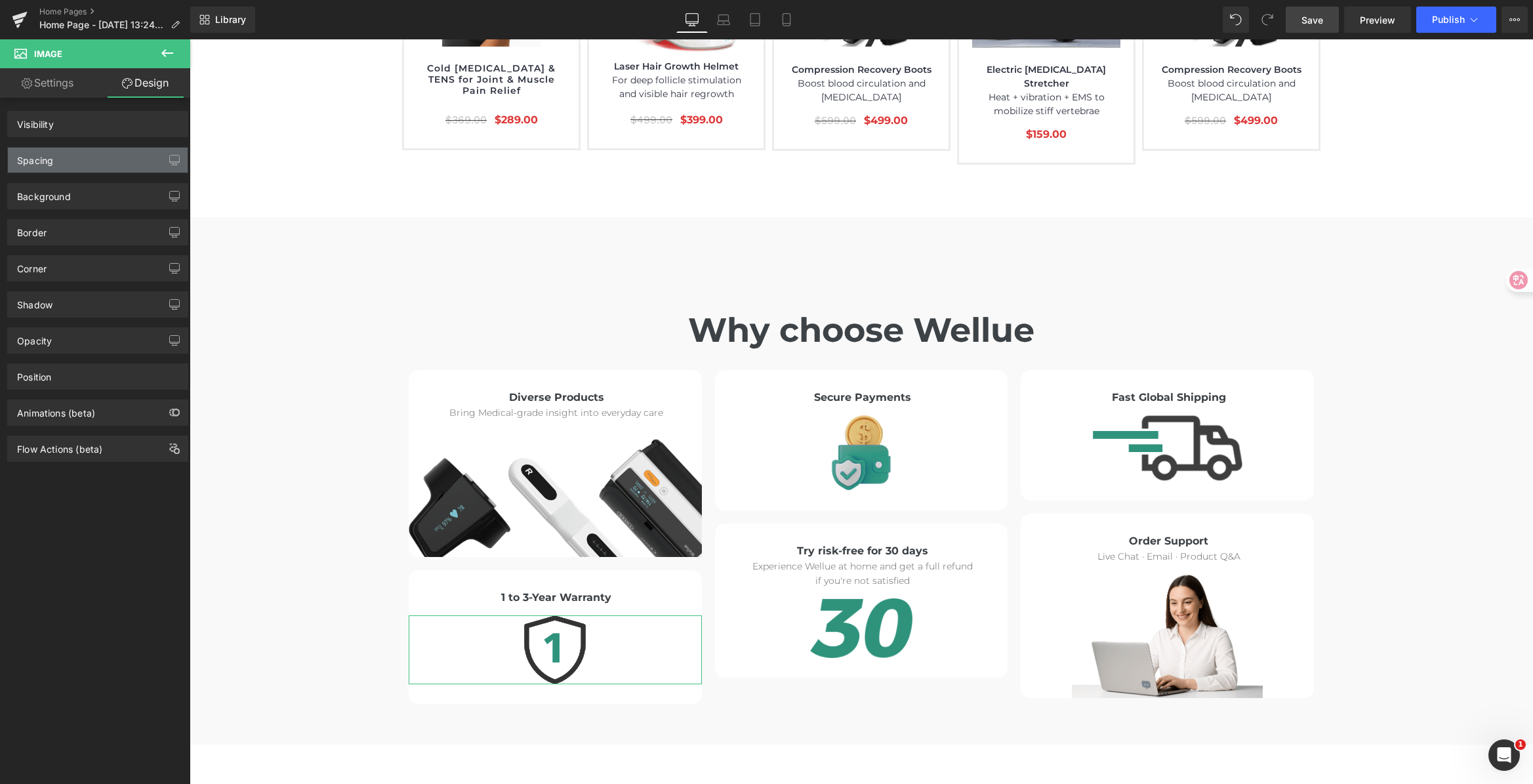
click at [104, 167] on div "Spacing" at bounding box center [97, 159] width 180 height 25
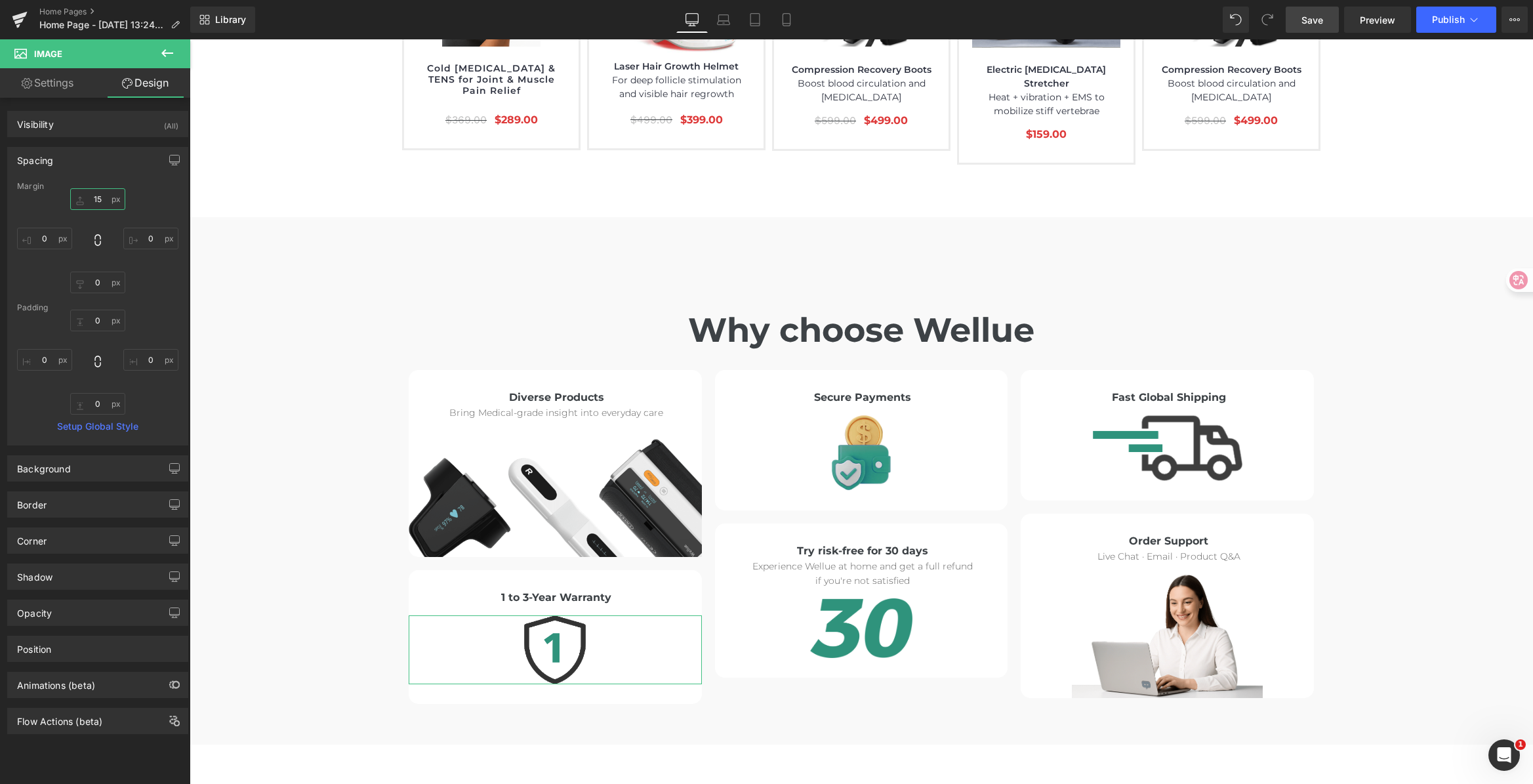
click at [99, 202] on input "15" at bounding box center [97, 198] width 55 height 21
type input "20"
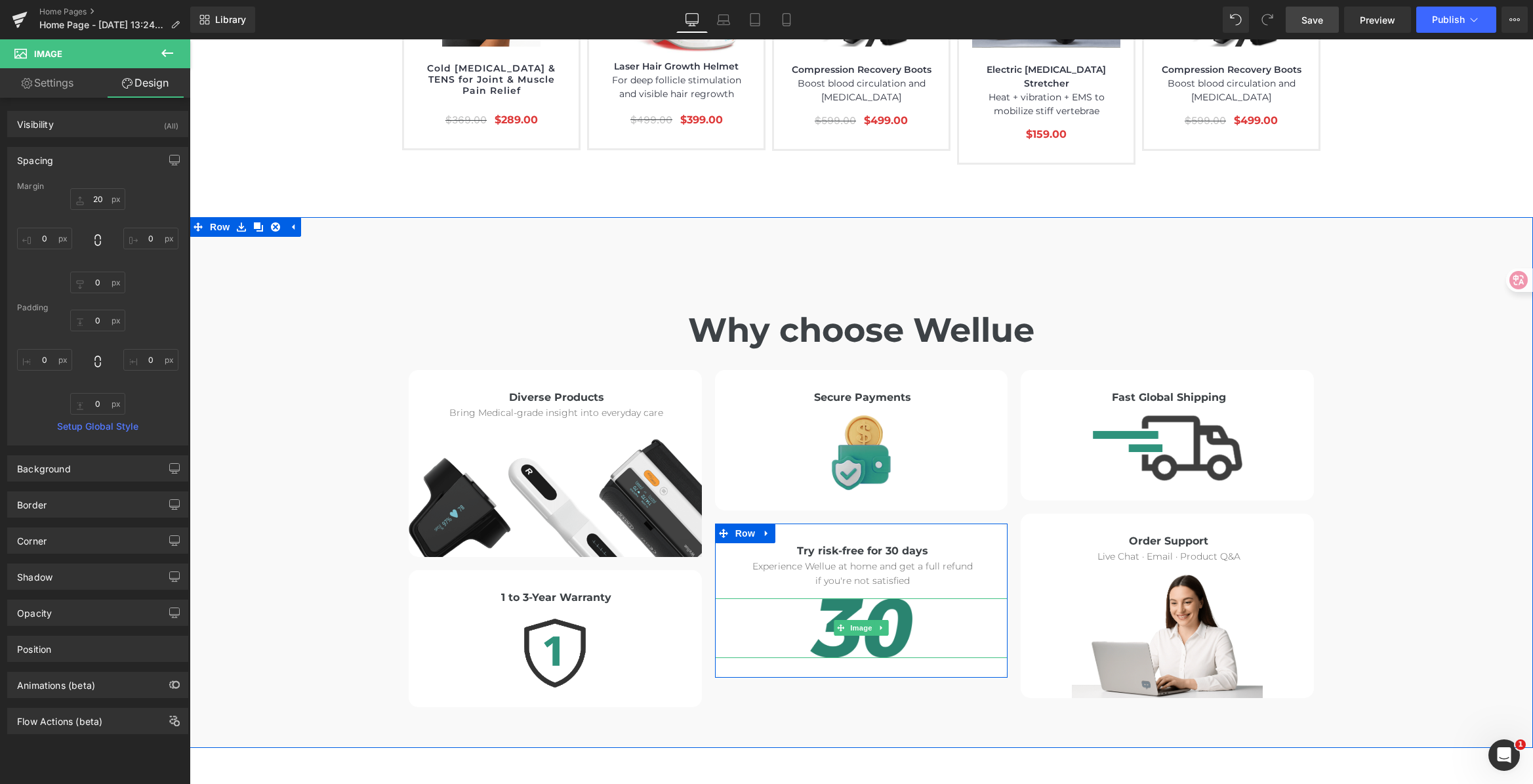
click at [849, 598] on img at bounding box center [861, 628] width 102 height 60
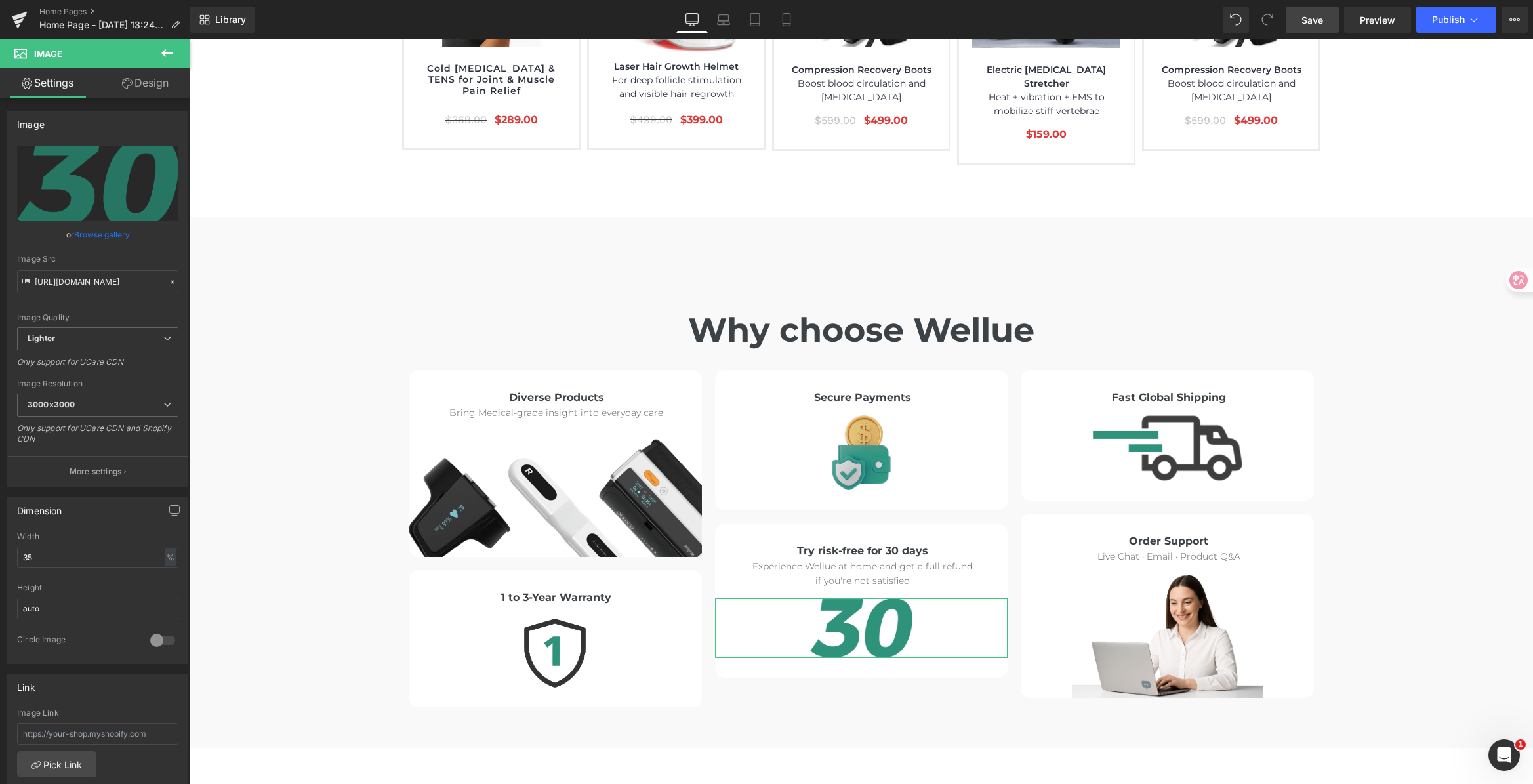
click at [137, 78] on link "Design" at bounding box center [146, 83] width 95 height 30
click at [0, 0] on div "Spacing" at bounding box center [0, 0] width 0 height 0
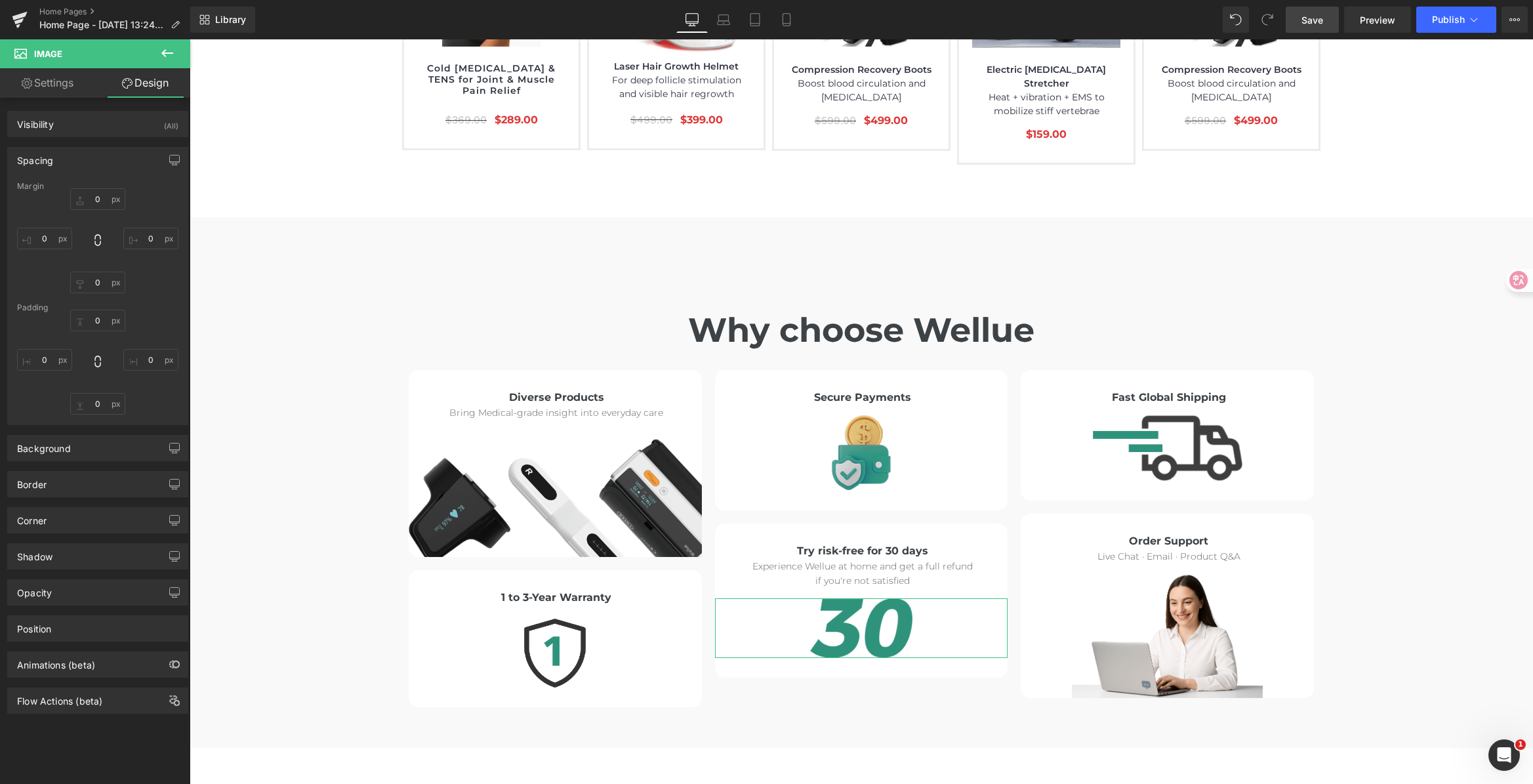
type input "15"
type input "0"
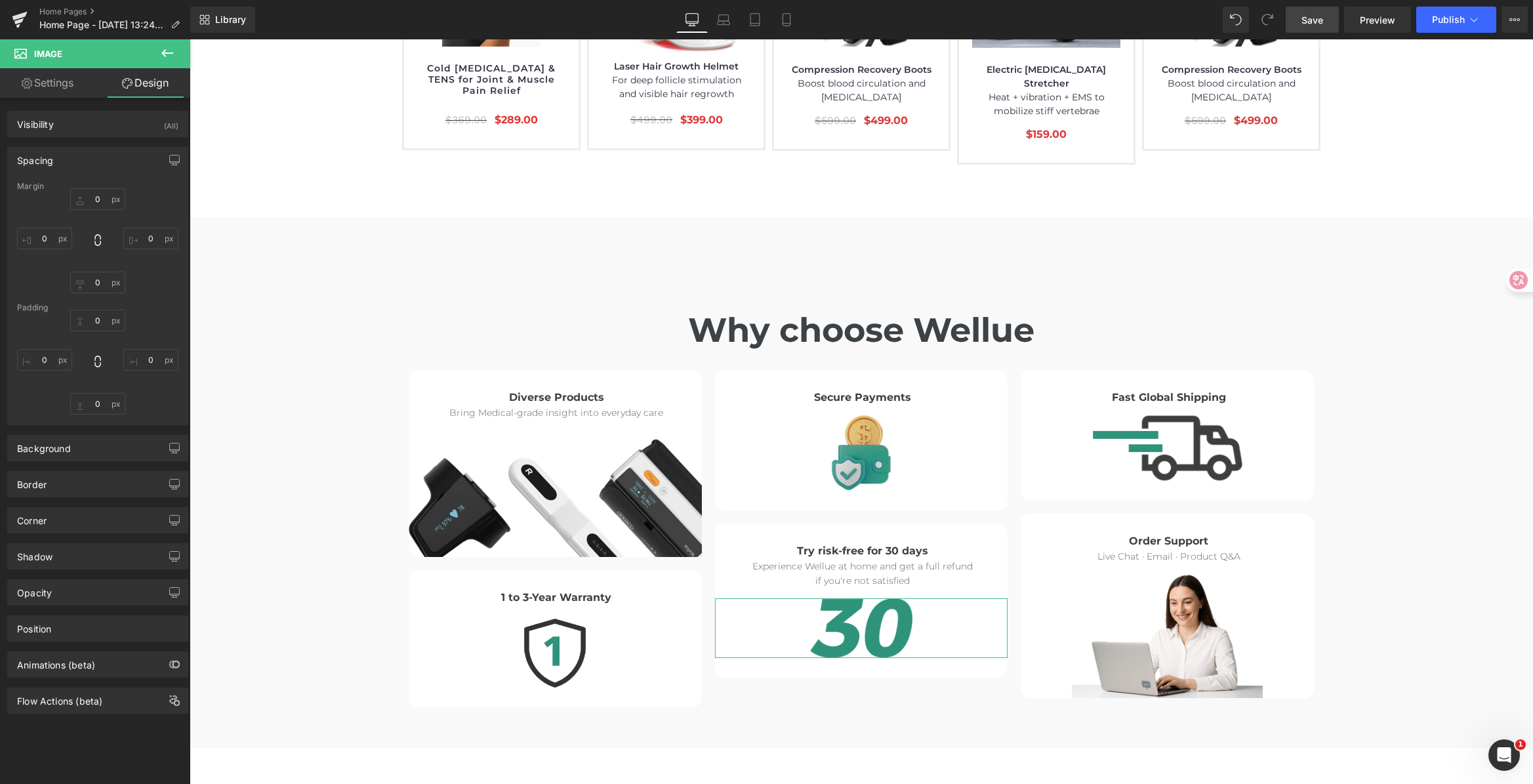
type input "0"
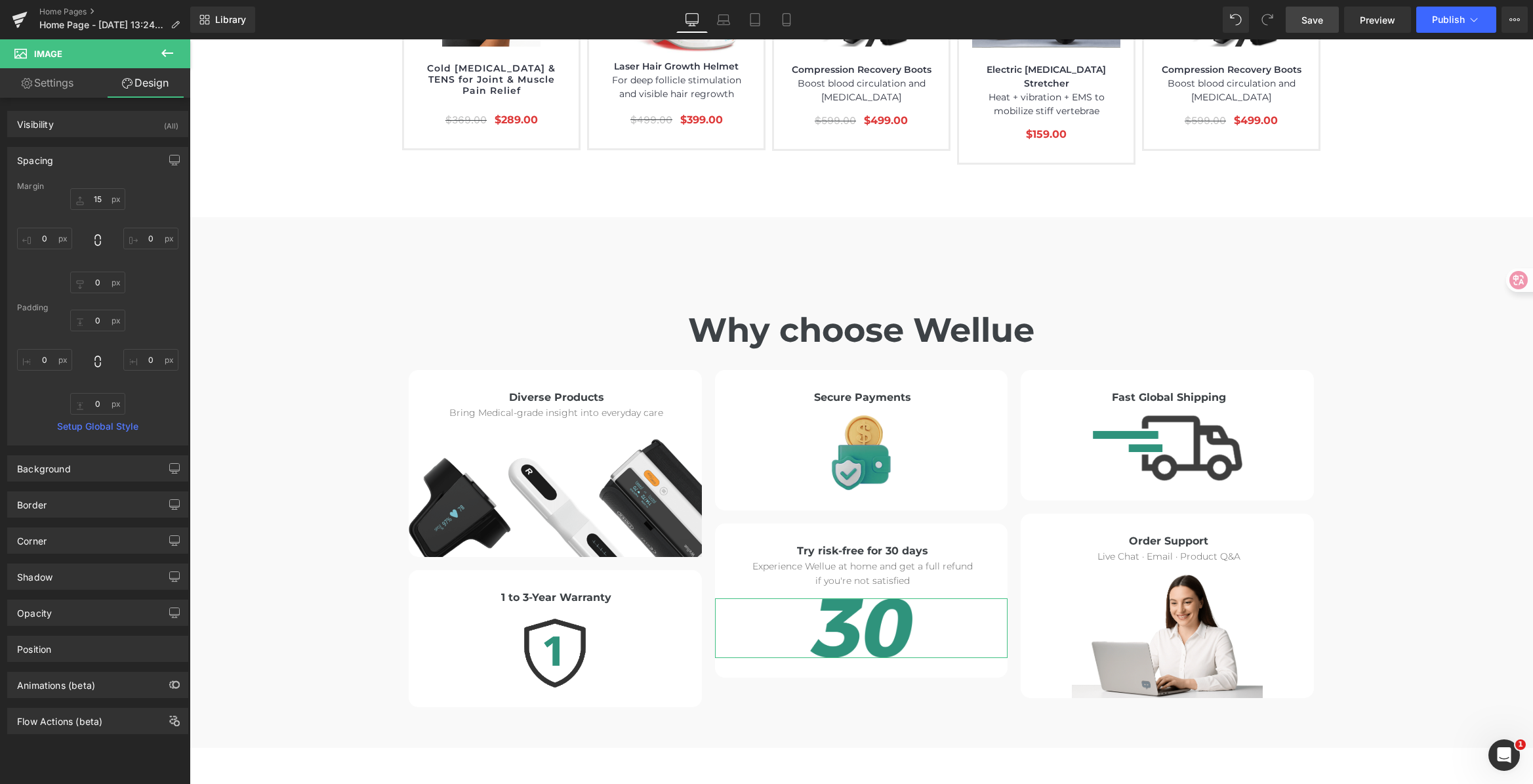
click at [101, 158] on div "Spacing" at bounding box center [97, 159] width 180 height 25
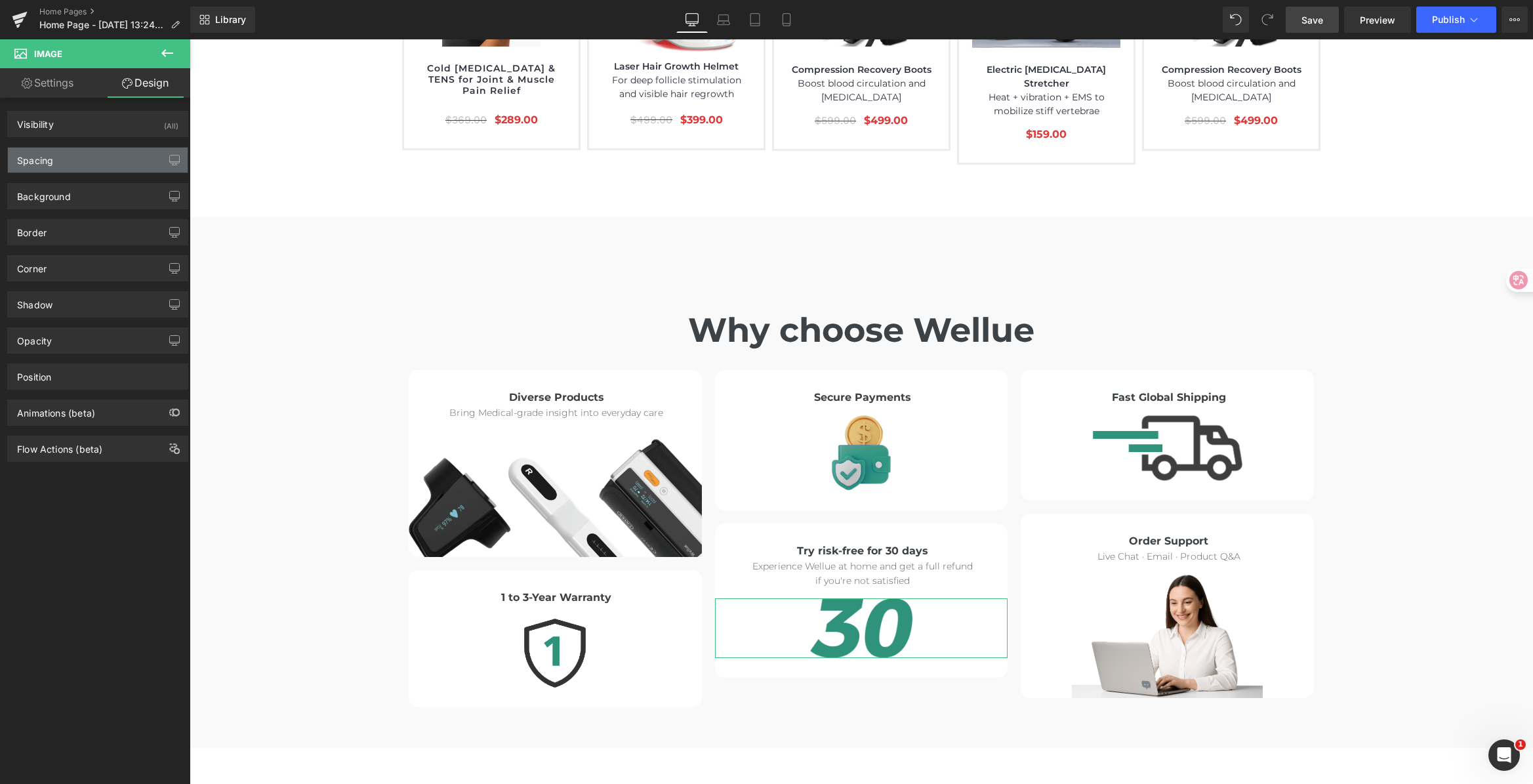
click at [95, 150] on div "Spacing" at bounding box center [97, 159] width 180 height 25
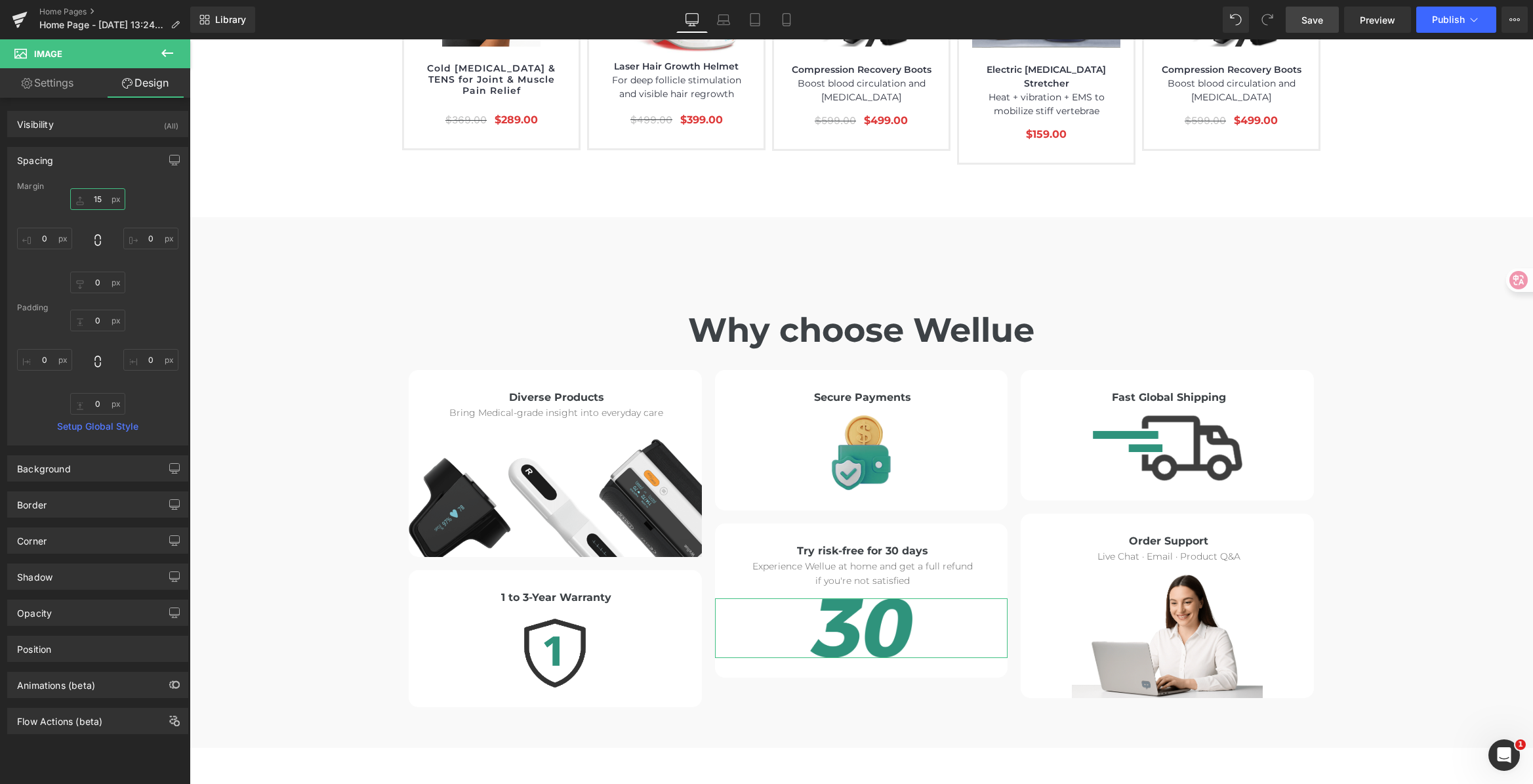
click at [110, 193] on input "15" at bounding box center [97, 198] width 55 height 21
type input "28"
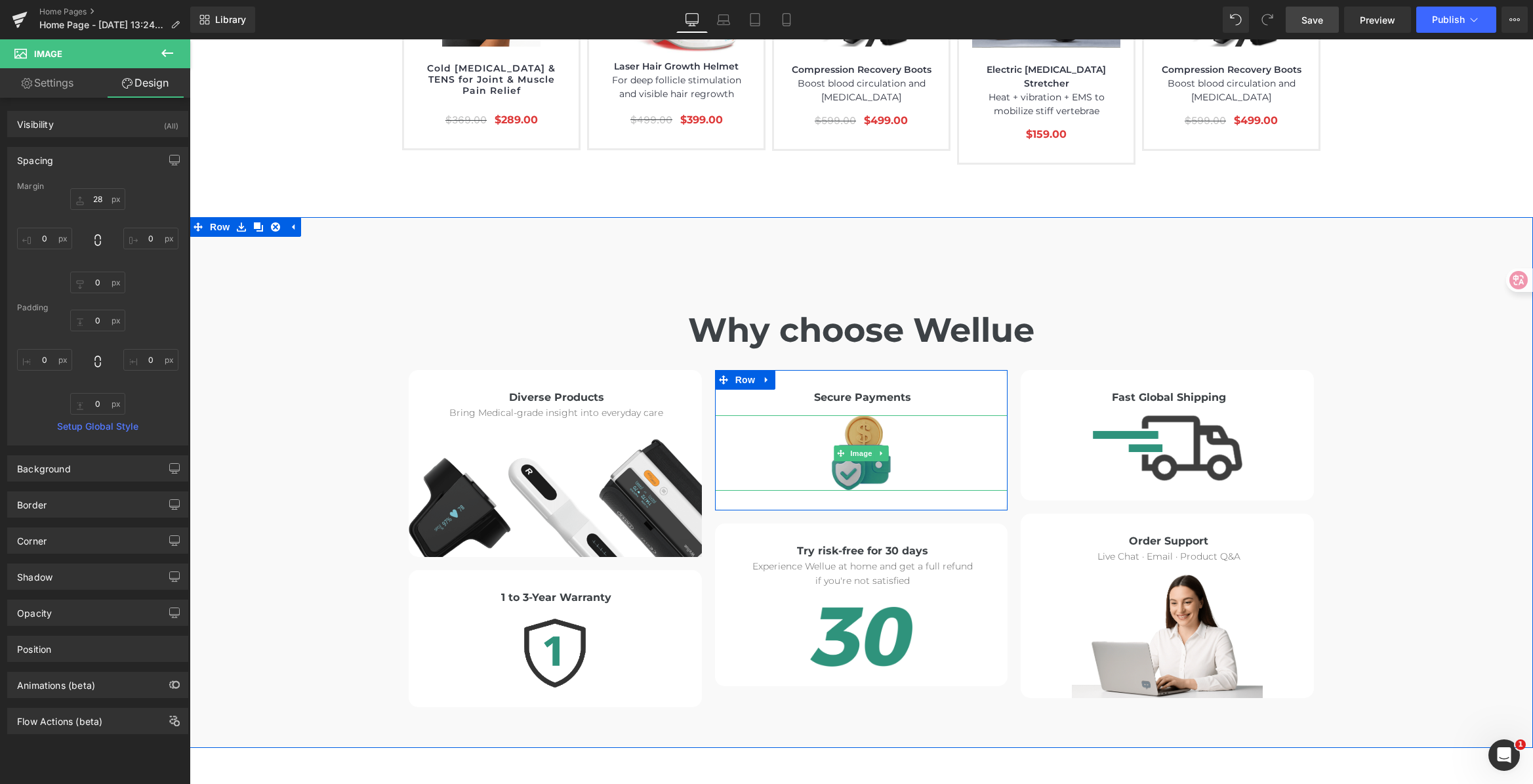
click at [851, 415] on img at bounding box center [861, 453] width 59 height 75
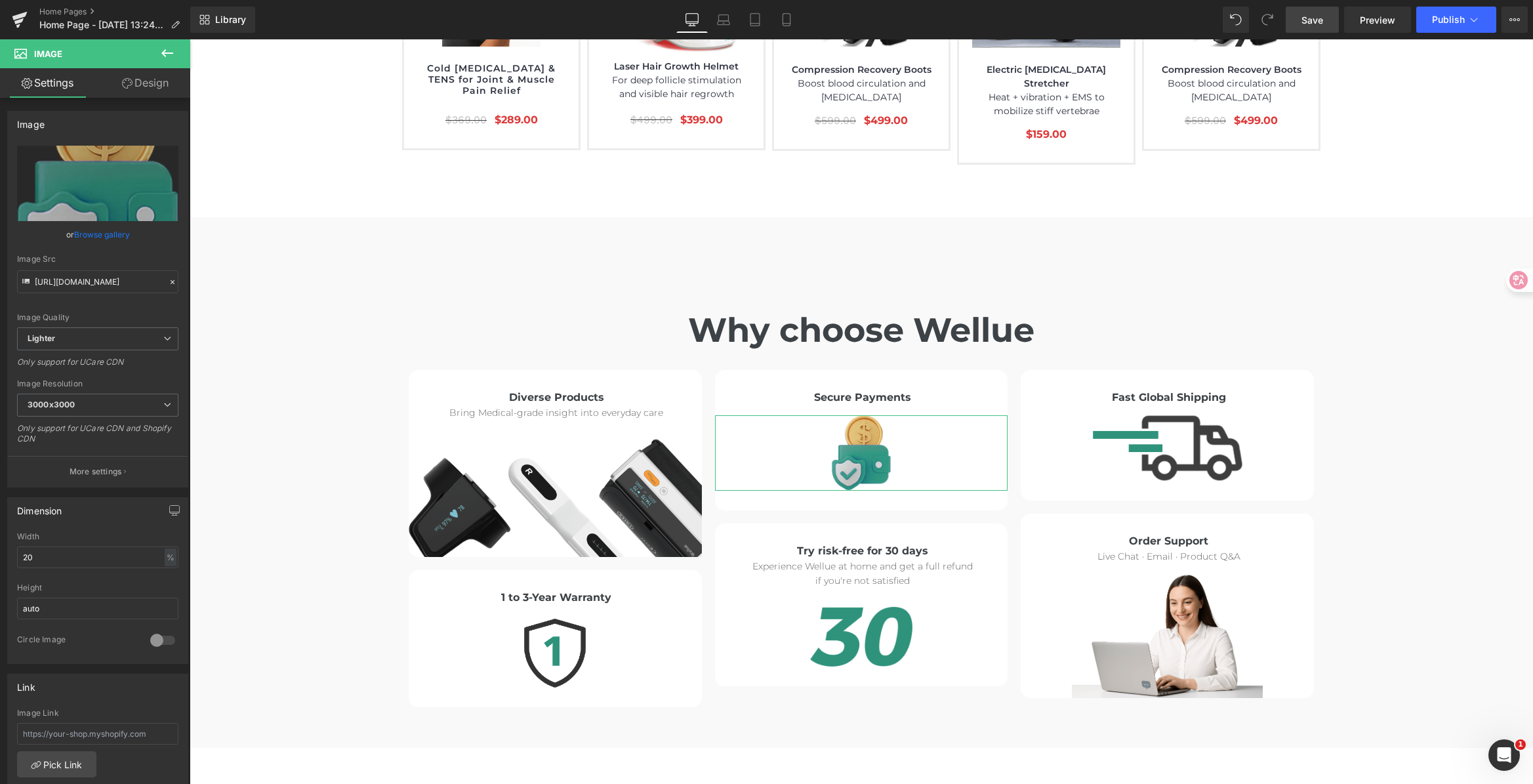
click at [140, 80] on link "Design" at bounding box center [146, 83] width 95 height 30
click at [0, 0] on div "Spacing" at bounding box center [0, 0] width 0 height 0
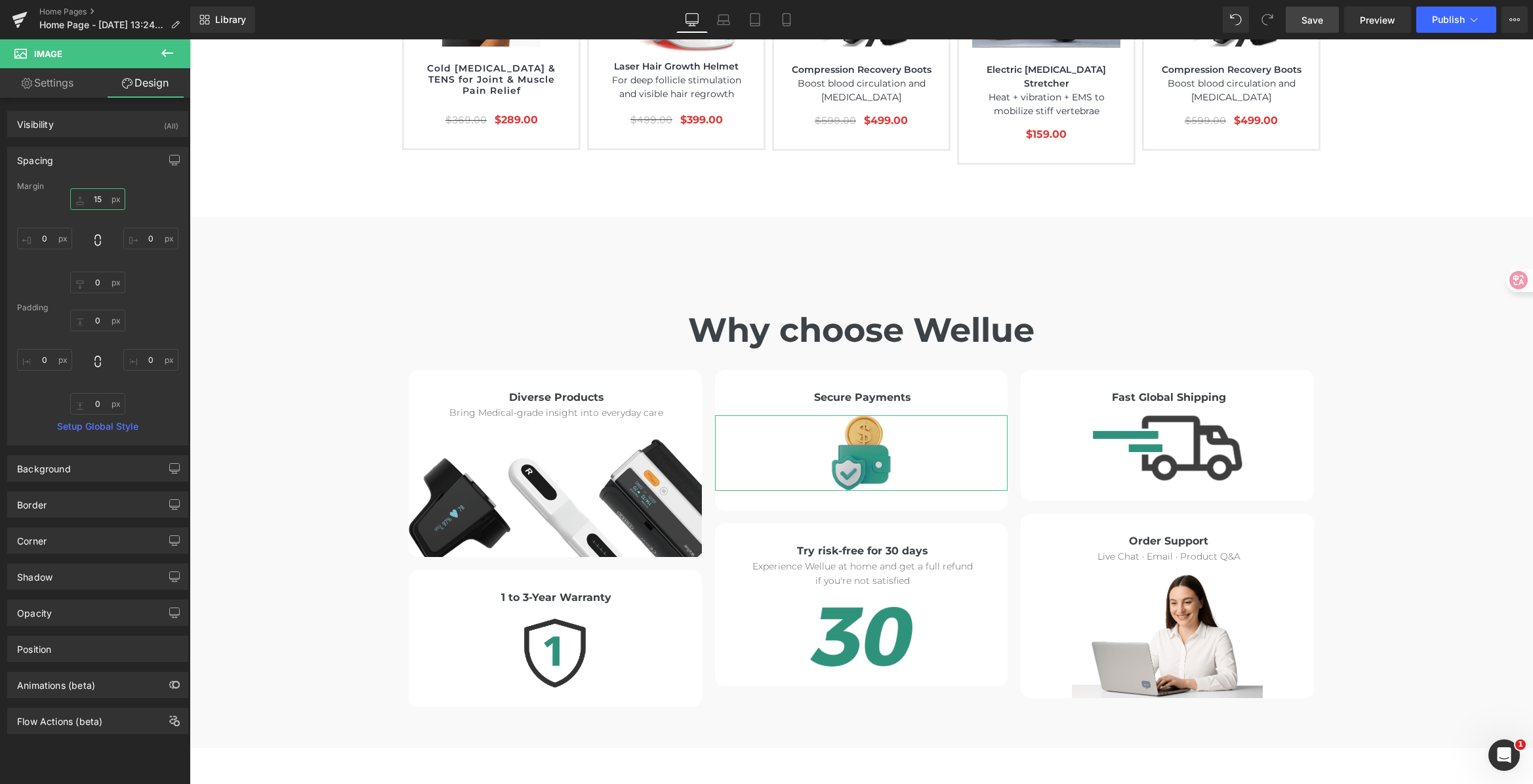
click at [105, 195] on input "15" at bounding box center [97, 198] width 55 height 21
type input "28"
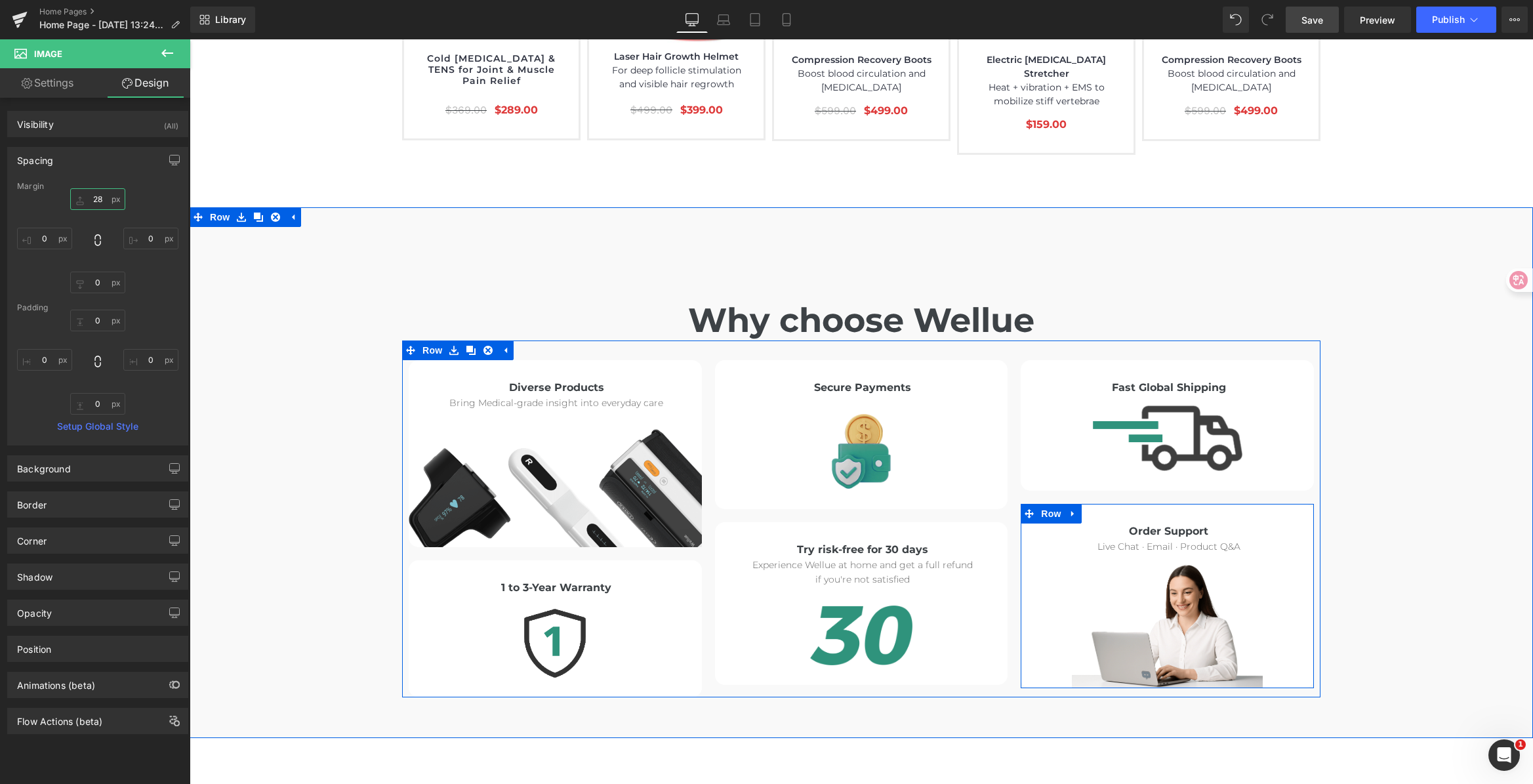
scroll to position [7001, 0]
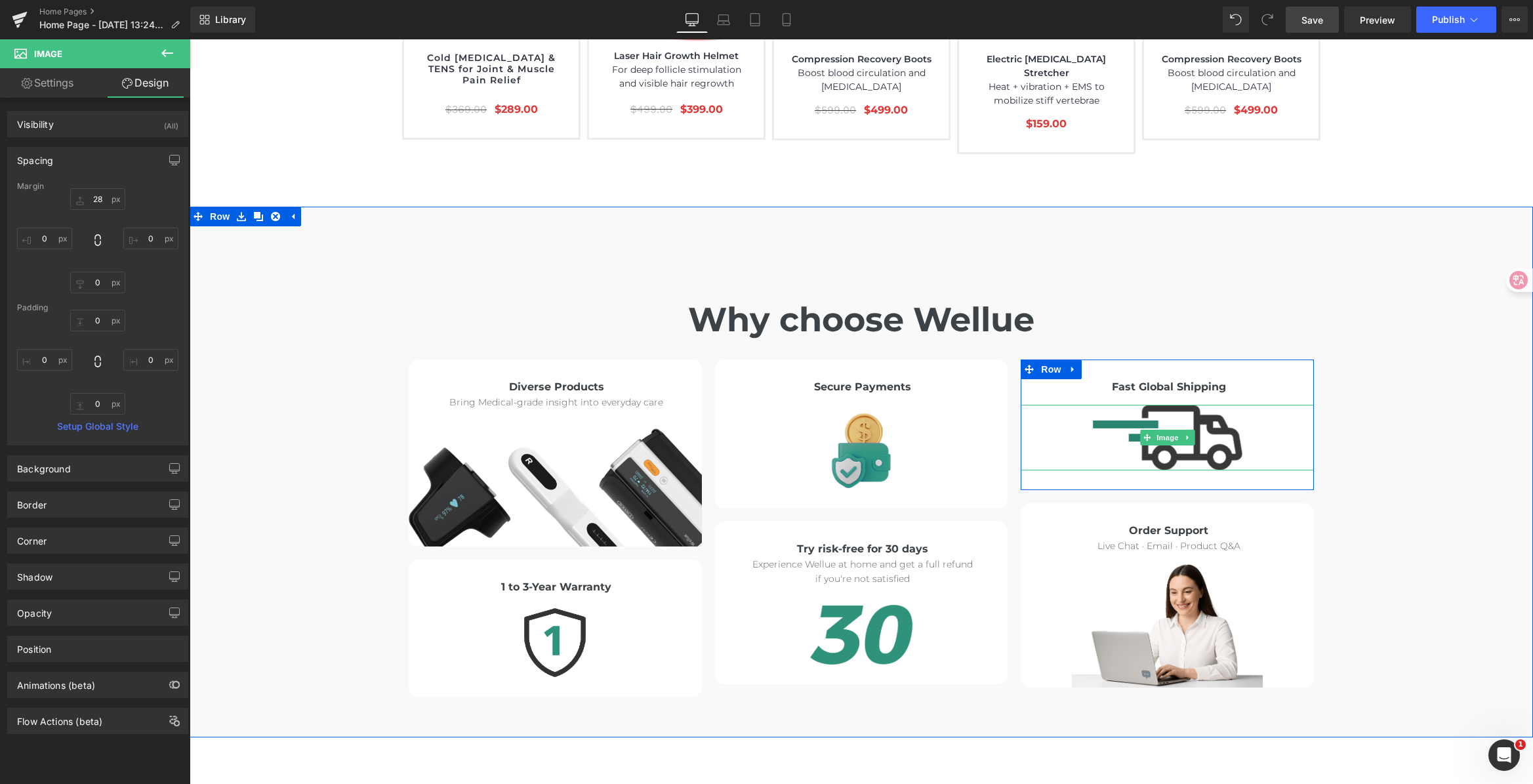
click at [1161, 404] on img at bounding box center [1168, 437] width 150 height 66
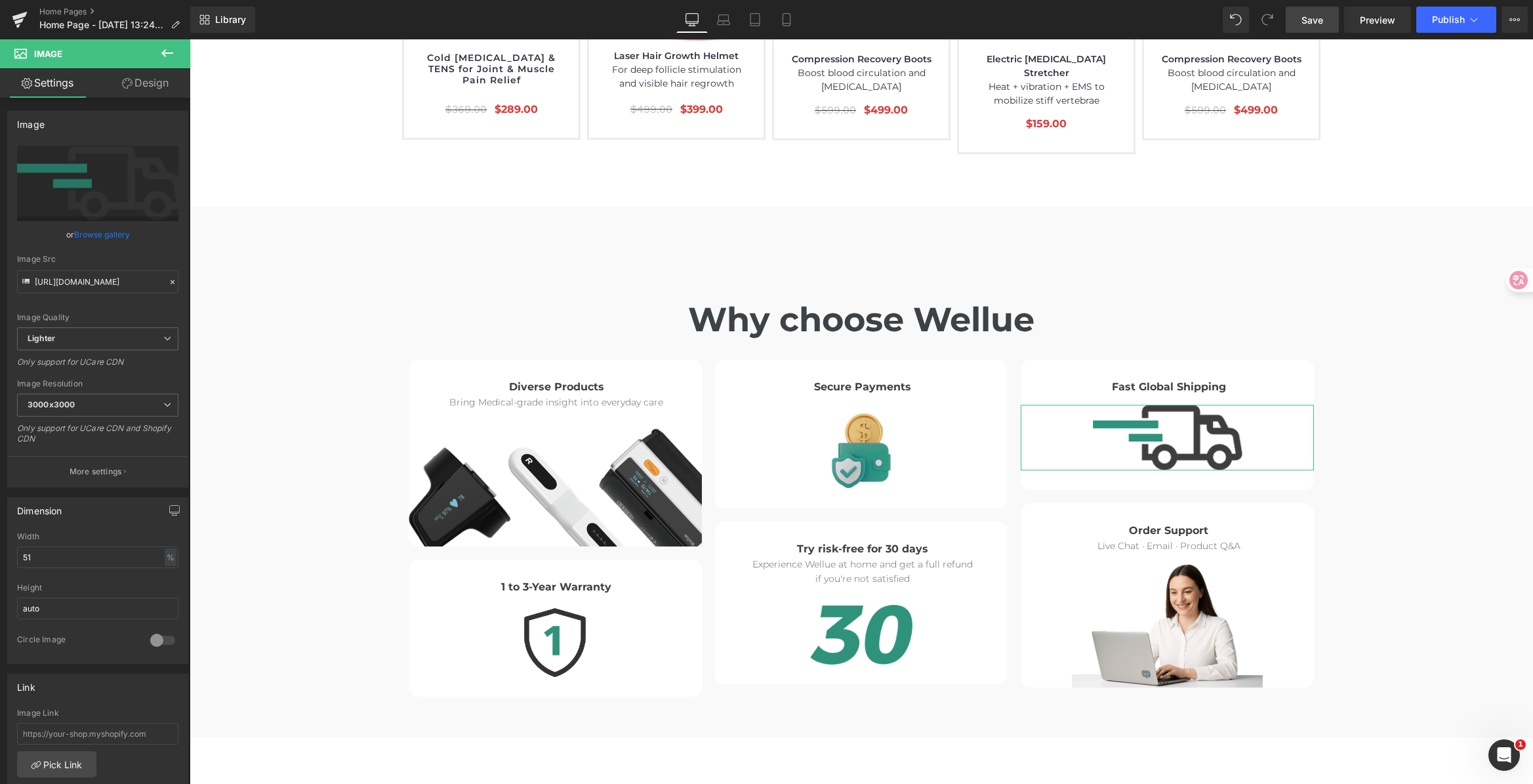
click at [144, 83] on link "Design" at bounding box center [146, 83] width 95 height 30
click at [0, 0] on div "Spacing" at bounding box center [0, 0] width 0 height 0
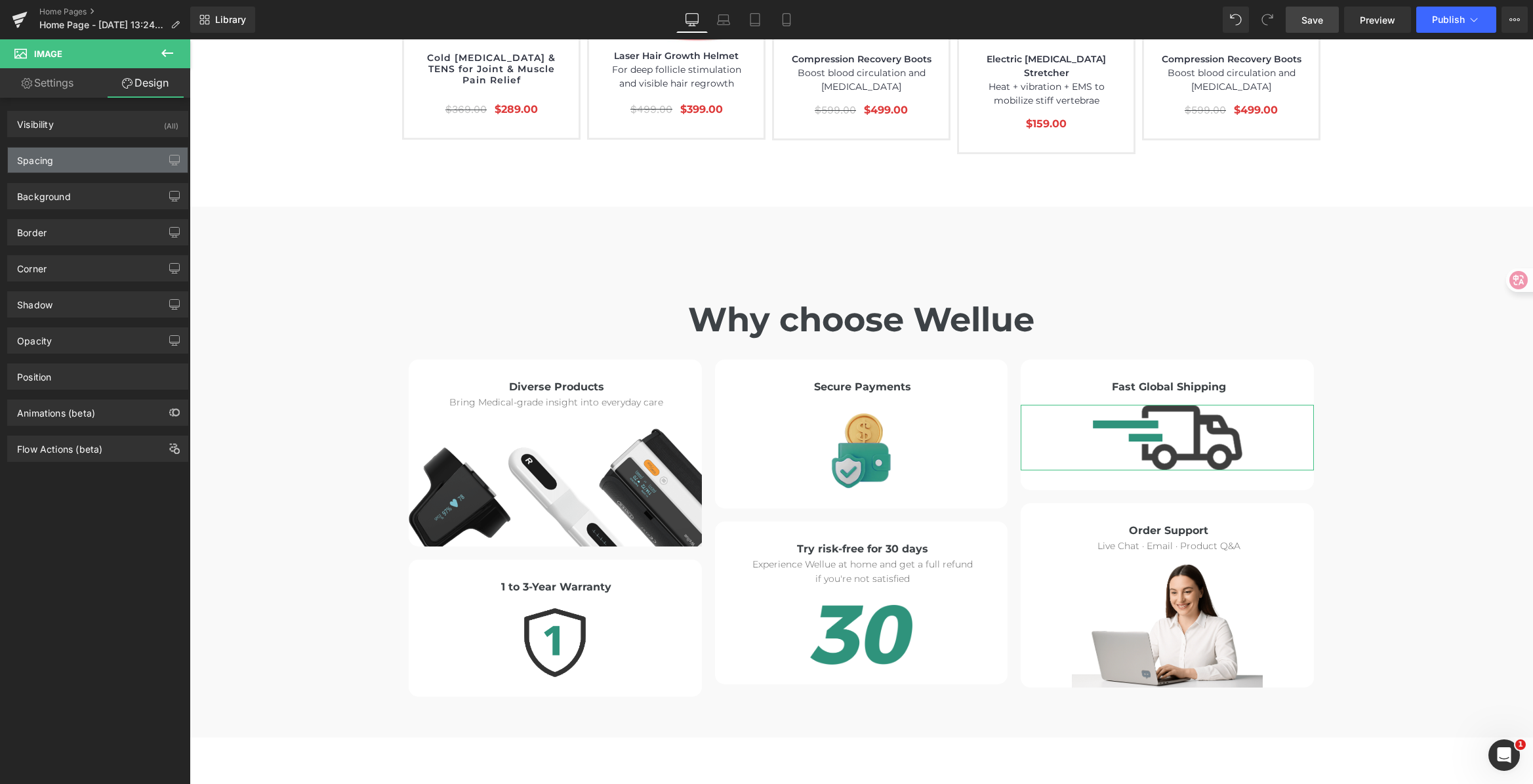
type input "15"
type input "0"
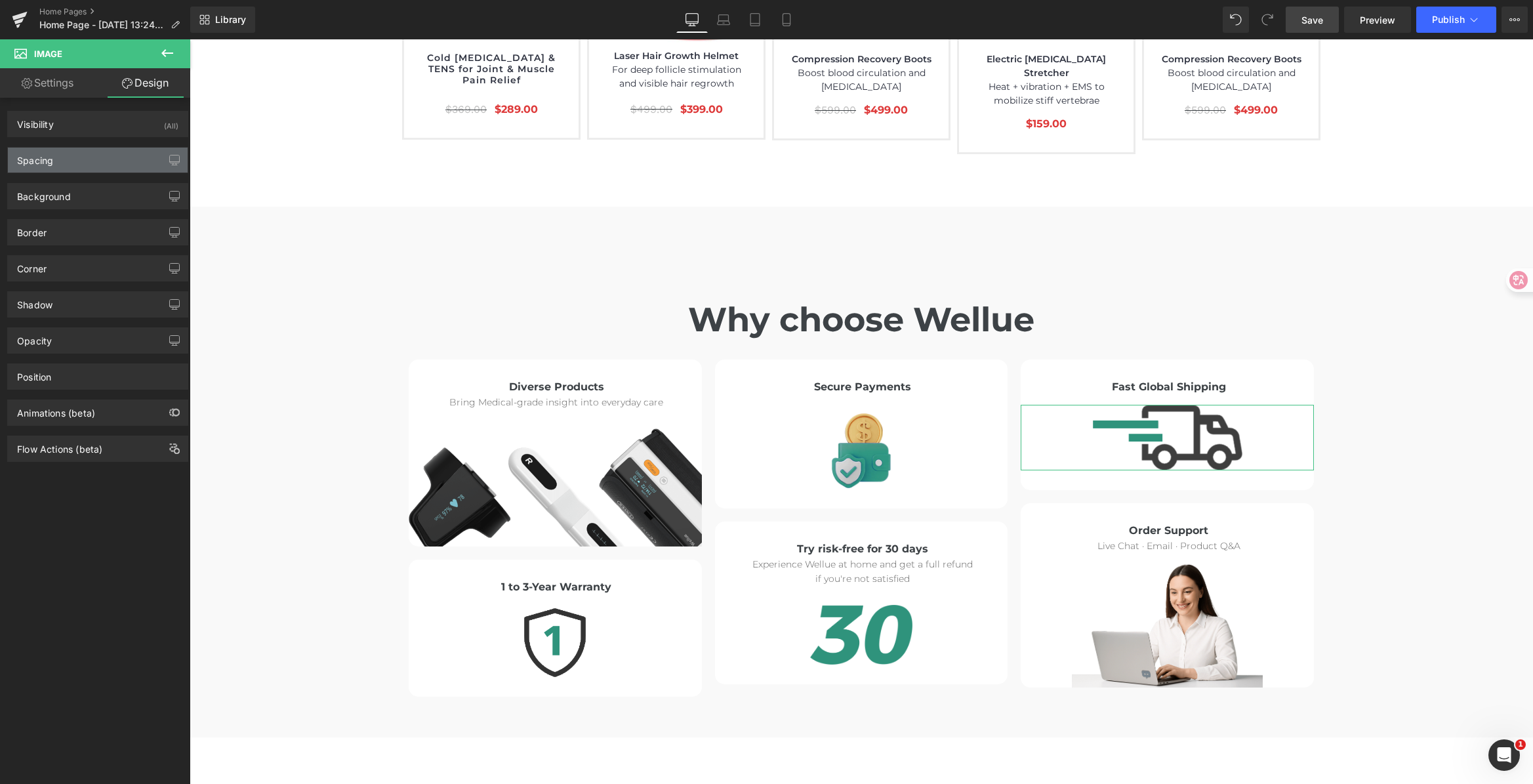
type input "0"
click at [96, 148] on div "Spacing" at bounding box center [97, 159] width 180 height 25
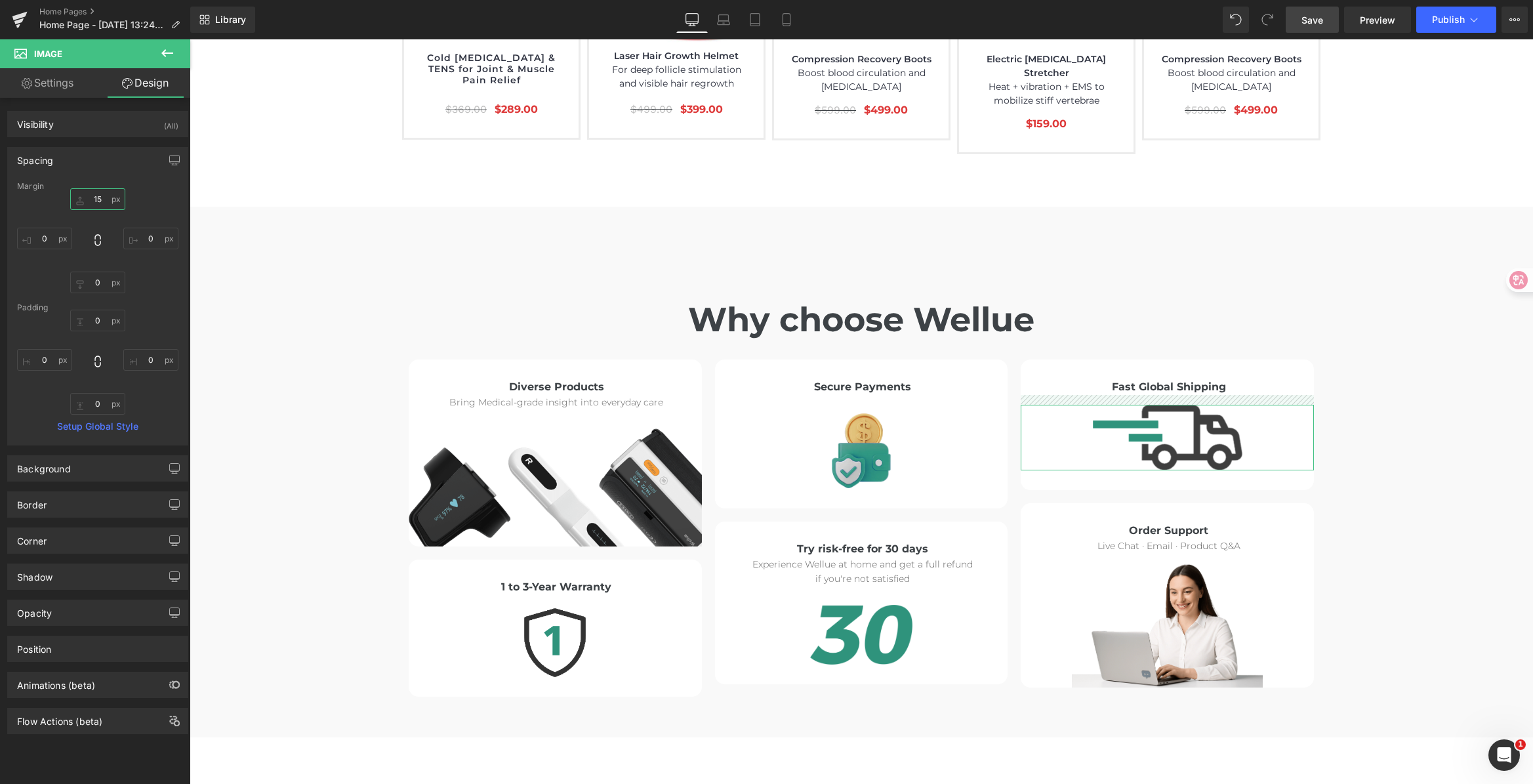
click at [101, 196] on input "15" at bounding box center [97, 198] width 55 height 21
type input "28"
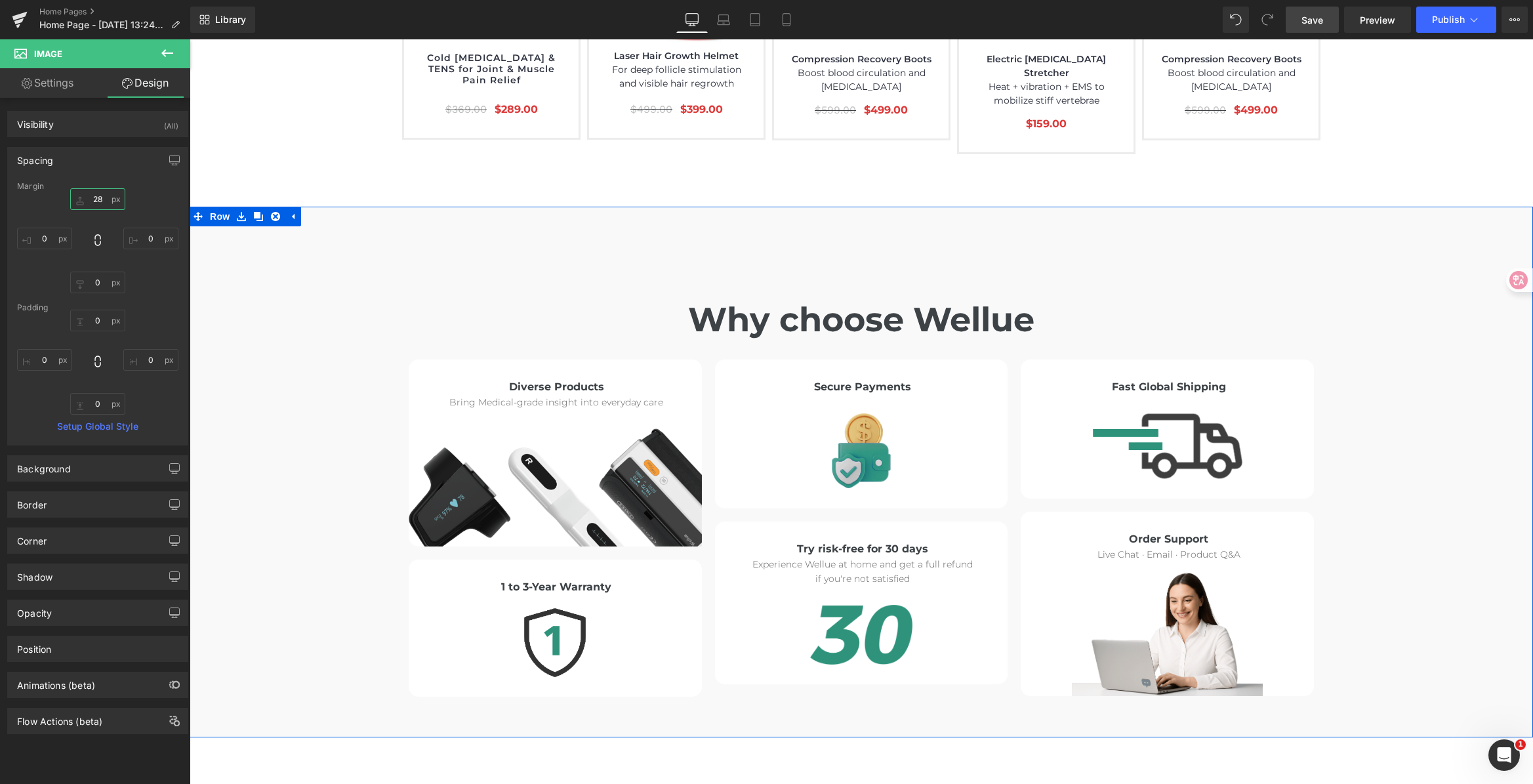
scroll to position [6998, 0]
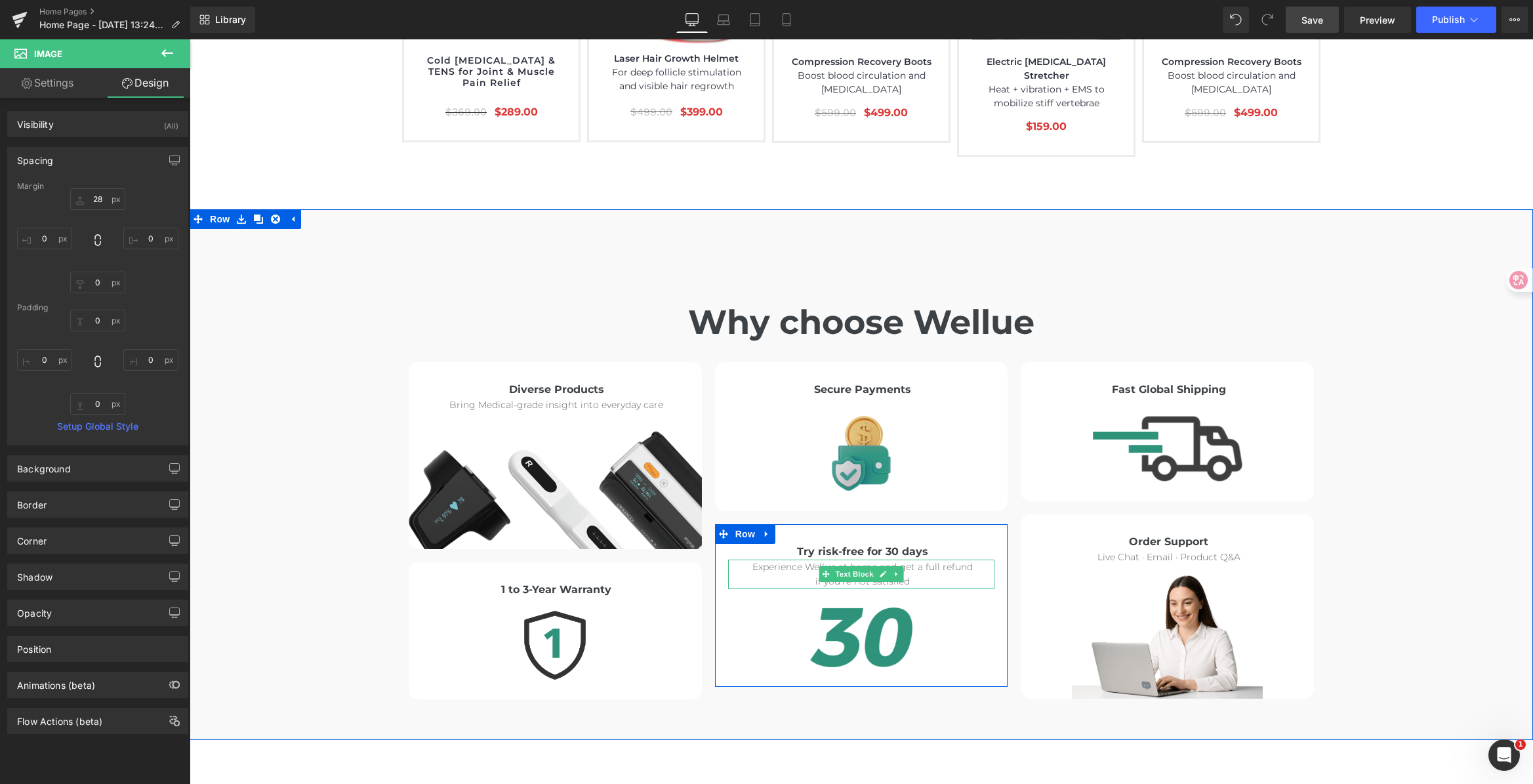
click at [945, 559] on p "Experience Wellue at home and get a full refund" at bounding box center [863, 566] width 264 height 14
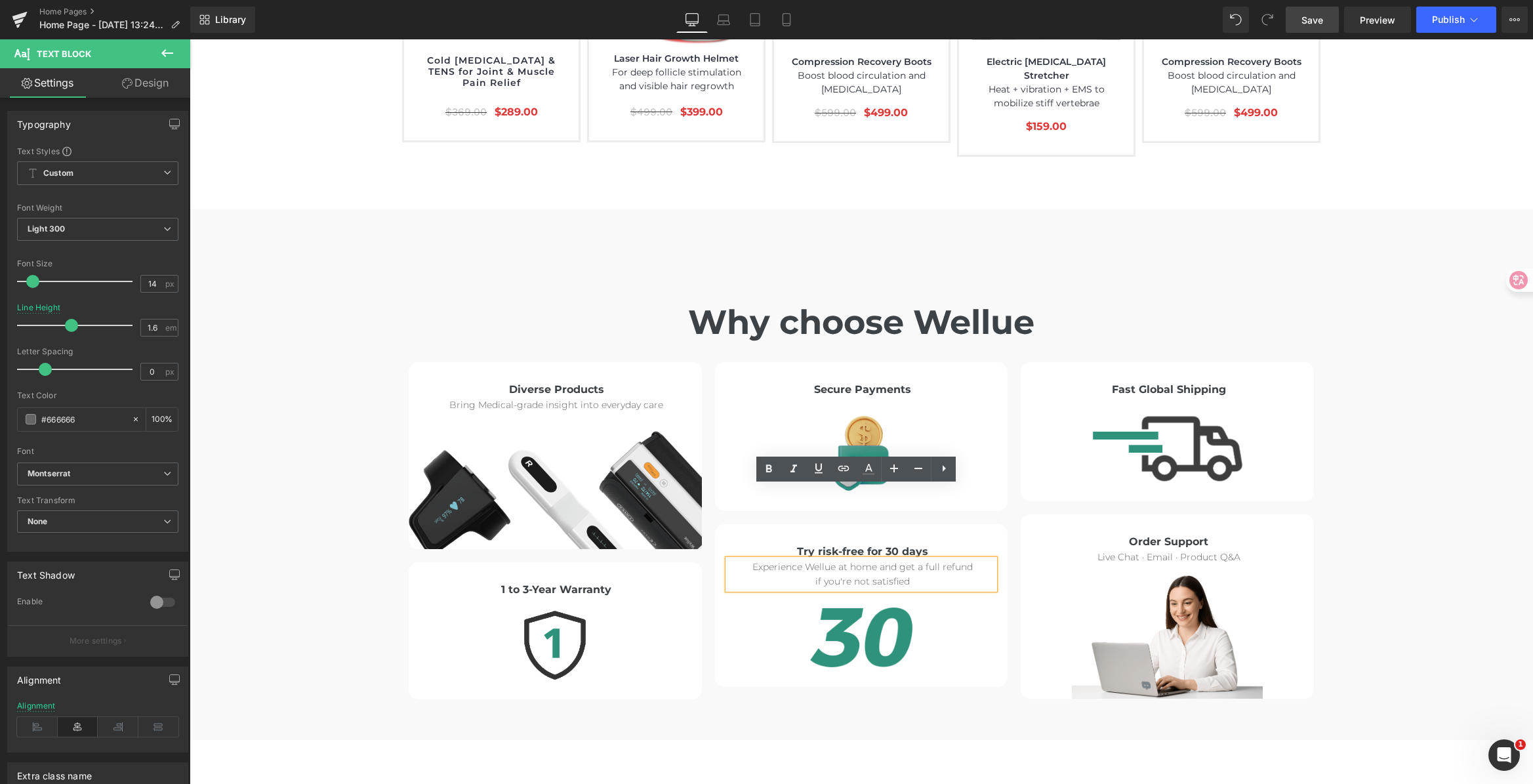
click at [858, 559] on p "Experience Wellue at home and get a full refund" at bounding box center [863, 566] width 264 height 14
click at [1373, 458] on div "Why choose Wellue Heading Diverse Products Heading Bring Medical-grade insight …" at bounding box center [862, 467] width 1344 height 462
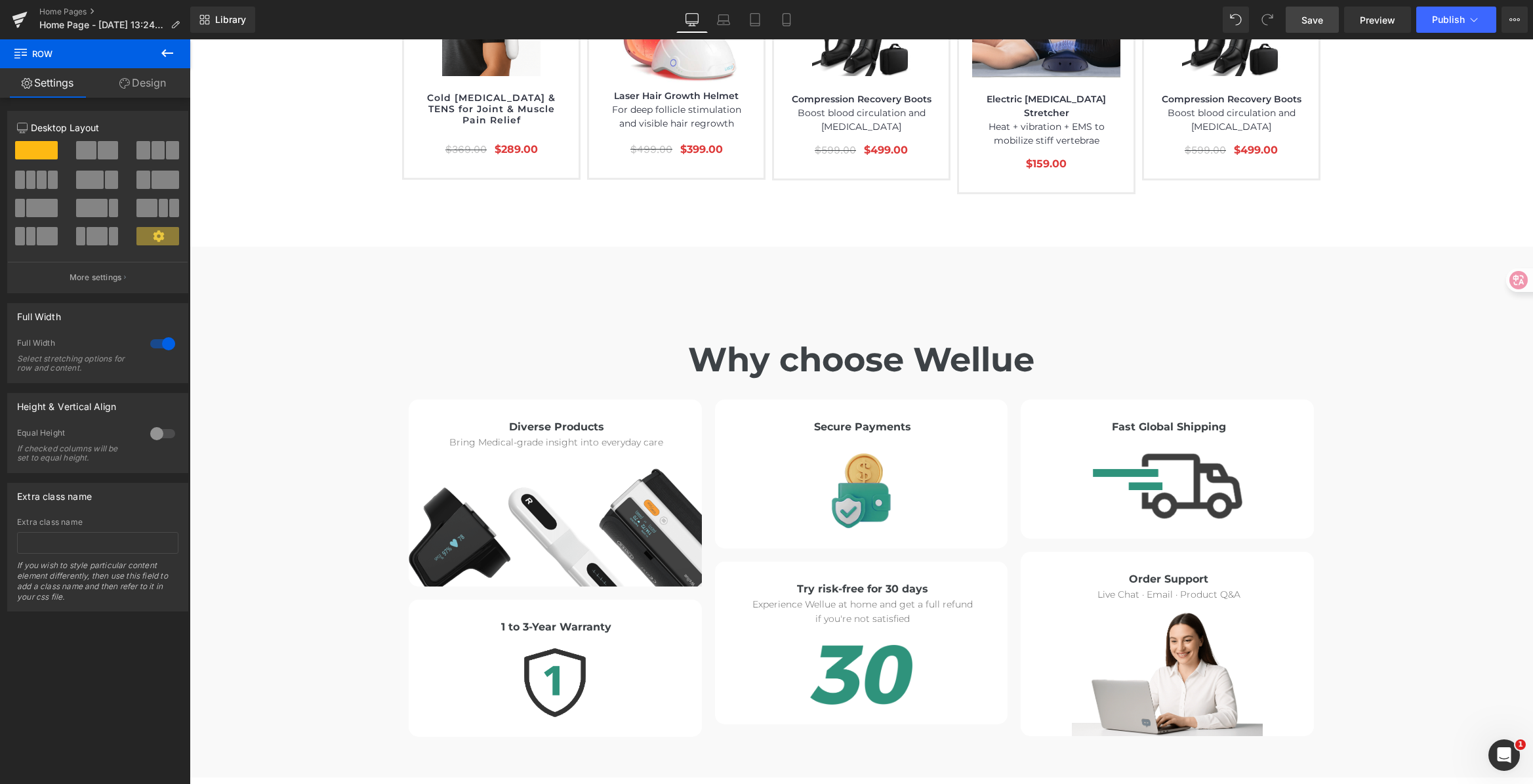
scroll to position [6969, 0]
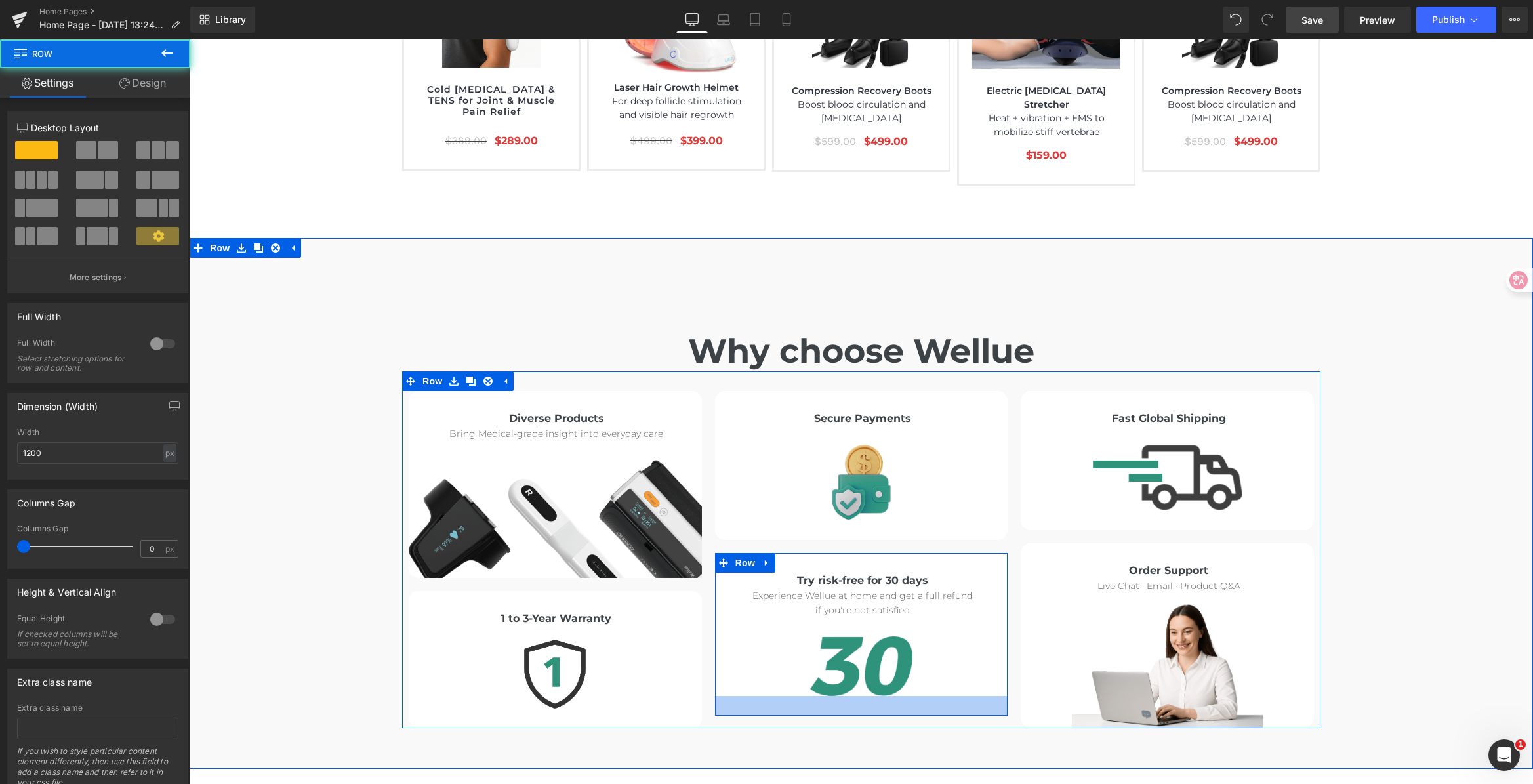
click at [870, 695] on div at bounding box center [862, 705] width 293 height 20
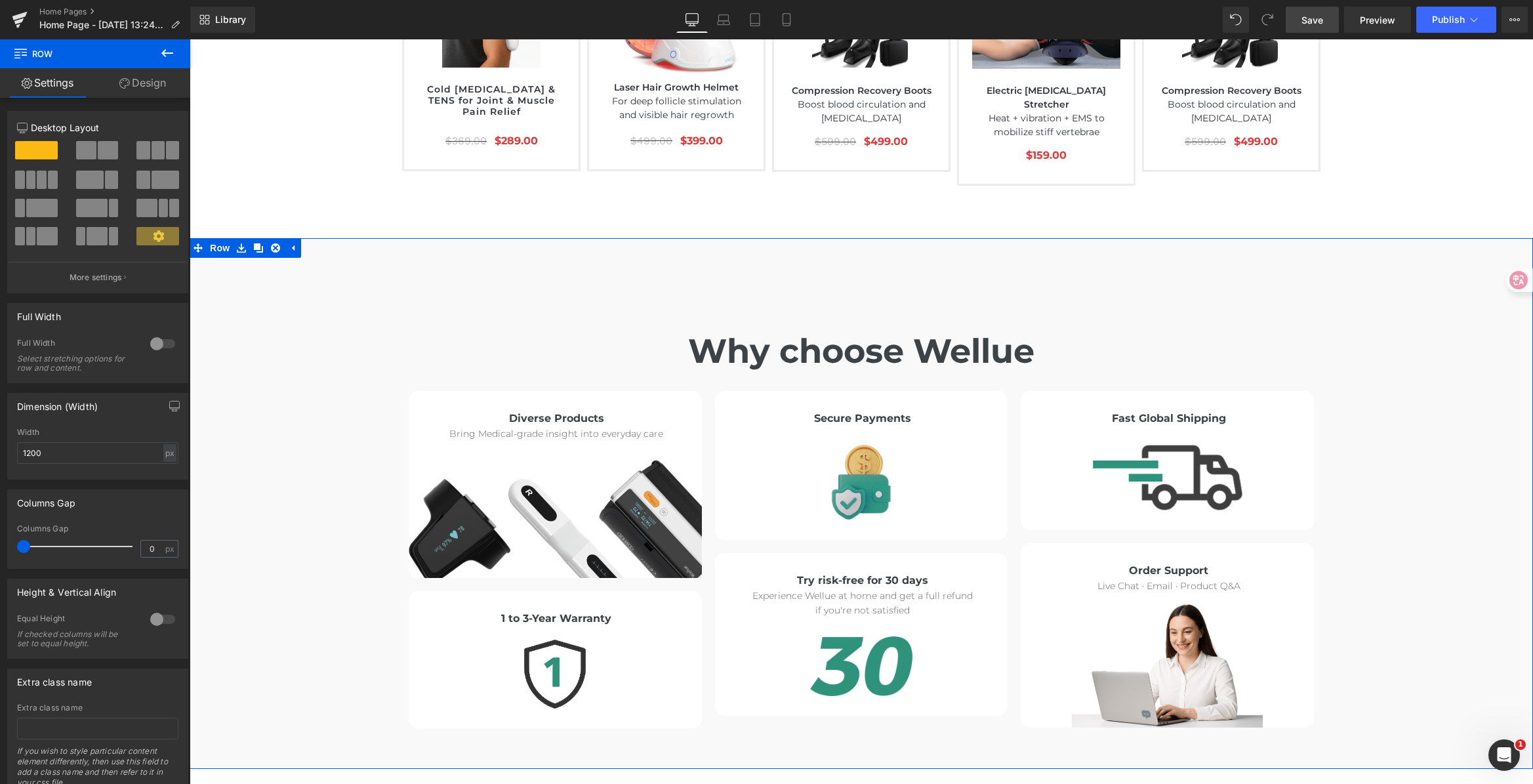
click at [1344, 540] on div "Why choose Wellue Heading Diverse Products Heading Bring Medical-grade insight …" at bounding box center [862, 496] width 1344 height 462
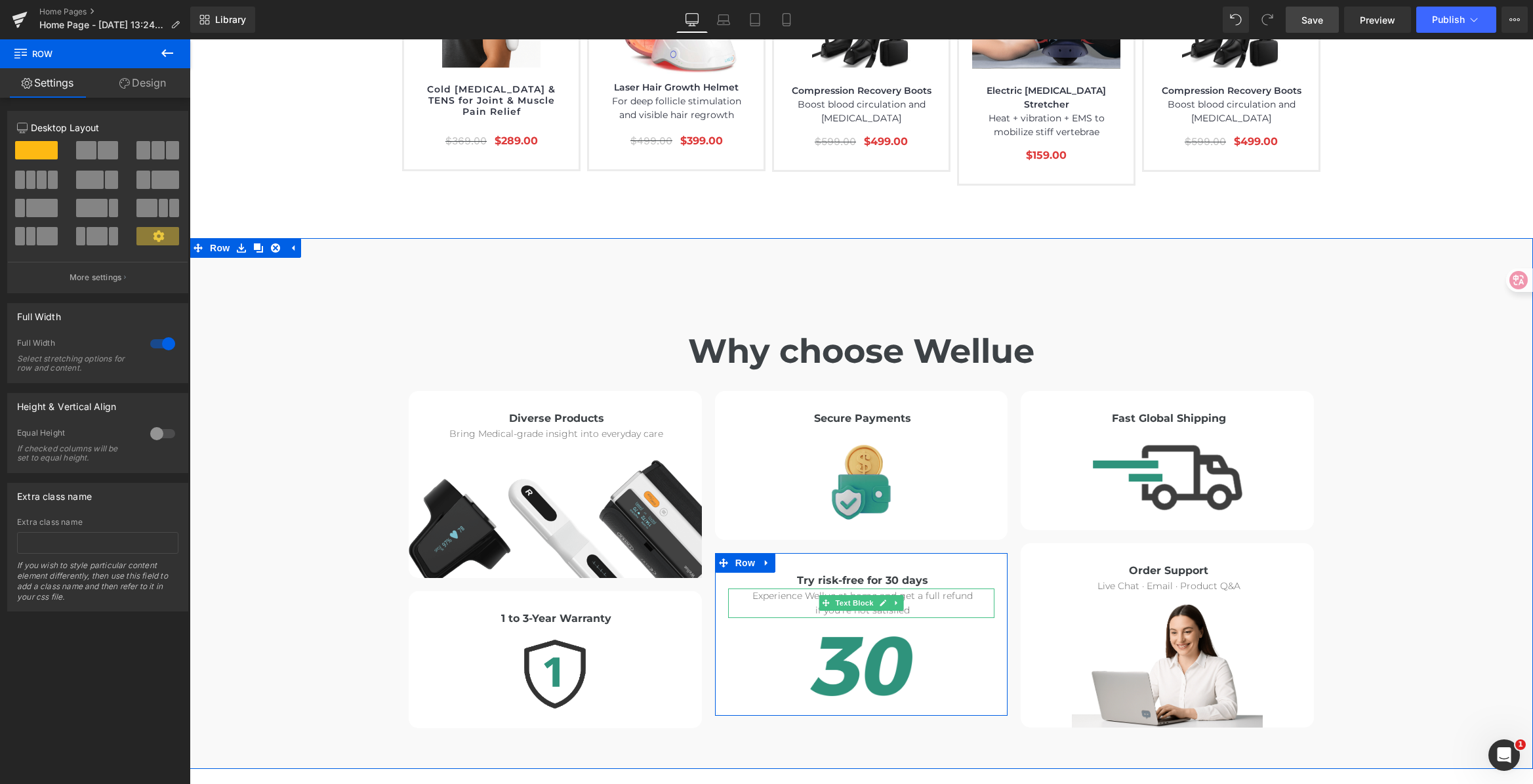
click at [938, 588] on p "Experience Wellue at home and get a full refund" at bounding box center [863, 595] width 264 height 14
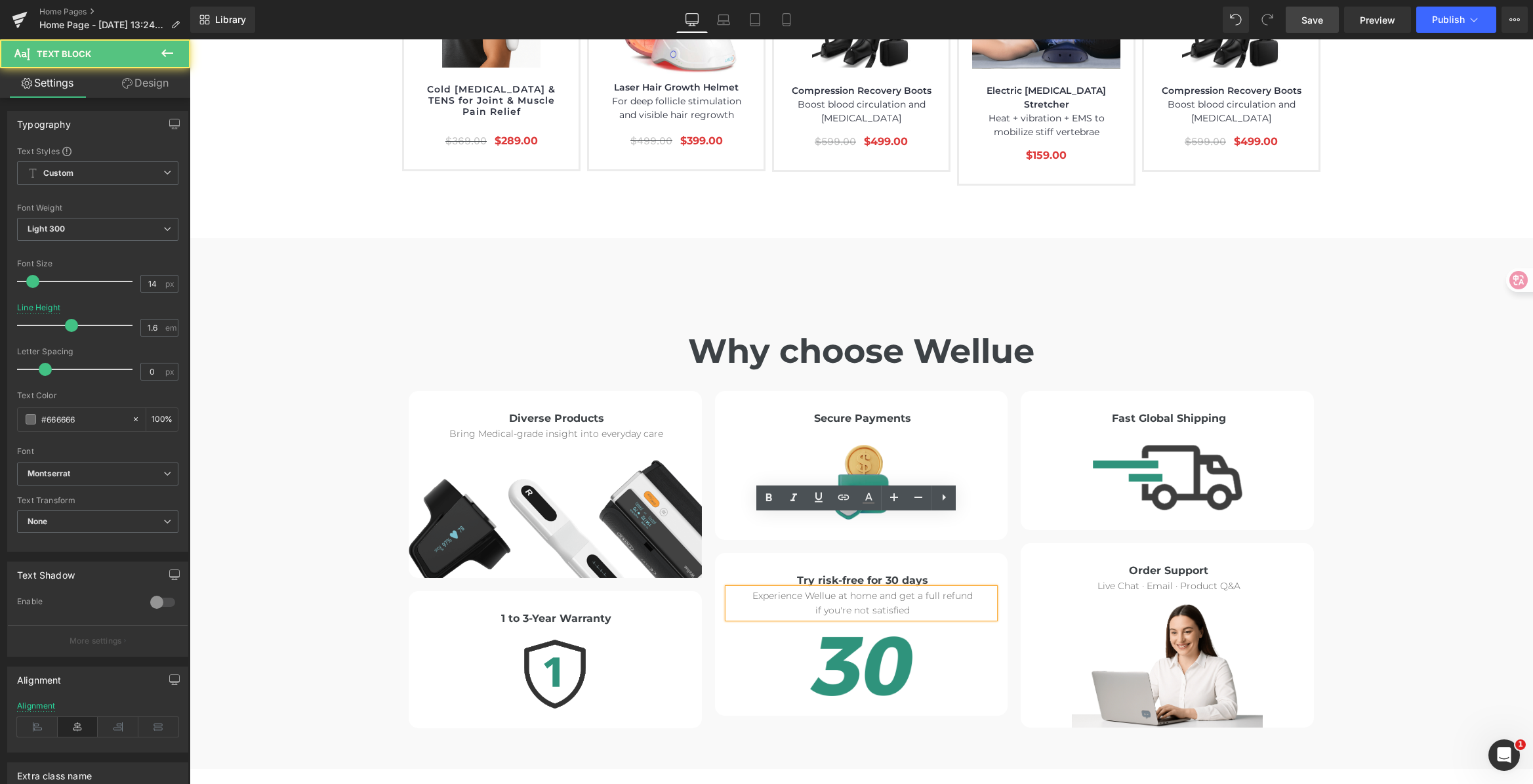
click at [1355, 494] on div "Why choose Wellue Heading Diverse Products Heading Bring Medical-grade insight …" at bounding box center [862, 496] width 1344 height 462
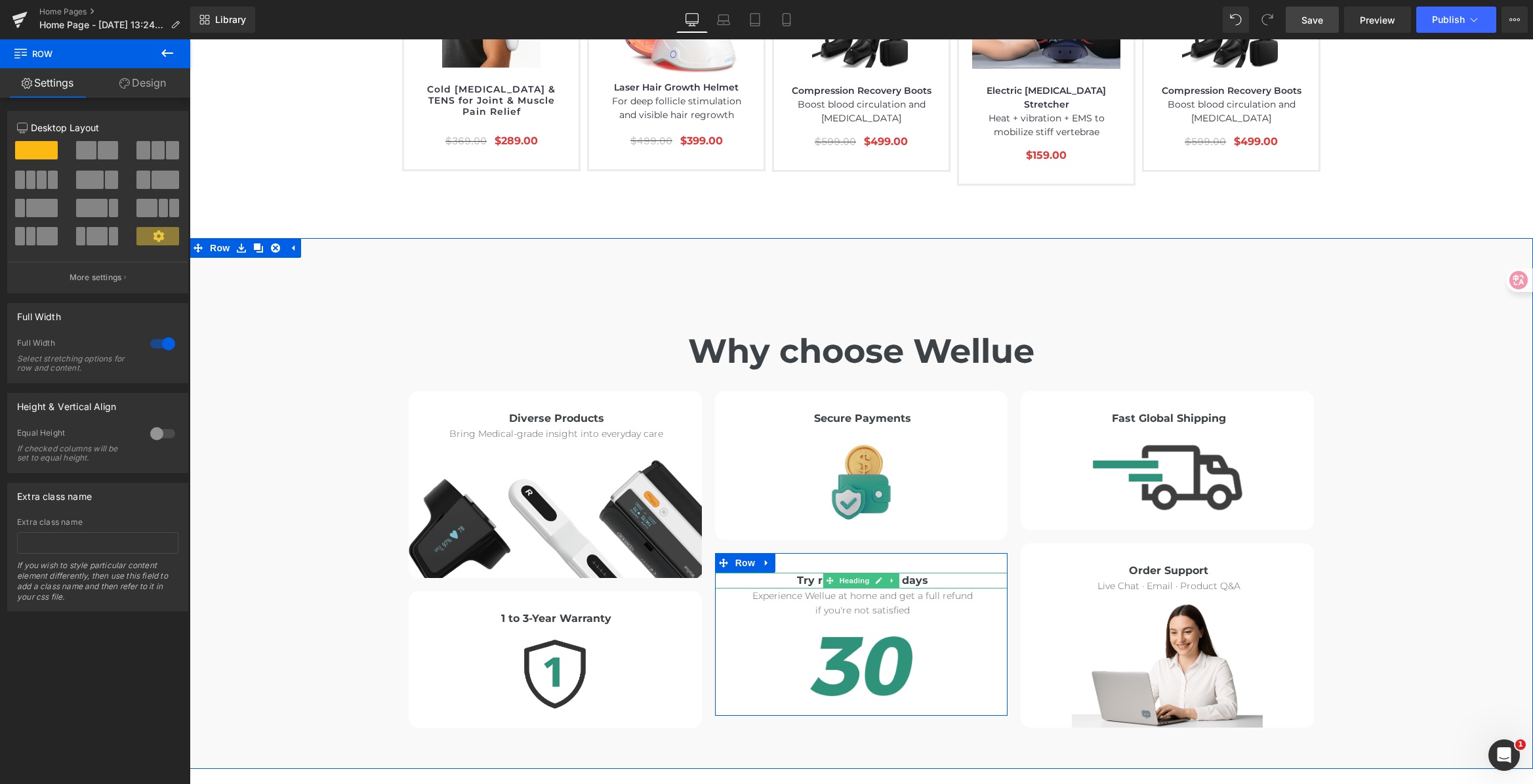
click at [969, 572] on h6 "Try risk-free for 30 days" at bounding box center [863, 580] width 290 height 15
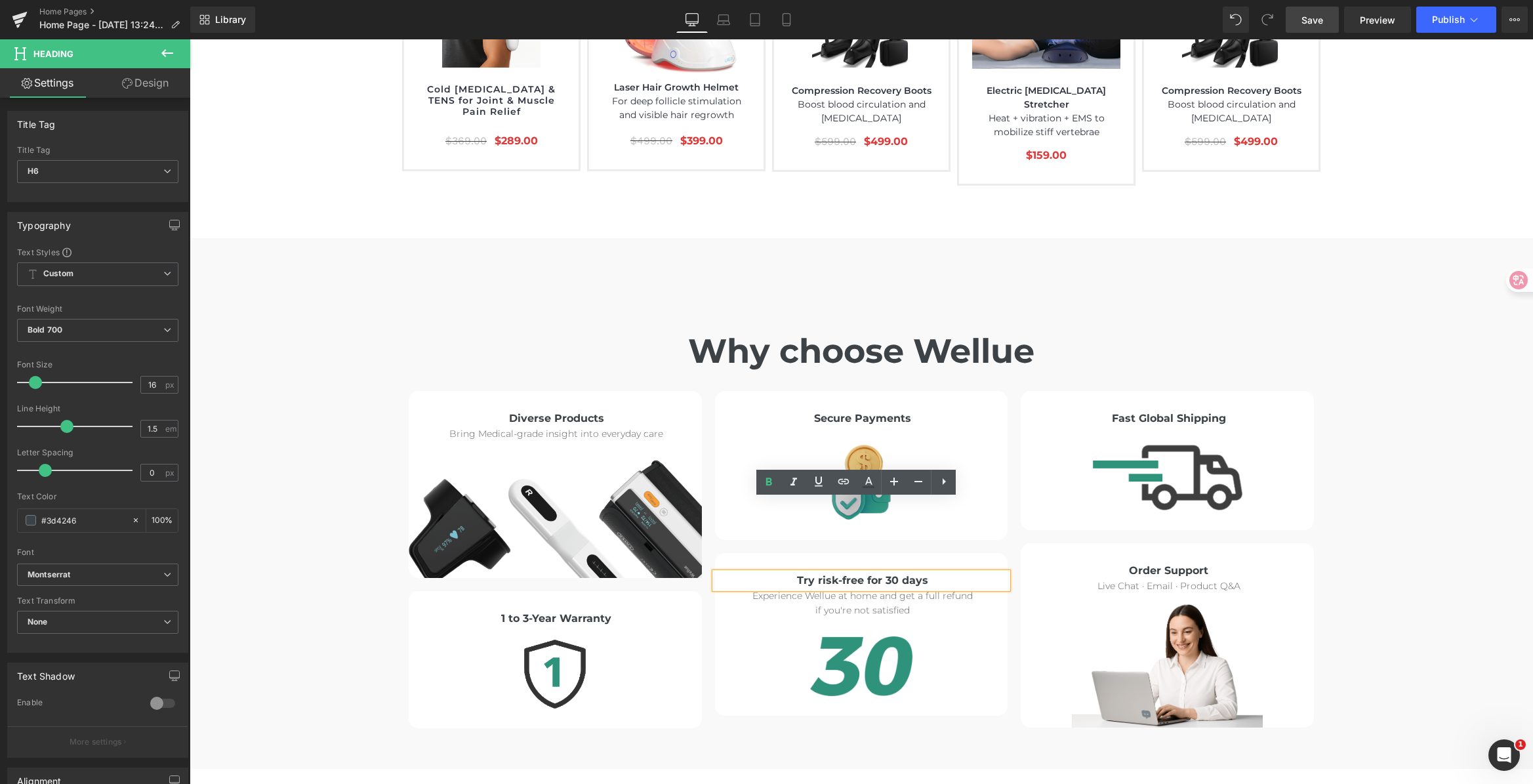
click at [811, 572] on h6 "Try risk-free for 30 days" at bounding box center [863, 580] width 290 height 15
drag, startPoint x: 788, startPoint y: 506, endPoint x: 1013, endPoint y: 502, distance: 225.0
click at [1013, 502] on div "Diverse Products Heading Bring Medical-grade insight into everyday care Text Bl…" at bounding box center [861, 549] width 918 height 357
copy h6 "Try risk-free for 30 days"
click at [884, 572] on h6 "Try risk-free for 30 days" at bounding box center [863, 580] width 290 height 15
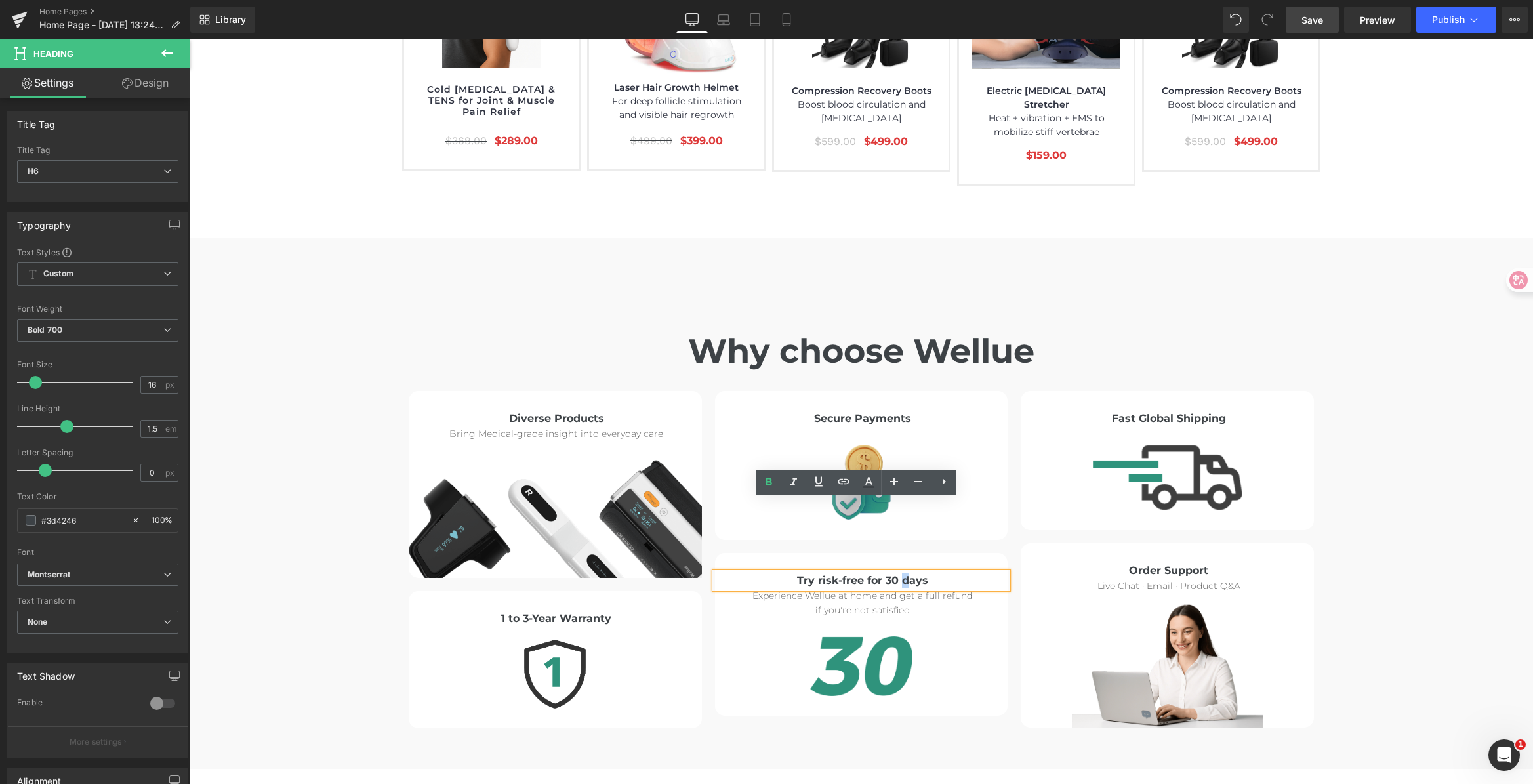
click at [899, 572] on h6 "Try risk-free for 30 days" at bounding box center [863, 580] width 290 height 15
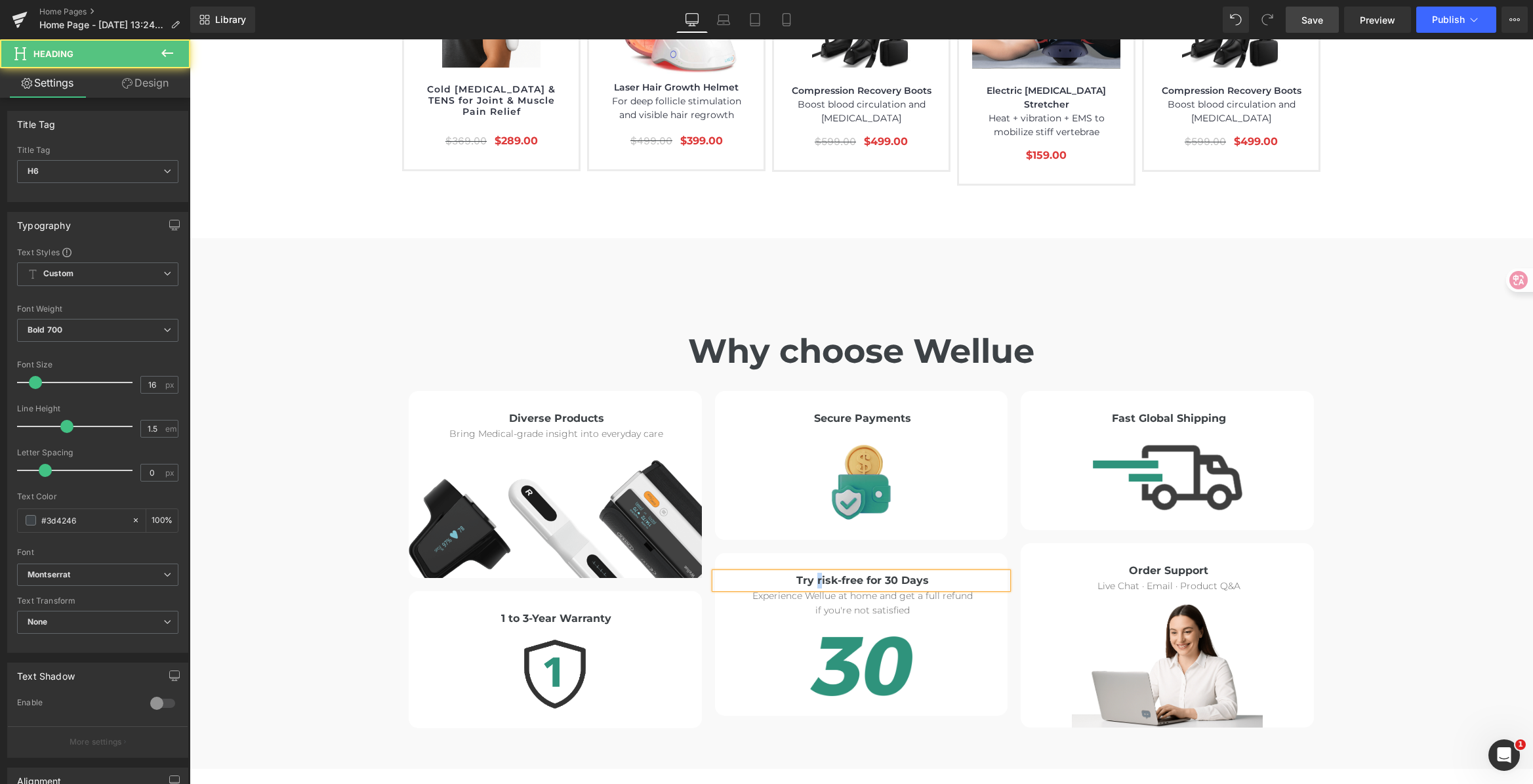
click at [814, 572] on h6 "Try risk-free for 30 Days" at bounding box center [863, 580] width 290 height 15
click at [838, 572] on h6 "Try Risk-free for 30 Days" at bounding box center [863, 580] width 290 height 15
click at [1371, 505] on div "Why choose Wellue Heading Diverse Products Heading Bring Medical-grade insight …" at bounding box center [862, 496] width 1344 height 462
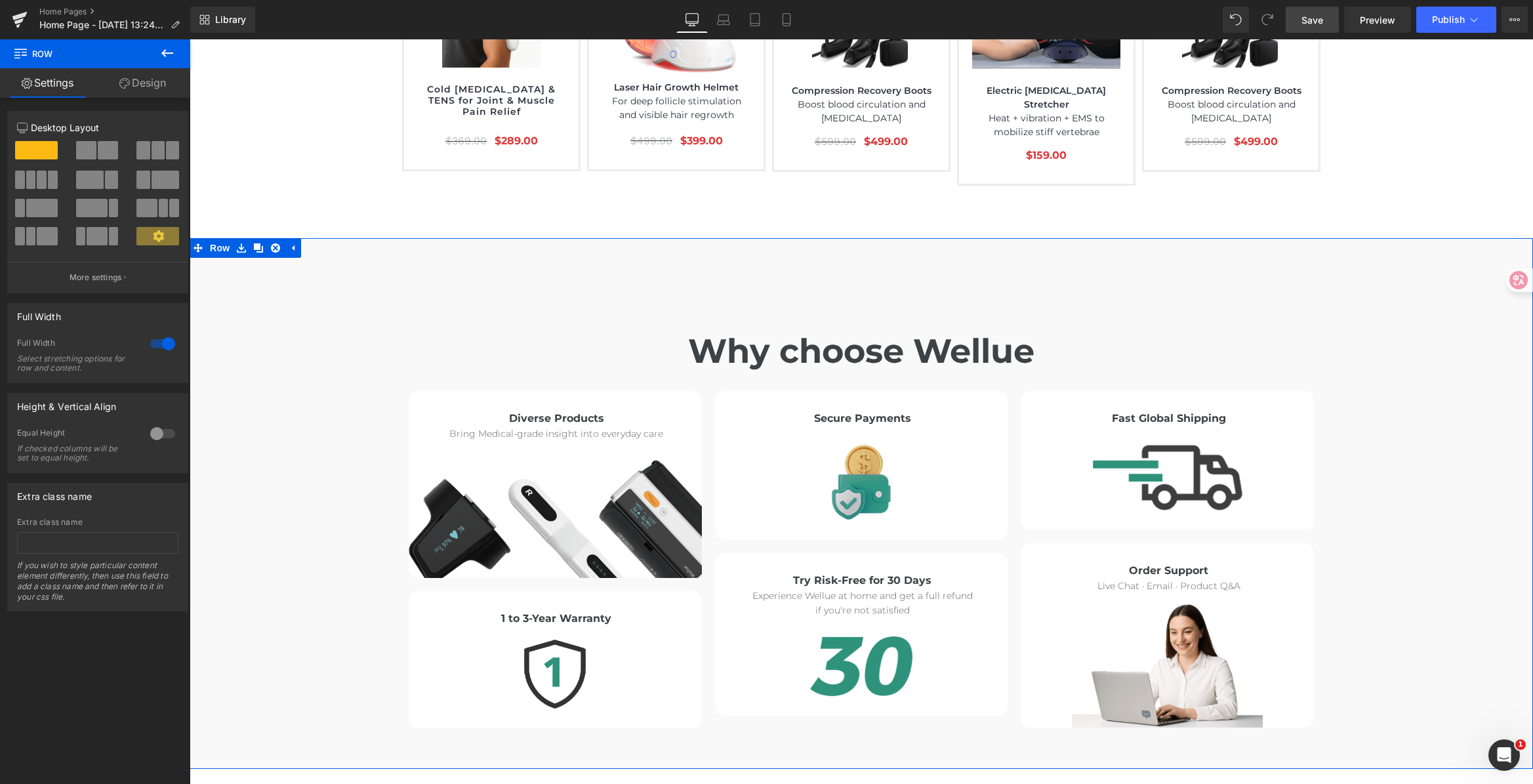
click at [1384, 487] on div "Why choose Wellue Heading Diverse Products Heading Bring Medical-grade insight …" at bounding box center [862, 496] width 1344 height 462
click at [858, 444] on img at bounding box center [861, 482] width 59 height 75
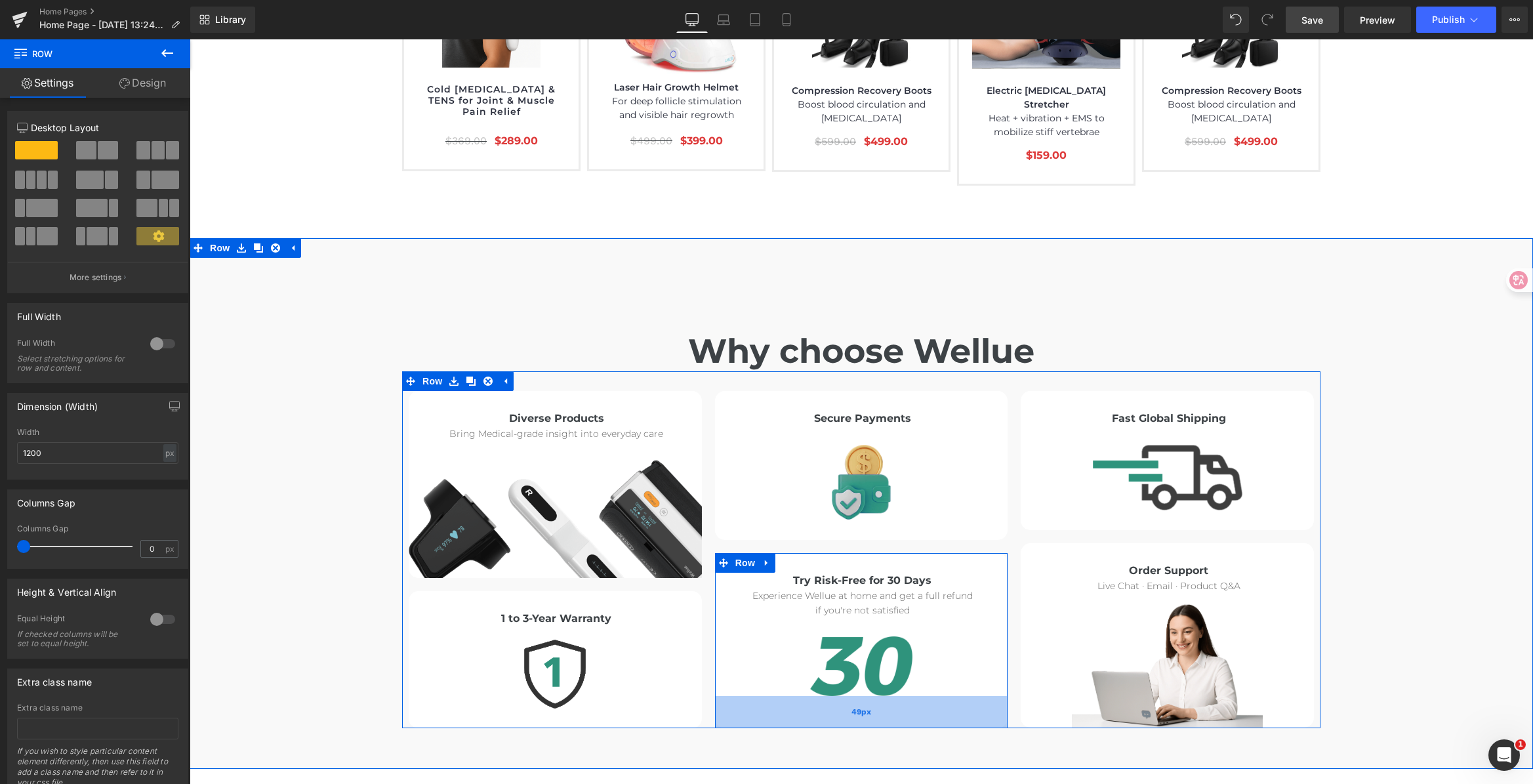
drag, startPoint x: 825, startPoint y: 635, endPoint x: 824, endPoint y: 648, distance: 13.0
click at [824, 695] on div "49px" at bounding box center [862, 712] width 293 height 32
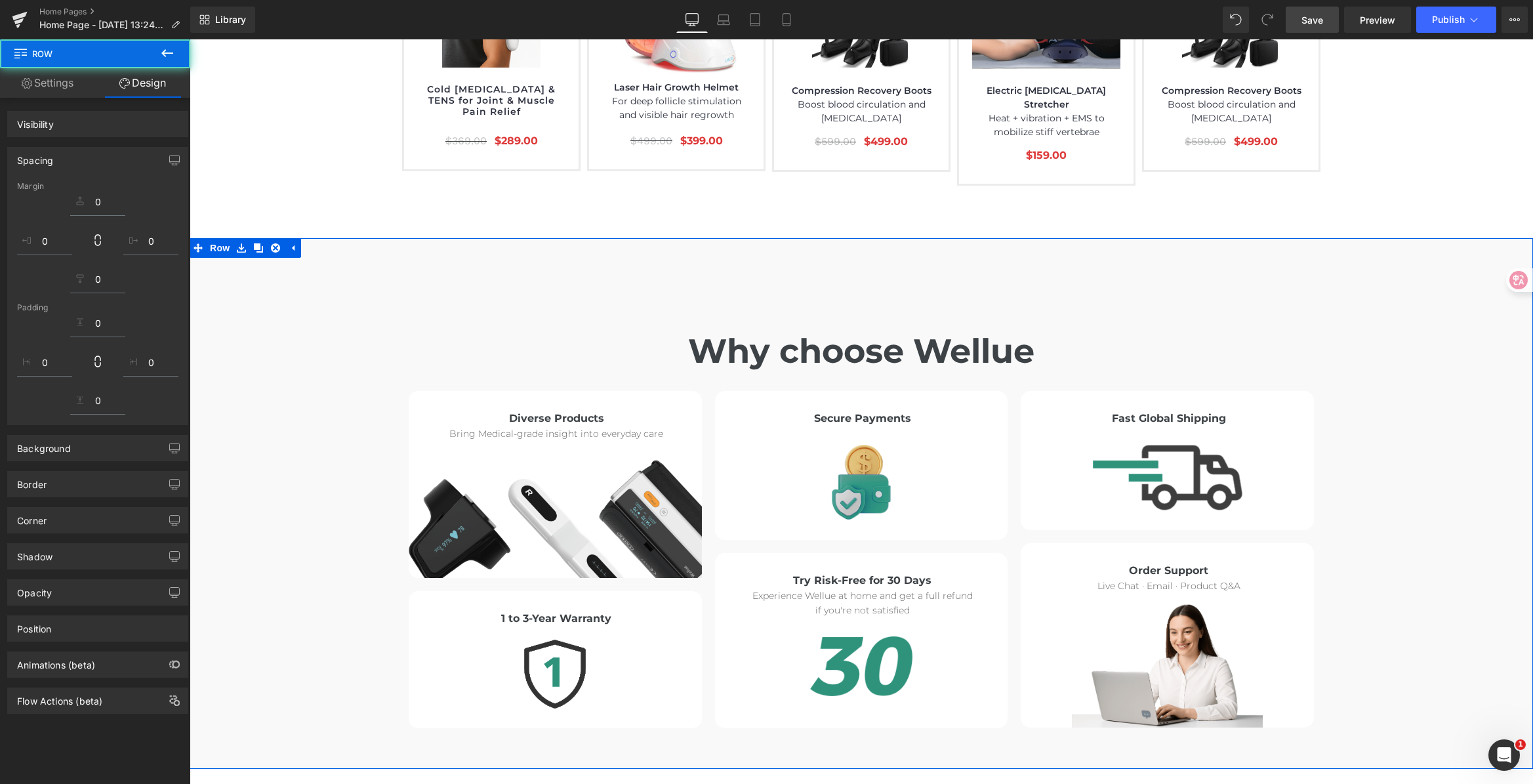
click at [1455, 548] on div "Why choose Wellue Heading Diverse Products Heading Bring Medical-grade insight …" at bounding box center [862, 496] width 1344 height 462
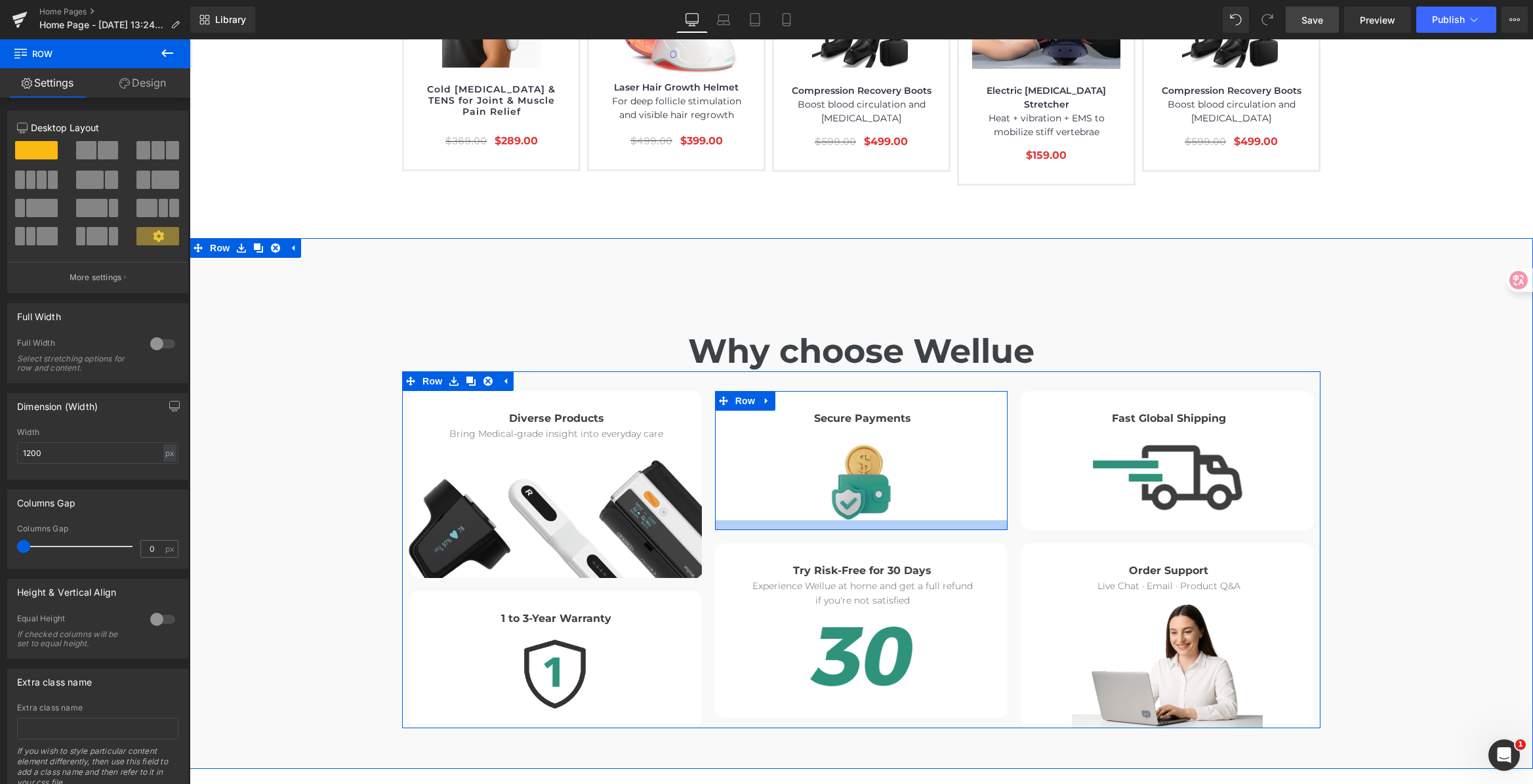
drag, startPoint x: 927, startPoint y: 464, endPoint x: 927, endPoint y: 455, distance: 9.0
click at [927, 520] on div at bounding box center [862, 525] width 293 height 10
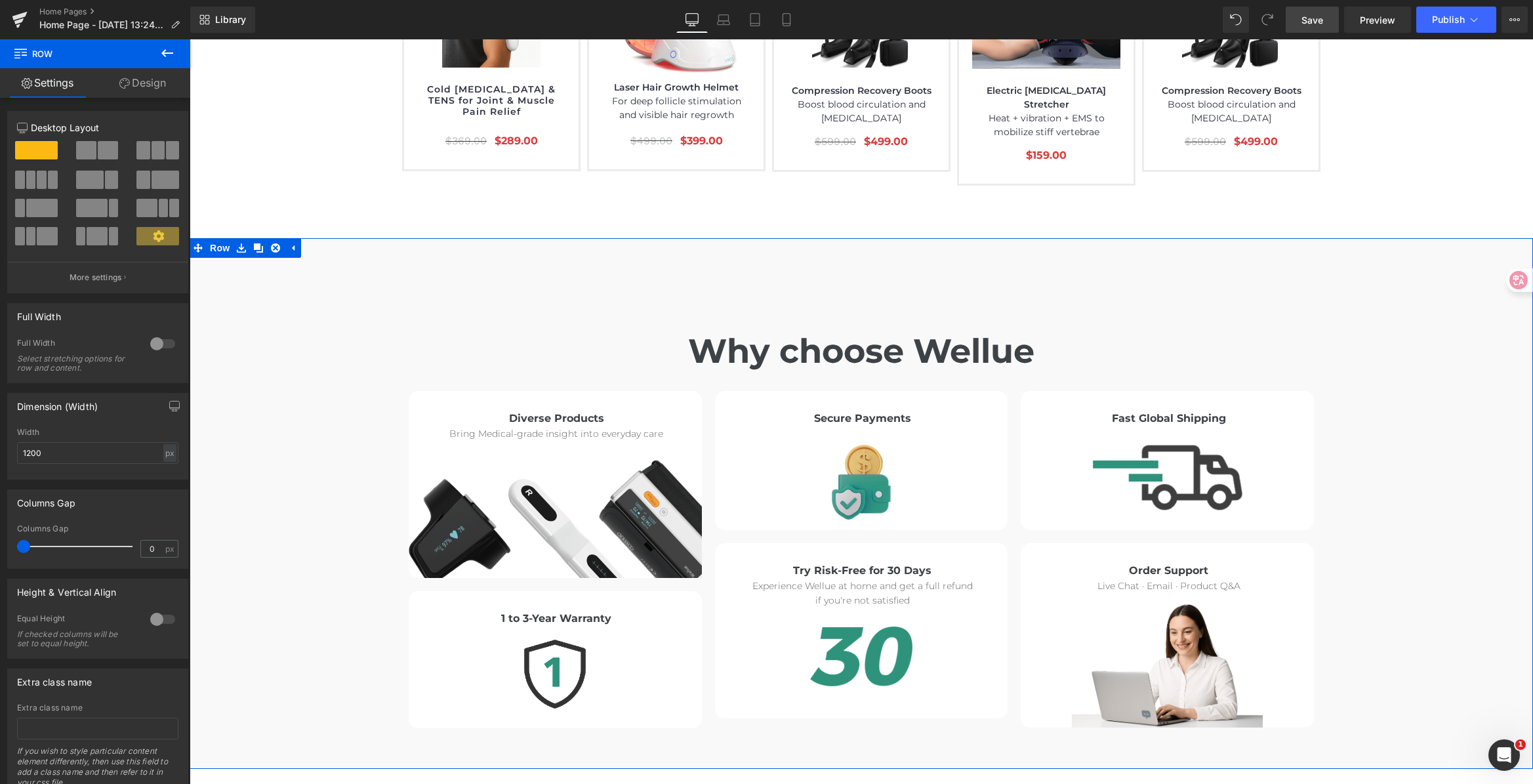
click at [1490, 513] on div "Why choose Wellue Heading Diverse Products Heading Bring Medical-grade insight …" at bounding box center [862, 496] width 1344 height 462
click at [1444, 518] on div "Why choose Wellue Heading Diverse Products Heading Bring Medical-grade insight …" at bounding box center [862, 496] width 1344 height 462
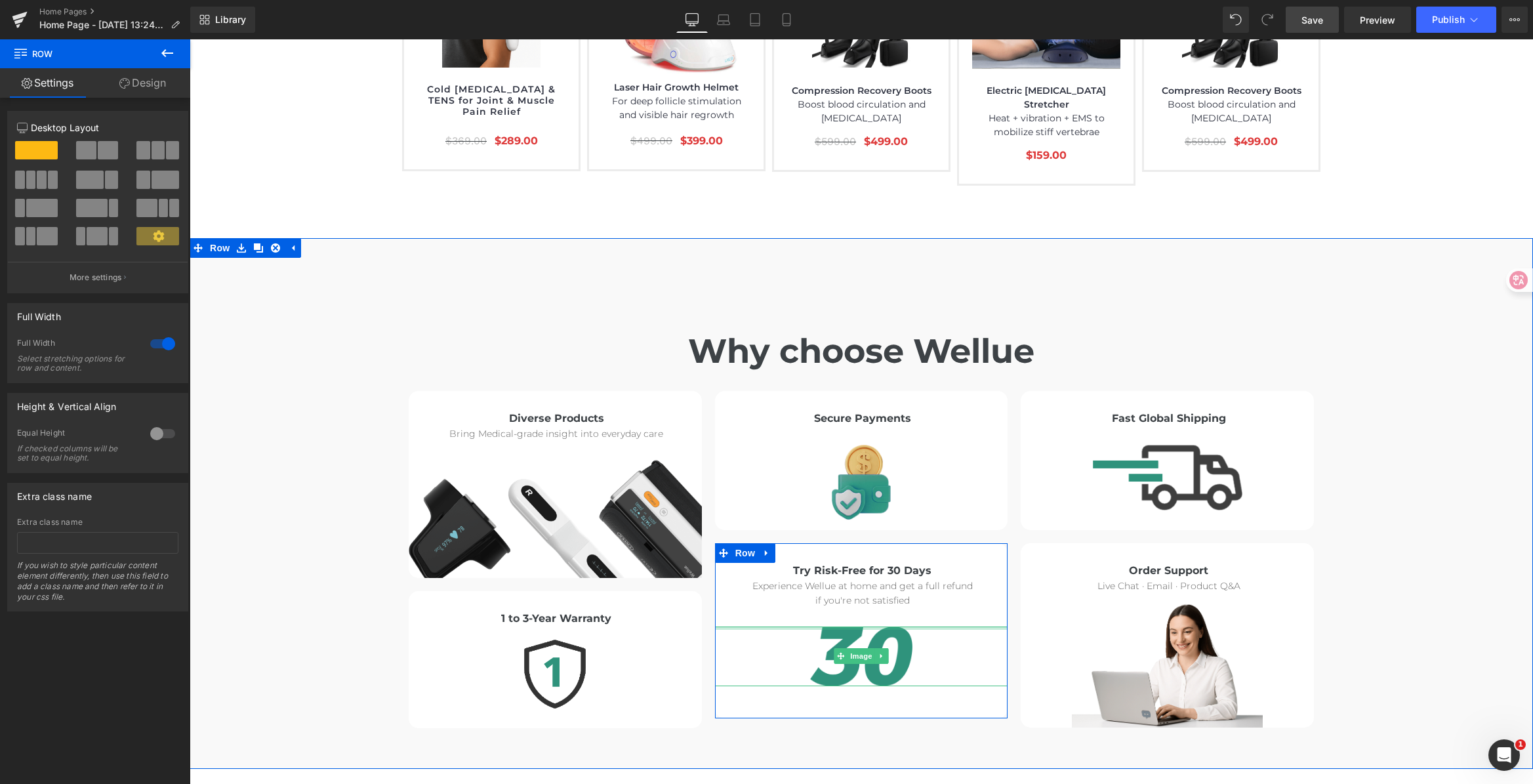
click at [824, 627] on div at bounding box center [862, 628] width 293 height 3
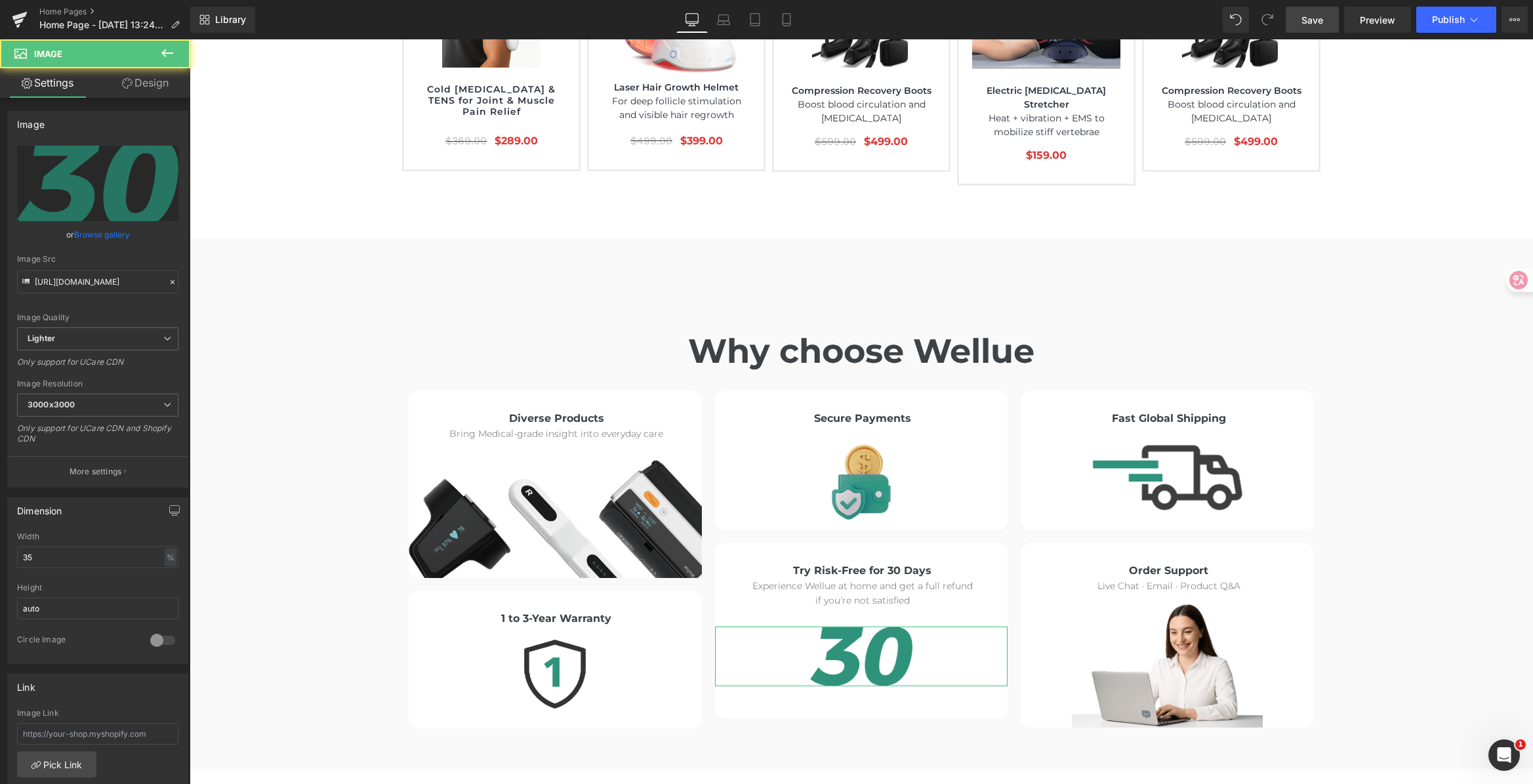
click at [145, 89] on link "Design" at bounding box center [146, 83] width 95 height 30
click at [0, 0] on div "Spacing" at bounding box center [0, 0] width 0 height 0
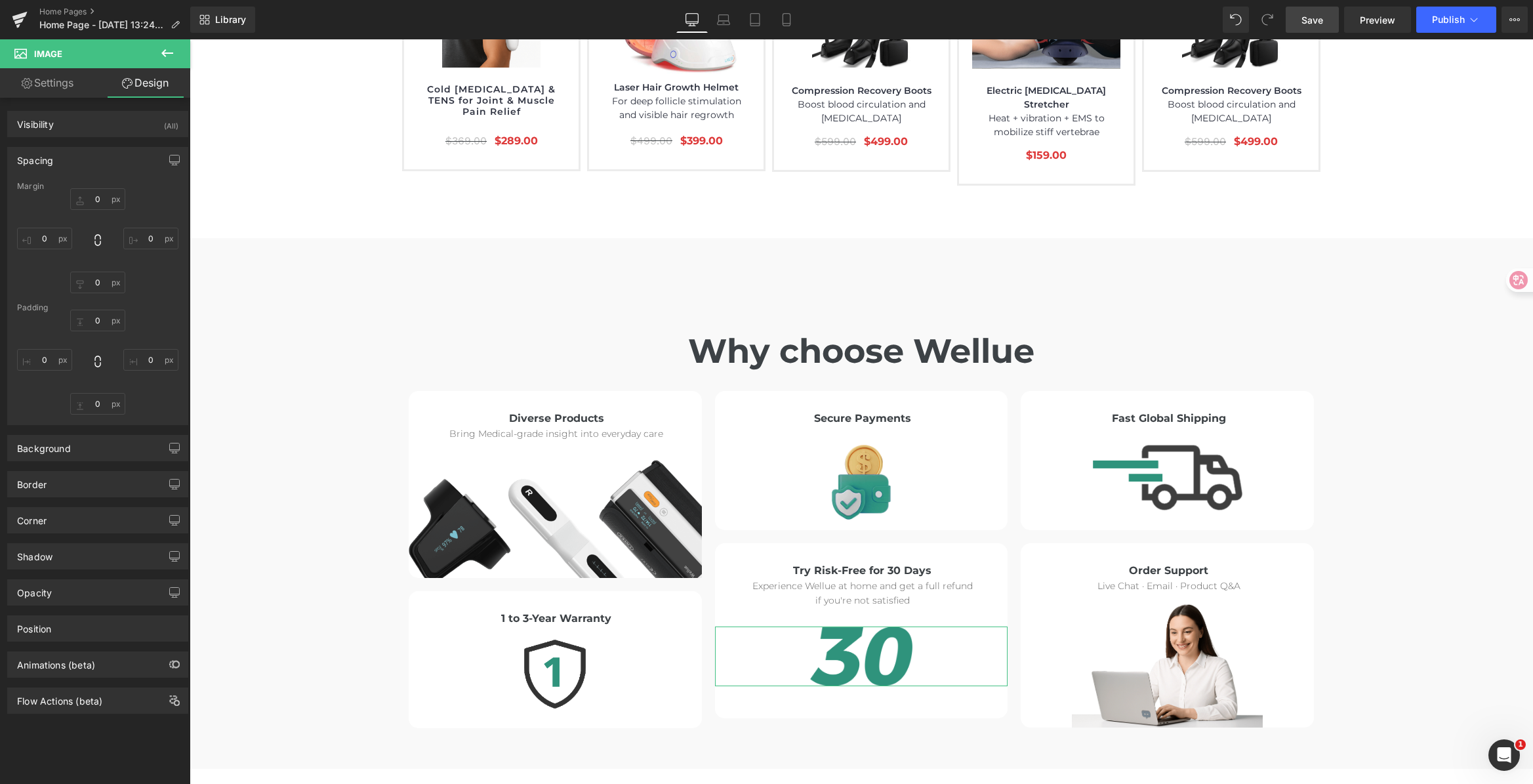
click at [108, 158] on div "Spacing" at bounding box center [97, 159] width 180 height 25
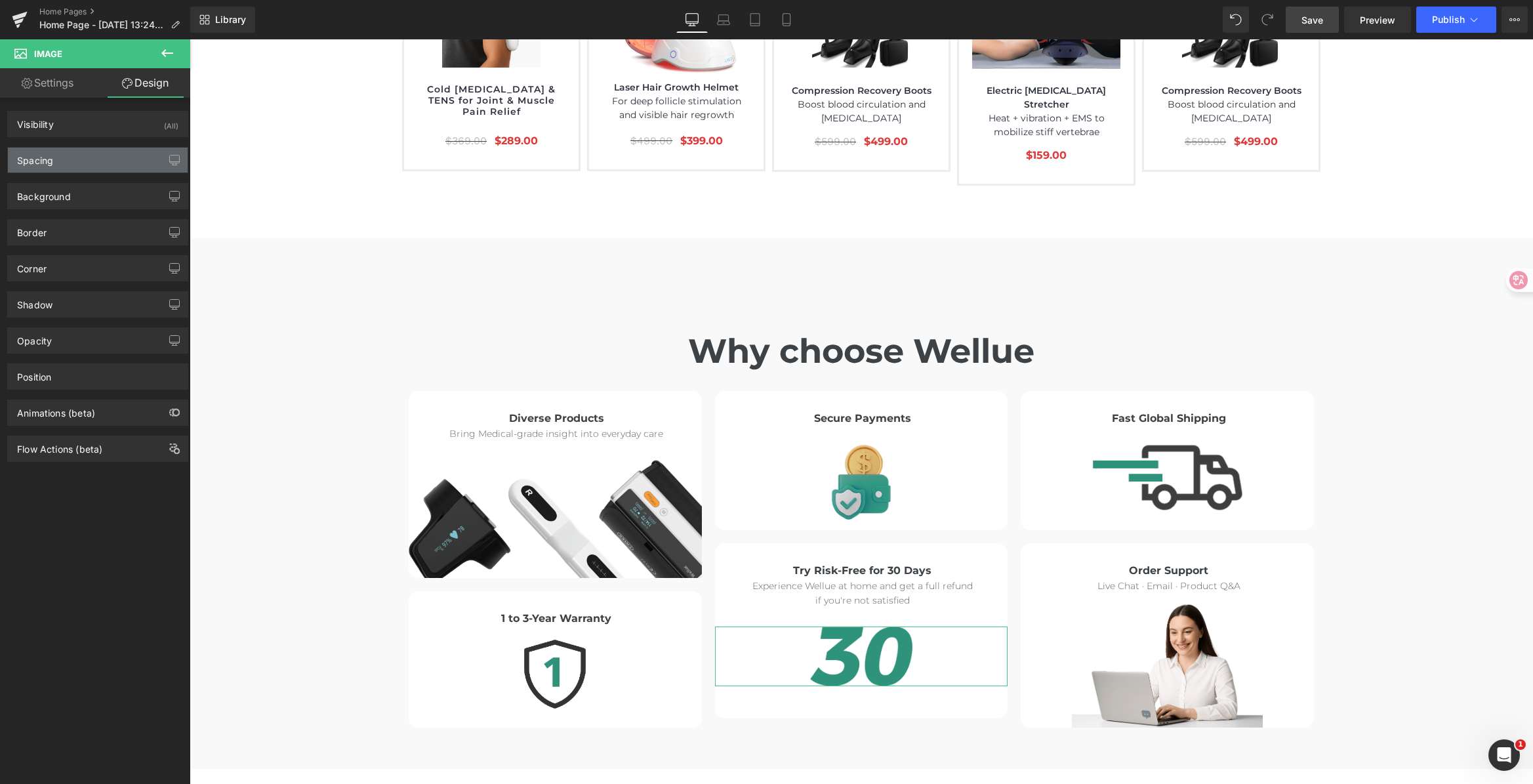
click at [90, 160] on div "Spacing" at bounding box center [97, 159] width 180 height 25
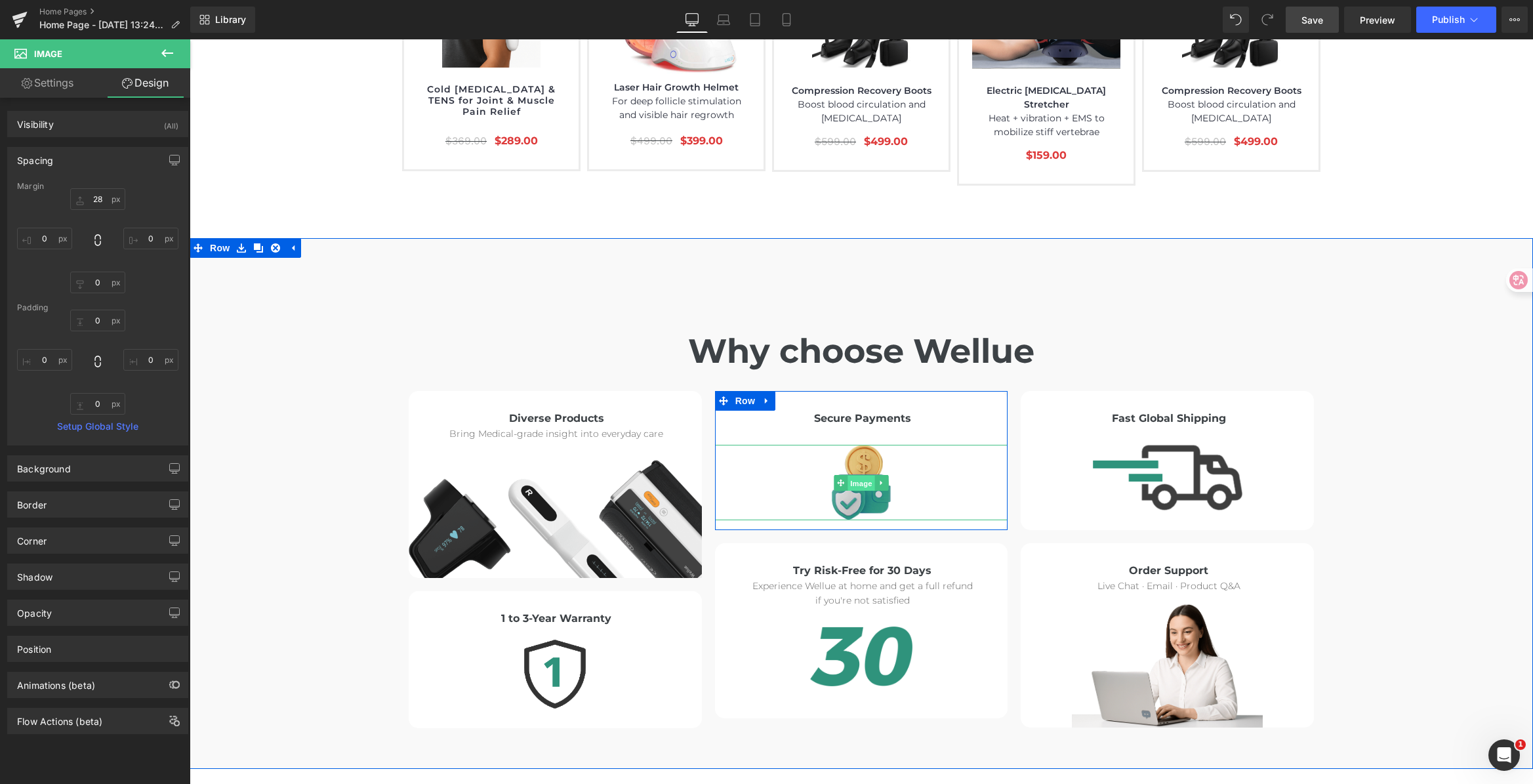
click at [853, 475] on span "Image" at bounding box center [861, 483] width 27 height 15
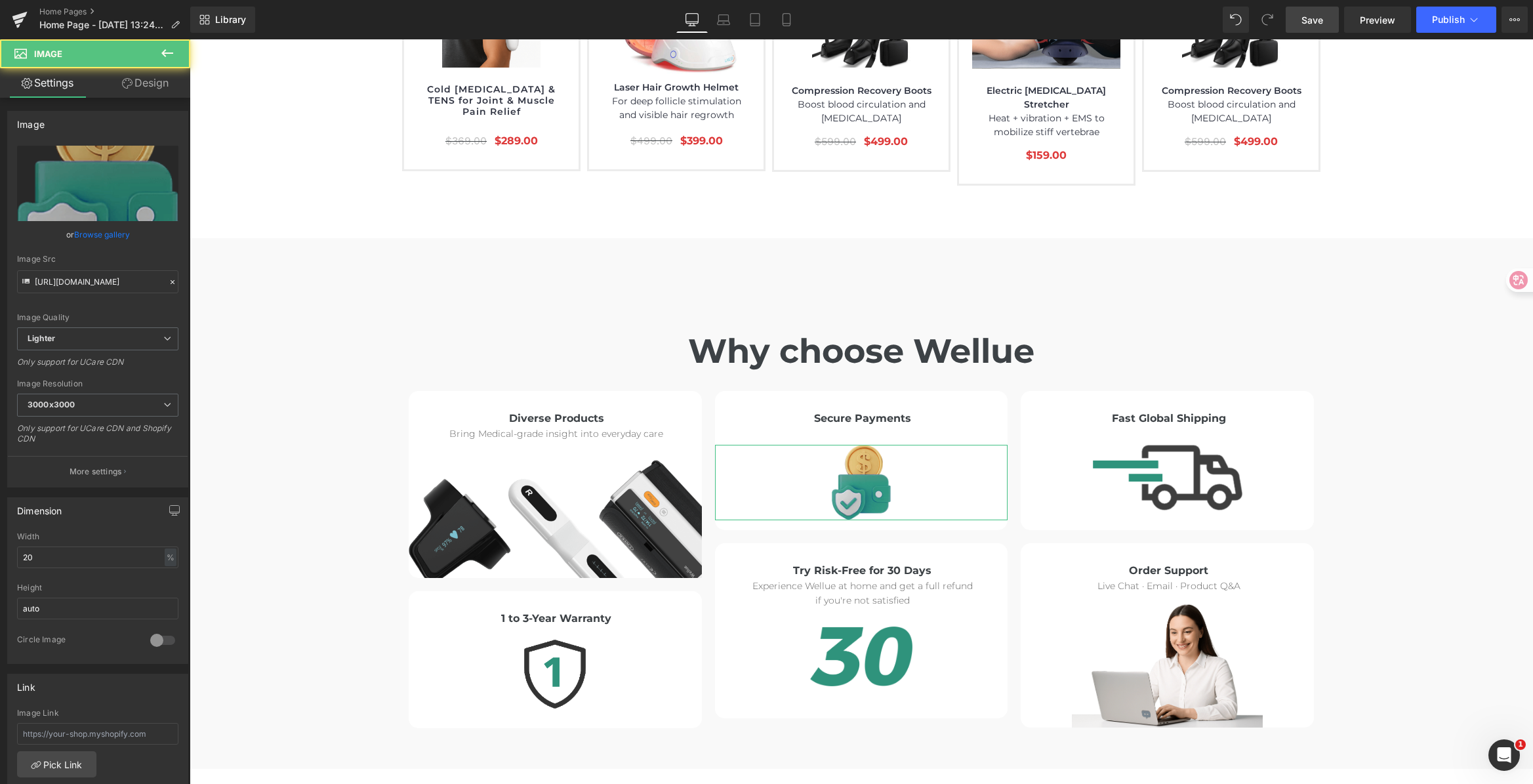
click at [135, 86] on link "Design" at bounding box center [146, 83] width 95 height 30
click at [0, 0] on div "Spacing" at bounding box center [0, 0] width 0 height 0
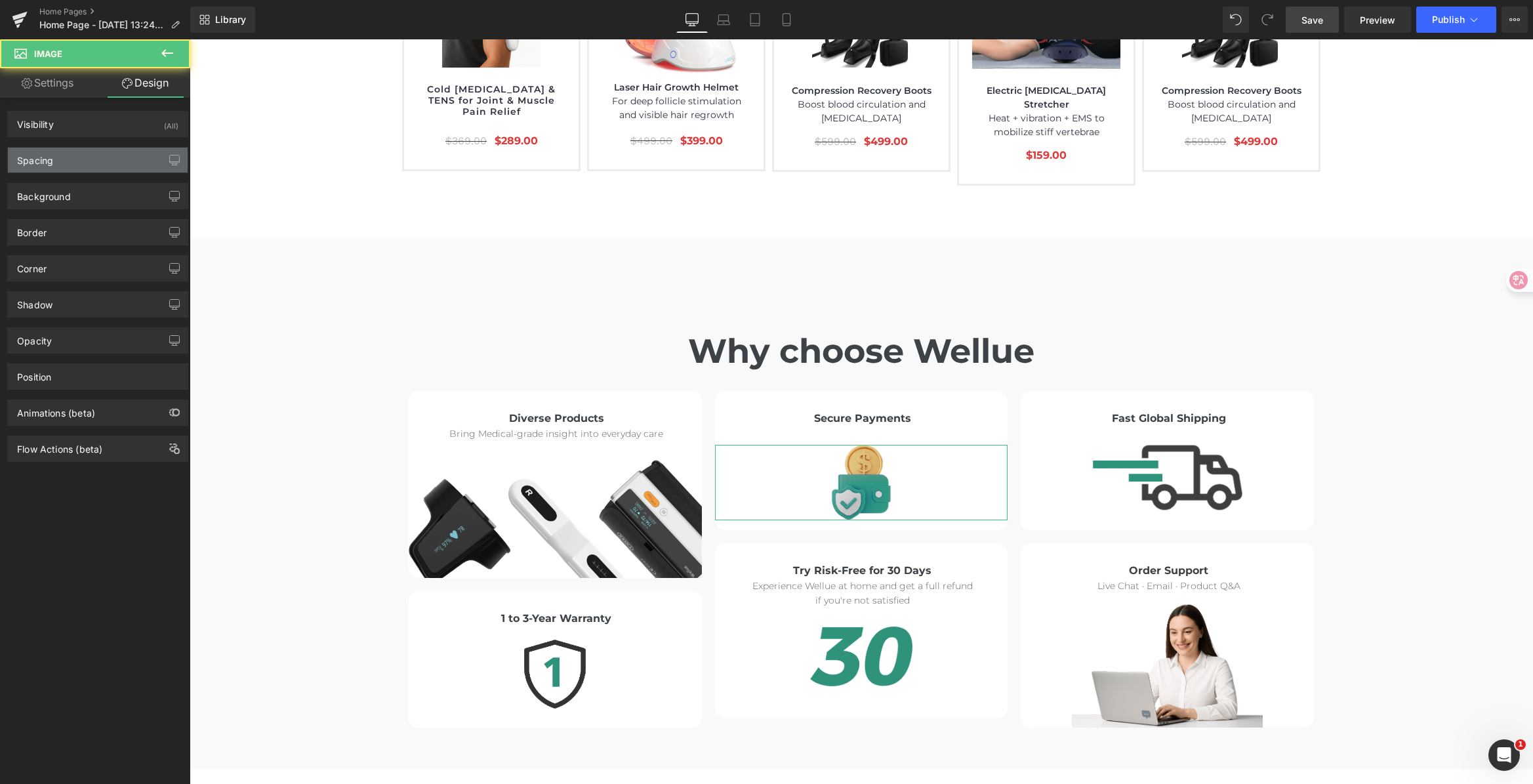
type input "28"
type input "0"
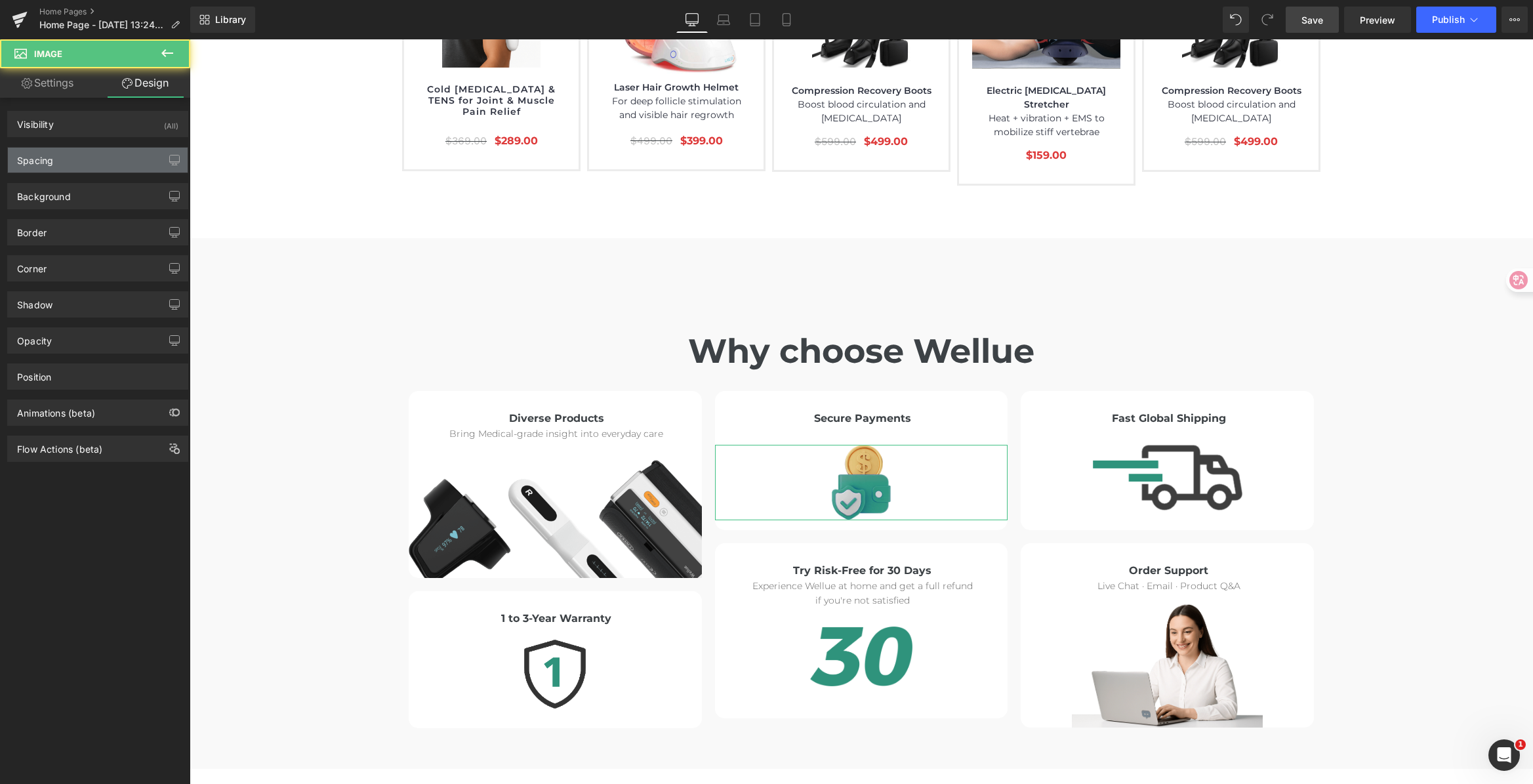
type input "0"
click at [95, 159] on div "Spacing" at bounding box center [97, 159] width 180 height 25
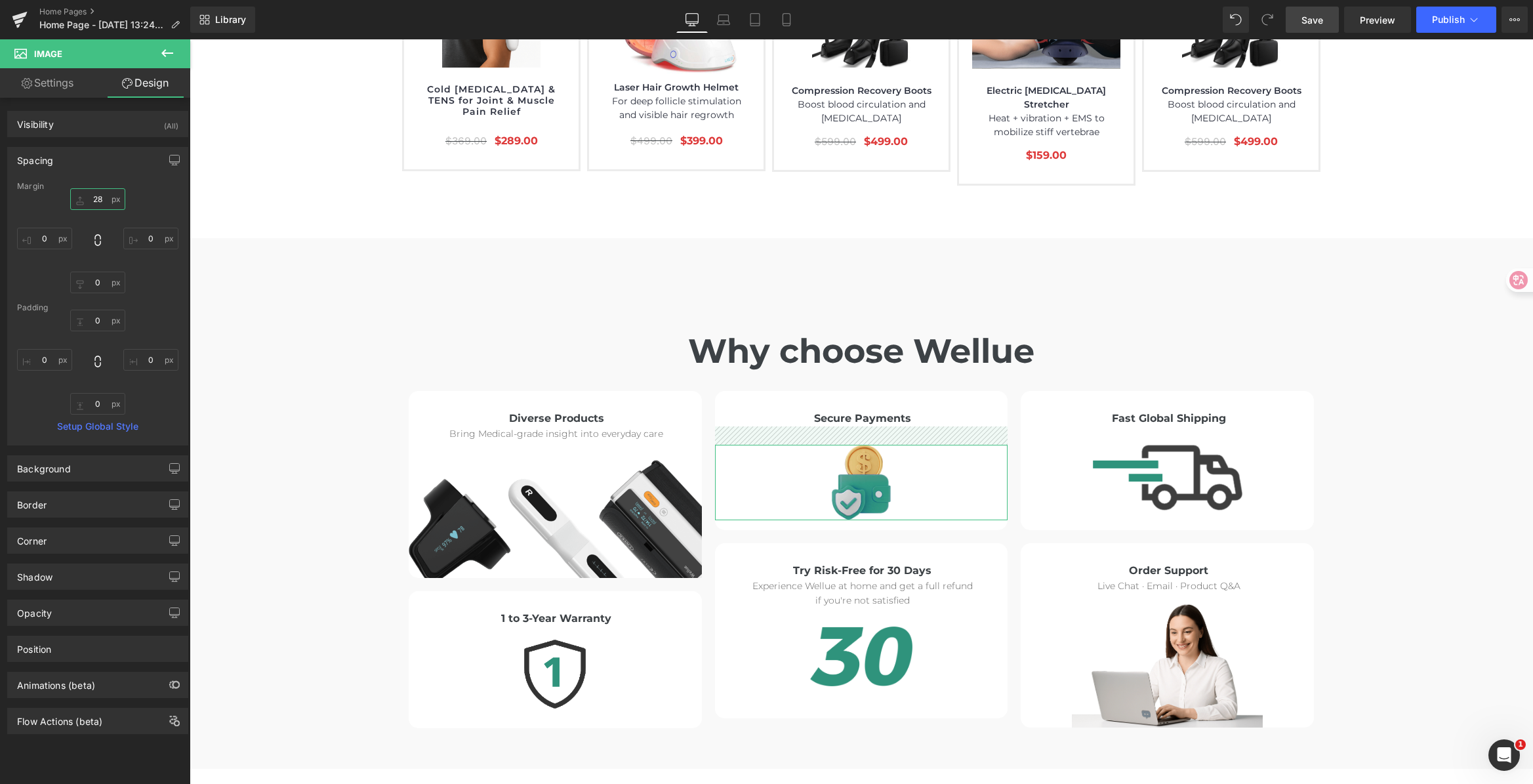
click at [98, 196] on input "28" at bounding box center [97, 198] width 55 height 21
type input "20"
click at [103, 281] on input "0" at bounding box center [97, 282] width 55 height 21
type input "8"
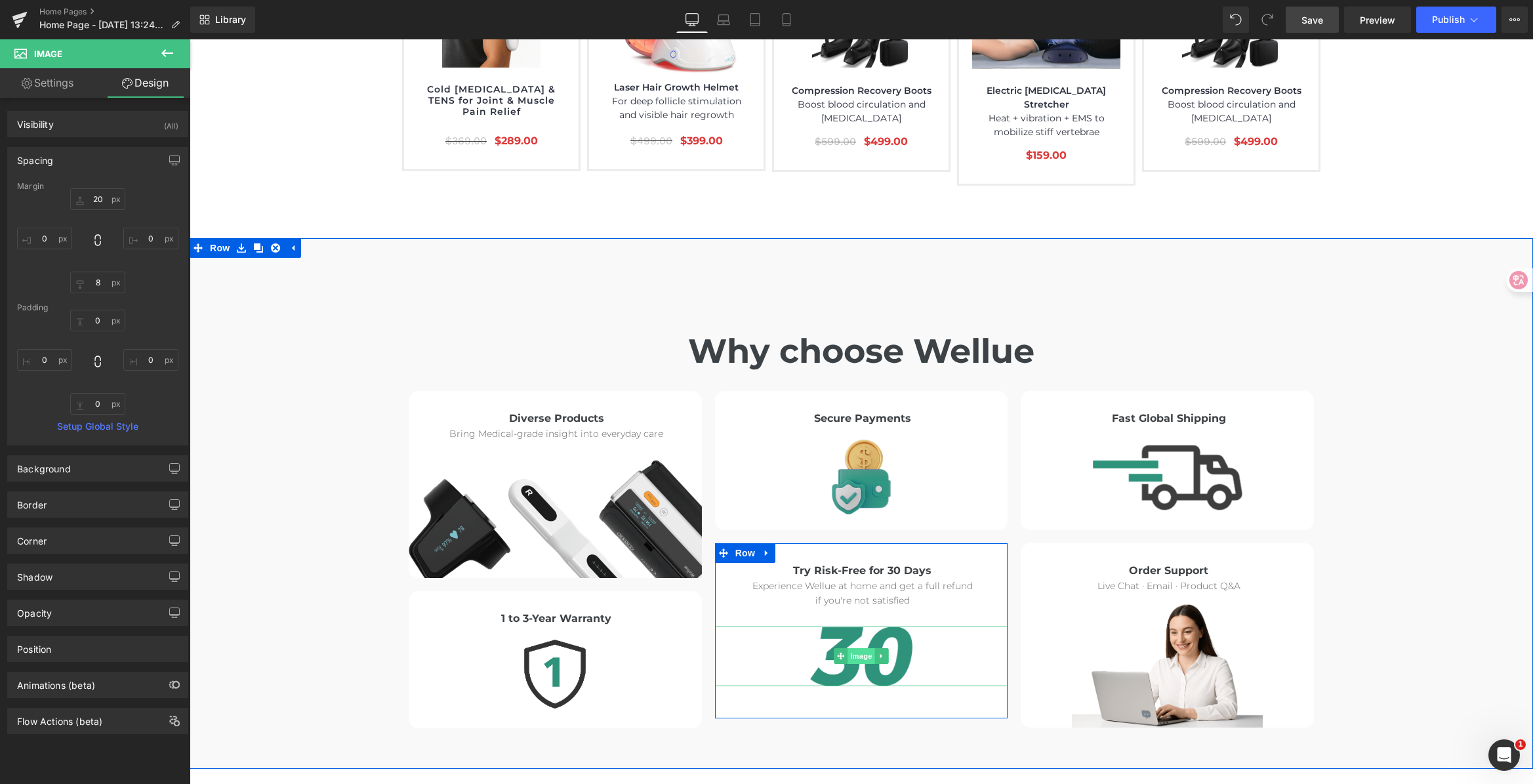
click at [853, 648] on span "Image" at bounding box center [861, 655] width 27 height 15
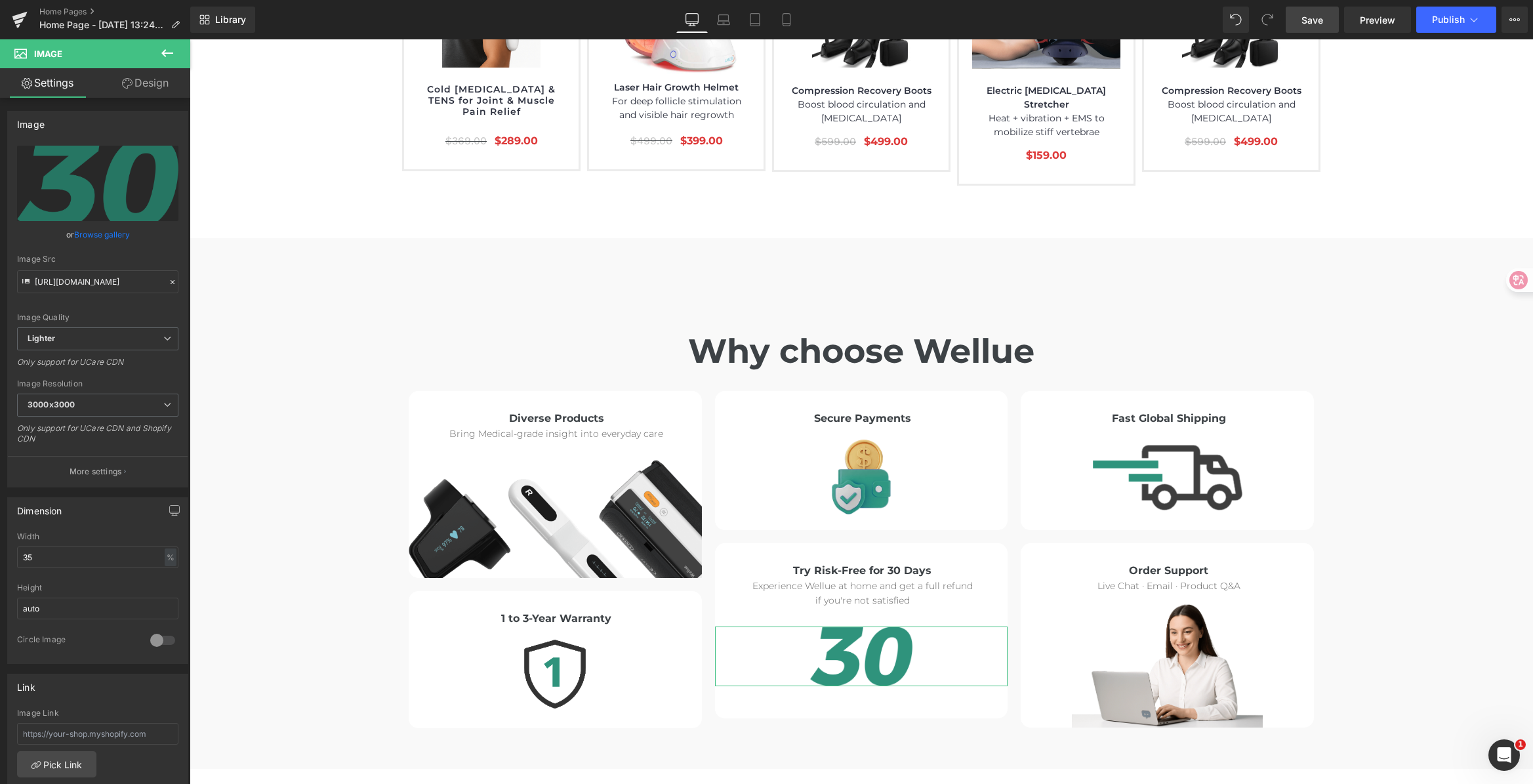
click at [142, 95] on link "Design" at bounding box center [146, 83] width 95 height 30
click at [0, 0] on div "Spacing" at bounding box center [0, 0] width 0 height 0
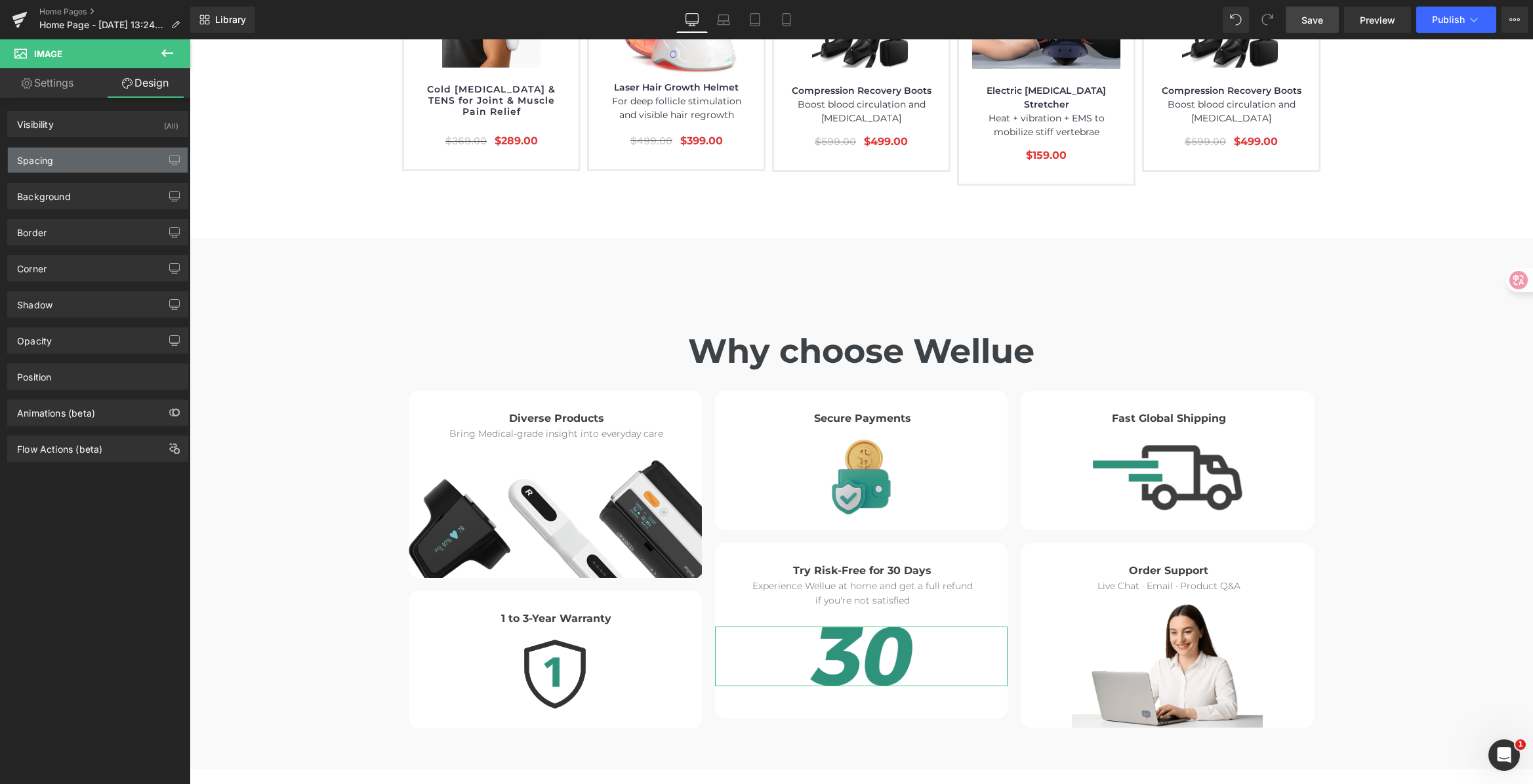
type input "28"
type input "0"
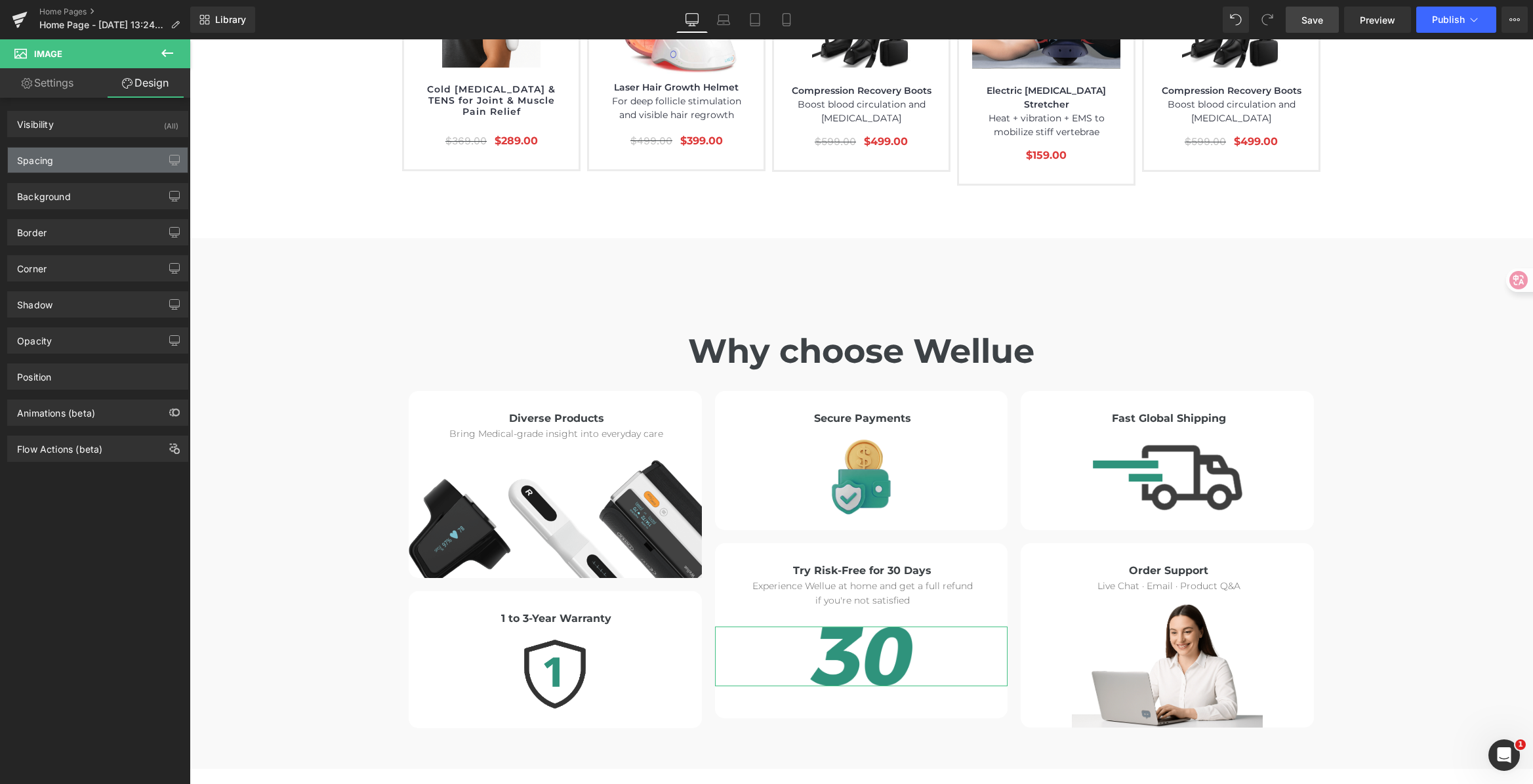
type input "0"
click at [88, 151] on div "Spacing" at bounding box center [97, 159] width 180 height 25
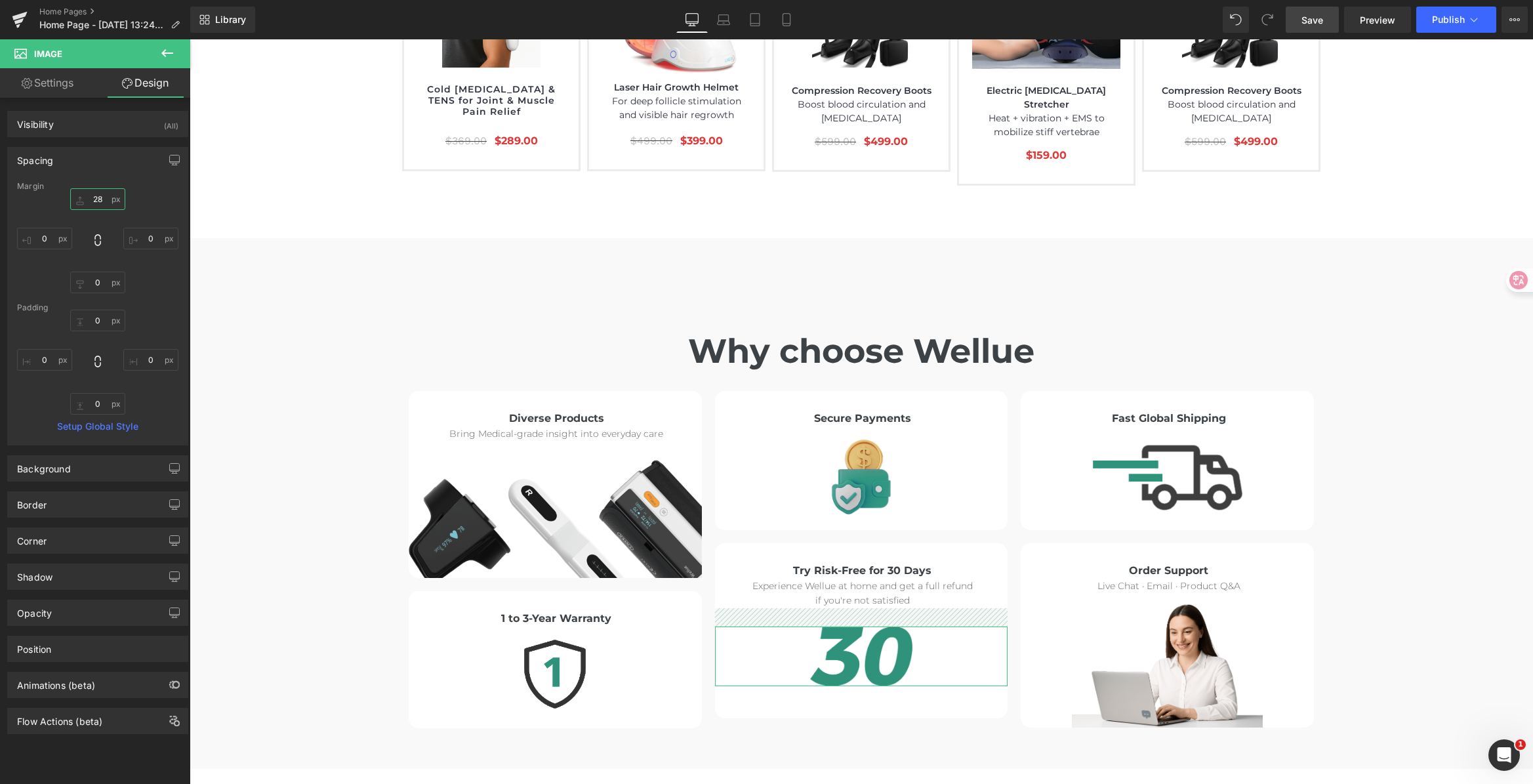
click at [97, 196] on input "28" at bounding box center [97, 198] width 55 height 21
type input "38"
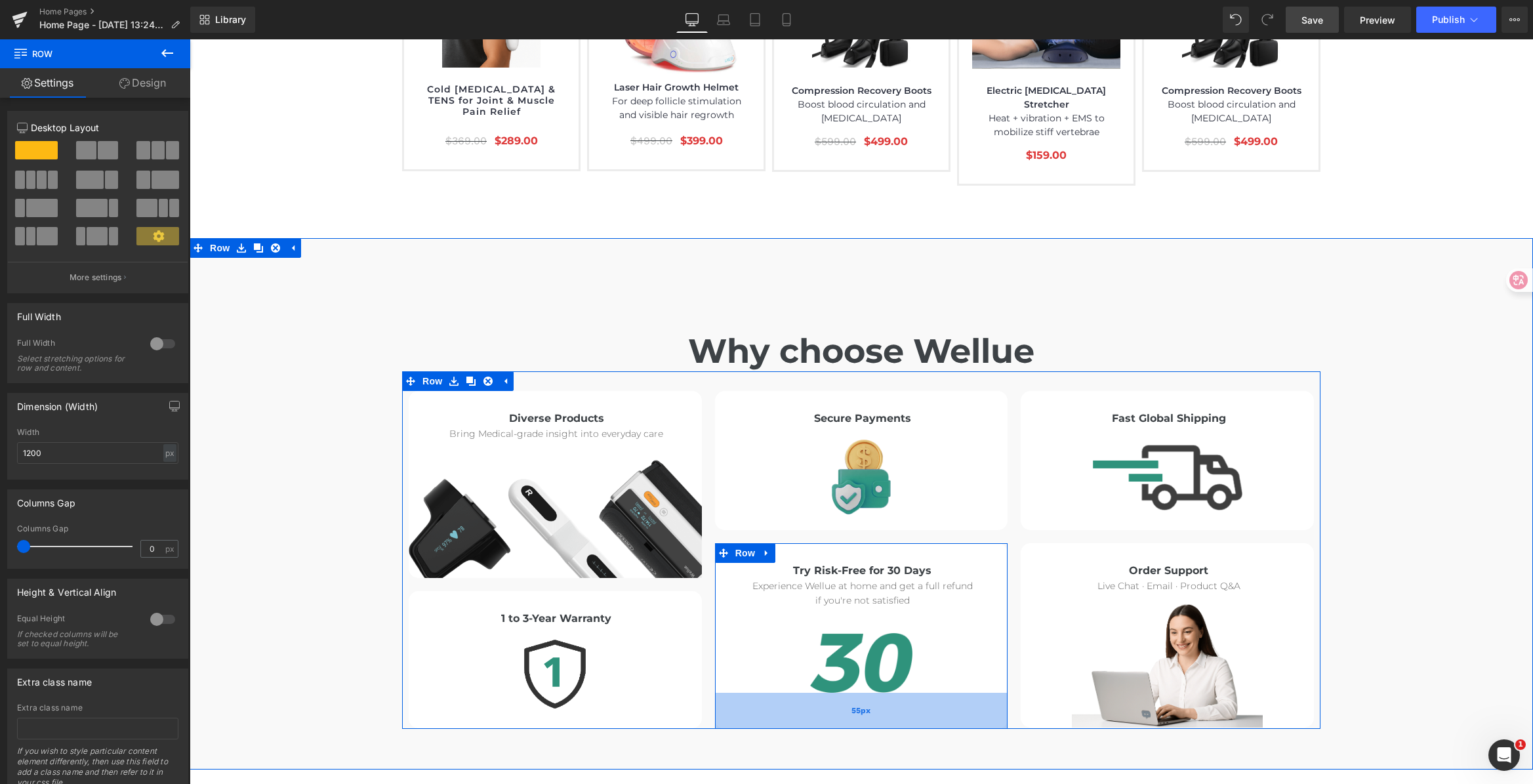
click at [863, 692] on div "55px" at bounding box center [862, 710] width 293 height 36
click at [1375, 628] on div "Why choose Wellue Heading Diverse Products Heading Bring Medical-grade insight …" at bounding box center [862, 497] width 1344 height 463
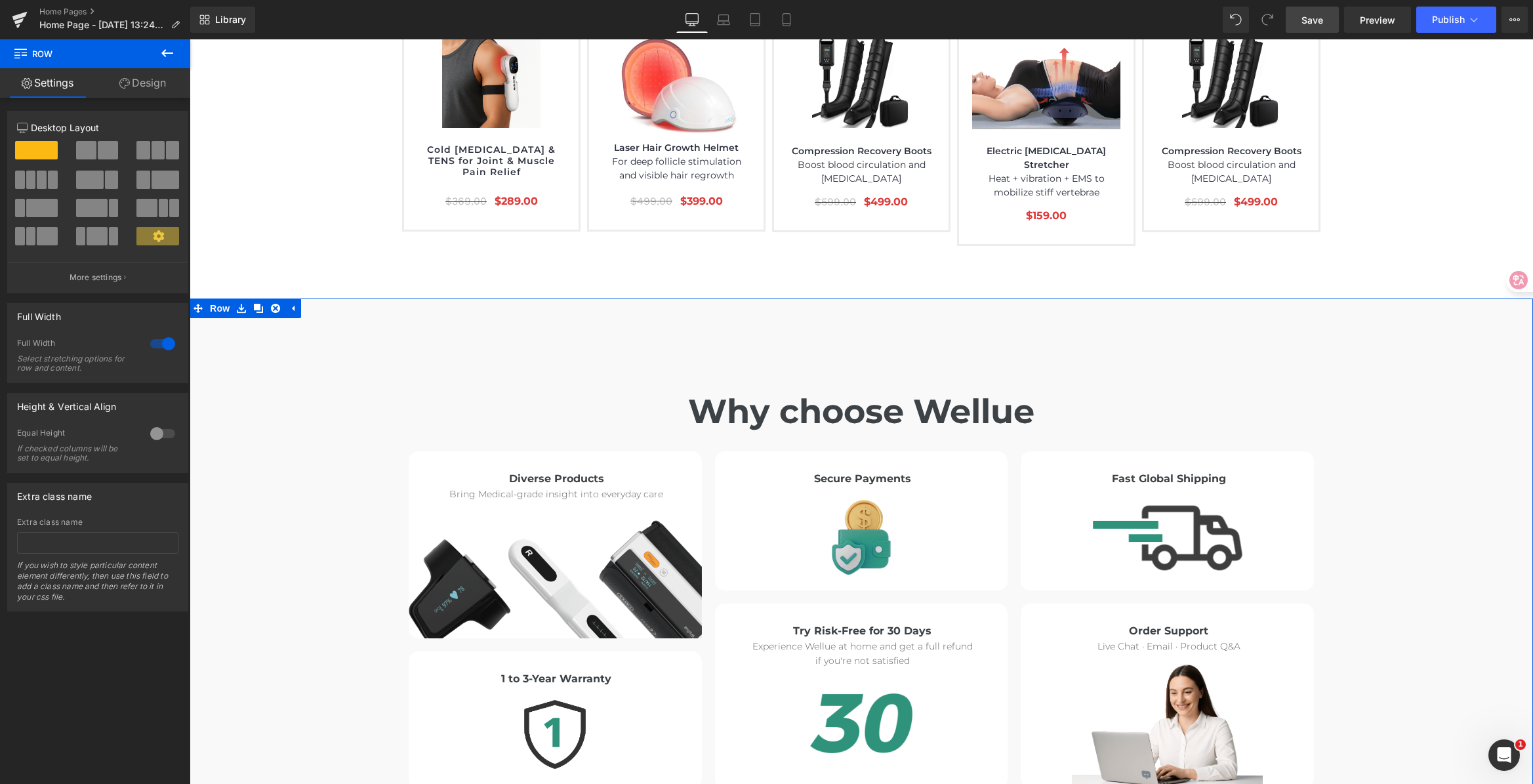
scroll to position [7051, 0]
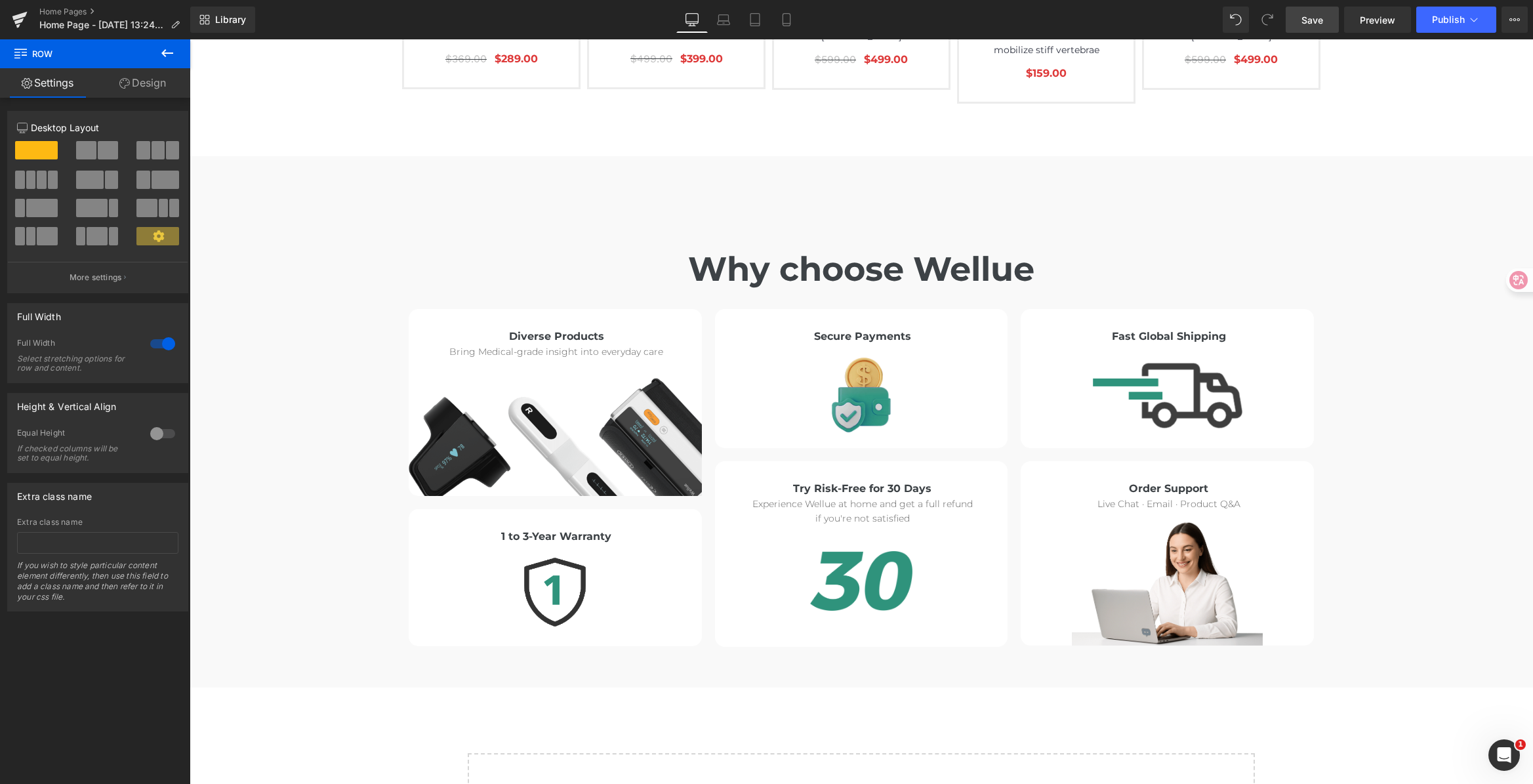
click at [1300, 26] on link "Save" at bounding box center [1312, 20] width 53 height 26
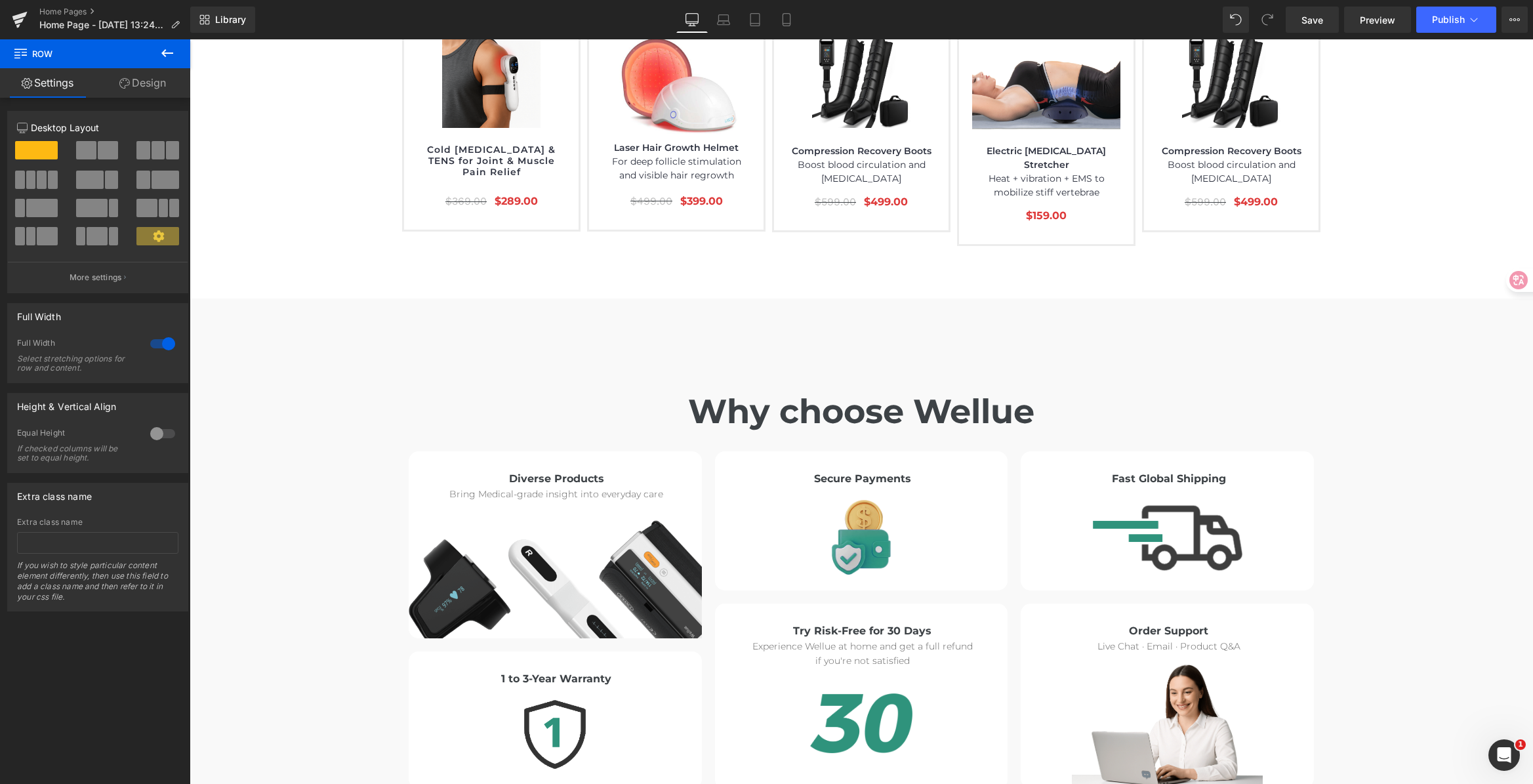
scroll to position [6996, 0]
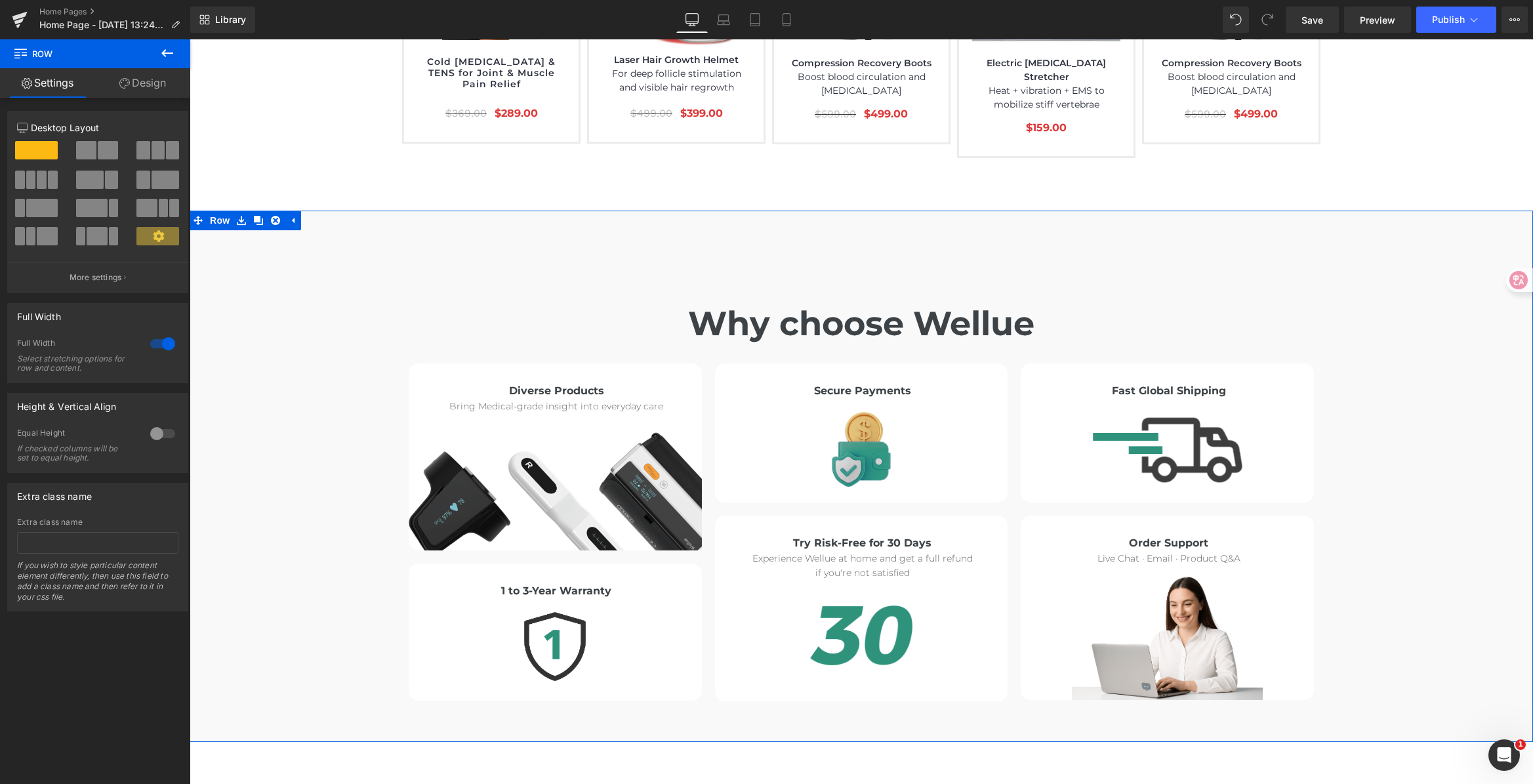
click at [1396, 479] on div "Why choose Wellue Heading Diverse Products Heading Bring Medical-grade insight …" at bounding box center [862, 470] width 1344 height 463
click at [1382, 371] on div "Why choose Wellue Heading Diverse Products Heading Bring Medical-grade insight …" at bounding box center [862, 470] width 1344 height 463
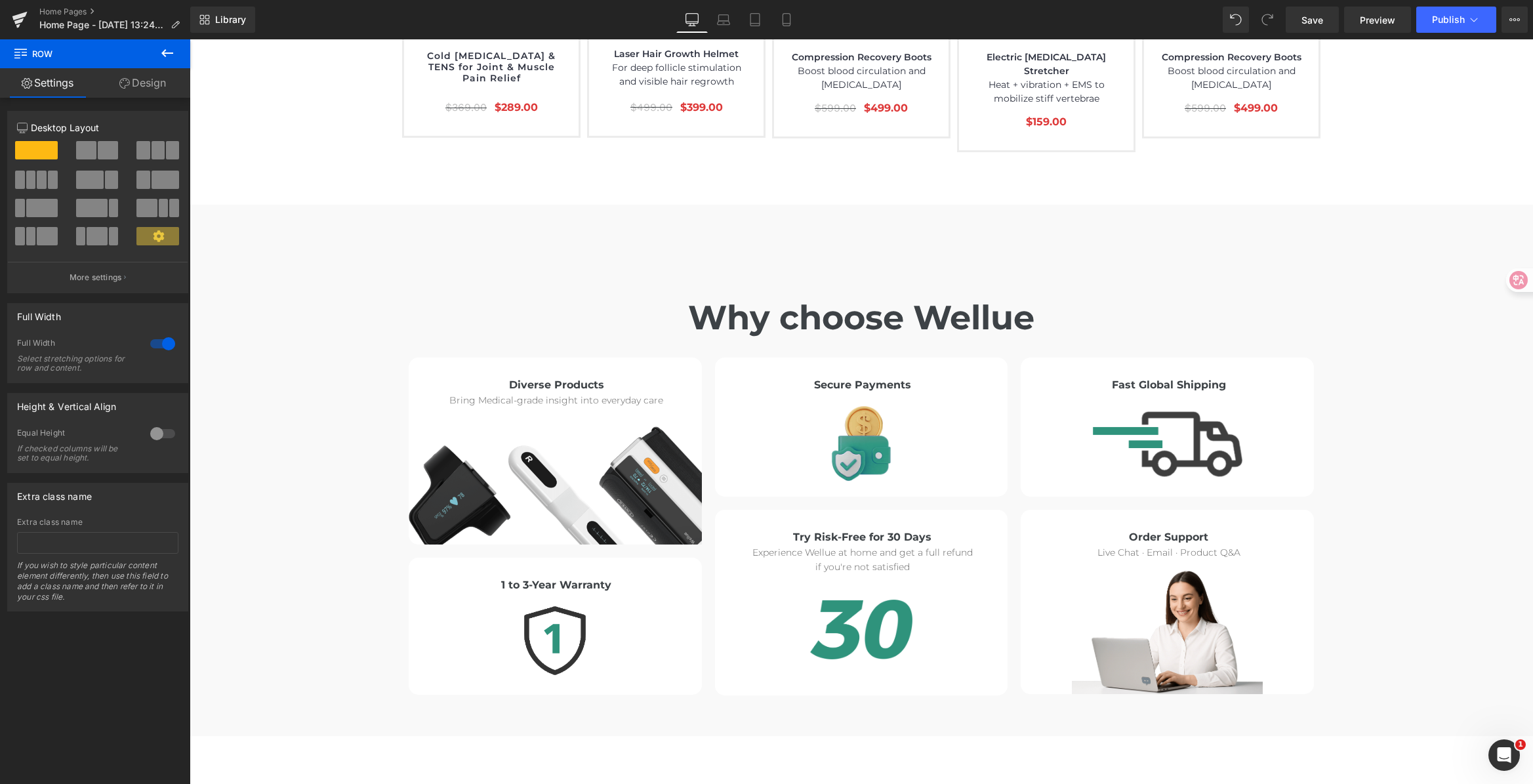
scroll to position [6953, 0]
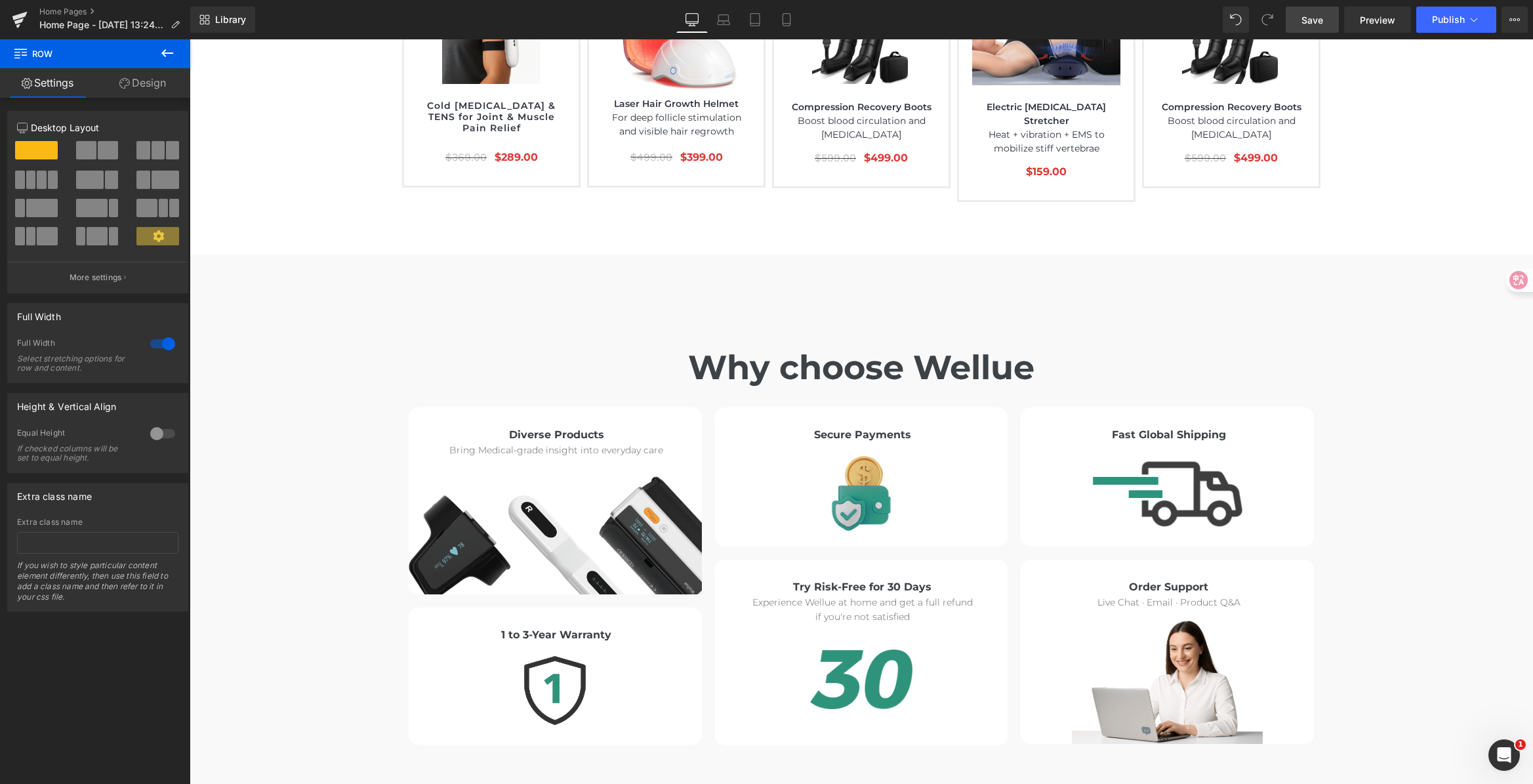
click at [1318, 19] on span "Save" at bounding box center [1312, 20] width 21 height 14
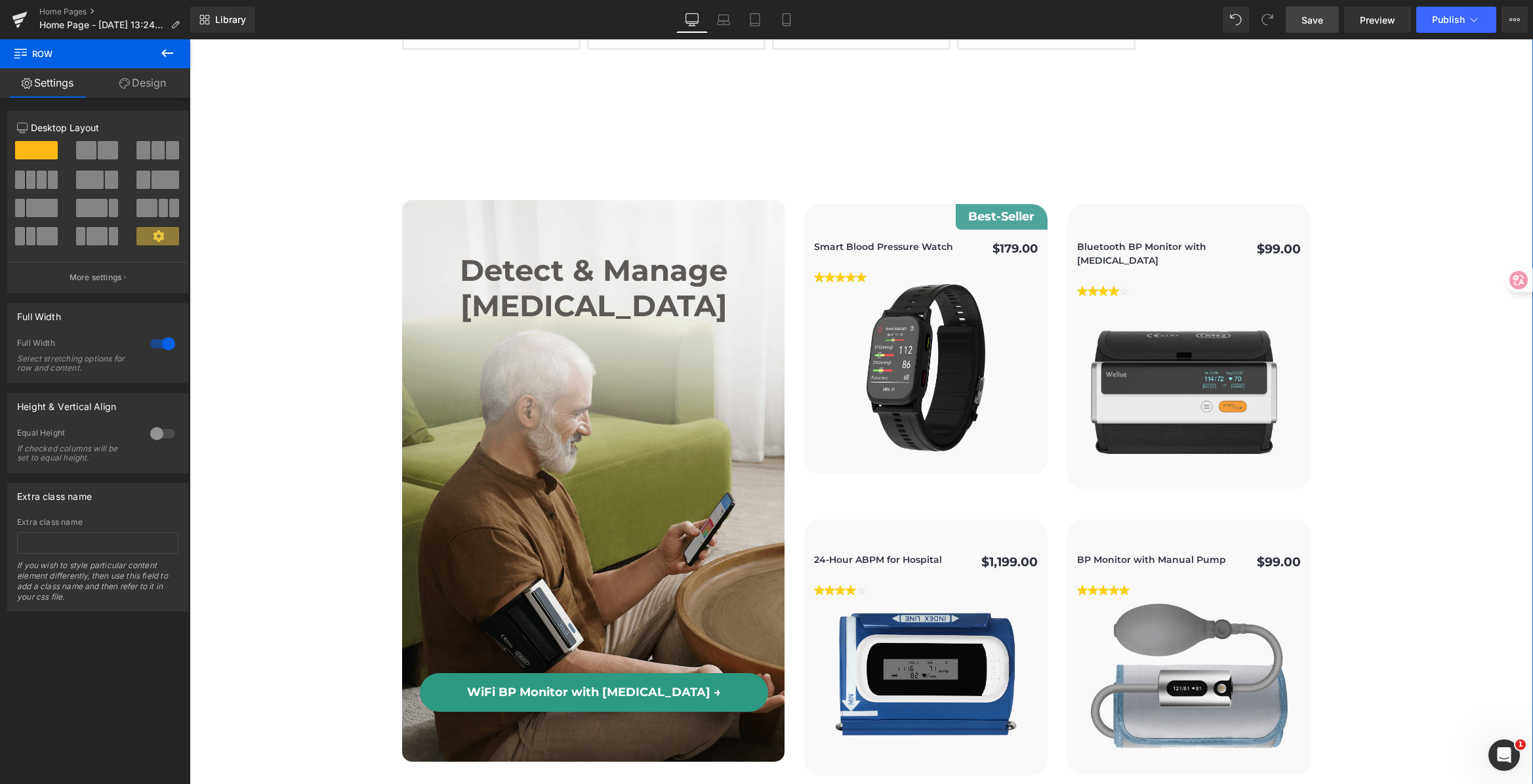
scroll to position [3200, 0]
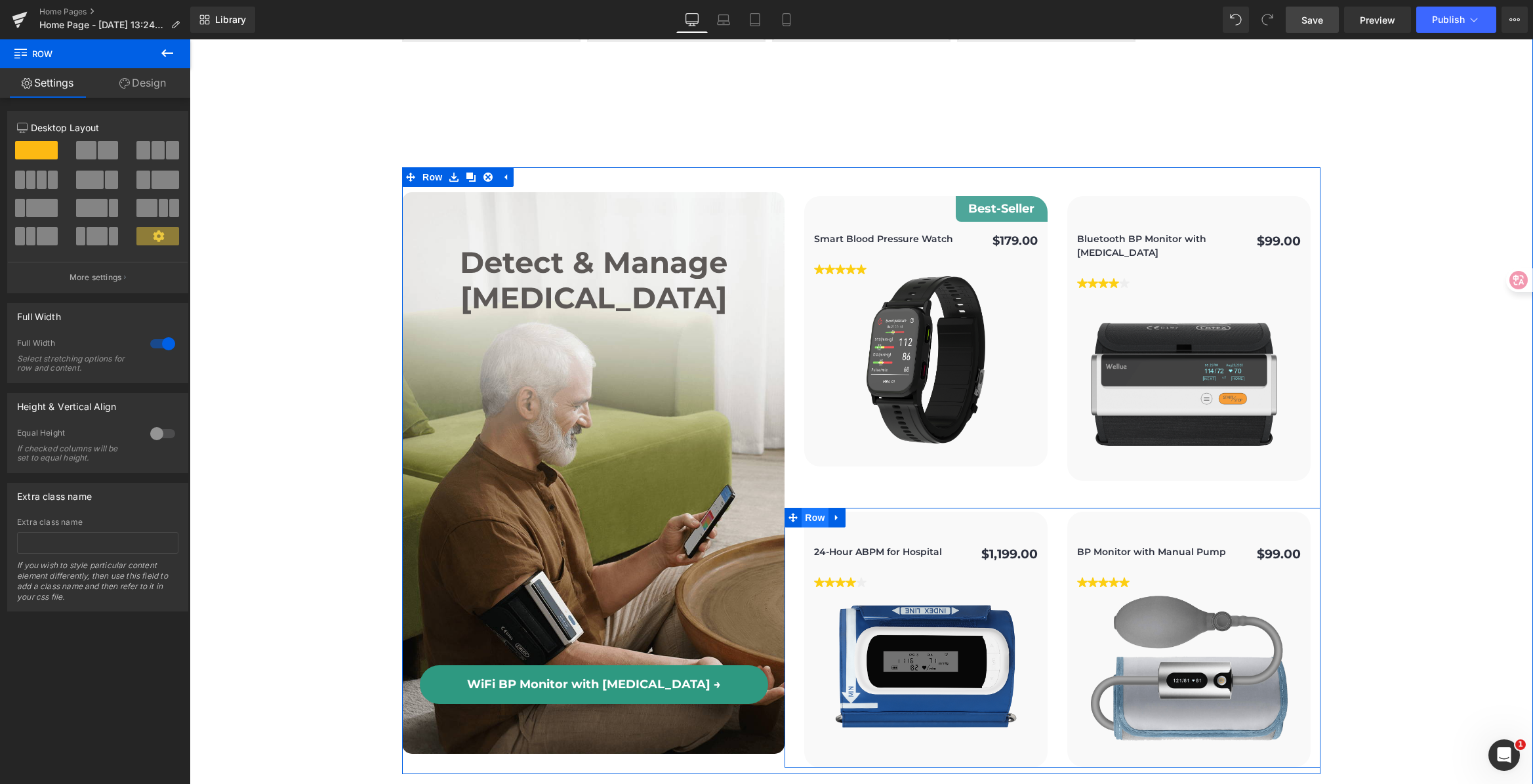
click at [815, 507] on span "Row" at bounding box center [814, 517] width 26 height 20
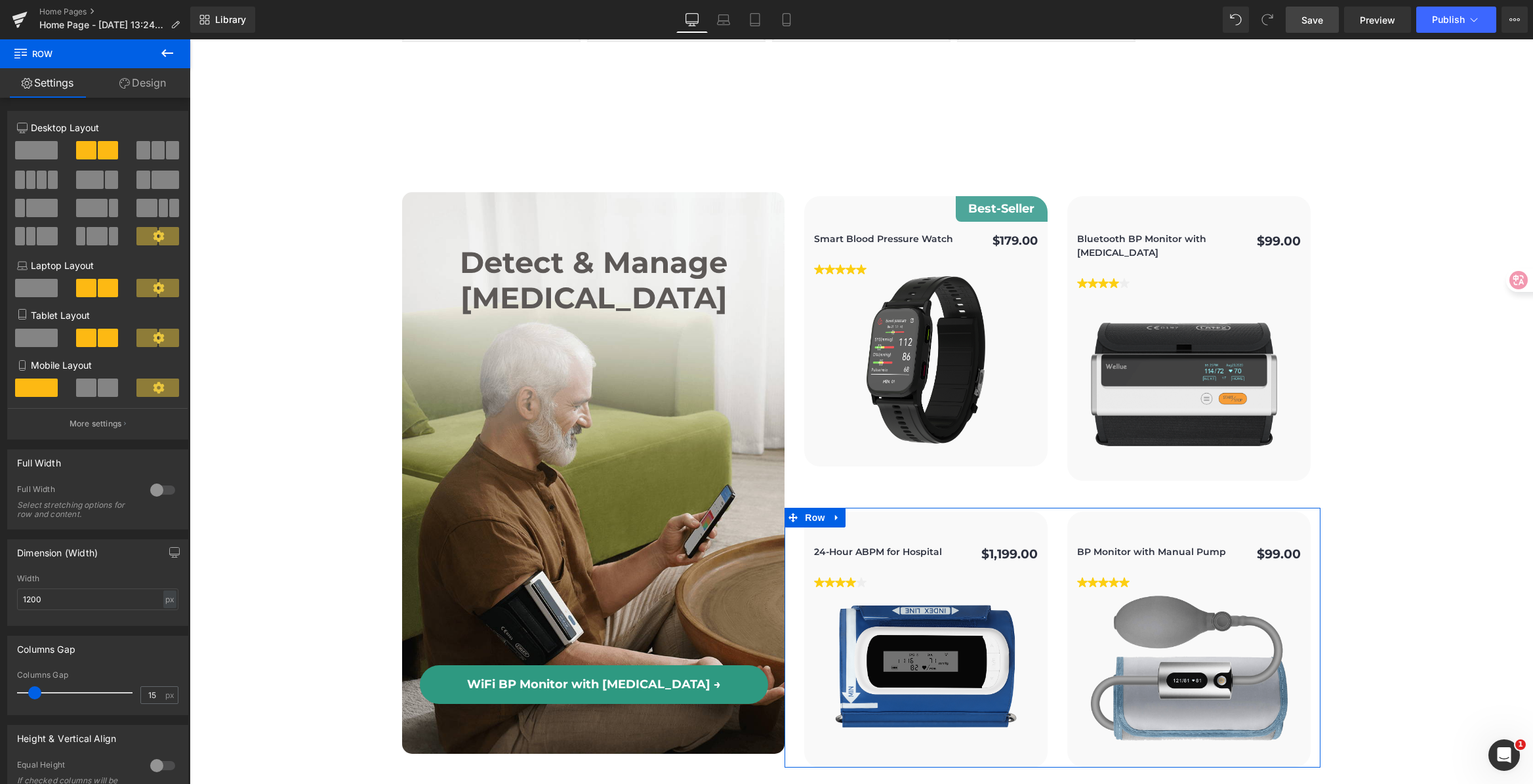
click at [147, 79] on link "Design" at bounding box center [143, 83] width 95 height 30
click at [0, 0] on div "Spacing" at bounding box center [0, 0] width 0 height 0
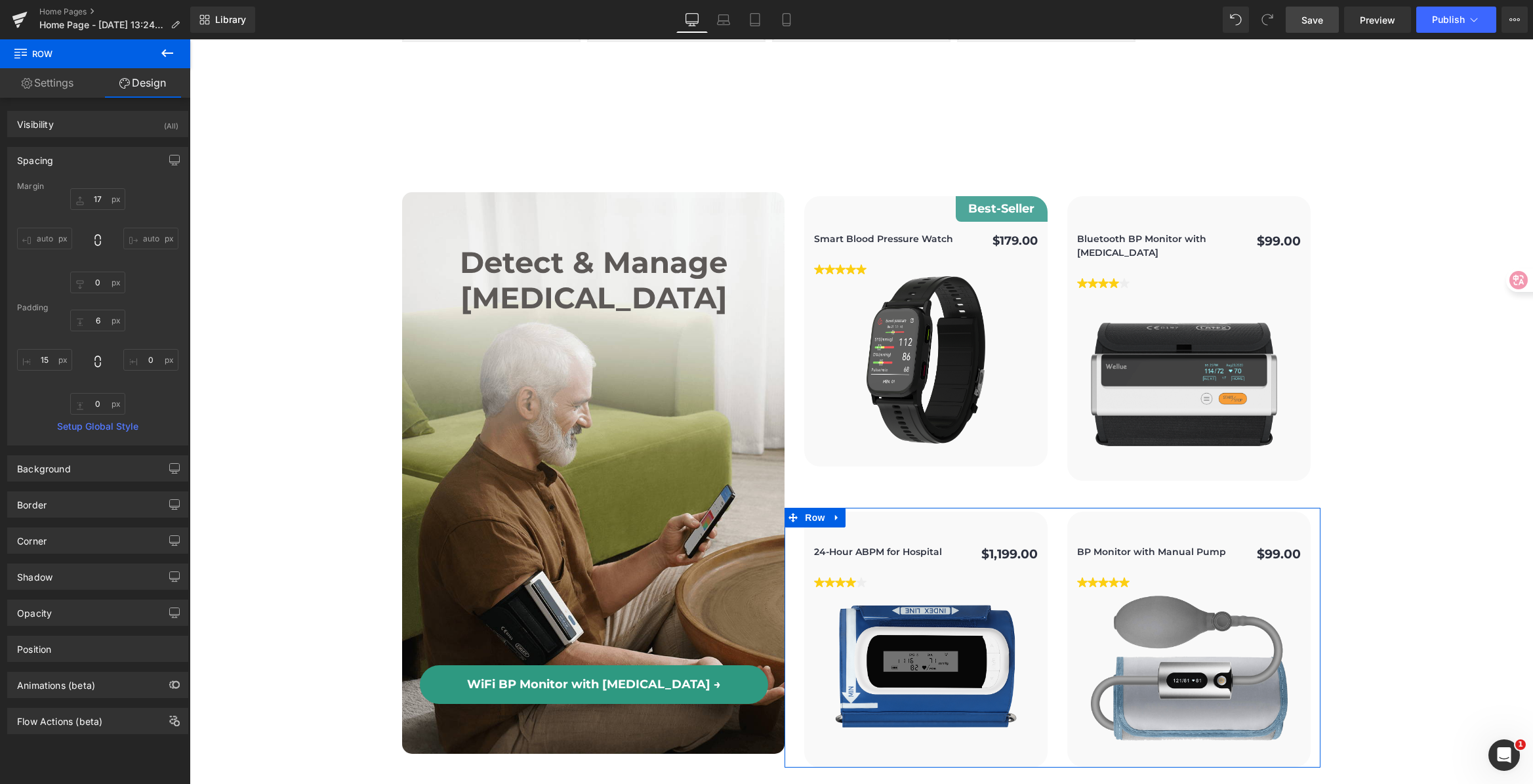
click at [106, 156] on div "Spacing" at bounding box center [97, 159] width 180 height 25
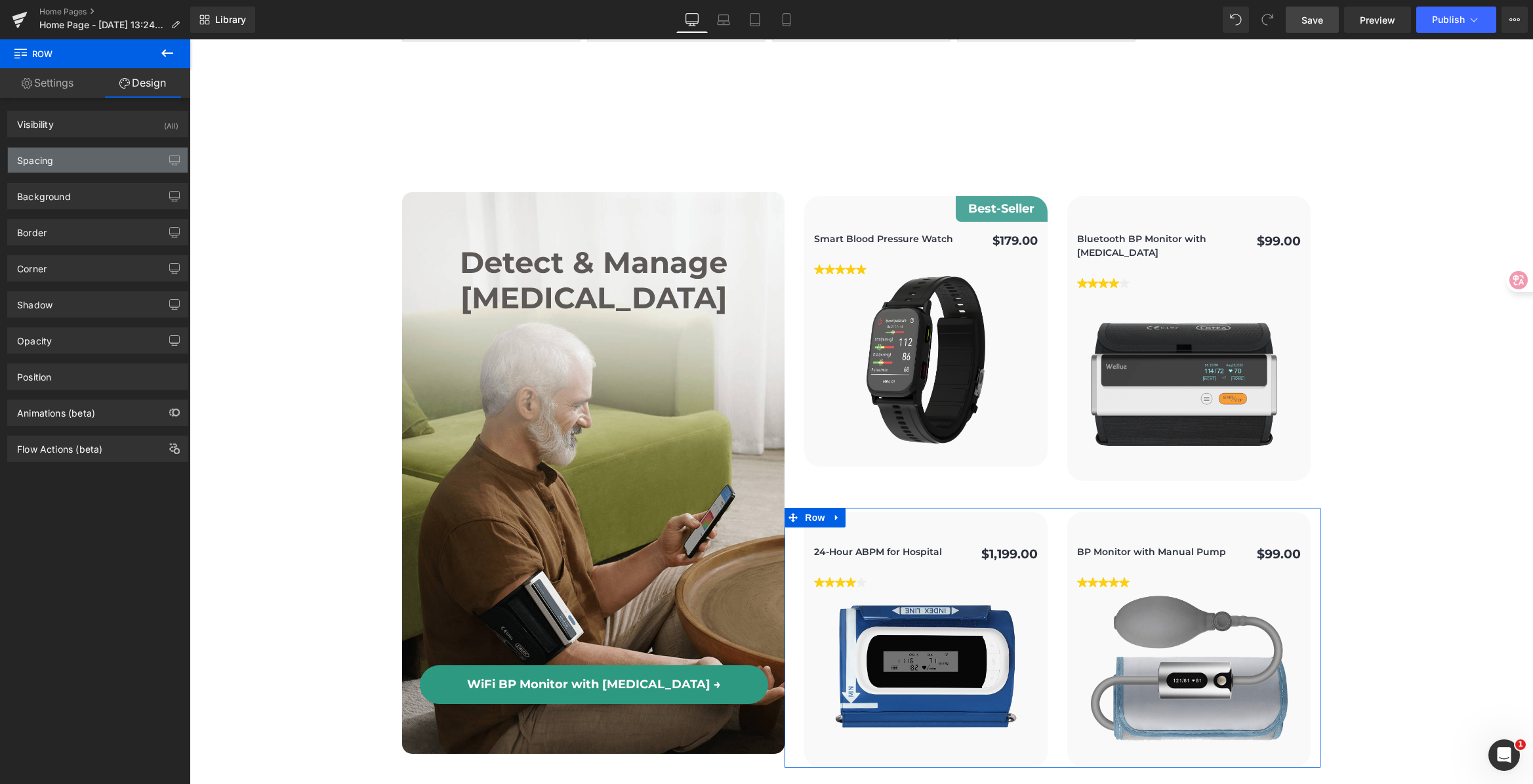
click at [106, 156] on div "Spacing" at bounding box center [97, 159] width 180 height 25
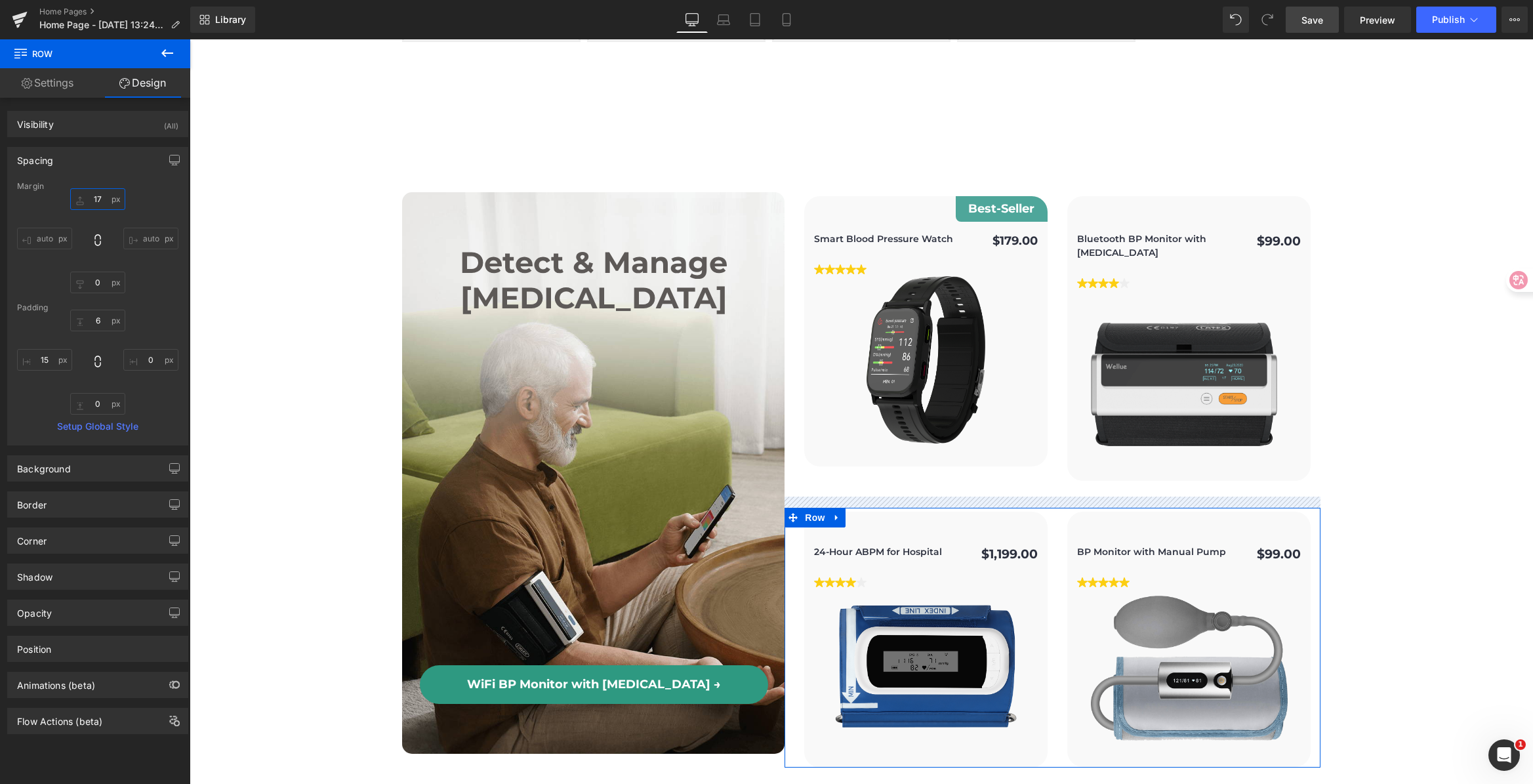
click at [101, 199] on input "17" at bounding box center [97, 198] width 55 height 21
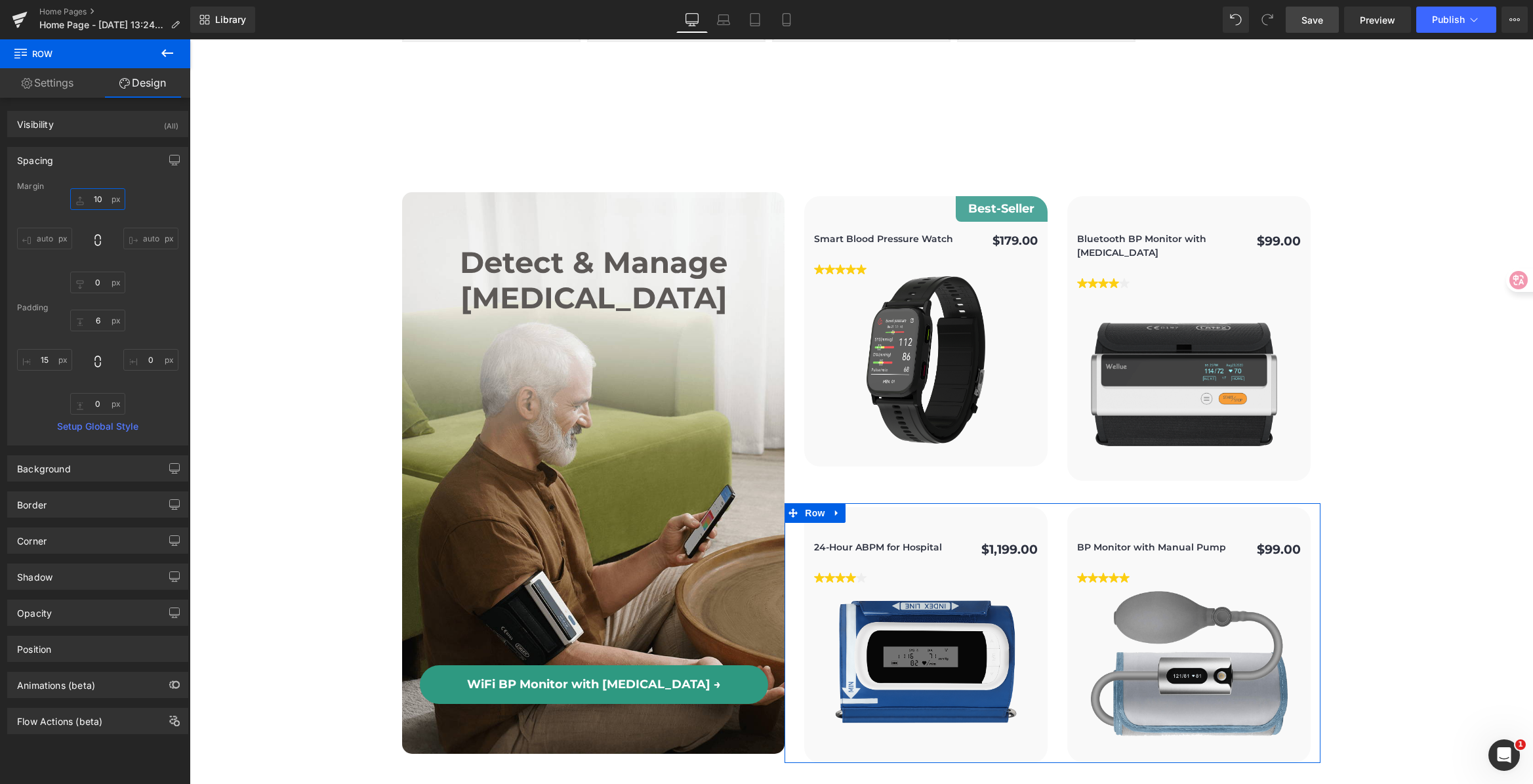
type input "1"
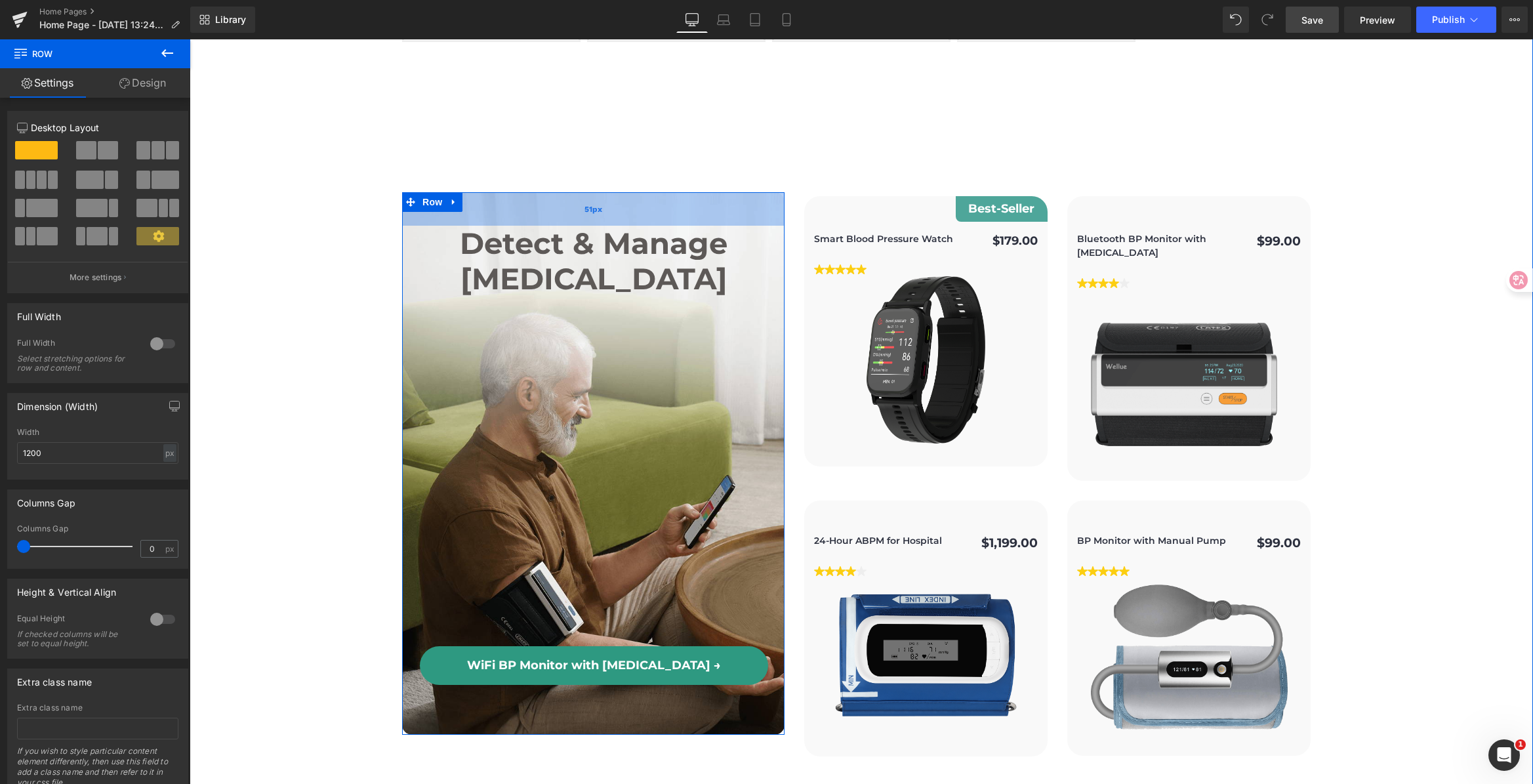
drag, startPoint x: 628, startPoint y: 191, endPoint x: 634, endPoint y: 172, distance: 19.9
click at [634, 192] on div "51px" at bounding box center [593, 209] width 382 height 33
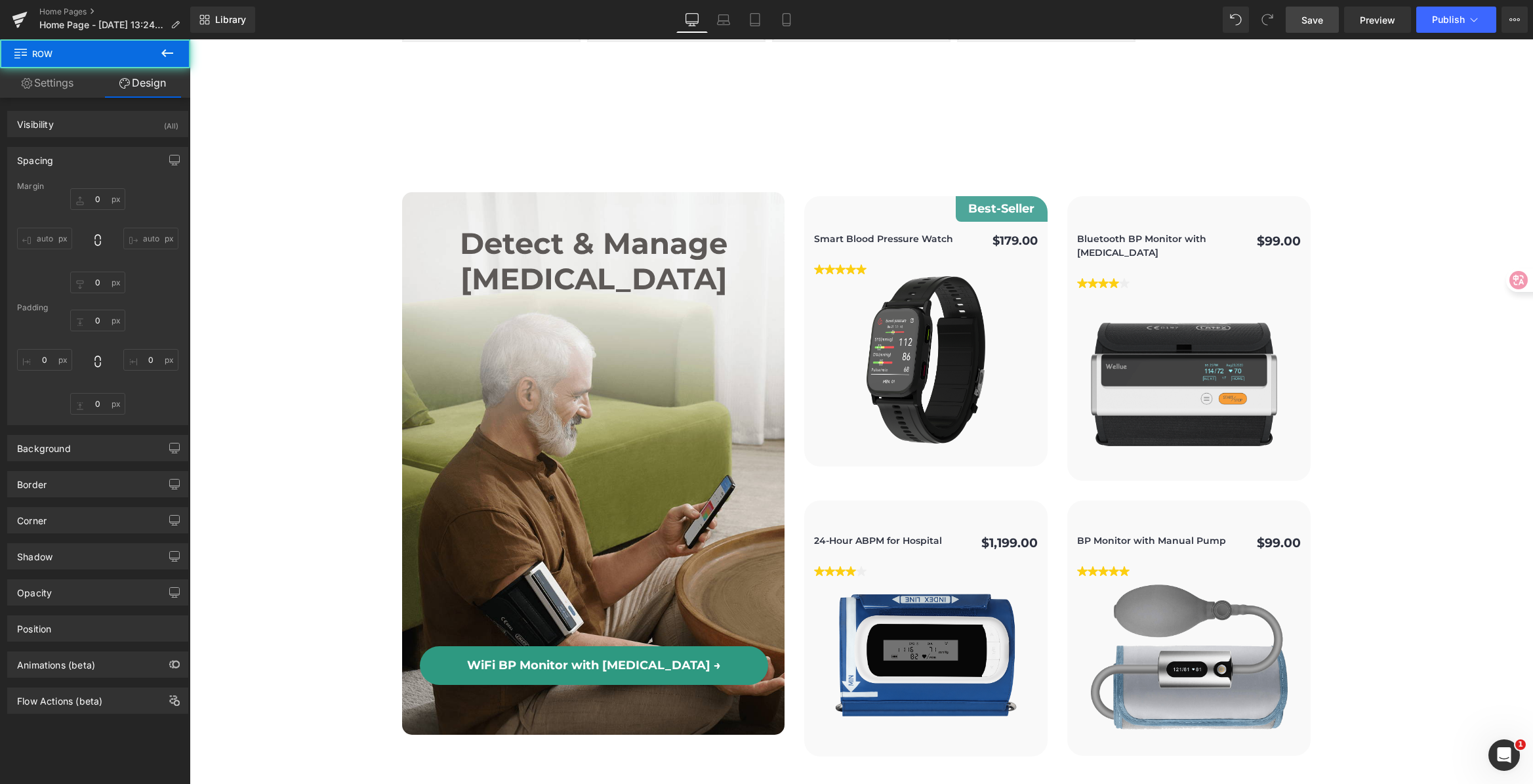
type input "0"
type input "51"
type input "0"
type input "76"
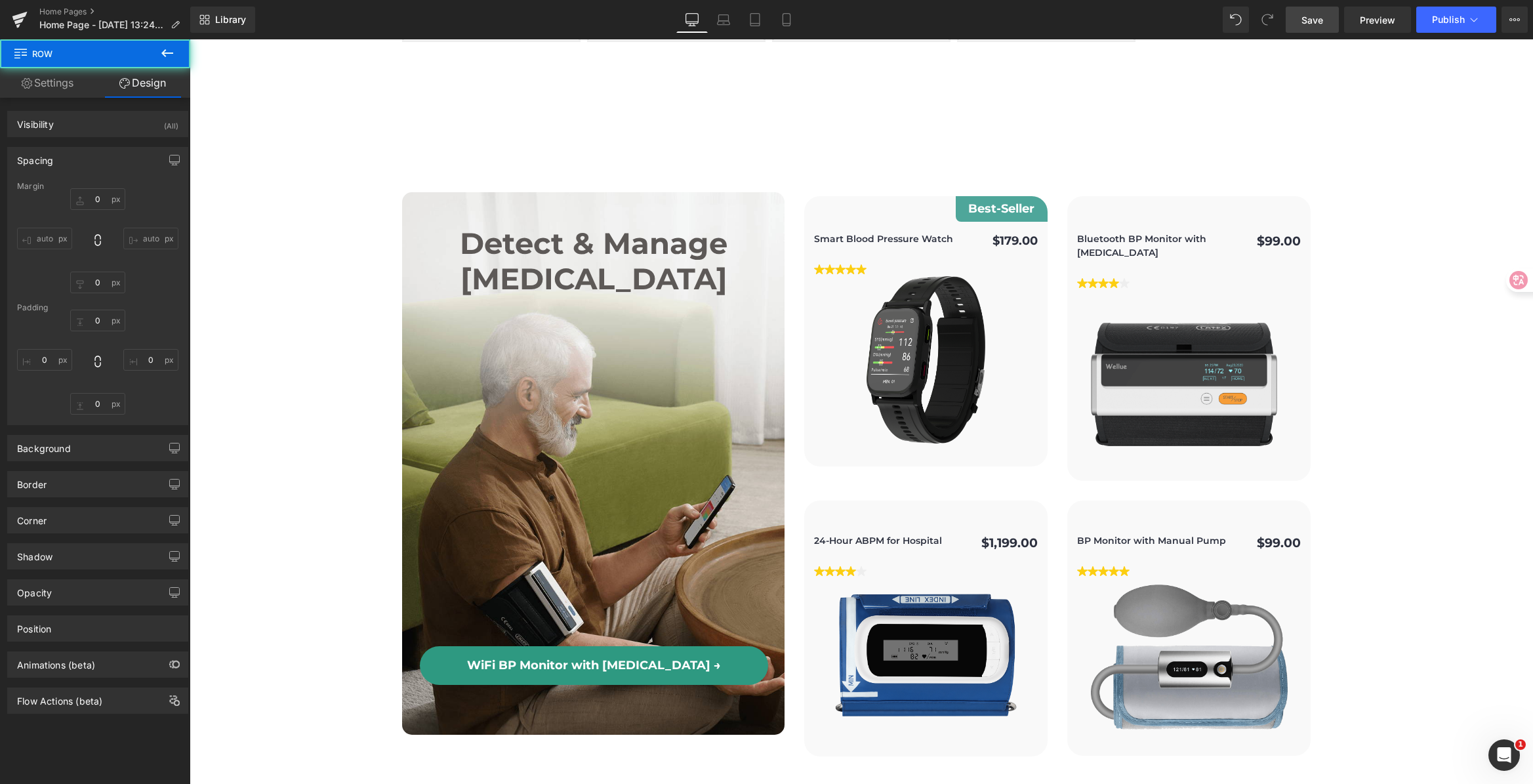
type input "1"
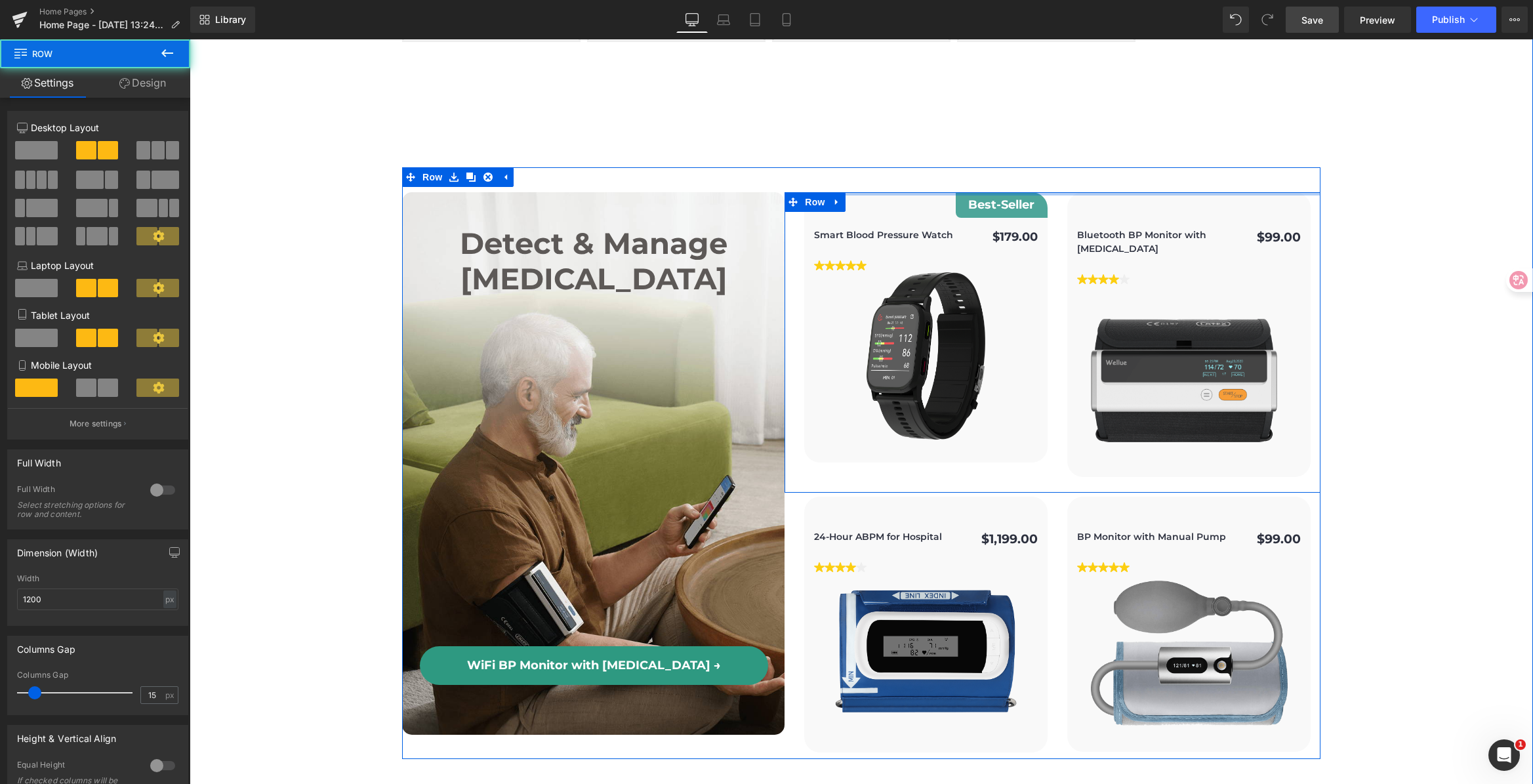
drag, startPoint x: 859, startPoint y: 147, endPoint x: 878, endPoint y: 93, distance: 57.2
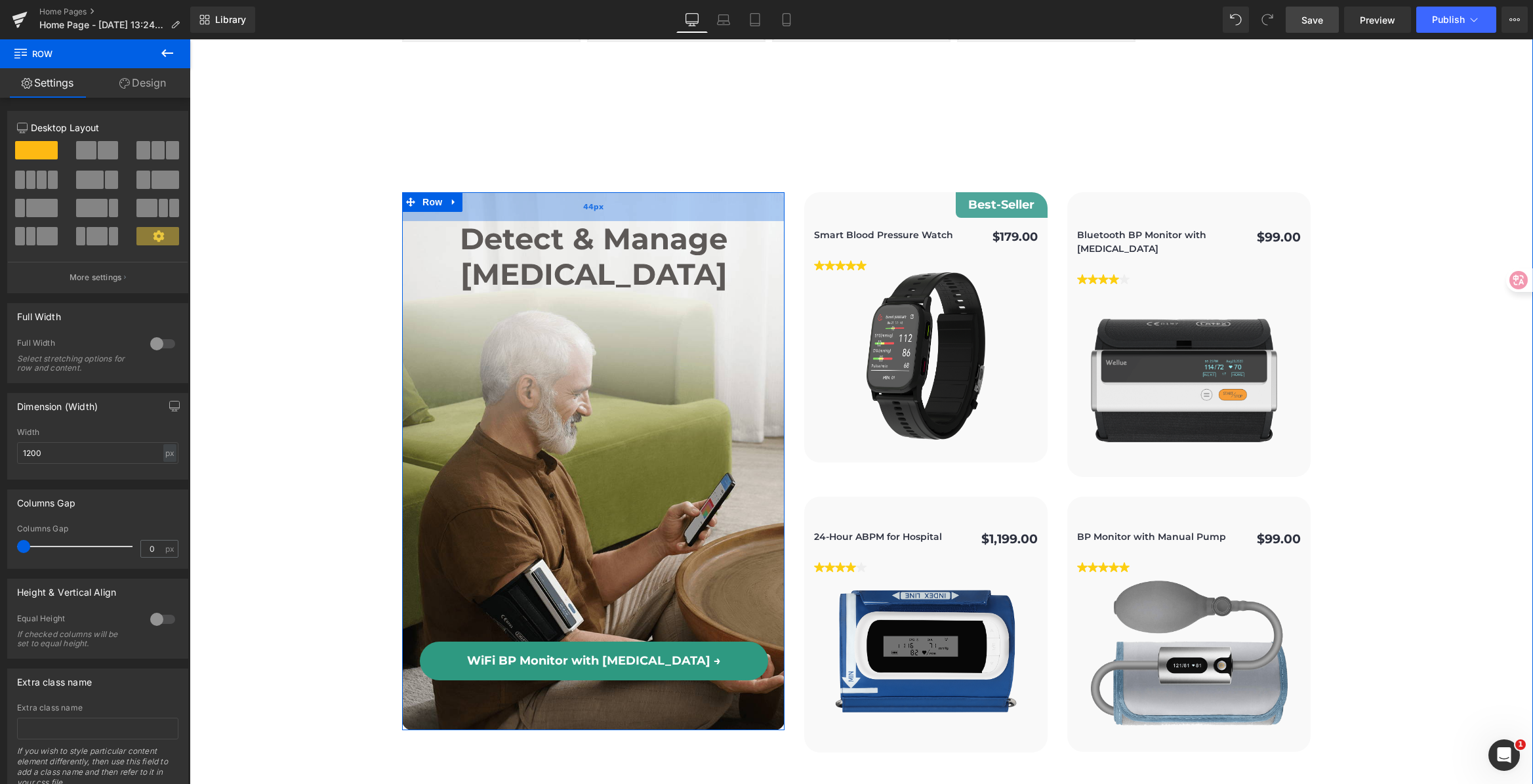
click at [599, 192] on div "44px" at bounding box center [593, 207] width 382 height 29
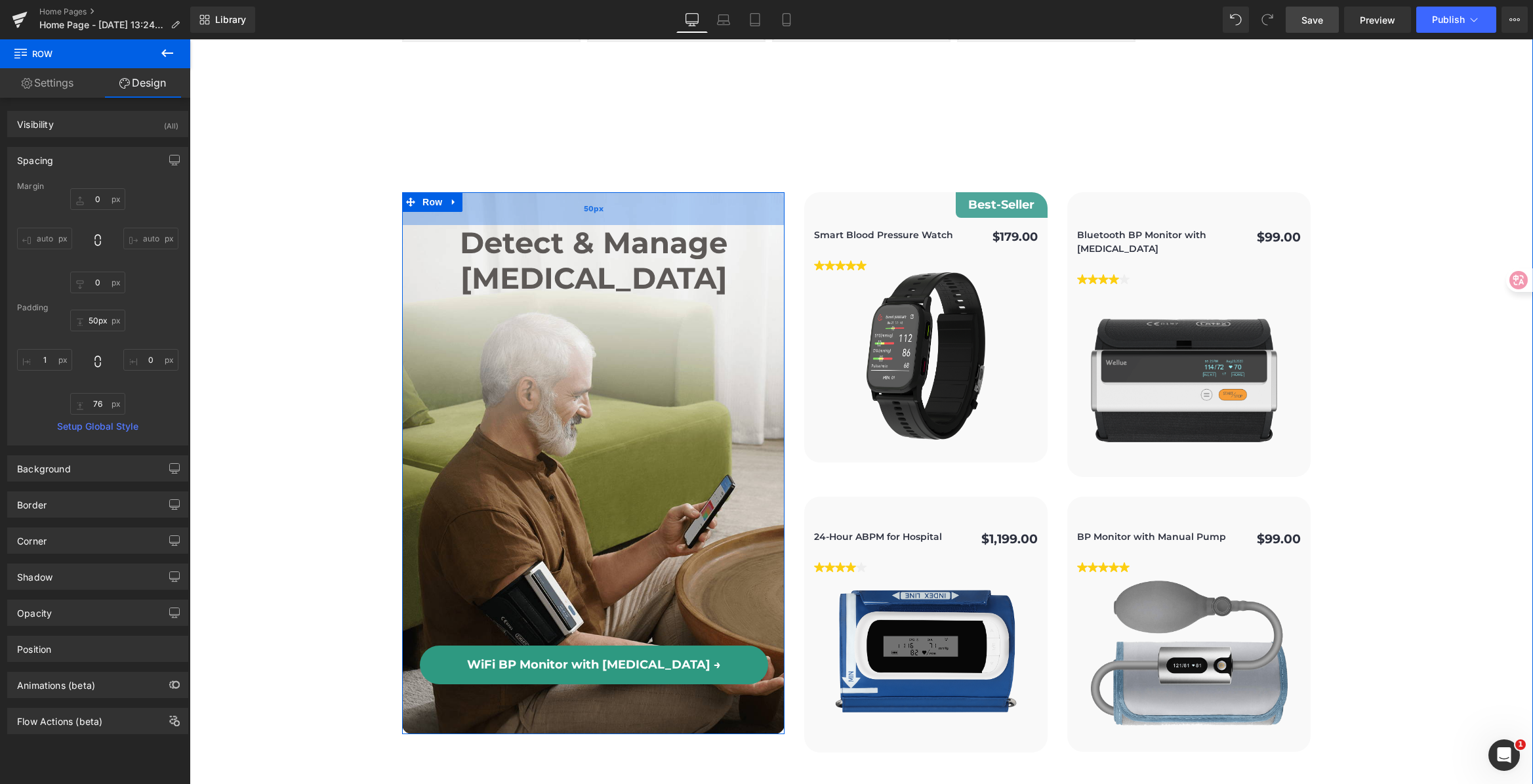
type input "52px"
click at [667, 192] on div "52px" at bounding box center [593, 209] width 382 height 34
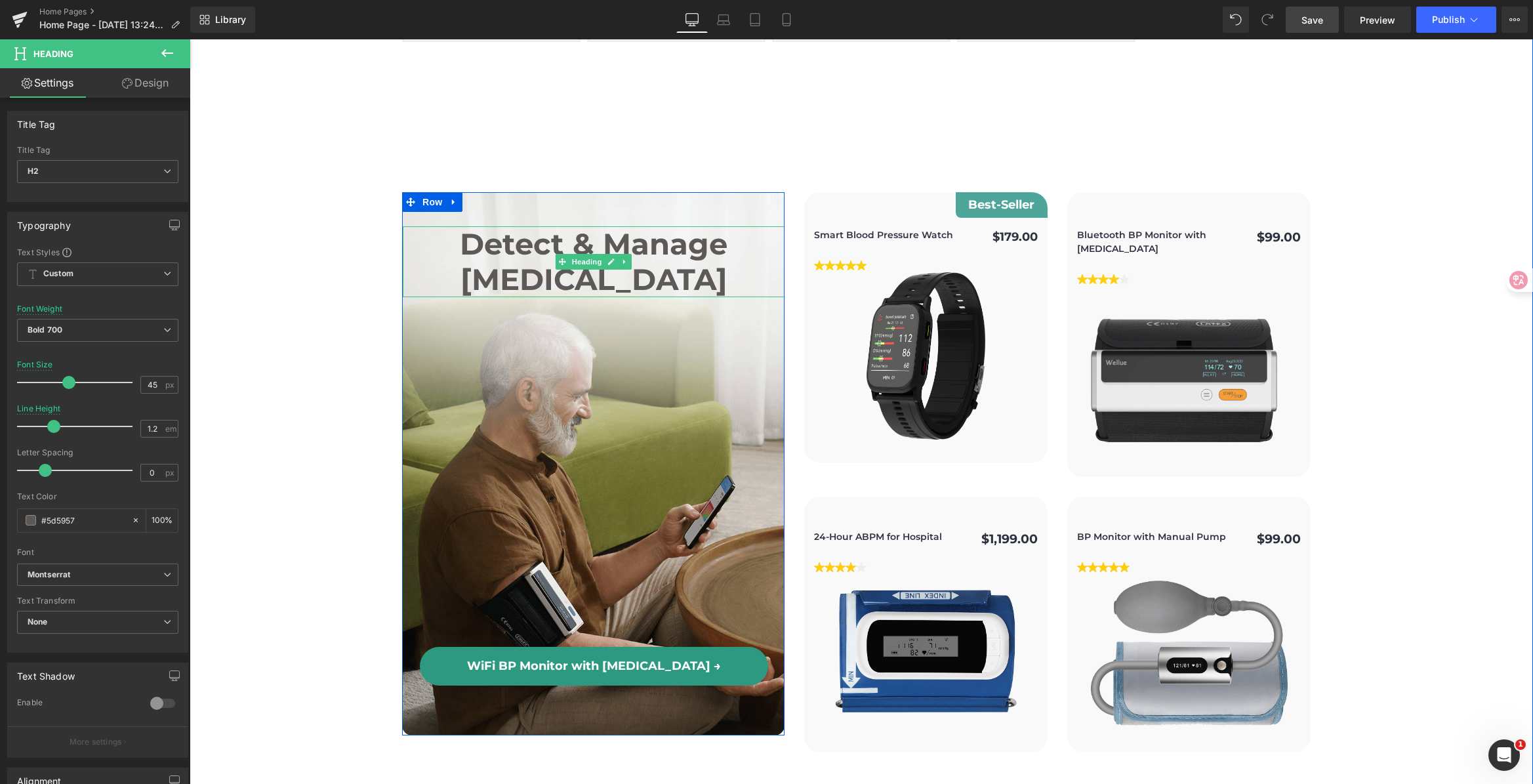
click at [667, 226] on h2 "Detect & Manage [MEDICAL_DATA]" at bounding box center [594, 261] width 382 height 71
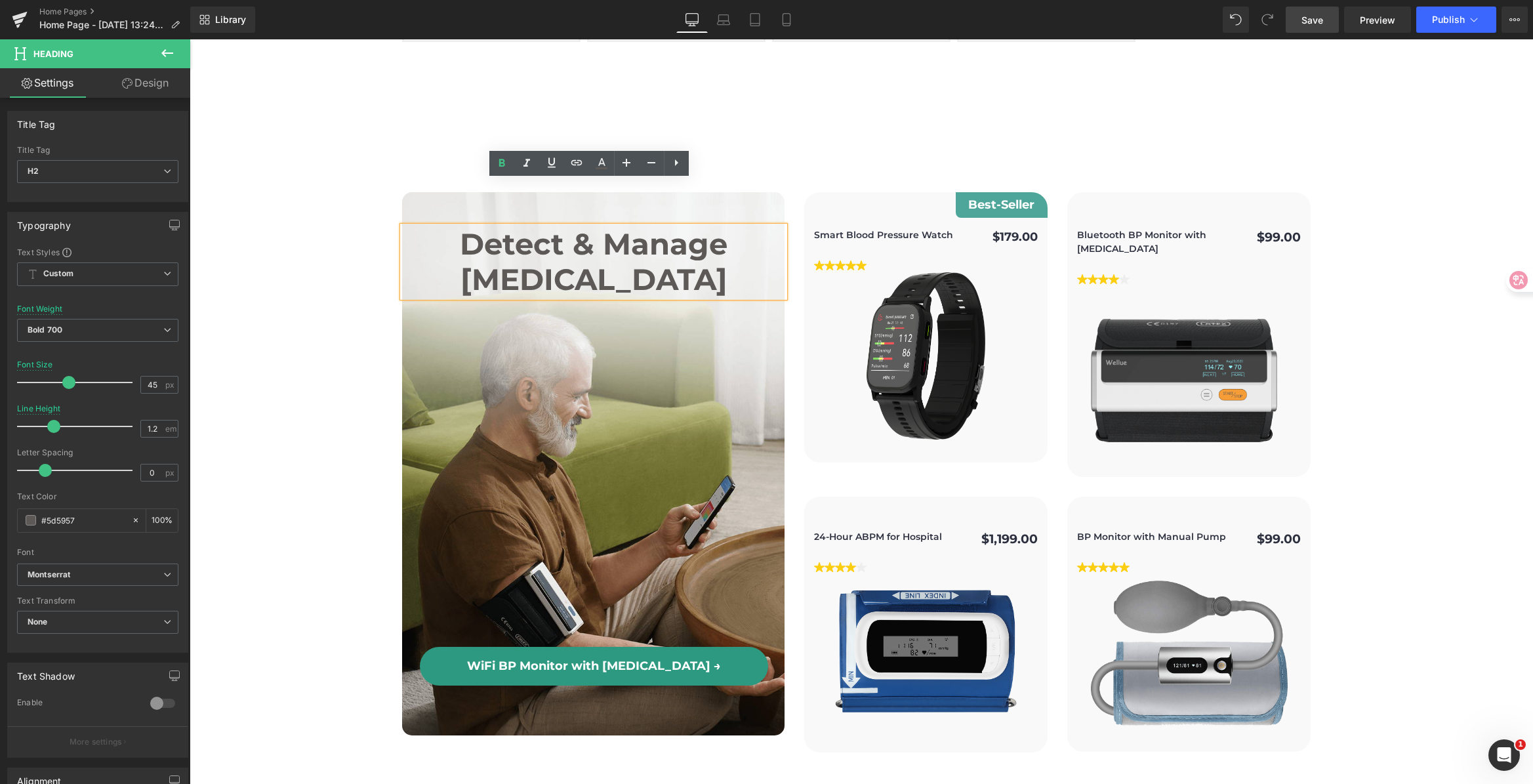
click at [709, 333] on div "Detect & Manage [MEDICAL_DATA] Heading WiFi BP Monitor with [MEDICAL_DATA] → Bu…" at bounding box center [594, 455] width 382 height 459
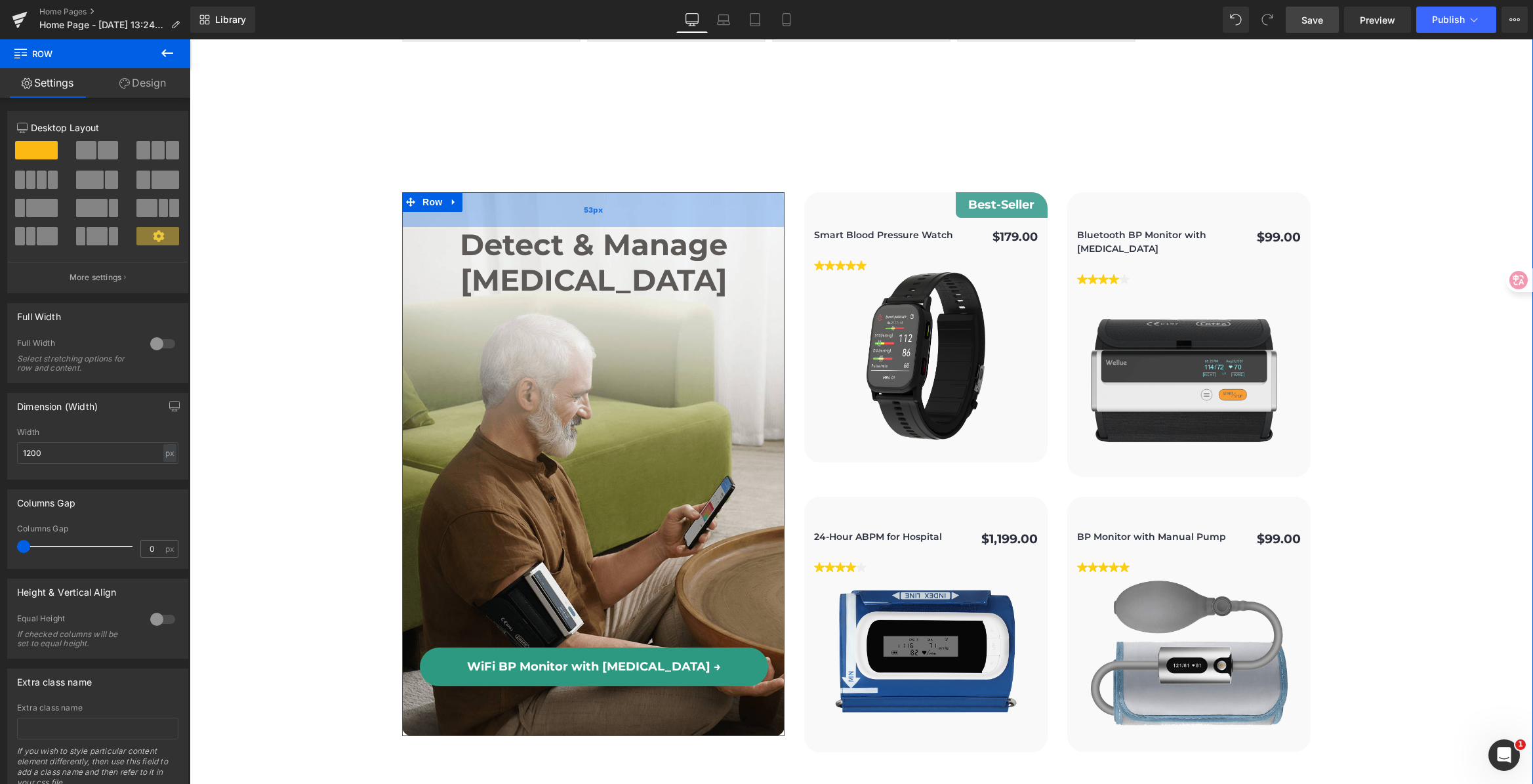
click at [650, 192] on div "53px" at bounding box center [593, 209] width 382 height 35
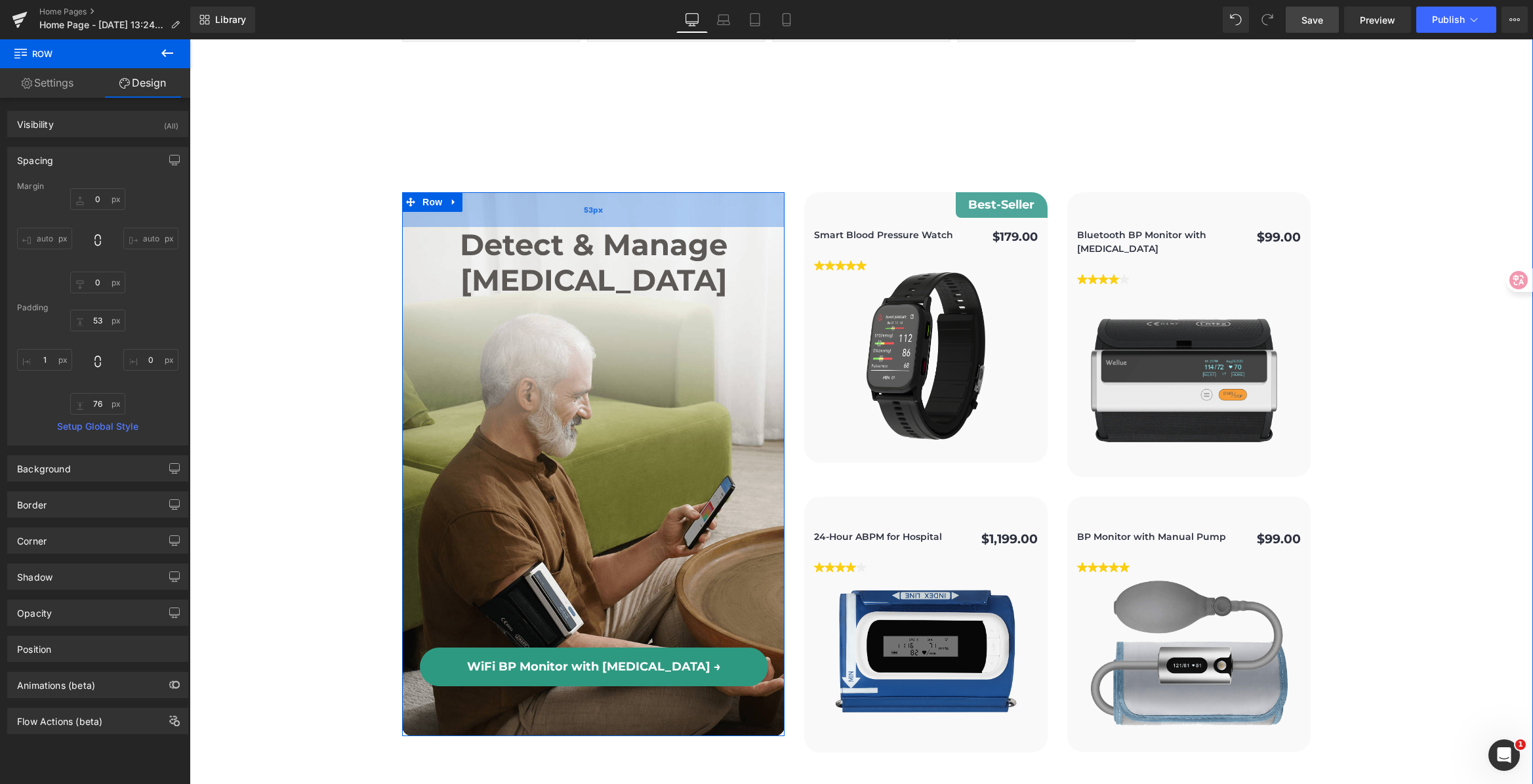
type input "54px"
click at [589, 192] on div "54px" at bounding box center [593, 210] width 382 height 36
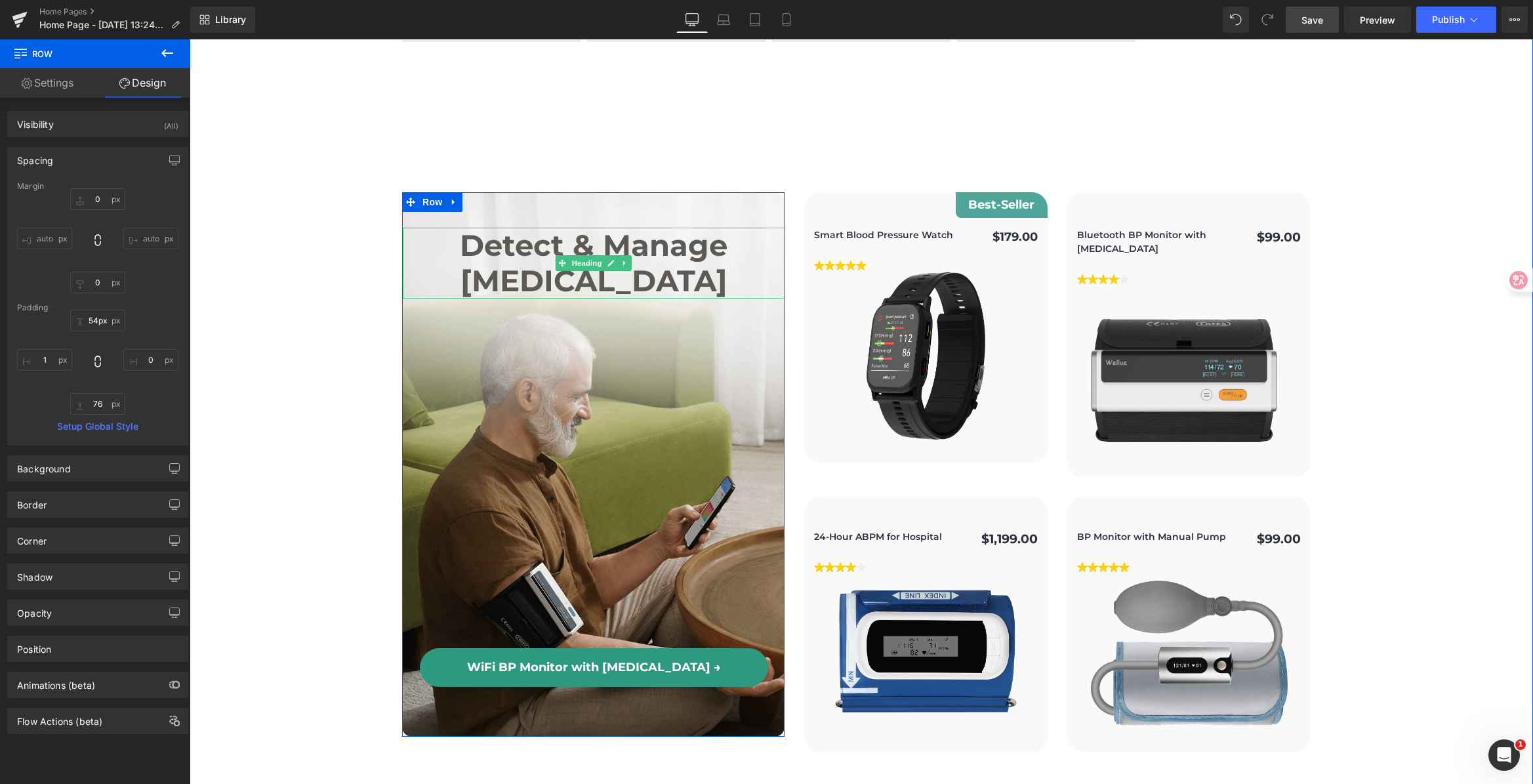
click at [581, 227] on h2 "Detect & Manage [MEDICAL_DATA]" at bounding box center [594, 262] width 382 height 71
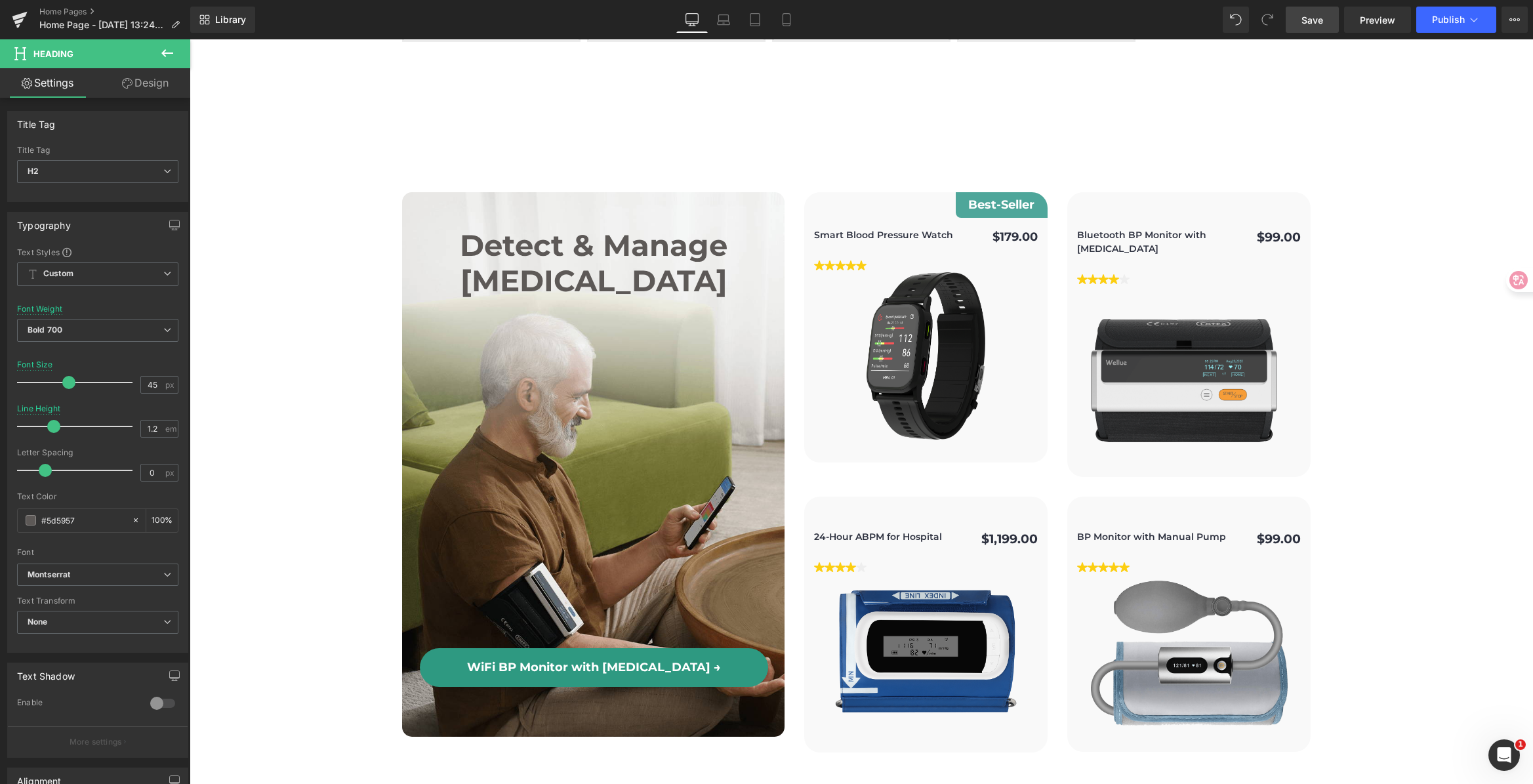
click at [135, 76] on link "Design" at bounding box center [146, 83] width 95 height 30
click at [0, 0] on div "Spacing" at bounding box center [0, 0] width 0 height 0
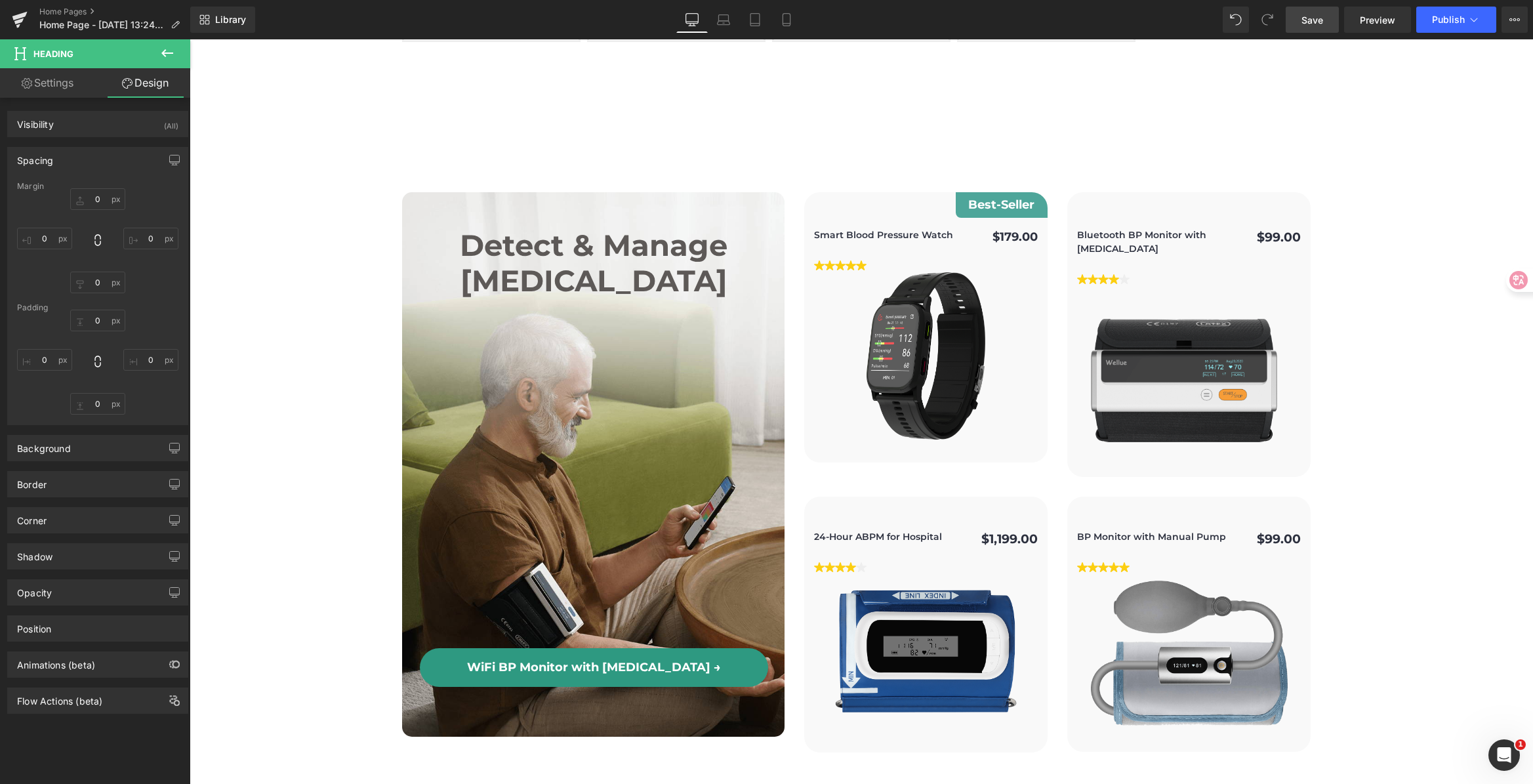
type input "0"
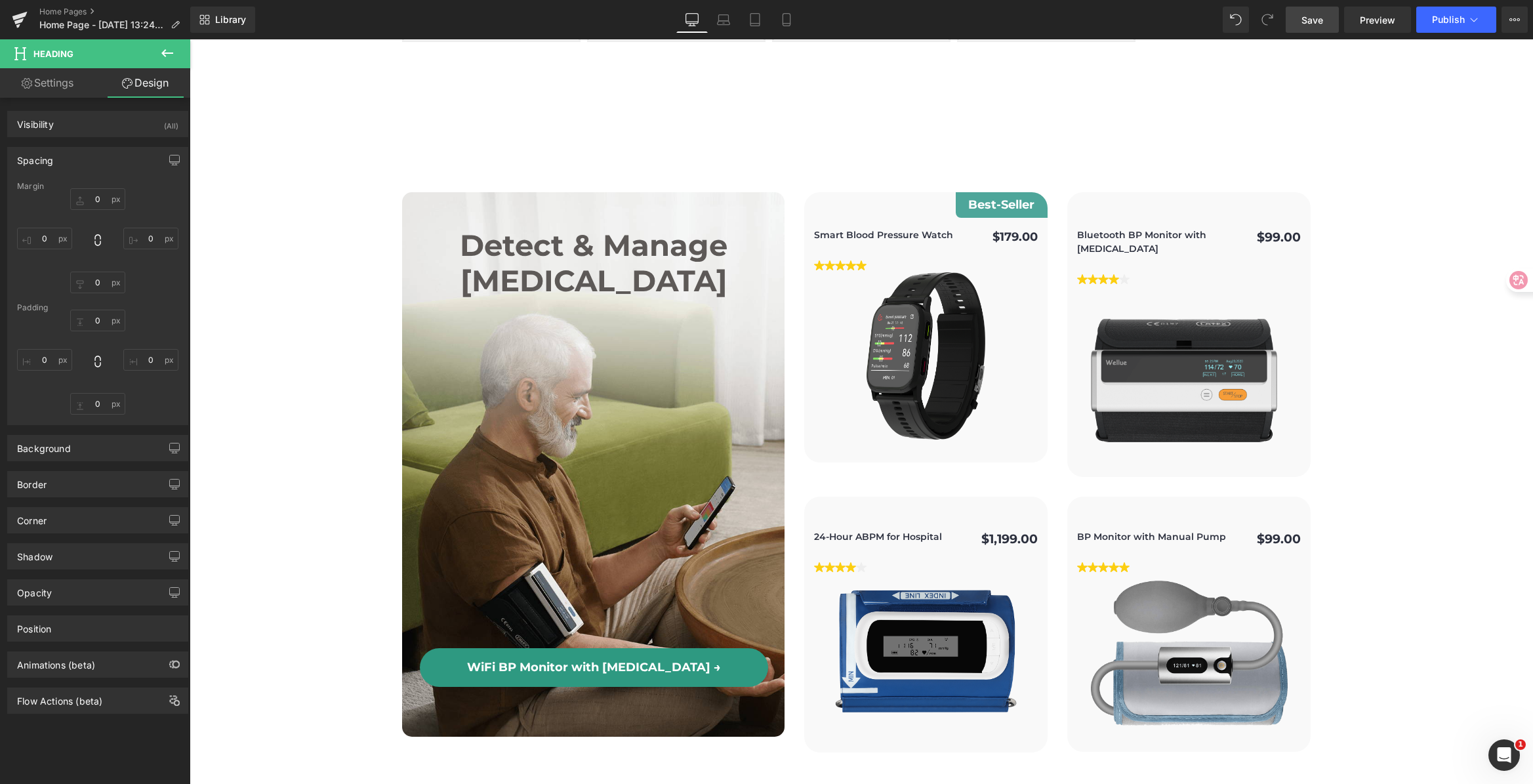
type input "0"
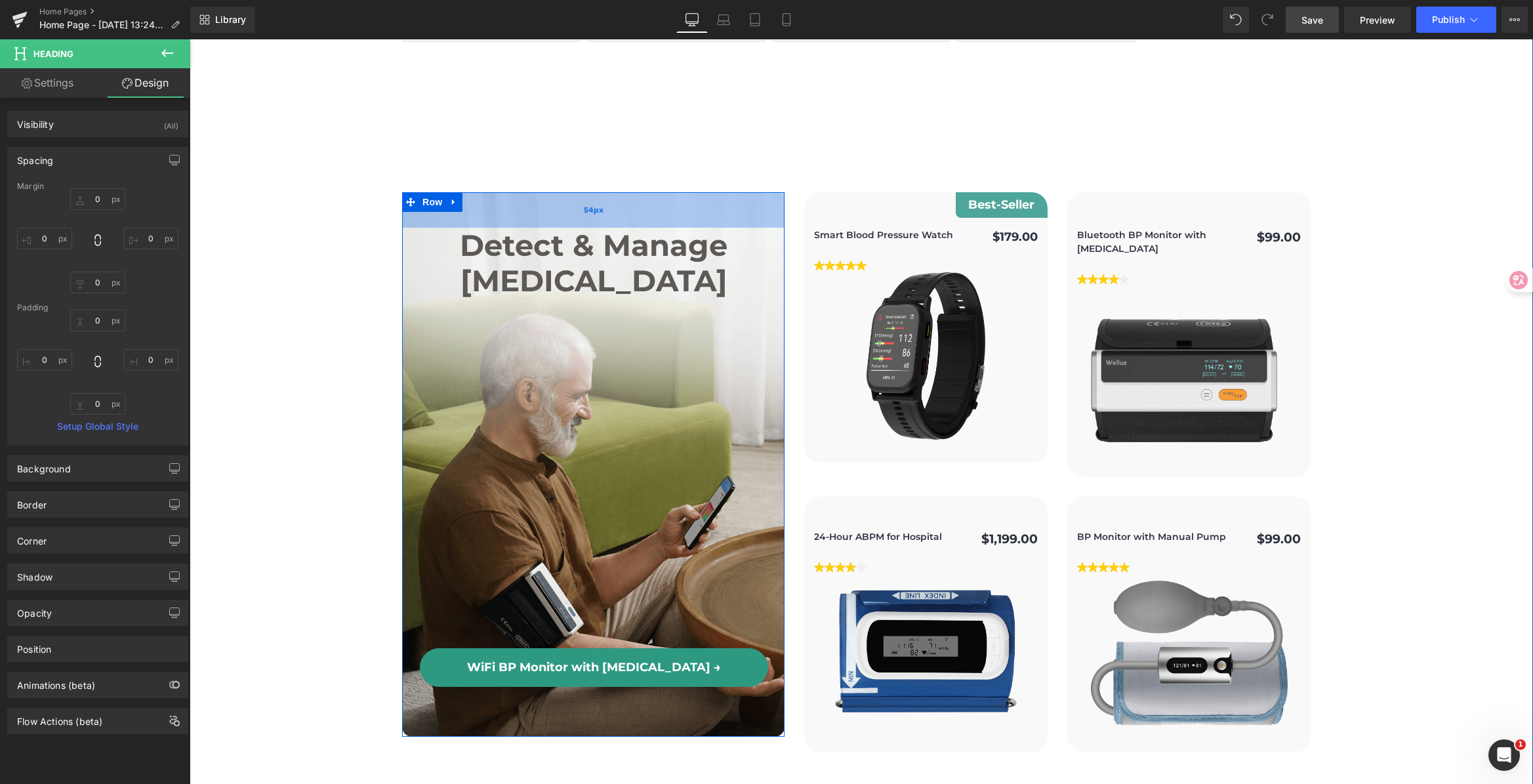
click at [599, 192] on div "54px" at bounding box center [593, 210] width 382 height 36
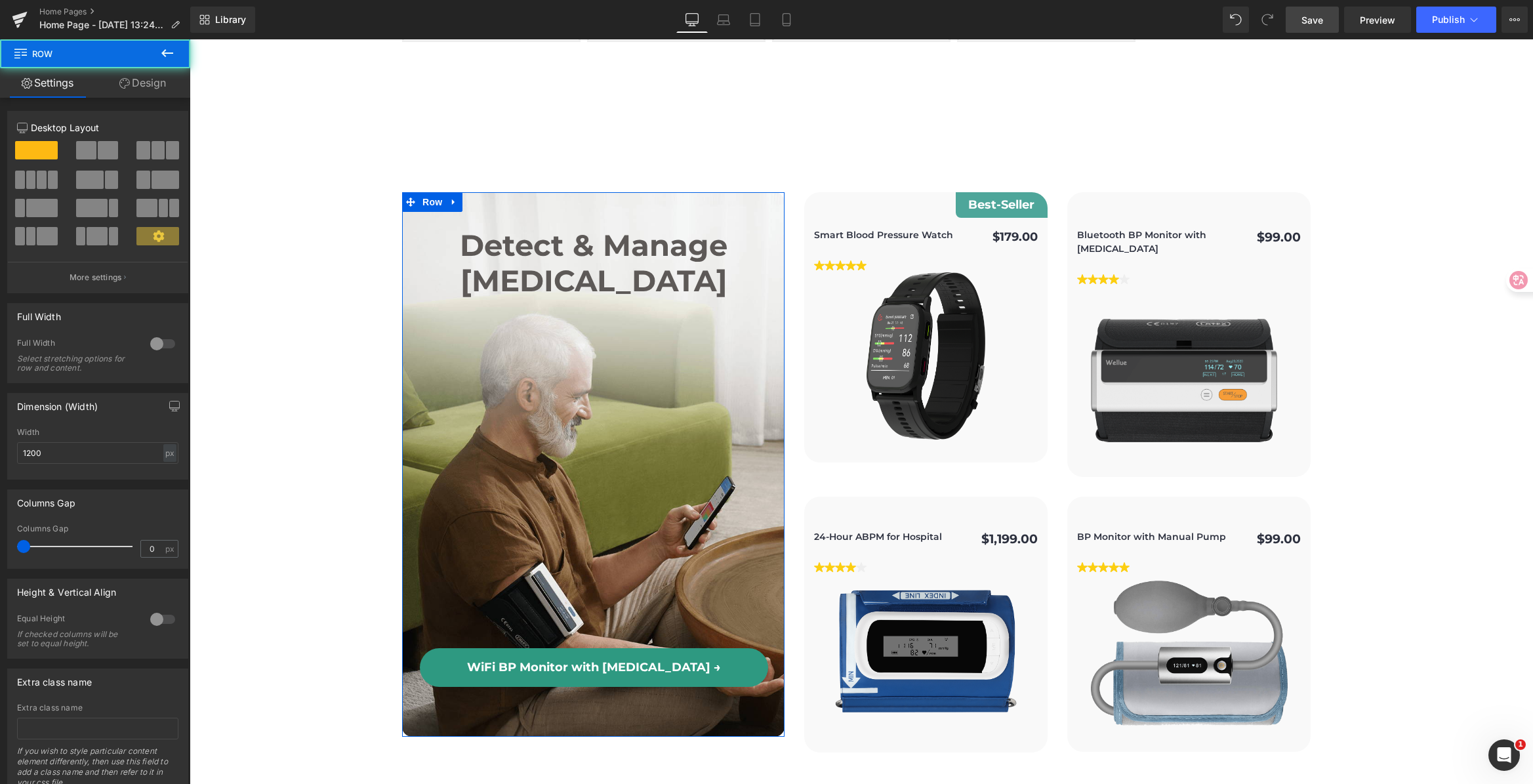
click at [154, 78] on link "Design" at bounding box center [143, 83] width 95 height 30
click at [0, 0] on div "Spacing" at bounding box center [0, 0] width 0 height 0
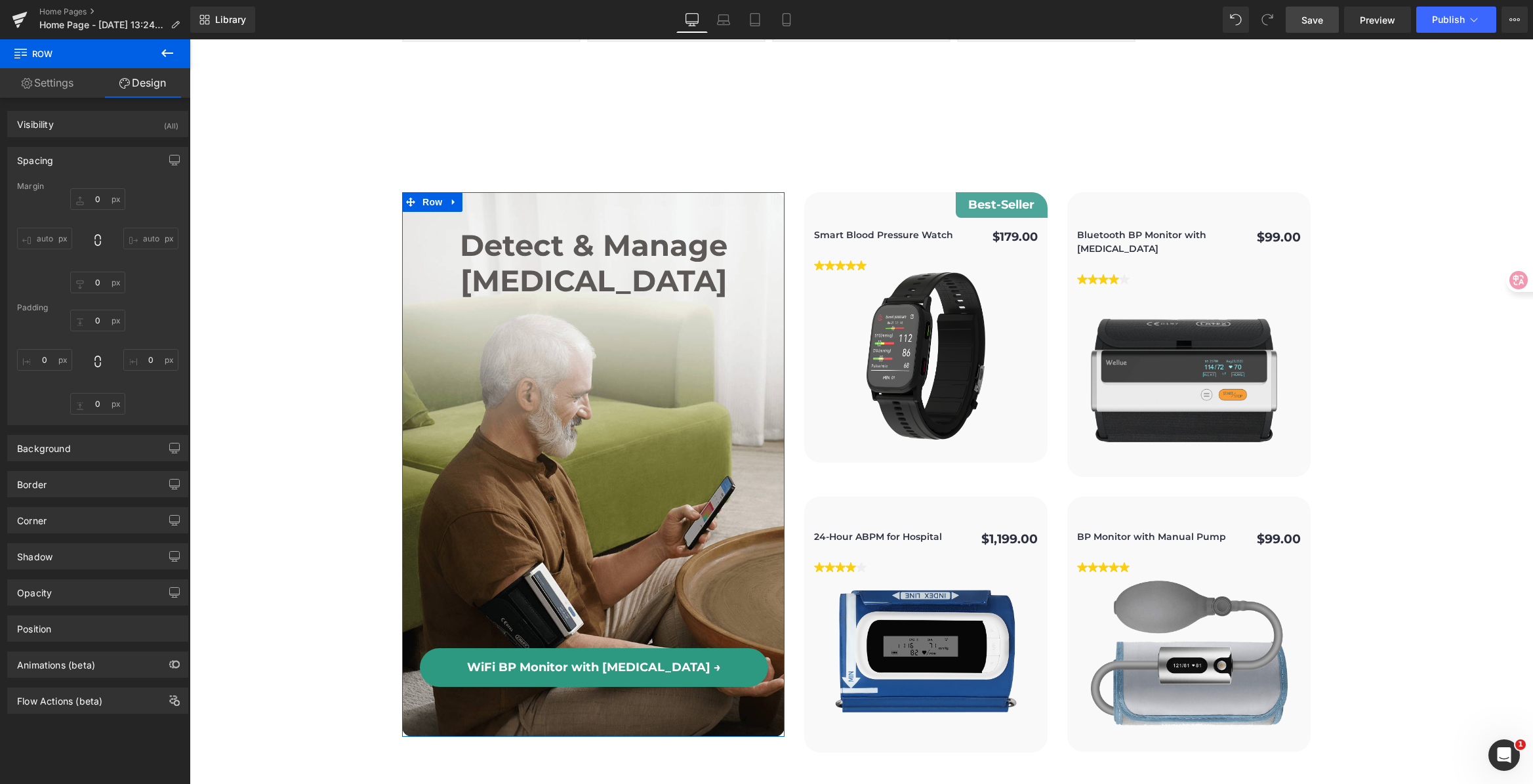
type input "0"
type input "54"
type input "0"
type input "76"
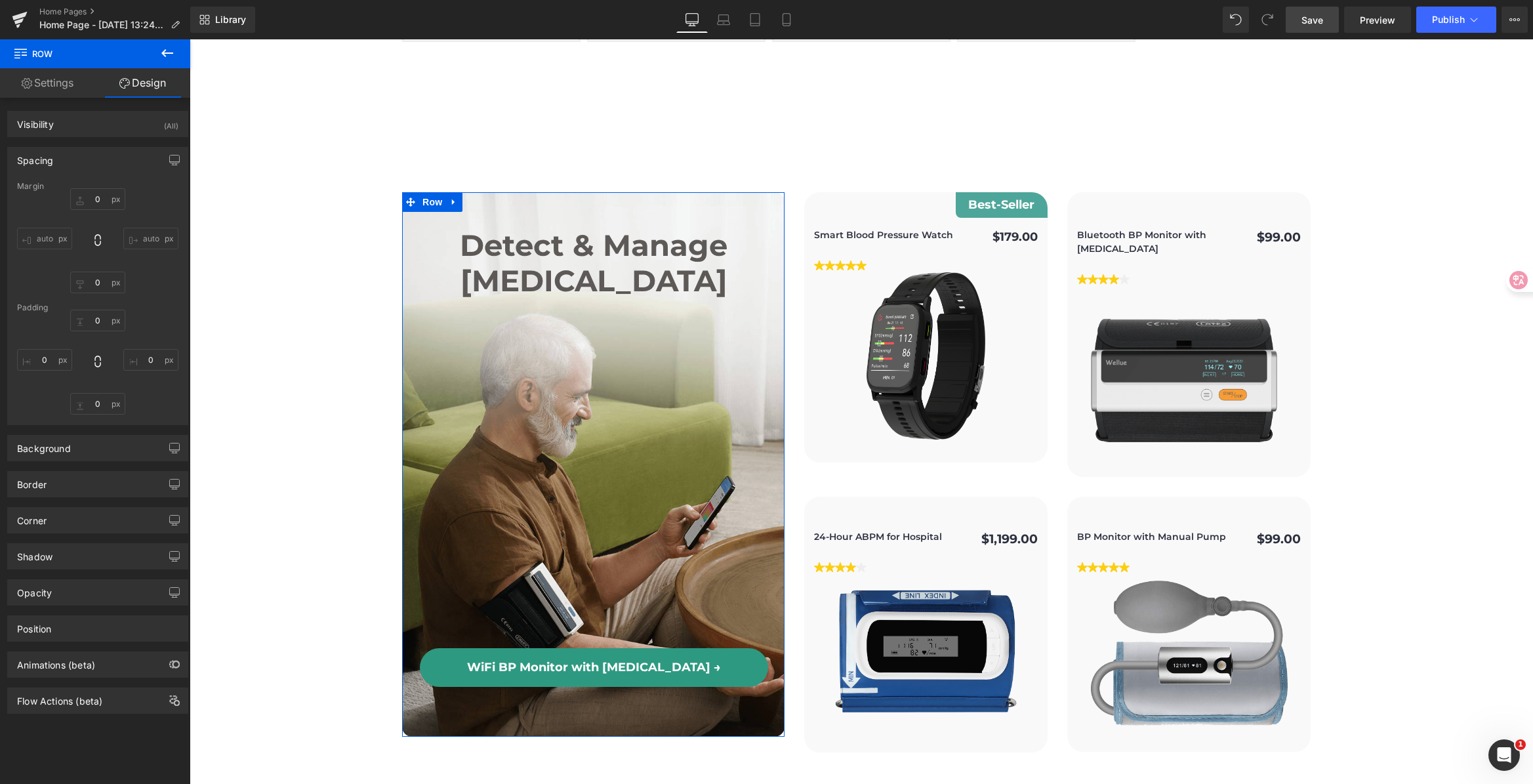
type input "1"
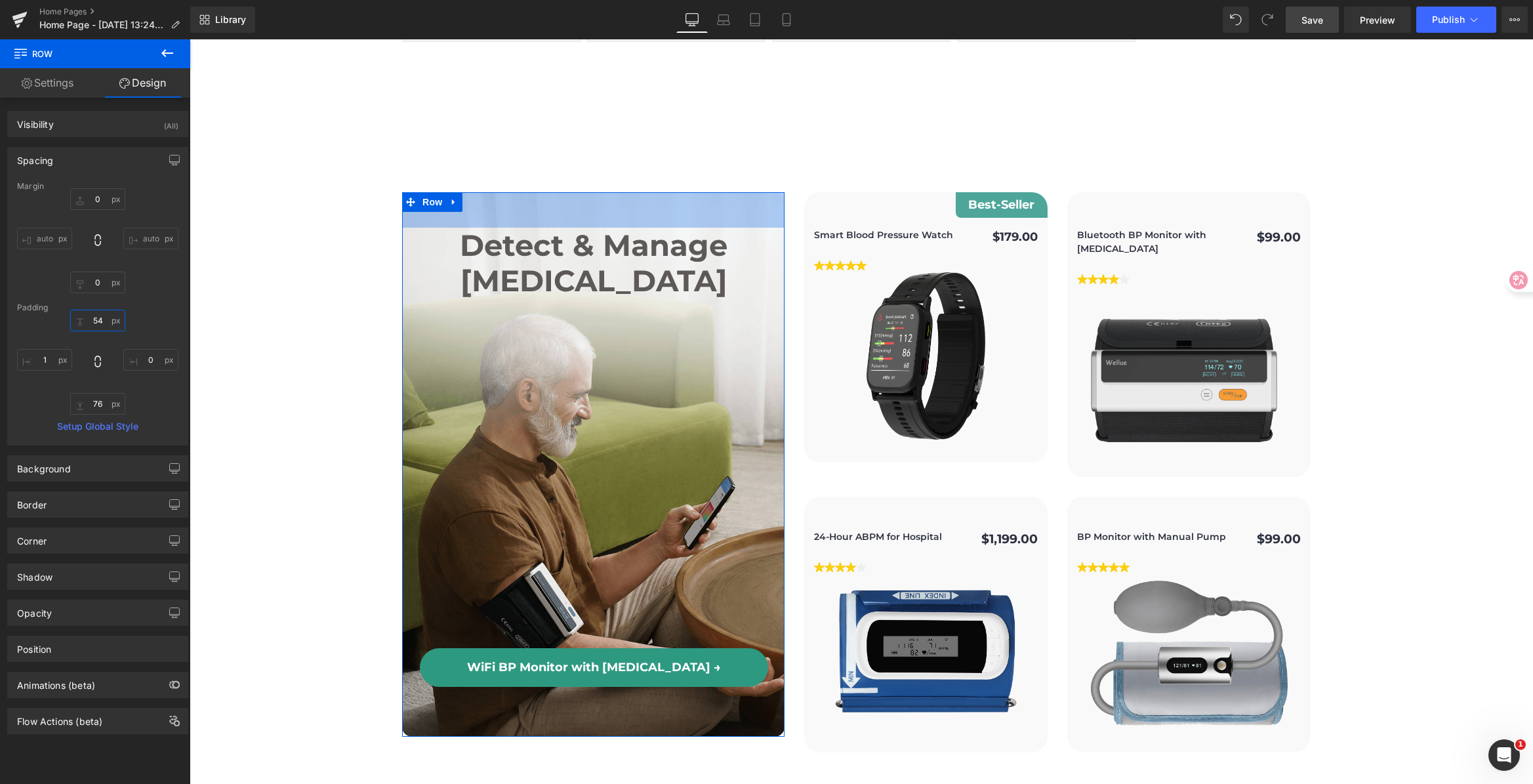
click at [99, 326] on input "54" at bounding box center [97, 320] width 55 height 21
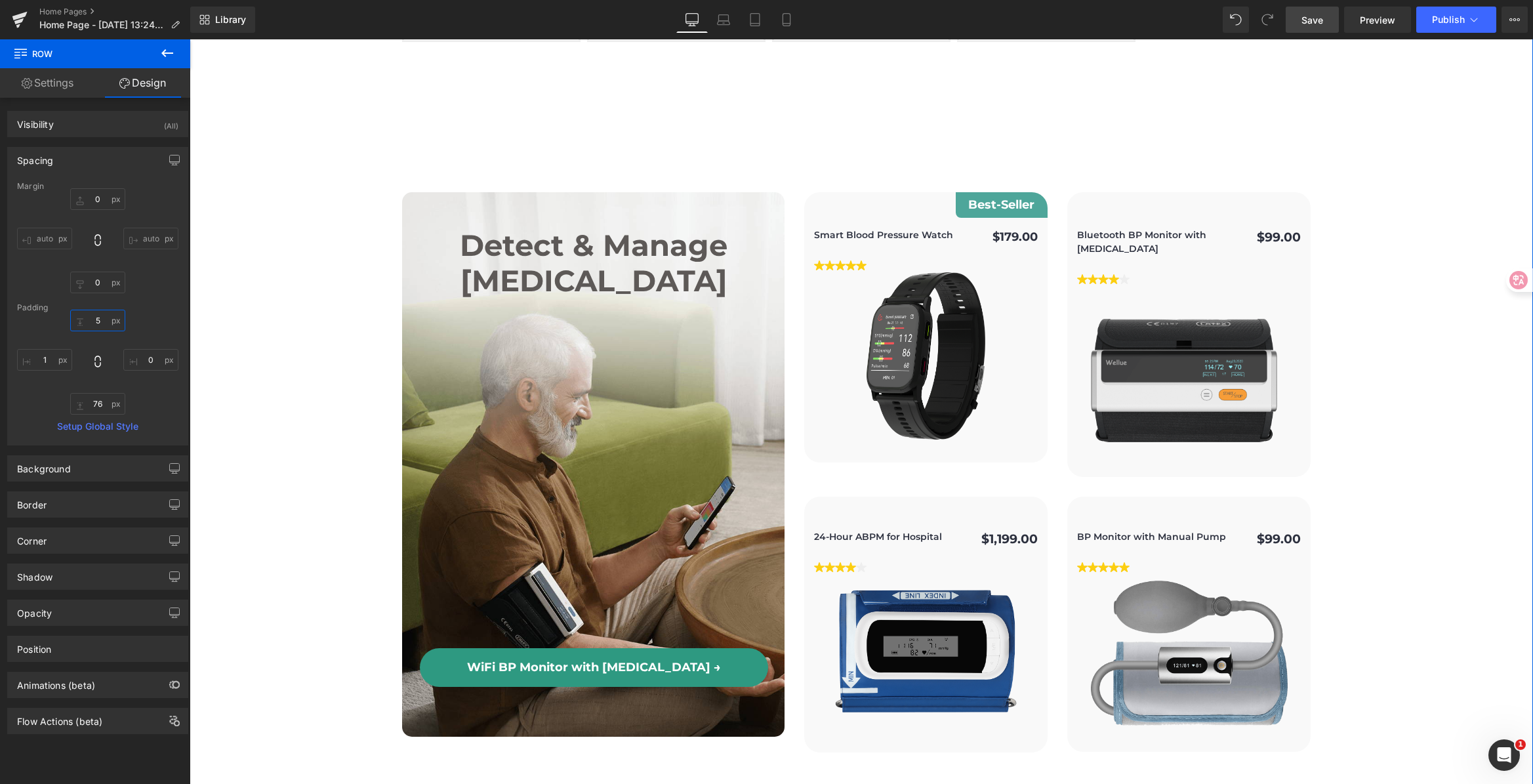
type input "55"
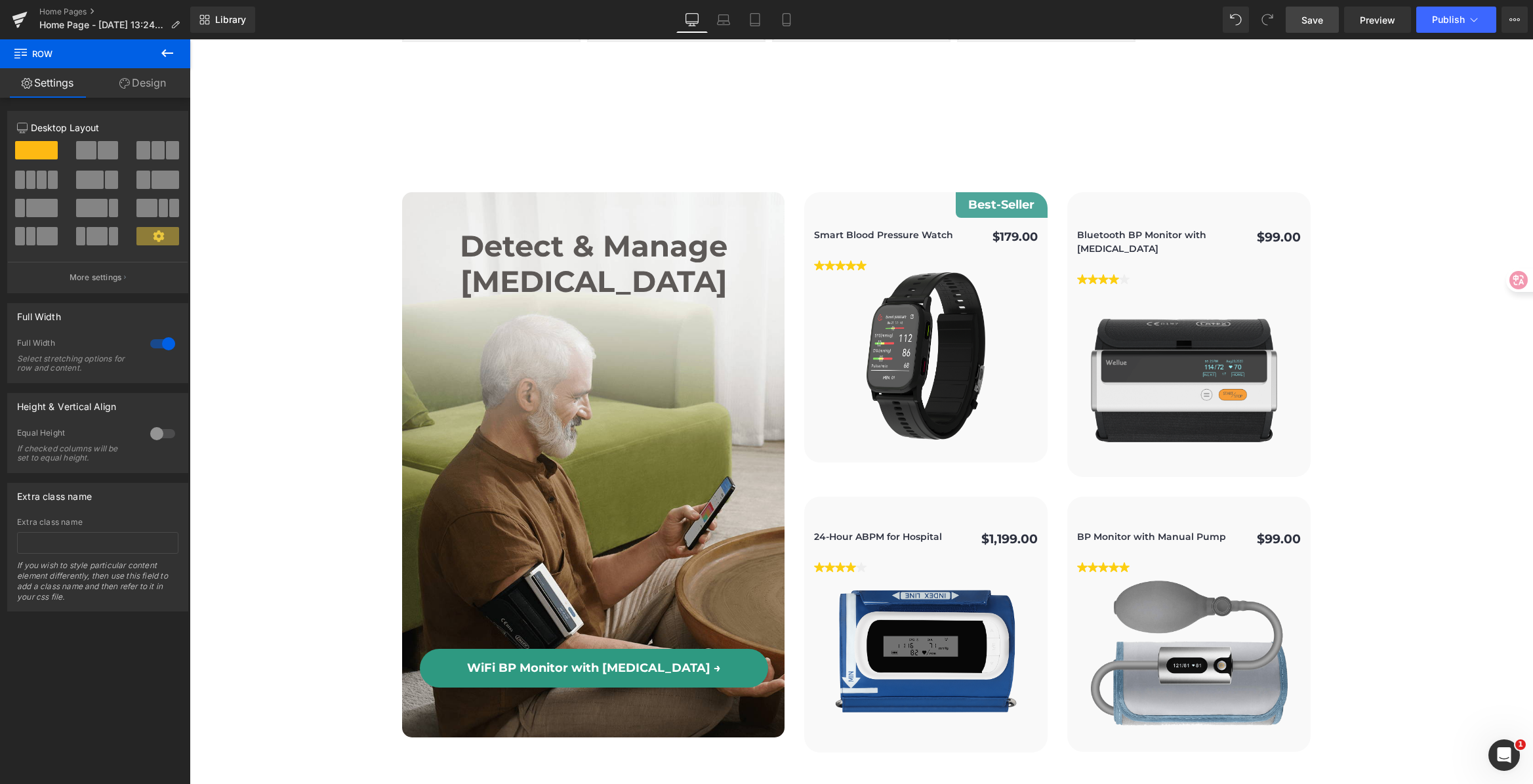
scroll to position [3202, 0]
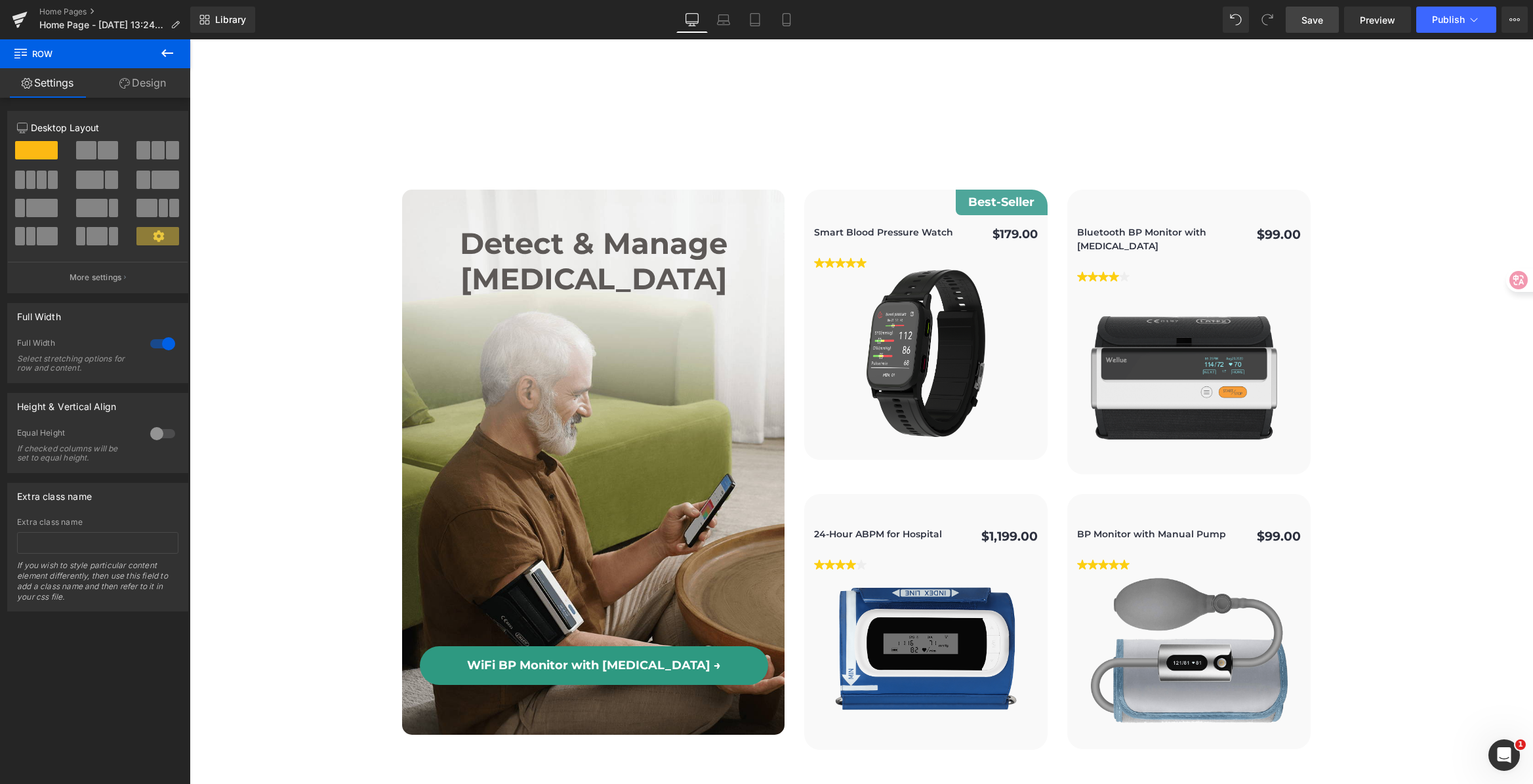
click at [1329, 15] on link "Save" at bounding box center [1312, 20] width 53 height 26
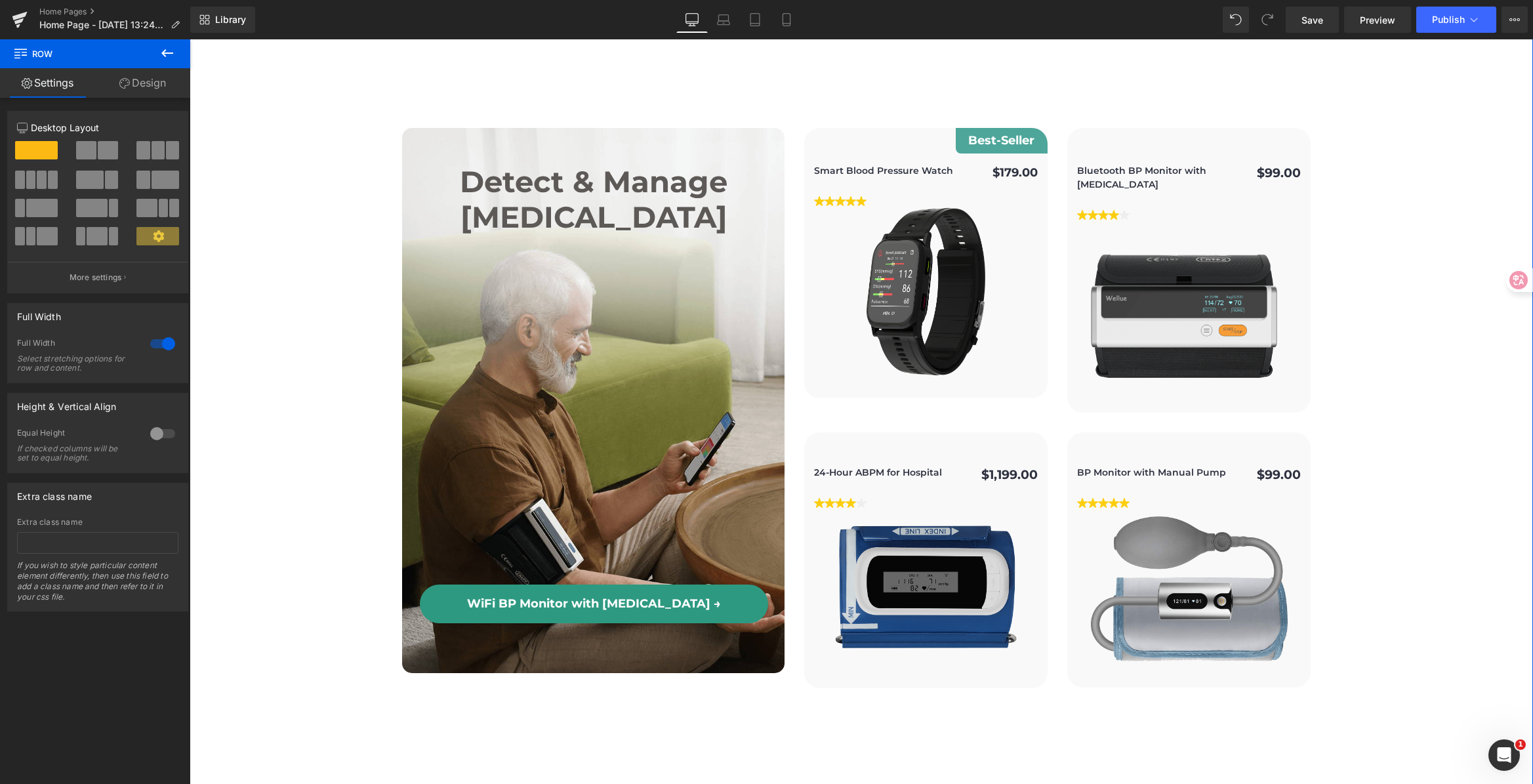
scroll to position [3284, 0]
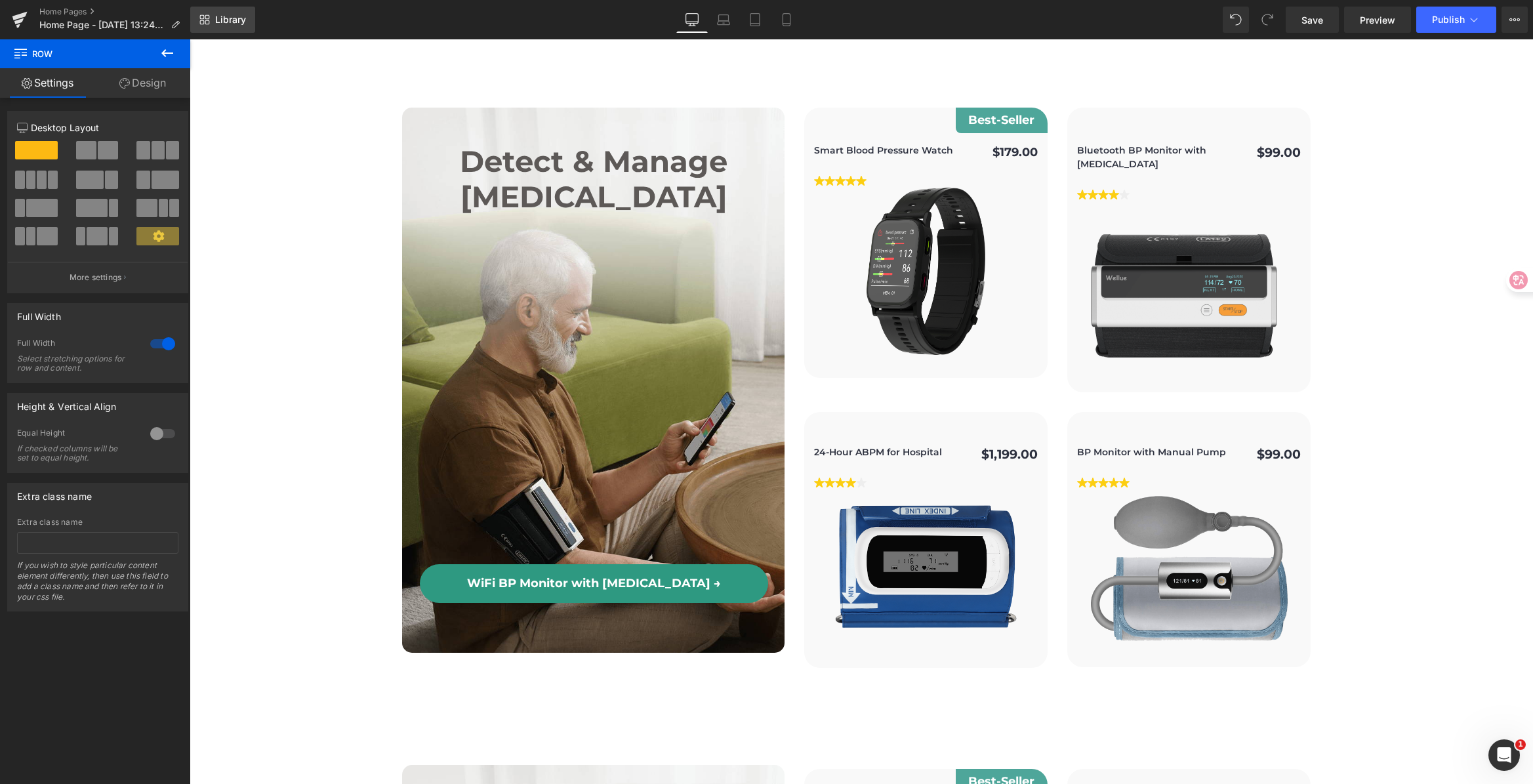
click at [221, 20] on span "Library" at bounding box center [231, 20] width 31 height 12
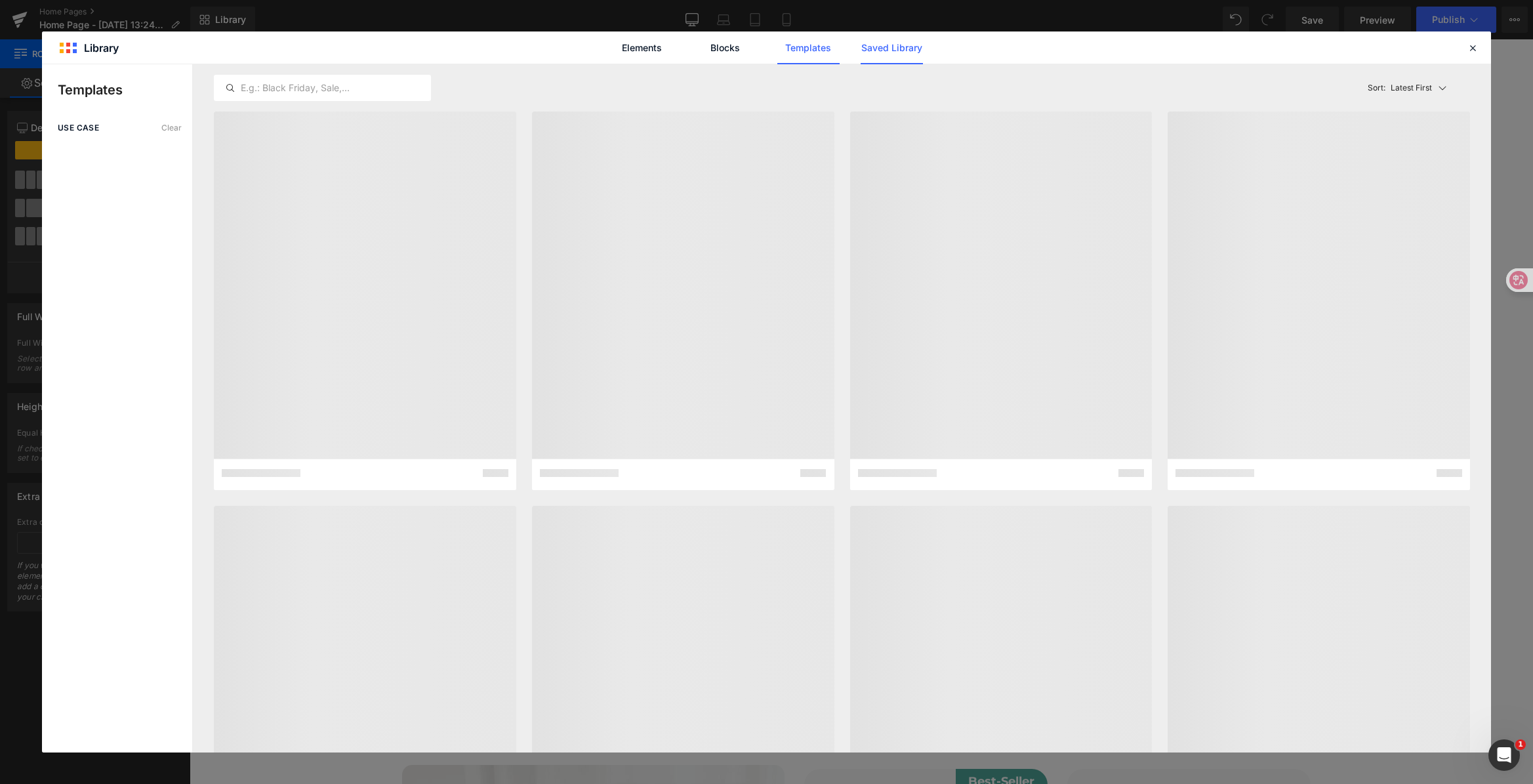
click at [918, 50] on link "Saved Library" at bounding box center [892, 48] width 62 height 33
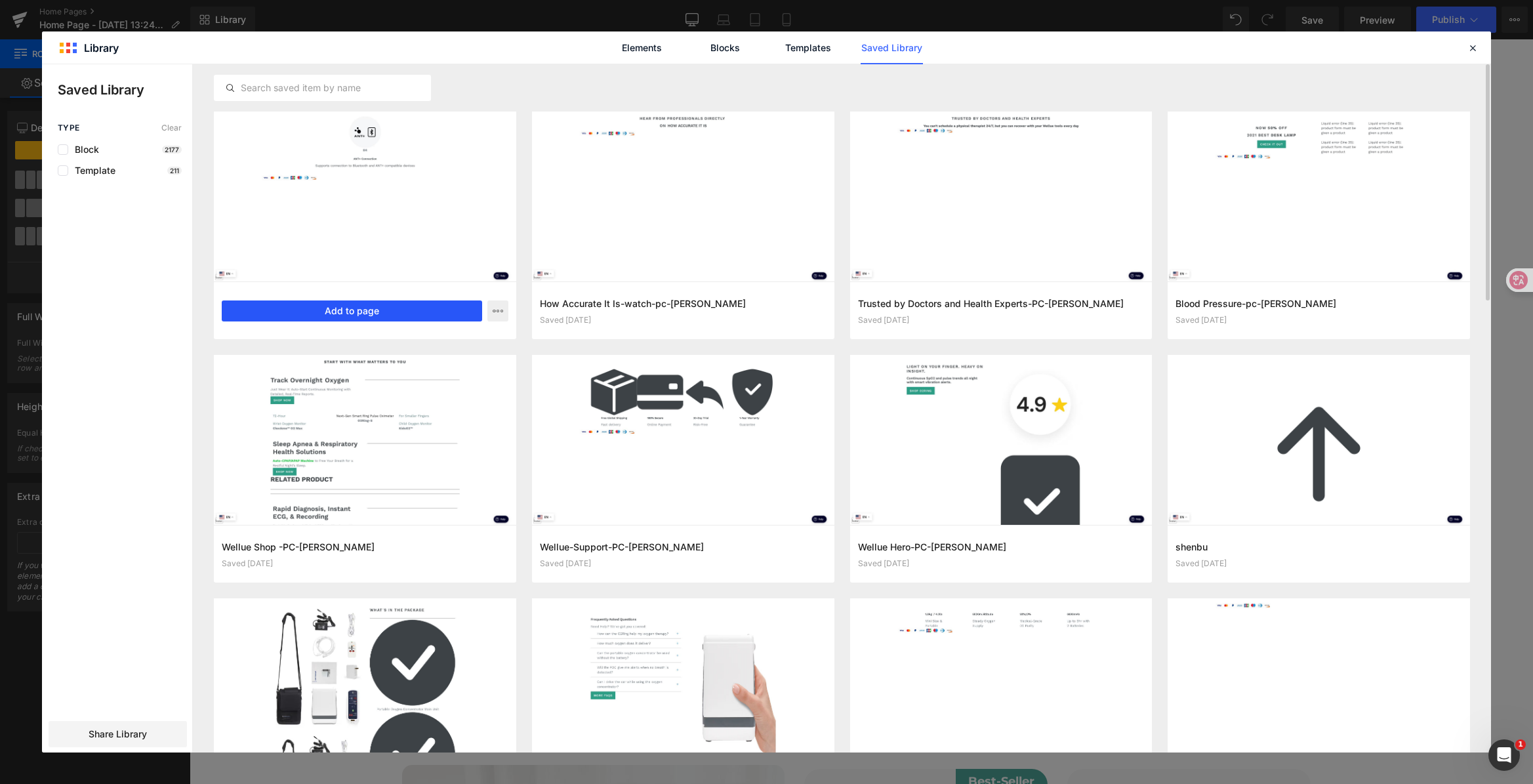
click at [413, 304] on button "Add to page" at bounding box center [352, 311] width 261 height 21
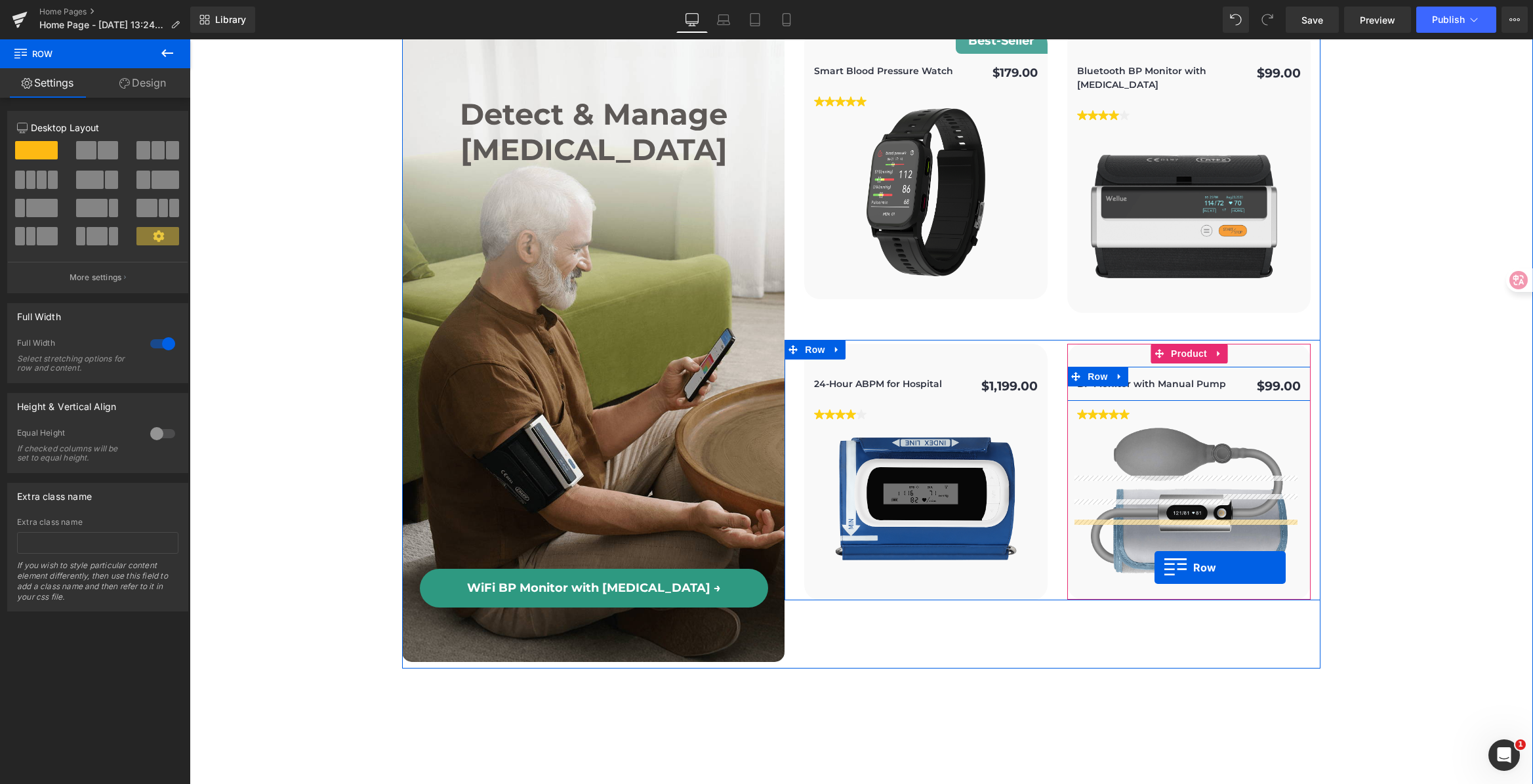
scroll to position [5011, 0]
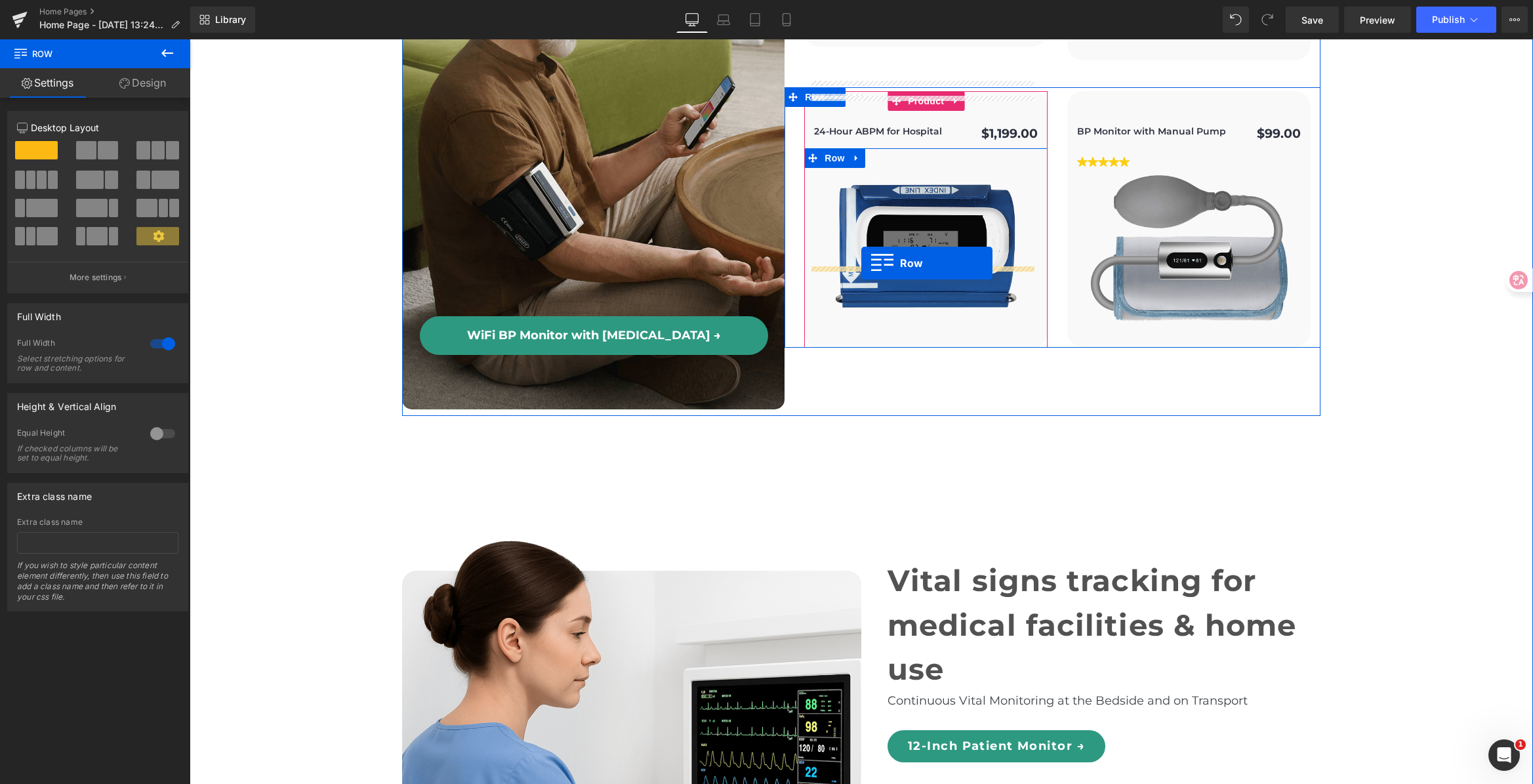
drag, startPoint x: 196, startPoint y: 224, endPoint x: 861, endPoint y: 263, distance: 666.1
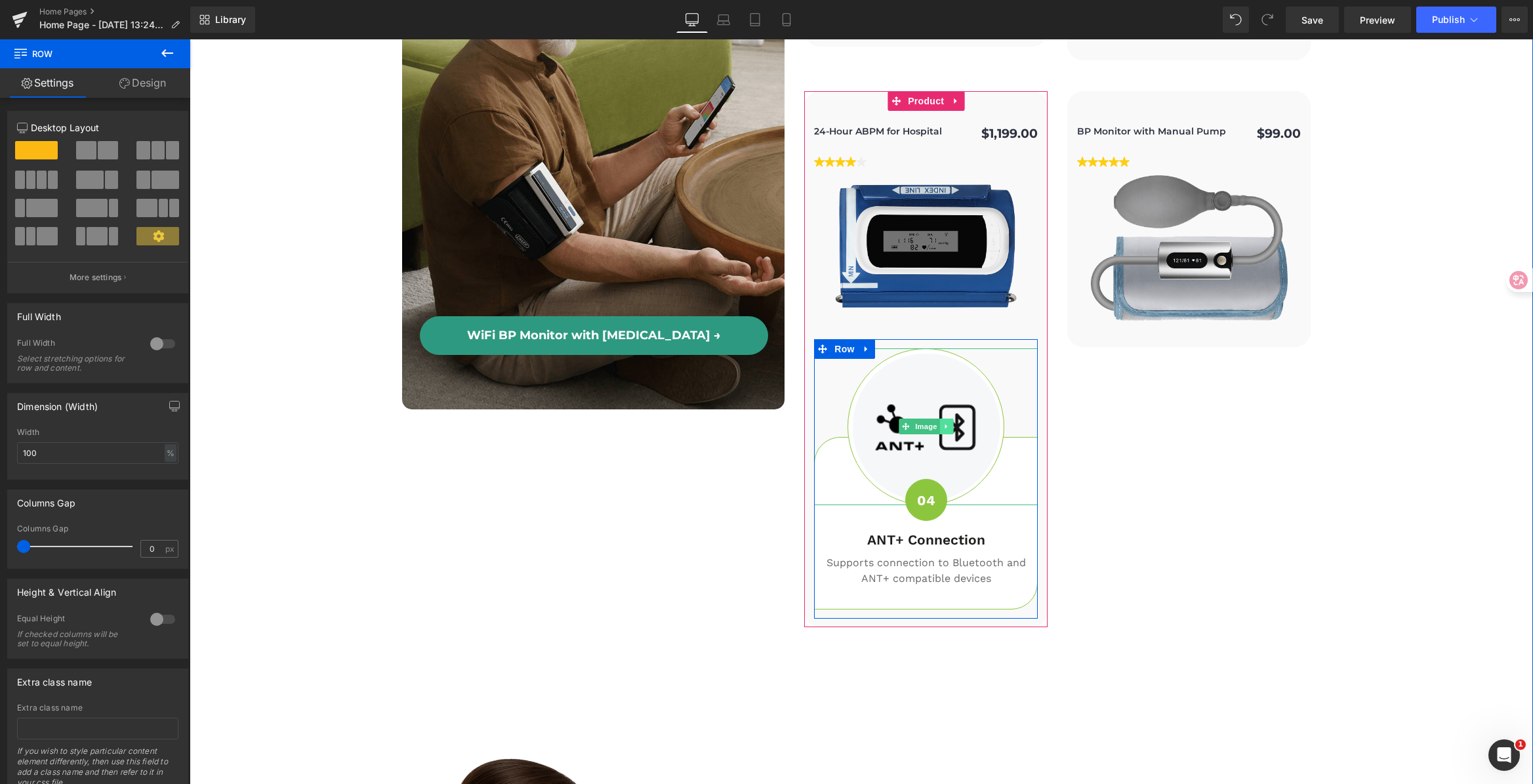
click at [944, 422] on icon at bounding box center [946, 426] width 7 height 8
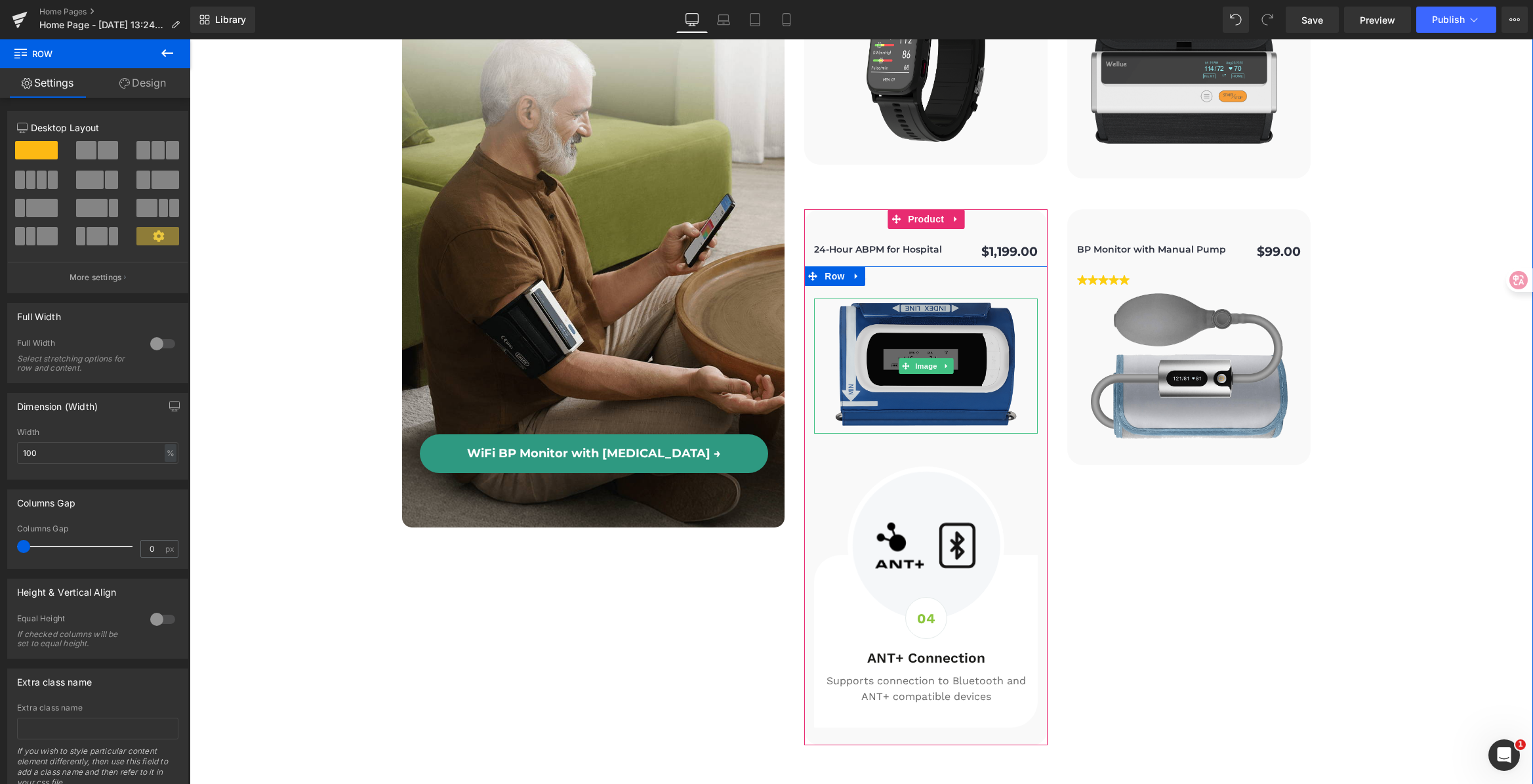
scroll to position [4868, 0]
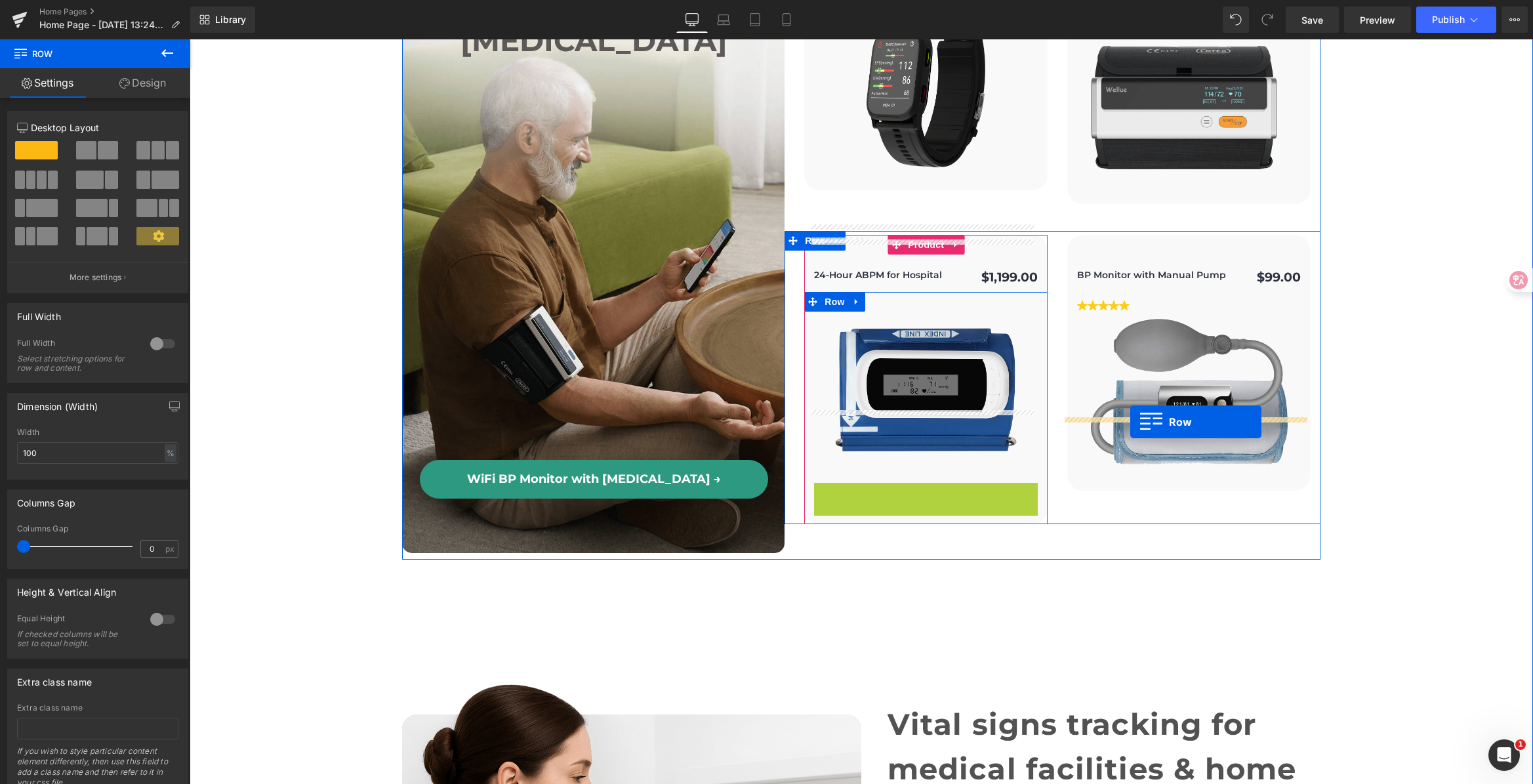
drag, startPoint x: 821, startPoint y: 420, endPoint x: 1130, endPoint y: 421, distance: 309.0
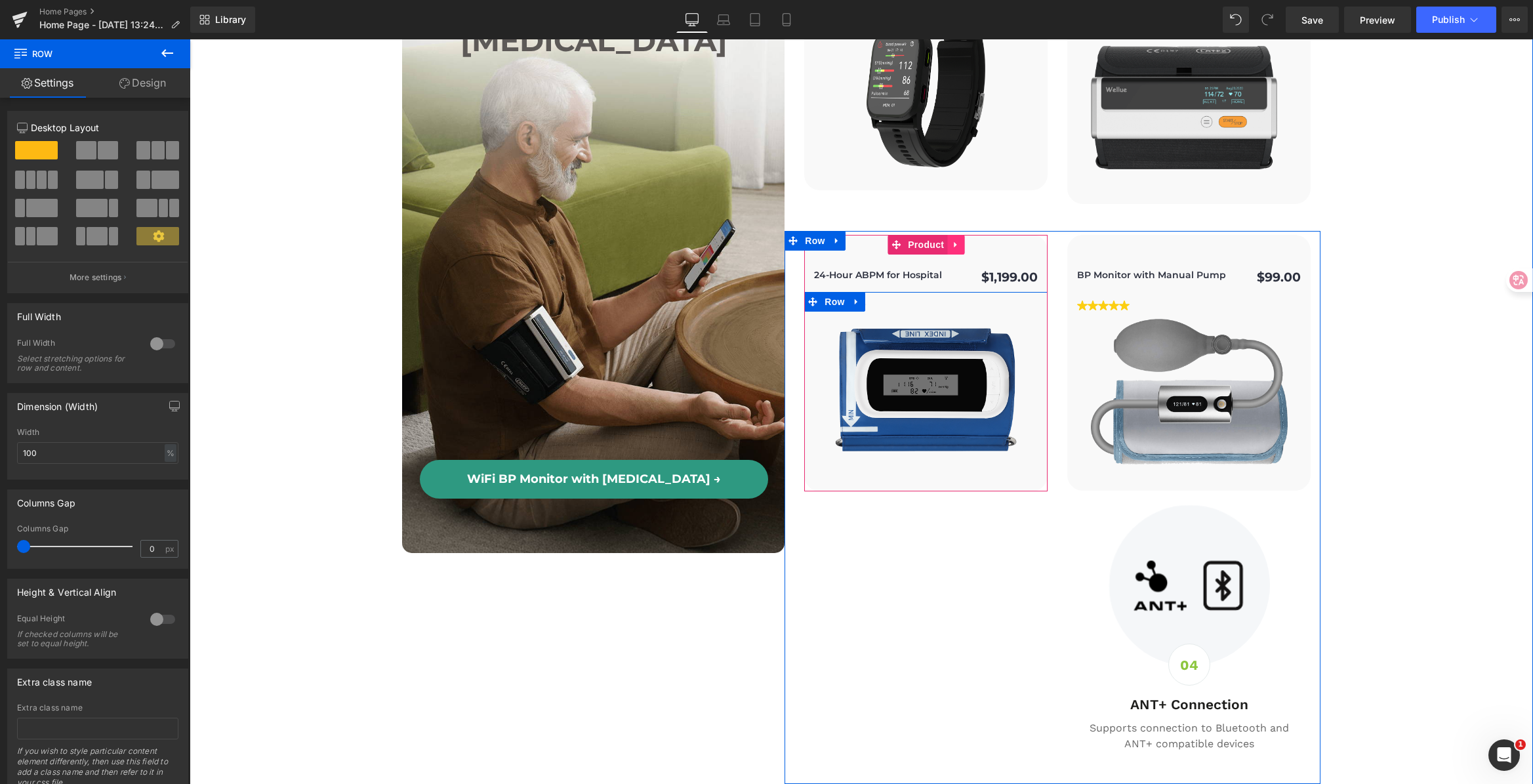
click at [947, 235] on link at bounding box center [956, 244] width 17 height 20
click at [943, 240] on icon at bounding box center [947, 244] width 9 height 9
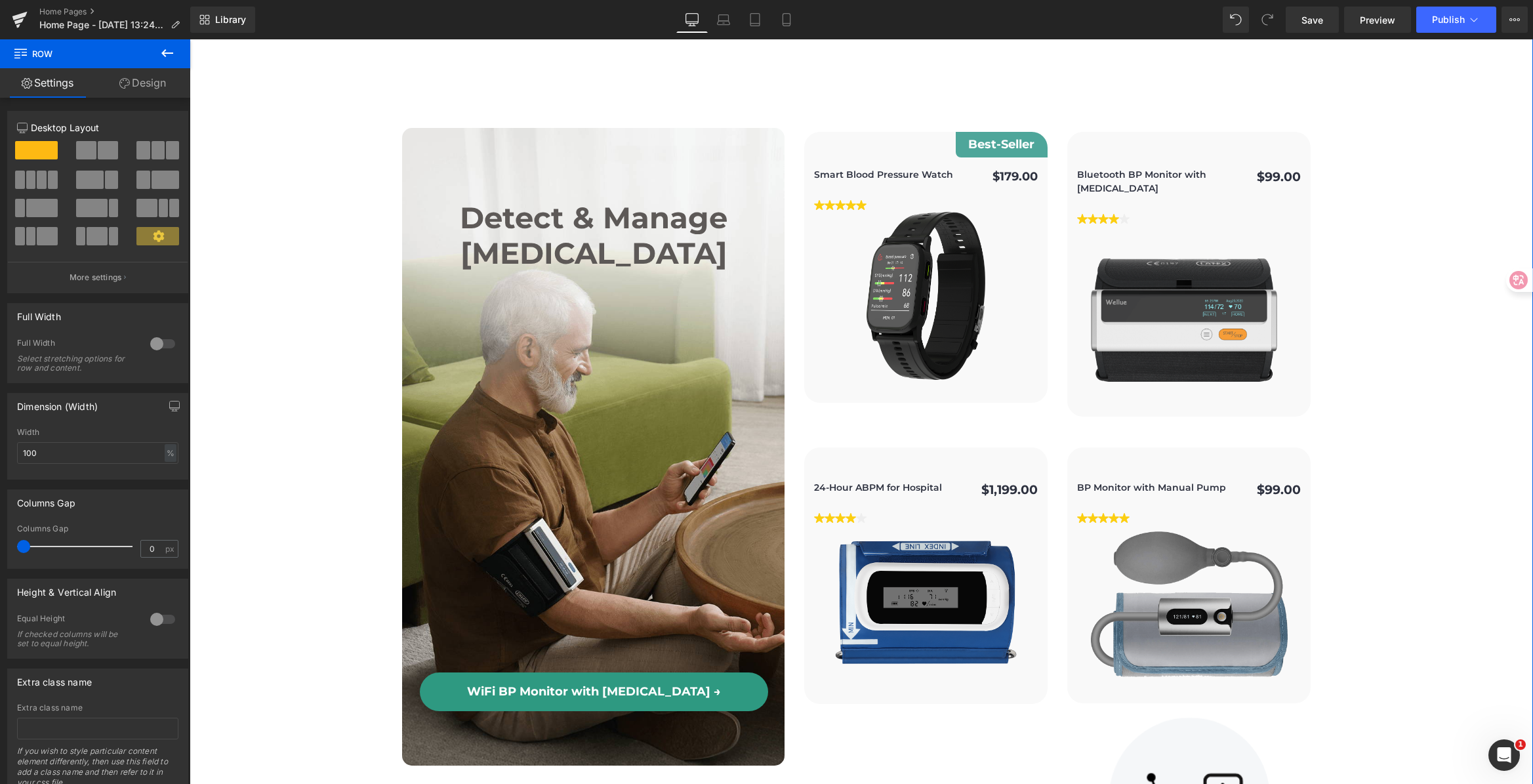
scroll to position [4812, 0]
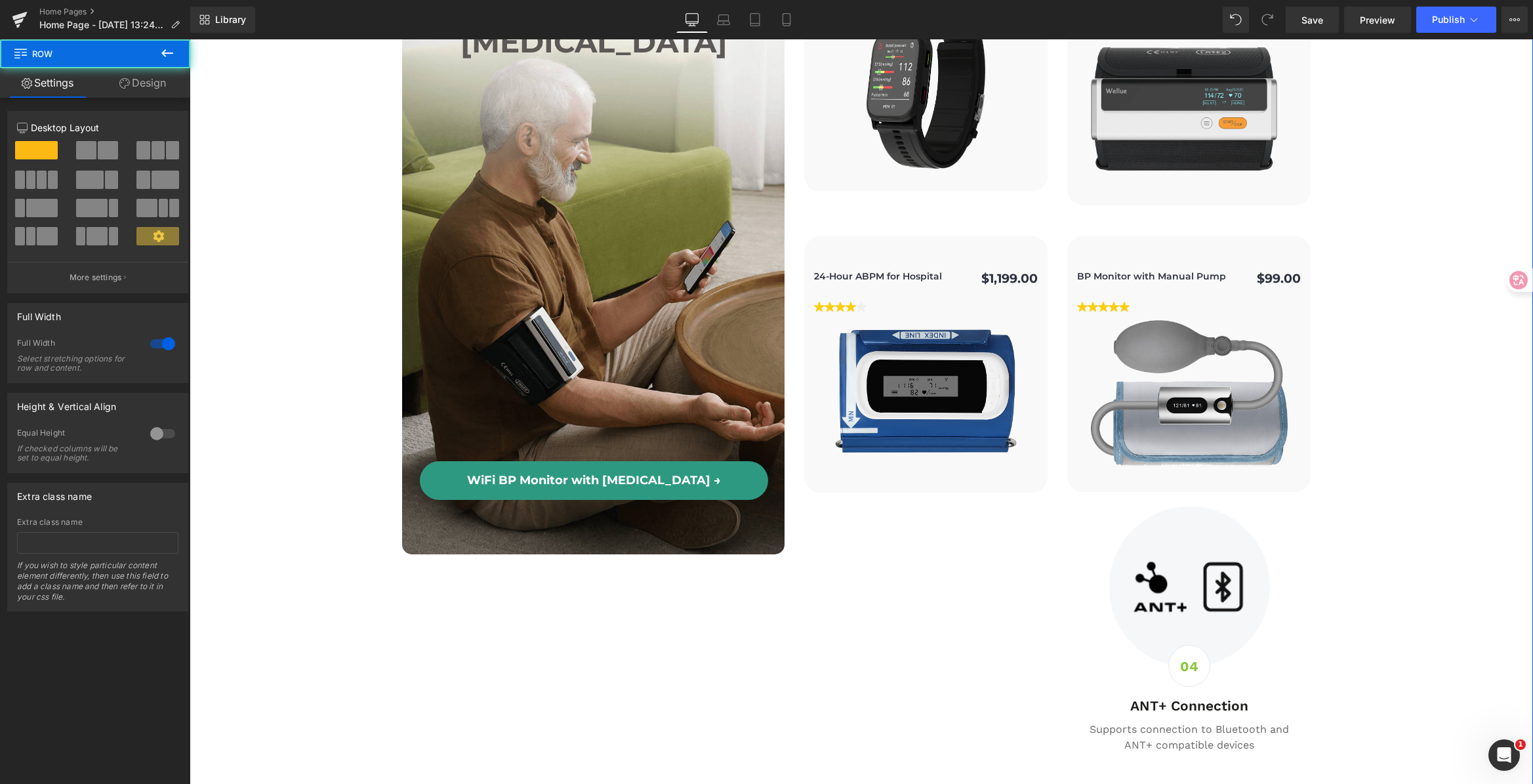
scroll to position [4867, 0]
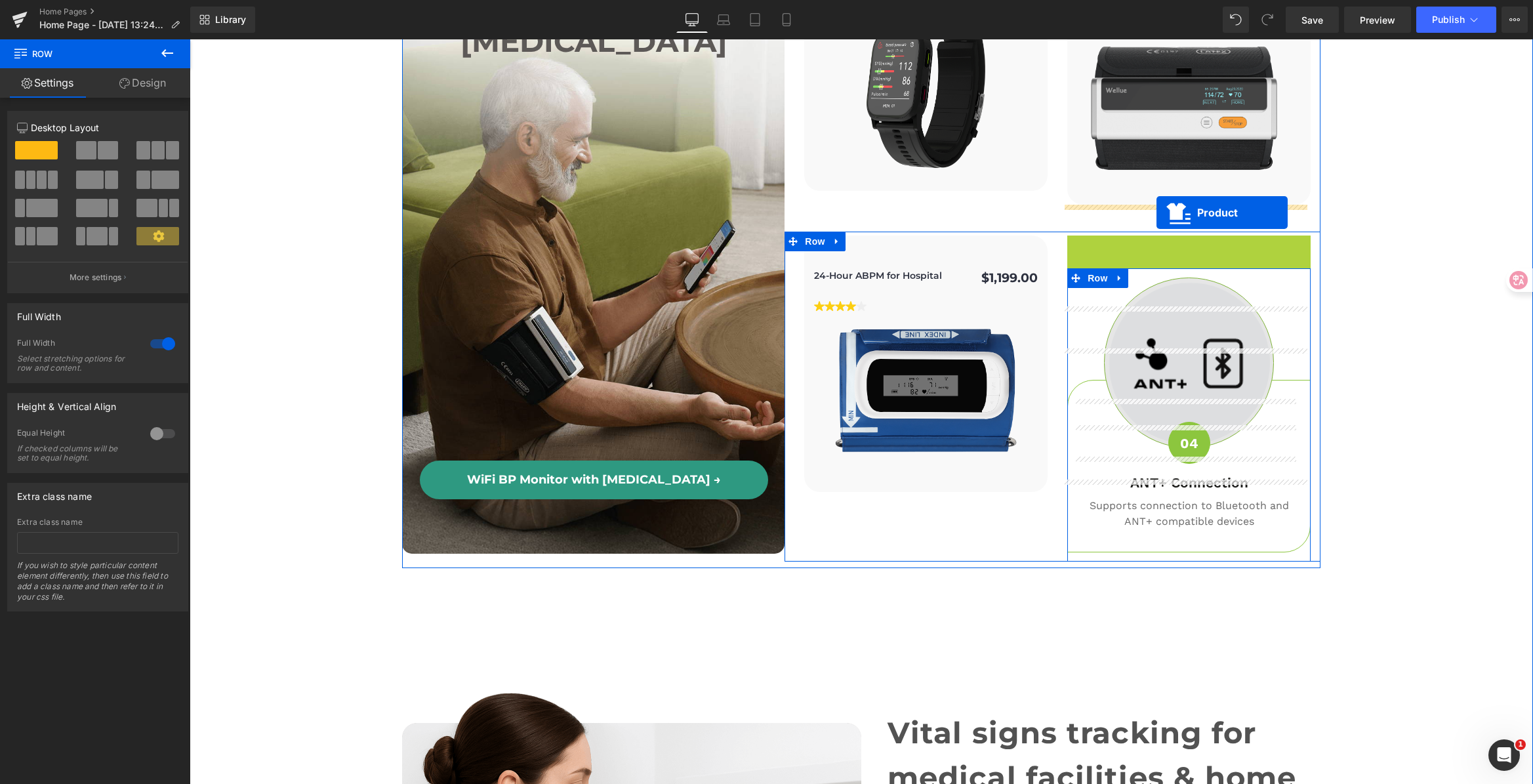
drag, startPoint x: 1157, startPoint y: 174, endPoint x: 1157, endPoint y: 213, distance: 39.0
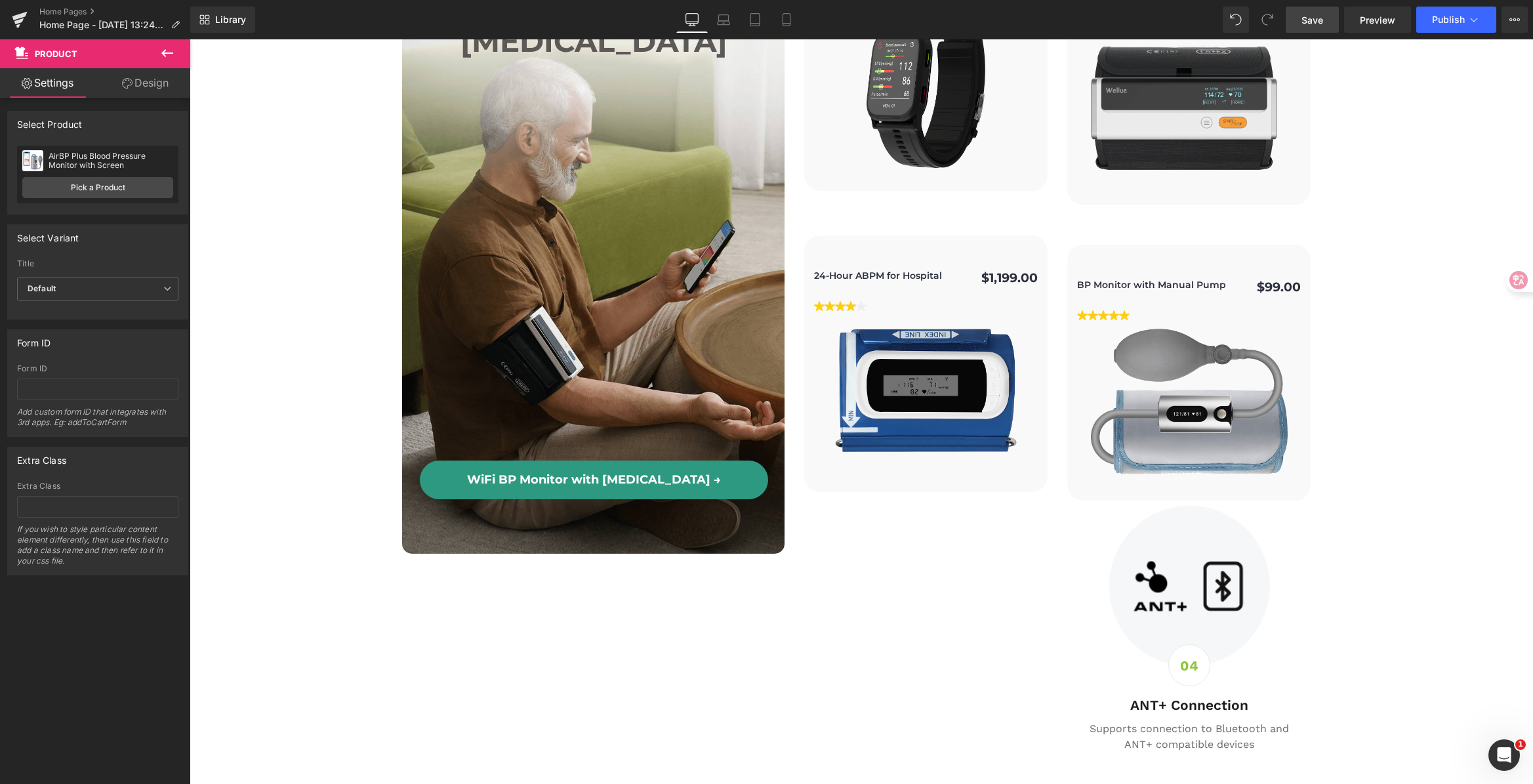
click at [1323, 25] on span "Save" at bounding box center [1312, 20] width 21 height 14
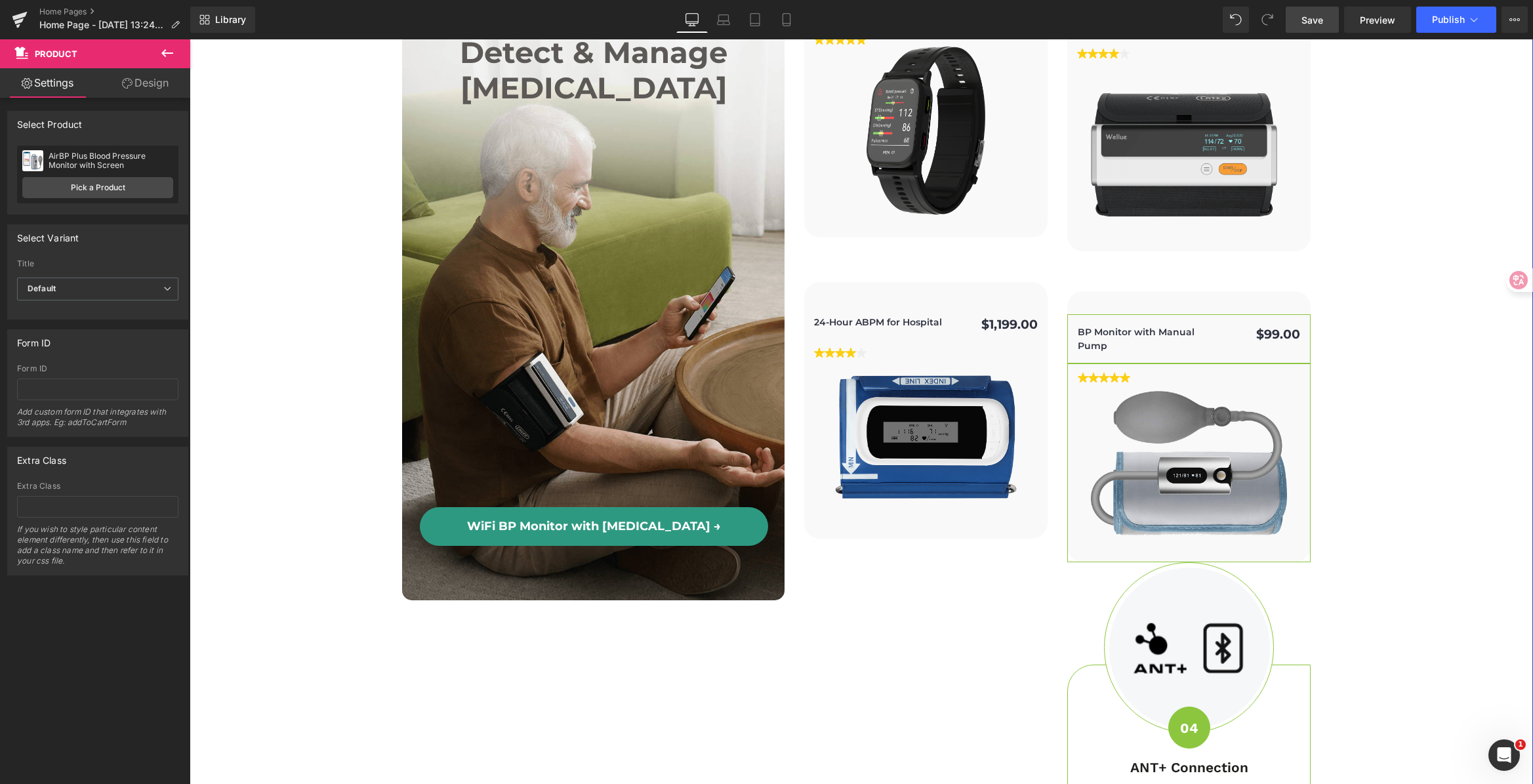
scroll to position [4809, 0]
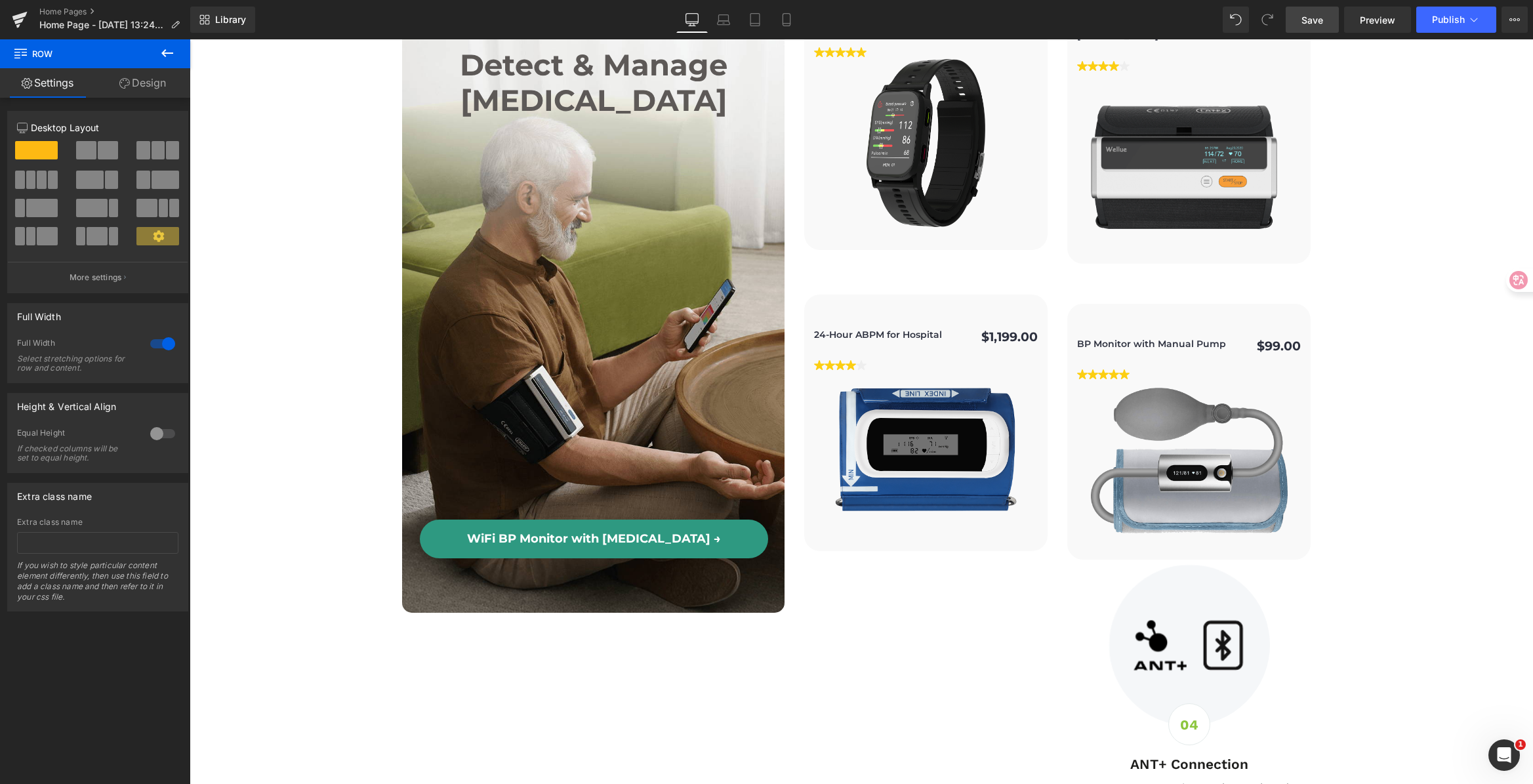
drag, startPoint x: 1401, startPoint y: 31, endPoint x: 1407, endPoint y: 36, distance: 7.8
click at [1375, 13] on span "Preview" at bounding box center [1378, 20] width 36 height 14
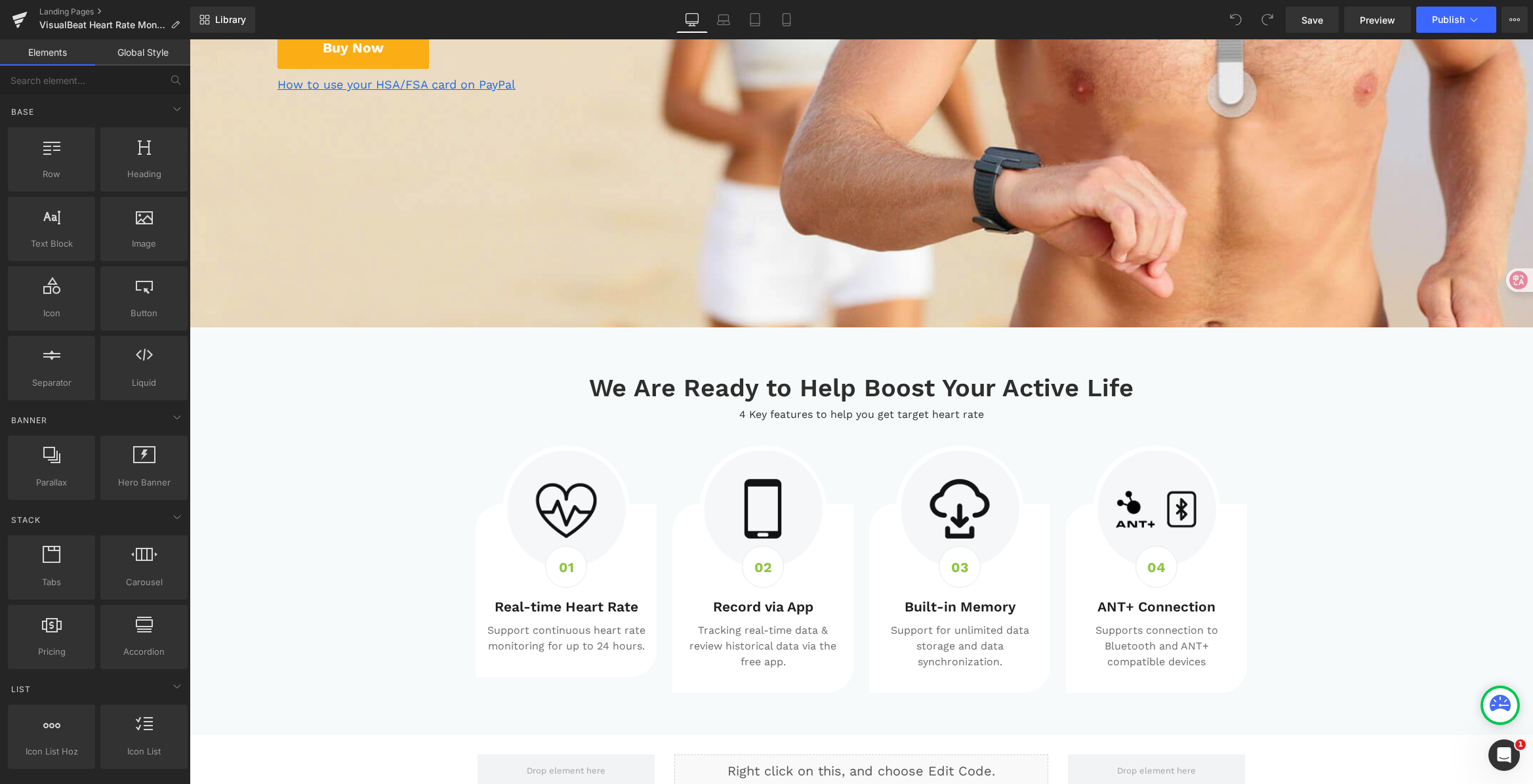
scroll to position [531, 0]
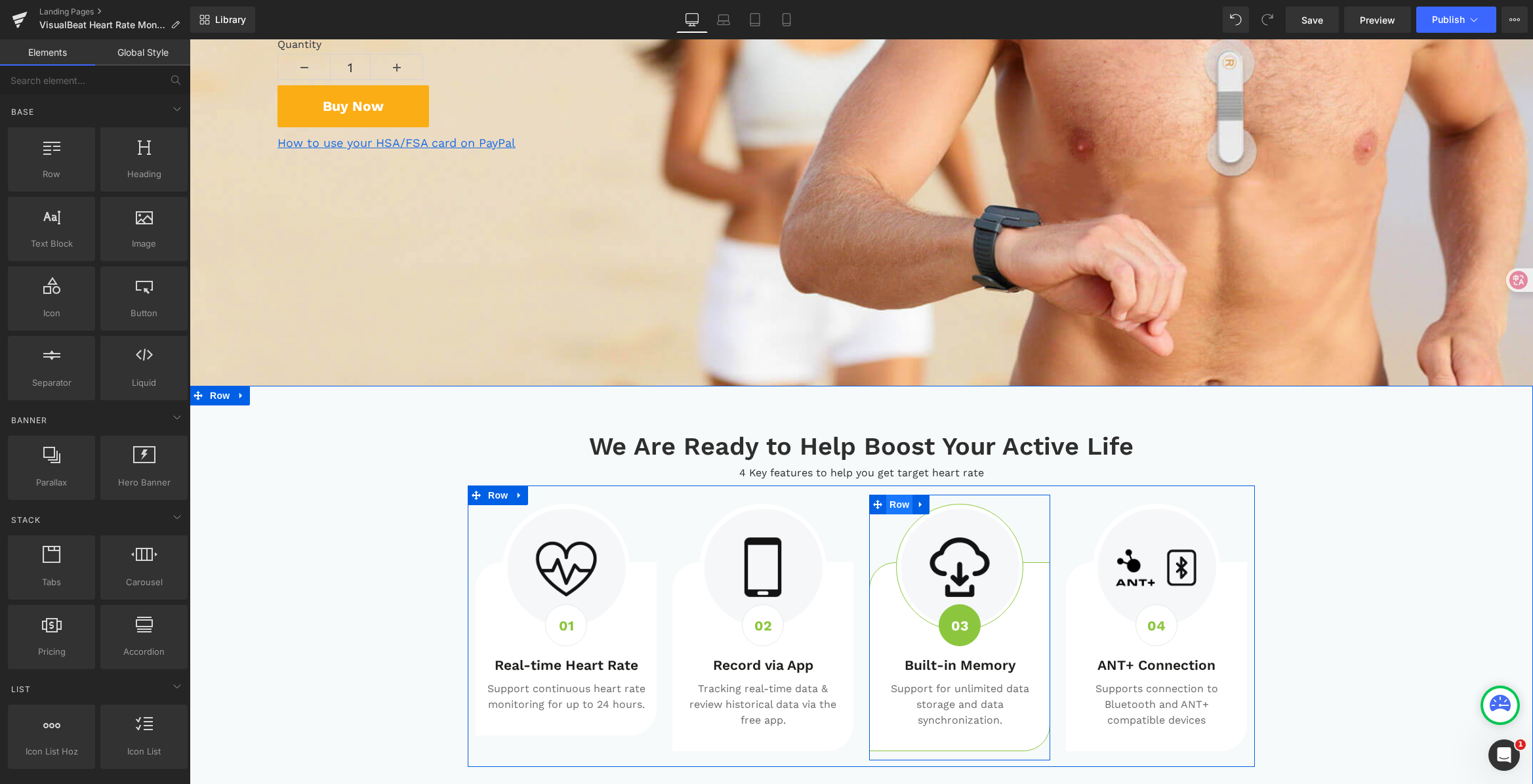
click at [896, 505] on span "Row" at bounding box center [899, 504] width 26 height 20
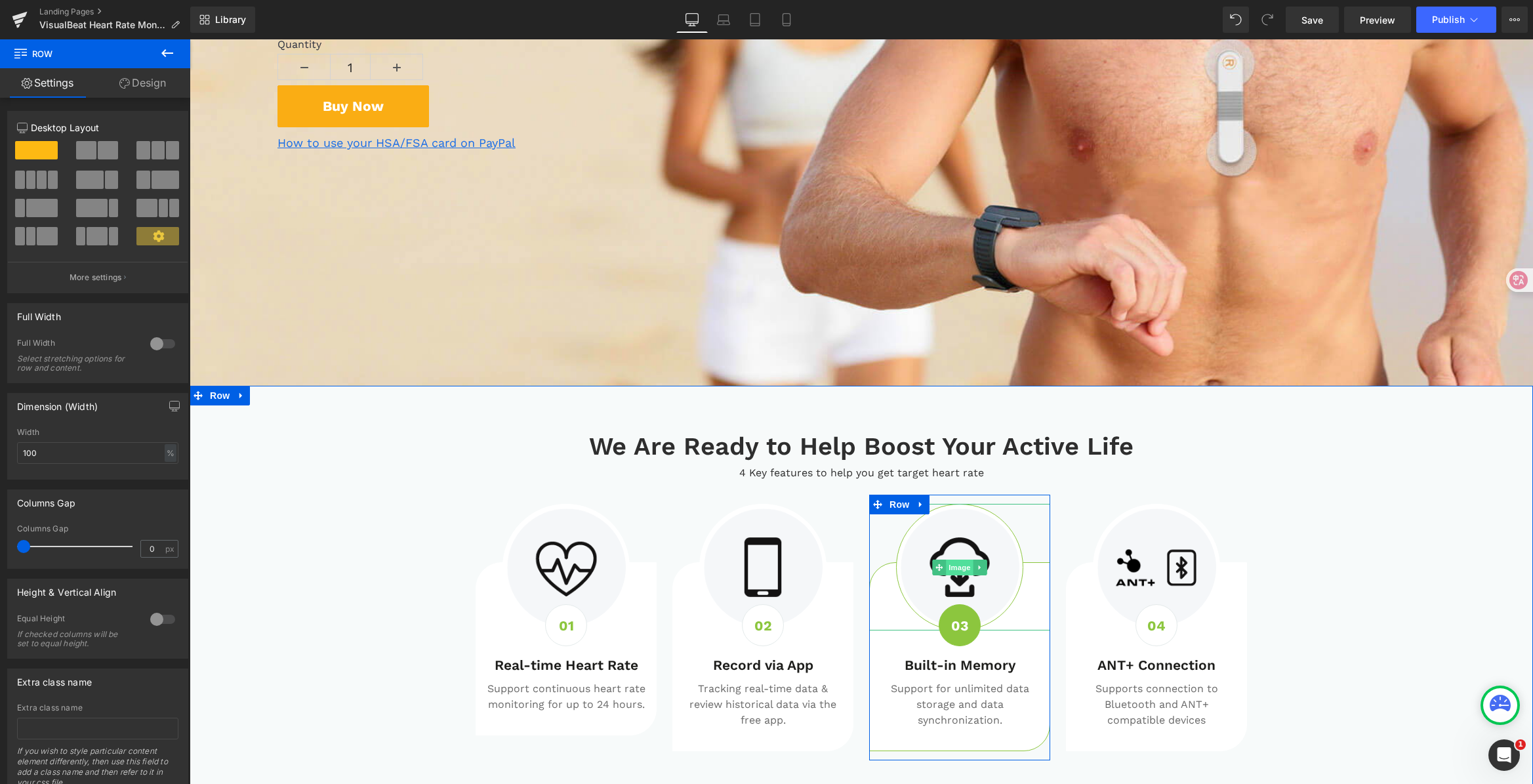
click at [954, 567] on span "Image" at bounding box center [960, 567] width 27 height 15
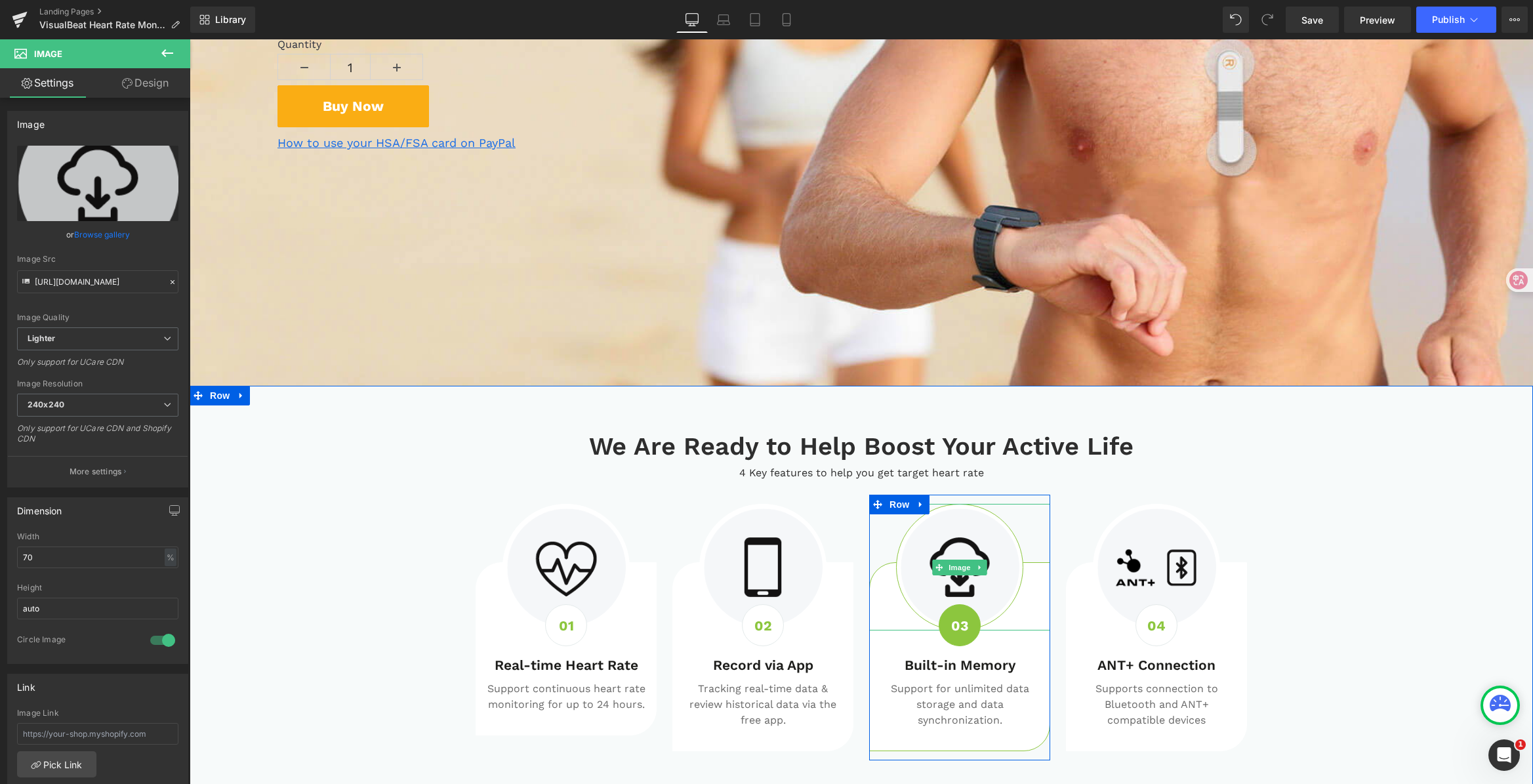
click at [893, 592] on div at bounding box center [960, 567] width 181 height 127
click at [901, 511] on span "Row" at bounding box center [899, 504] width 26 height 20
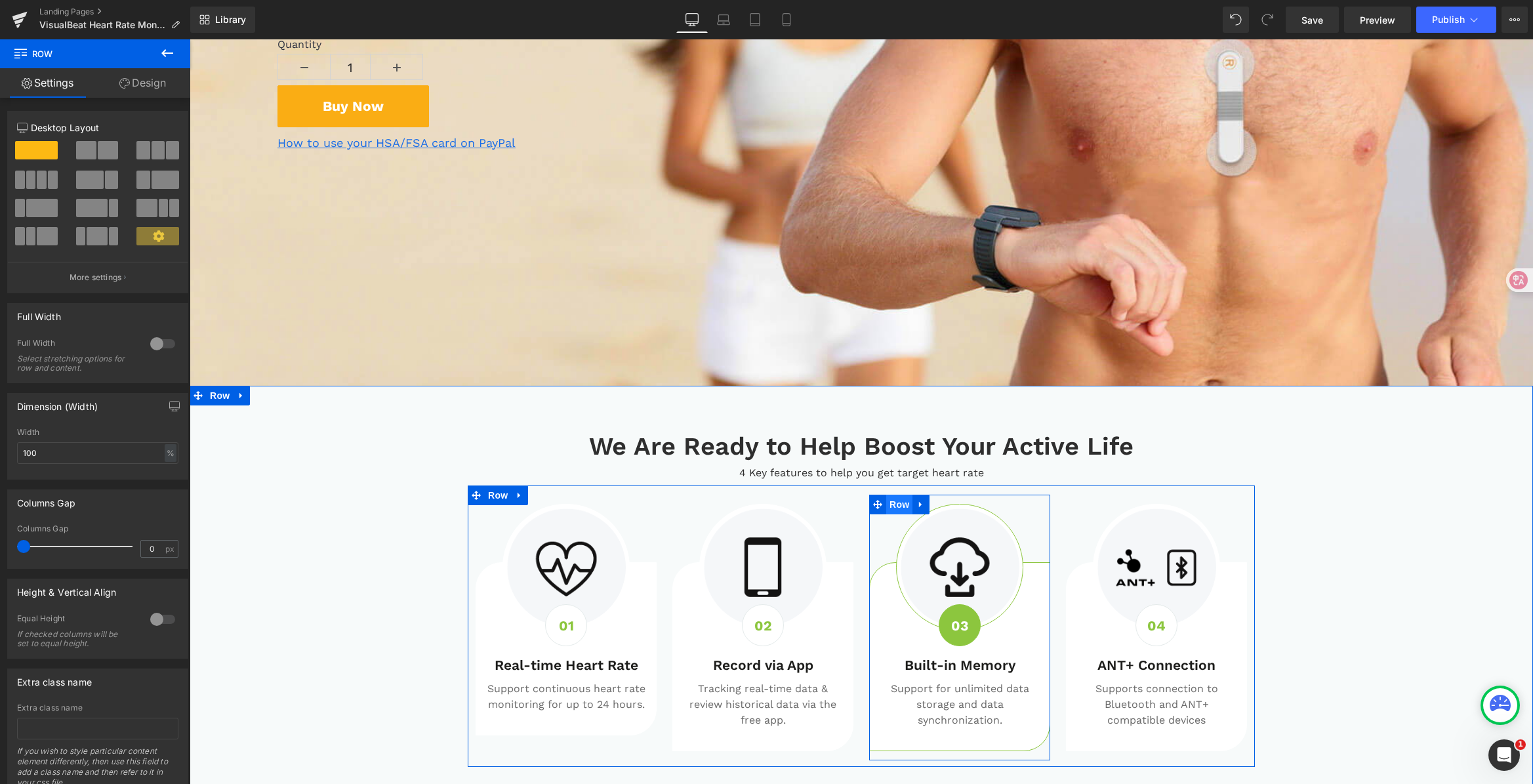
click at [887, 507] on span "Row" at bounding box center [899, 504] width 26 height 20
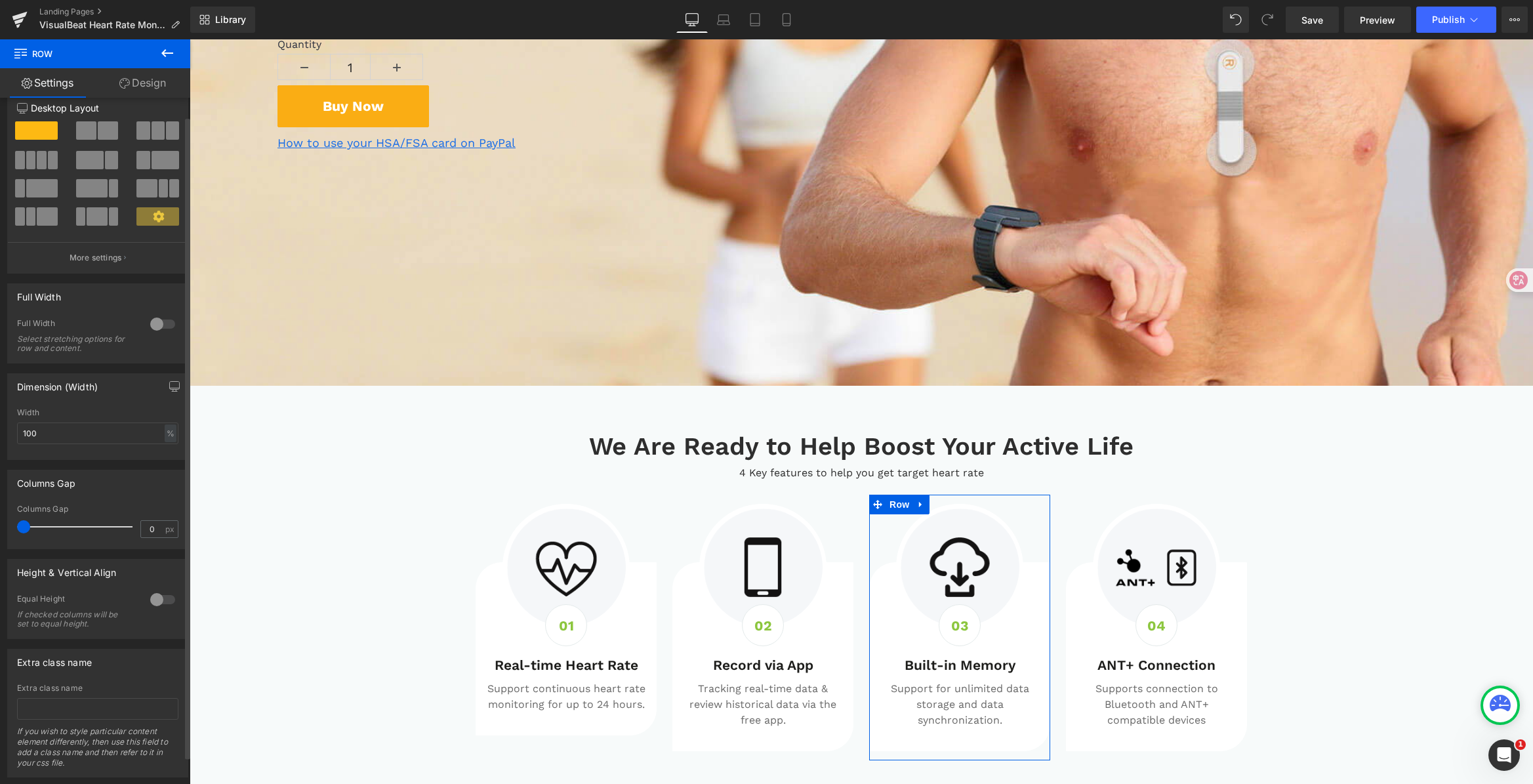
scroll to position [0, 0]
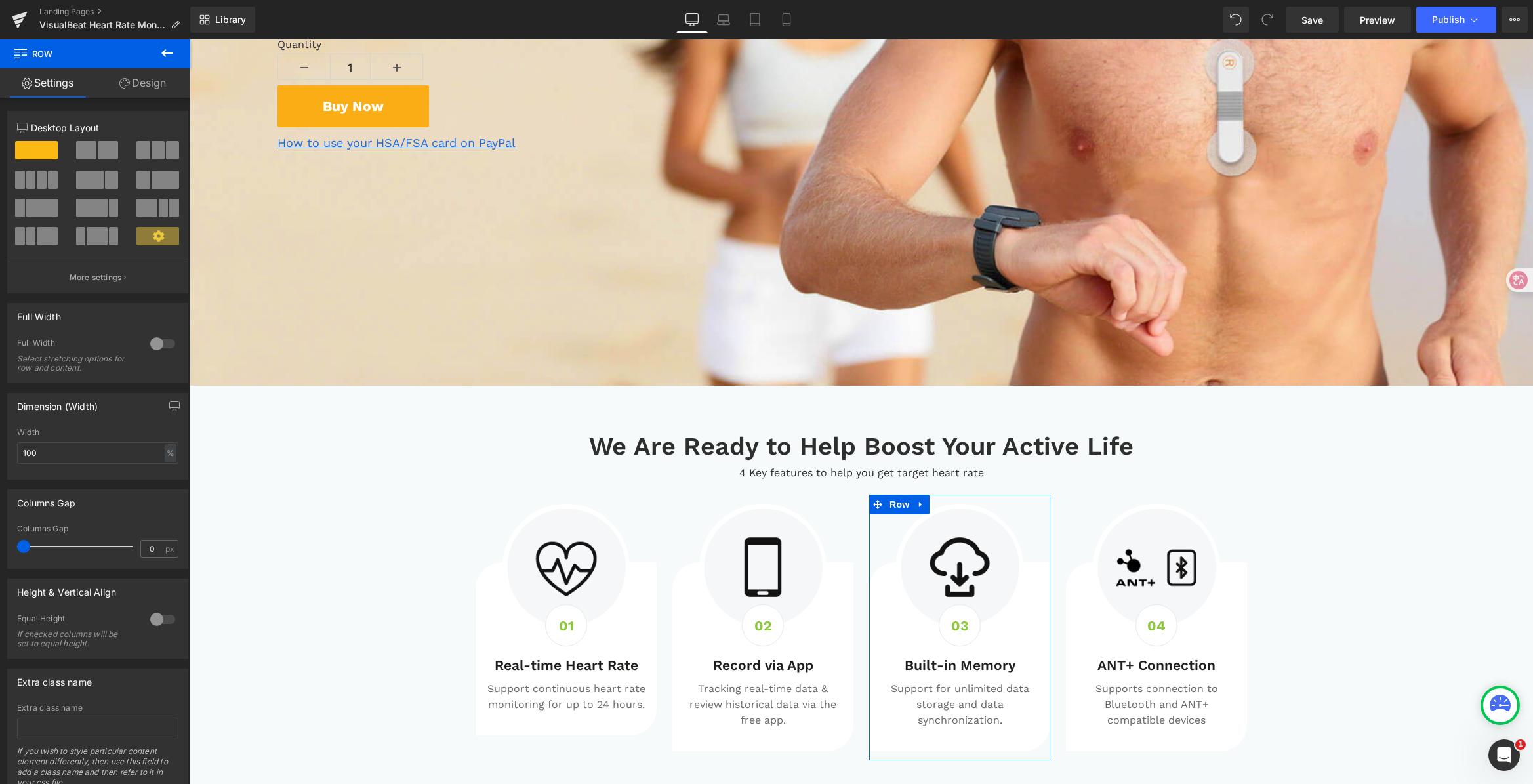
click at [135, 72] on link "Design" at bounding box center [143, 83] width 95 height 30
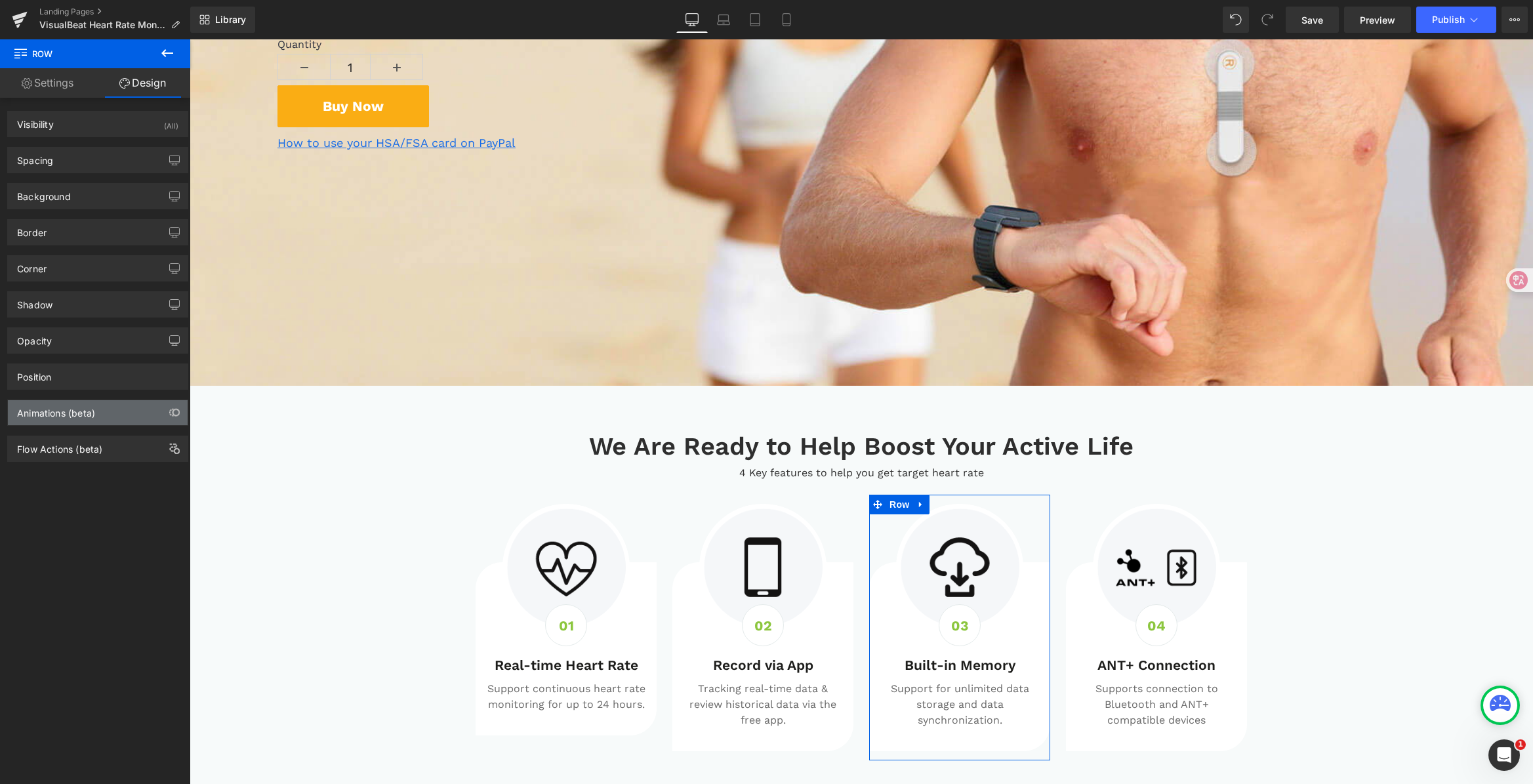
click at [80, 403] on div "Animations (beta)" at bounding box center [56, 409] width 78 height 19
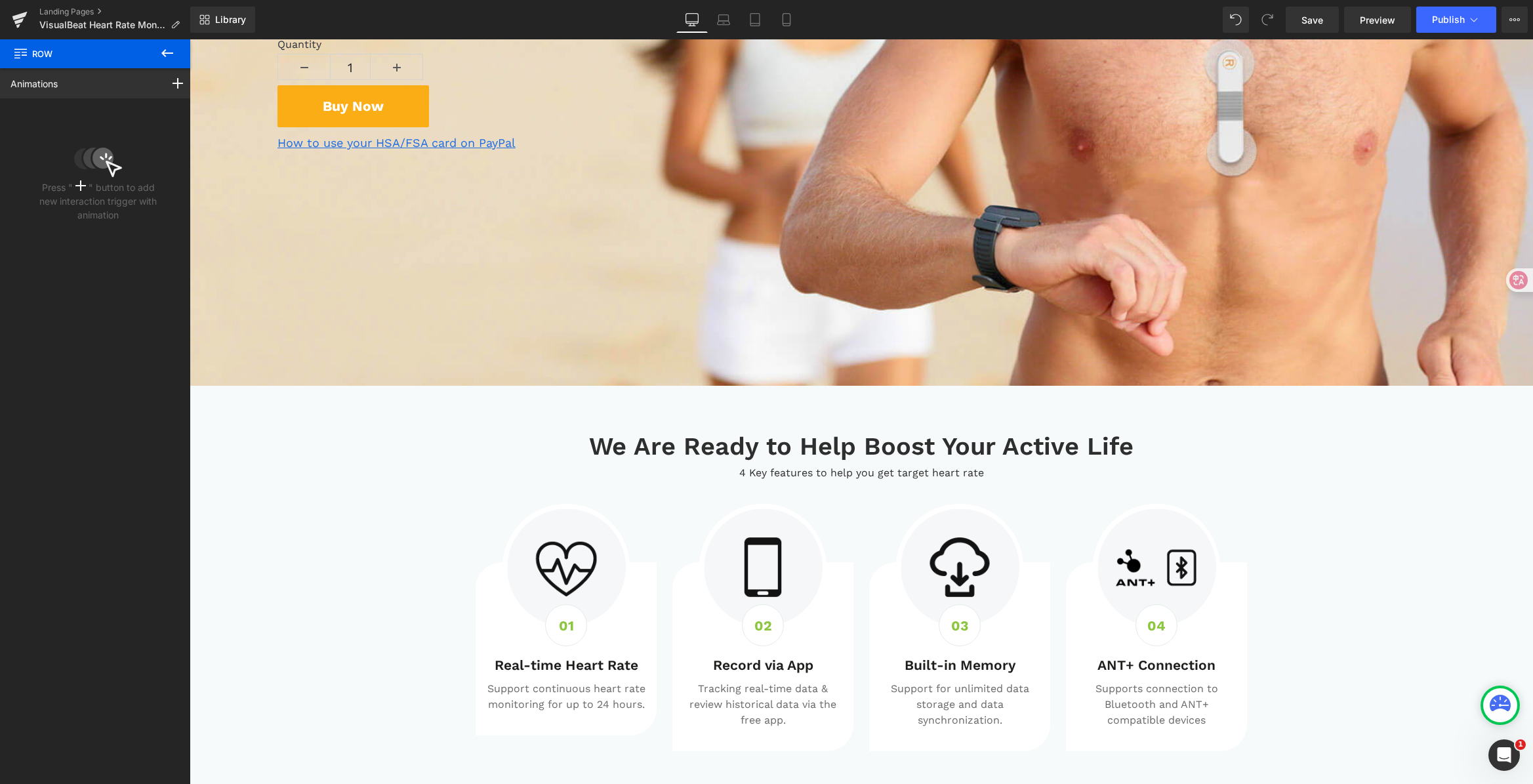
click at [166, 51] on icon at bounding box center [167, 53] width 15 height 15
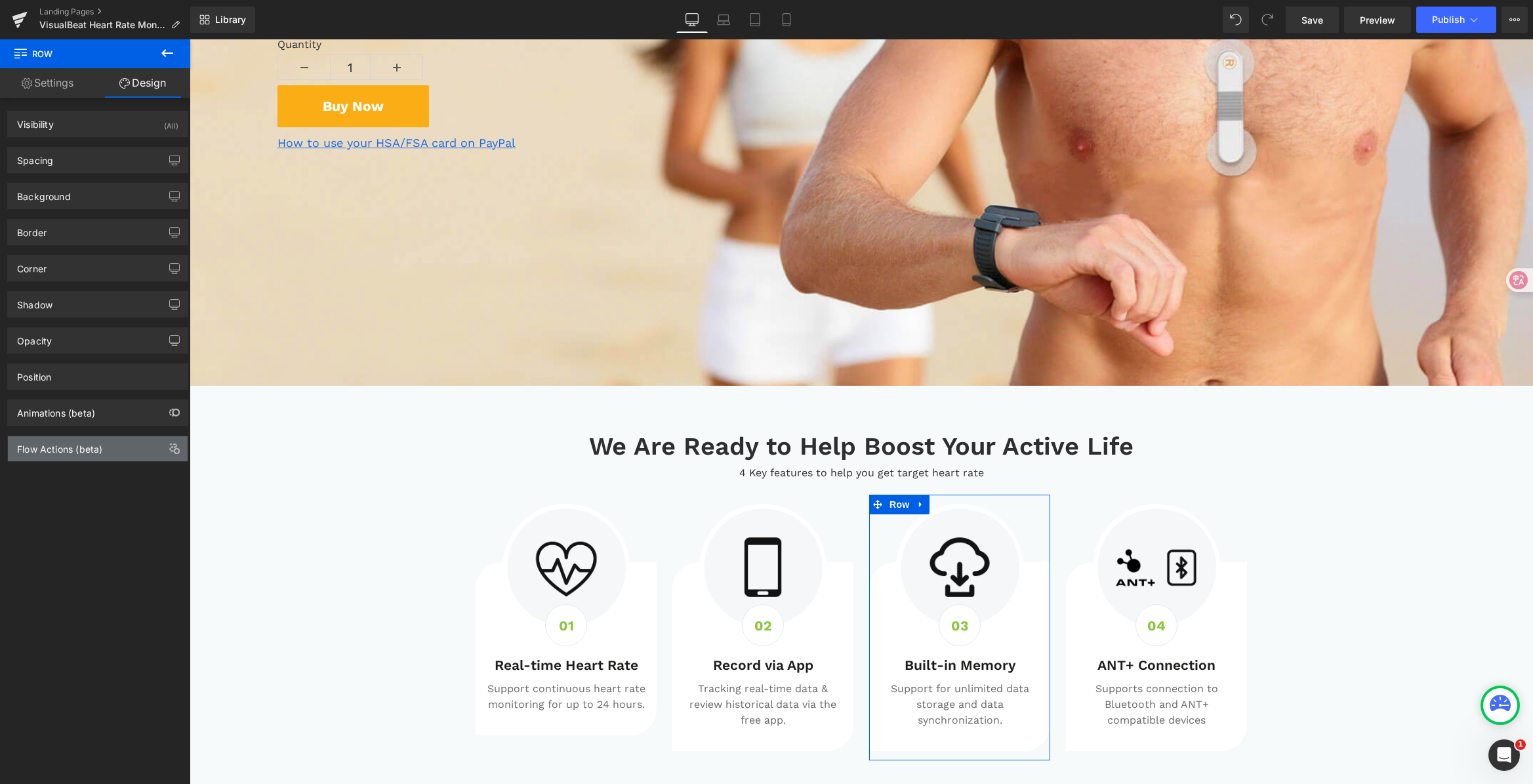
click at [87, 449] on div "Flow Actions (beta)" at bounding box center [60, 445] width 85 height 19
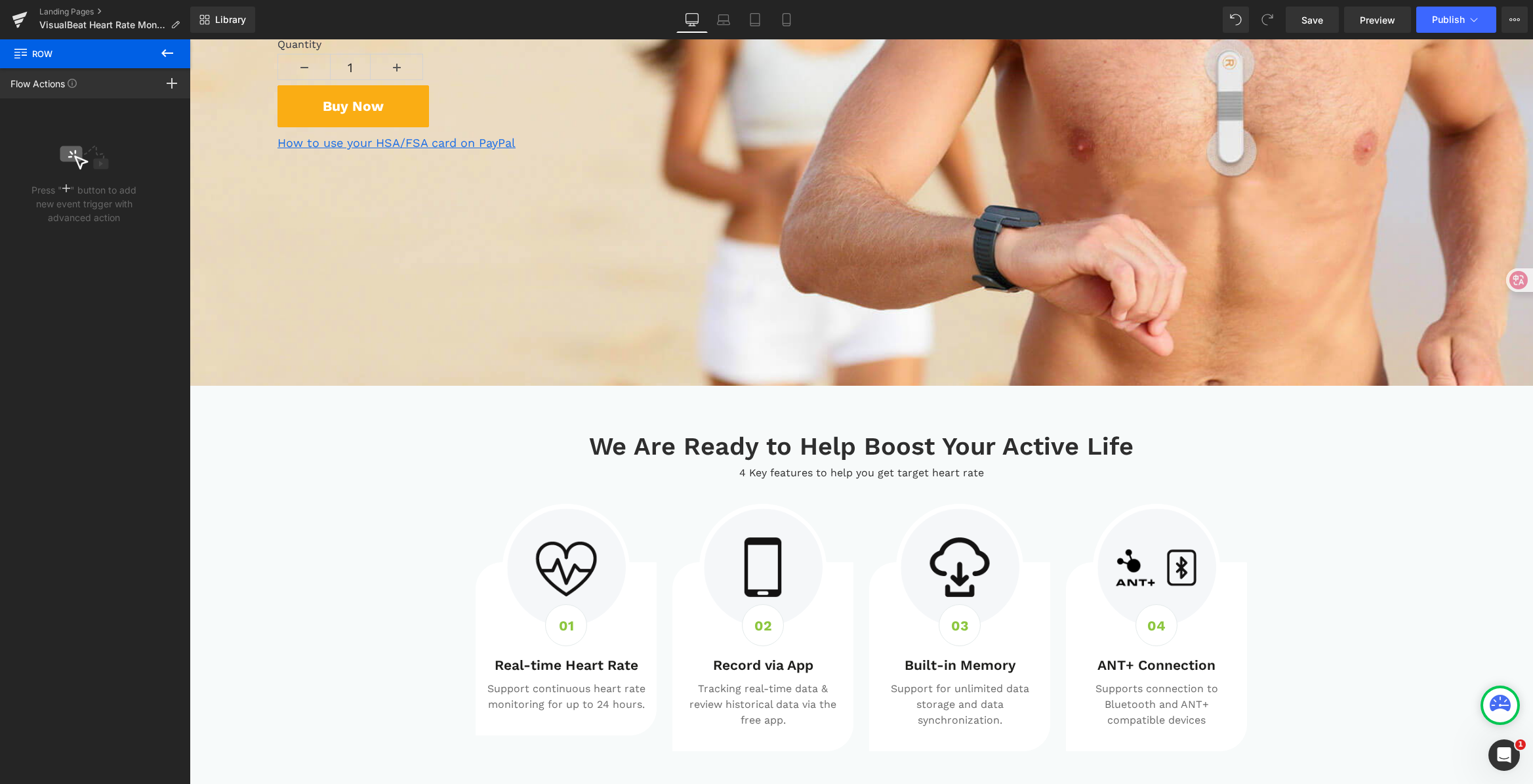
click at [158, 44] on button at bounding box center [167, 54] width 46 height 29
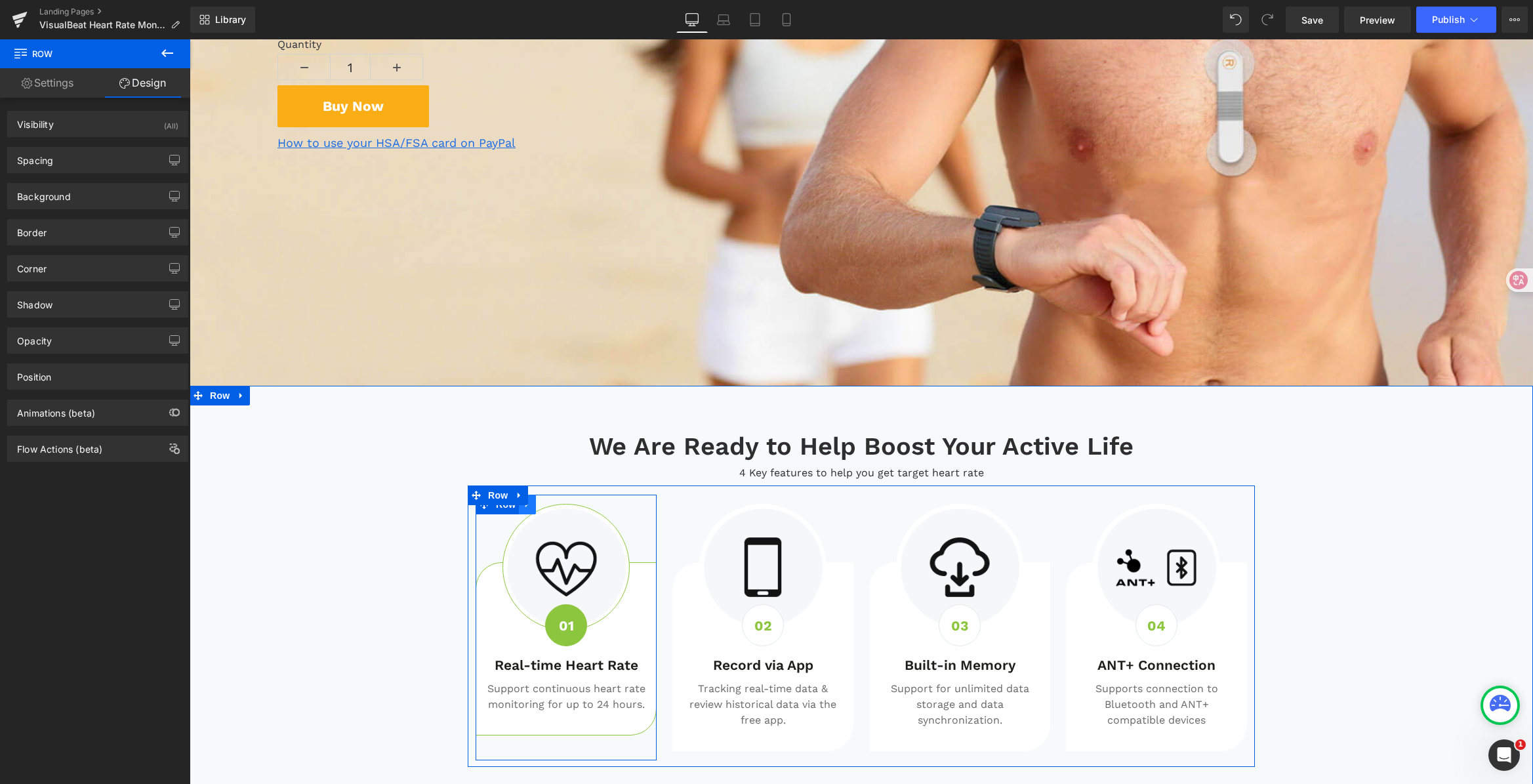
click at [523, 508] on icon at bounding box center [527, 504] width 9 height 10
click at [501, 508] on span "Row" at bounding box center [506, 504] width 26 height 20
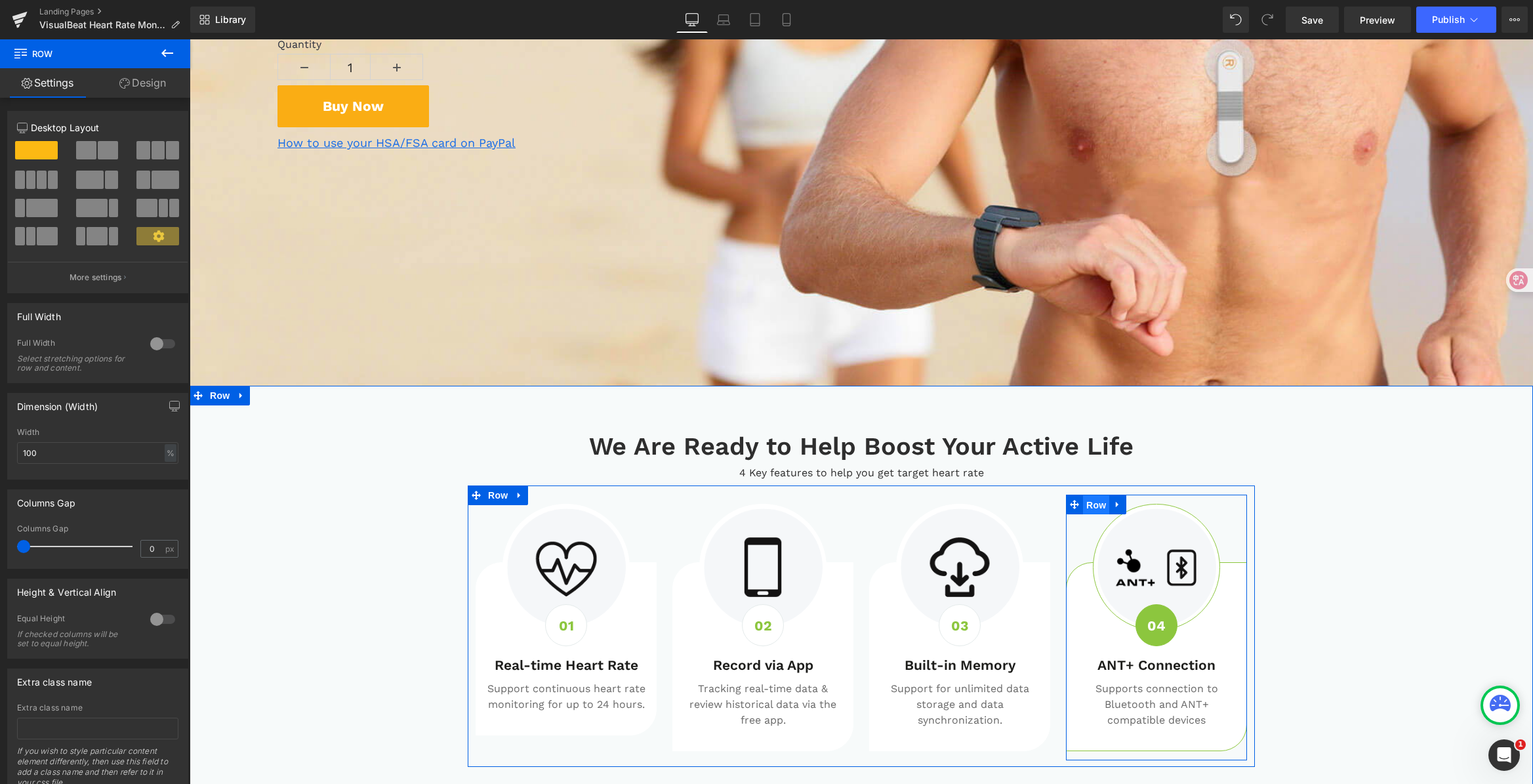
click at [1098, 504] on span "Row" at bounding box center [1096, 505] width 26 height 20
click at [1110, 503] on link at bounding box center [1118, 504] width 17 height 20
click at [1113, 504] on icon at bounding box center [1117, 504] width 9 height 9
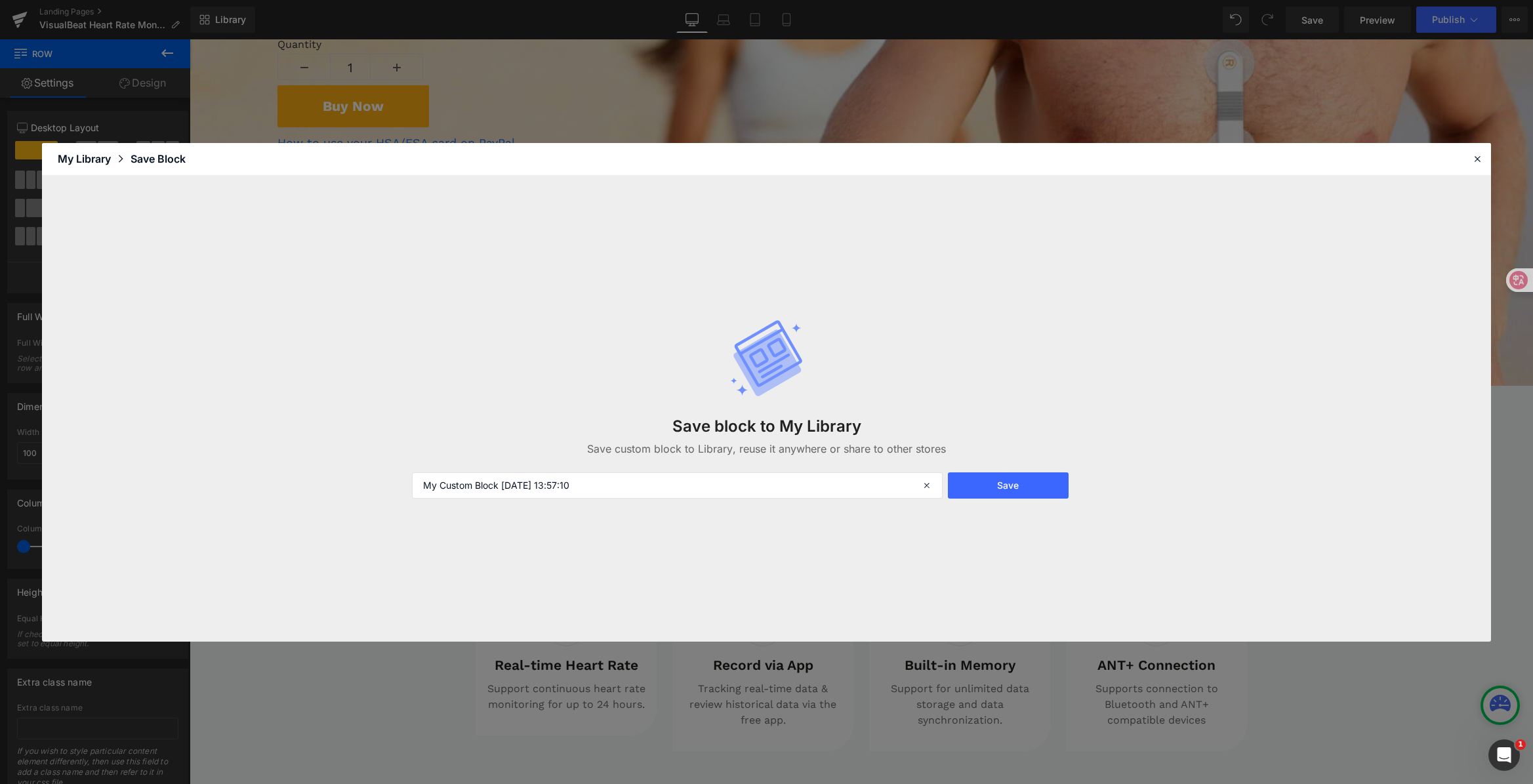
click at [681, 505] on div "Save block to My Library Save custom block to Library, reuse it anywhere or sha…" at bounding box center [766, 409] width 725 height 232
drag, startPoint x: 657, startPoint y: 484, endPoint x: 468, endPoint y: 461, distance: 190.4
click at [281, 466] on div "Save block to My Library Save custom block to Library, reuse it anywhere or sha…" at bounding box center [766, 408] width 1450 height 466
drag, startPoint x: 474, startPoint y: 488, endPoint x: 515, endPoint y: 487, distance: 41.0
click at [509, 487] on input "hover-pc-[PERSON_NAME]" at bounding box center [677, 485] width 530 height 26
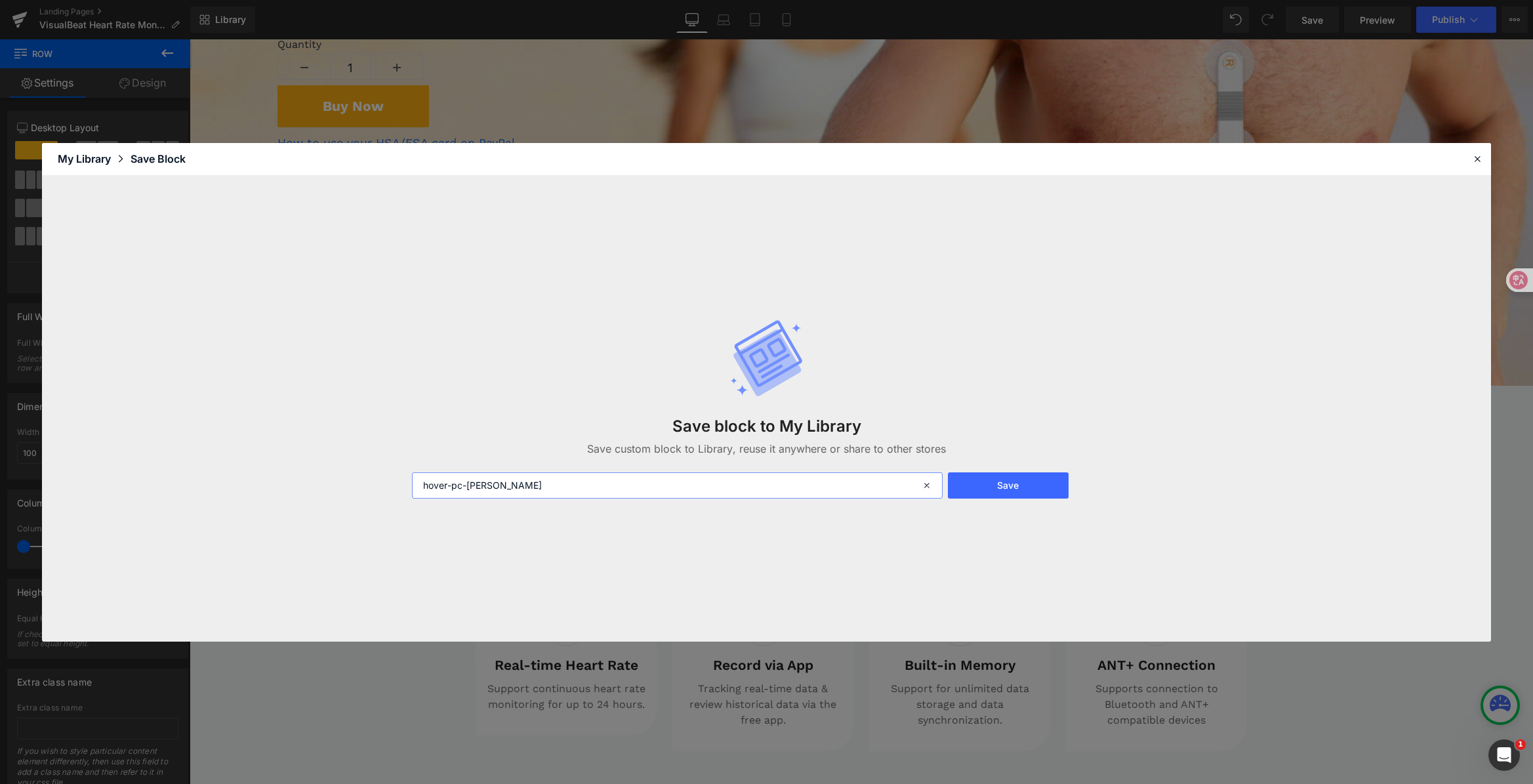
click at [521, 484] on input "hover-pc-[PERSON_NAME]" at bounding box center [677, 485] width 530 height 26
type input "hover-pc-[PERSON_NAME]"
click at [1015, 479] on button "Save" at bounding box center [1008, 485] width 121 height 26
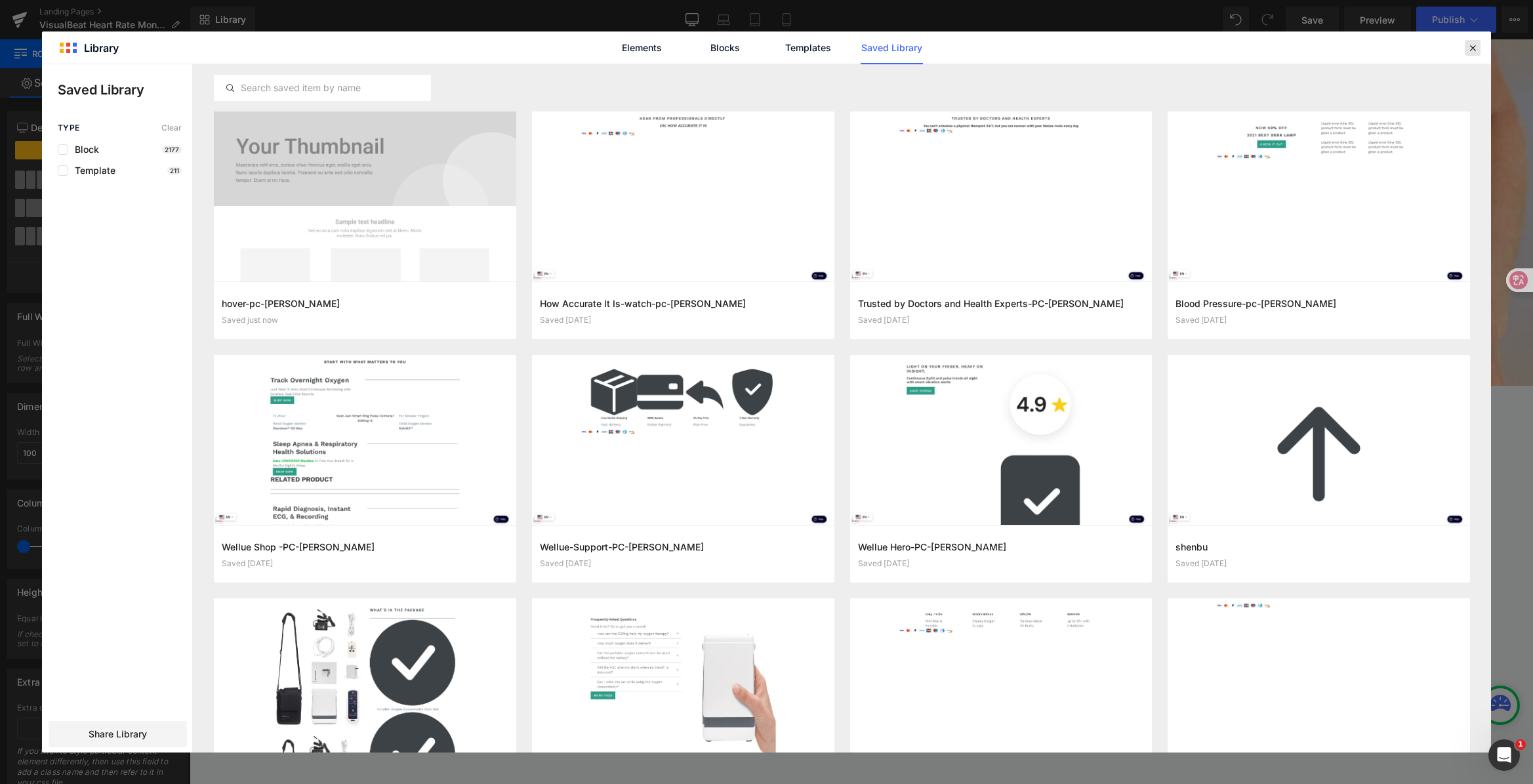
click at [1469, 43] on icon at bounding box center [1473, 48] width 12 height 12
